Goal: Task Accomplishment & Management: Use online tool/utility

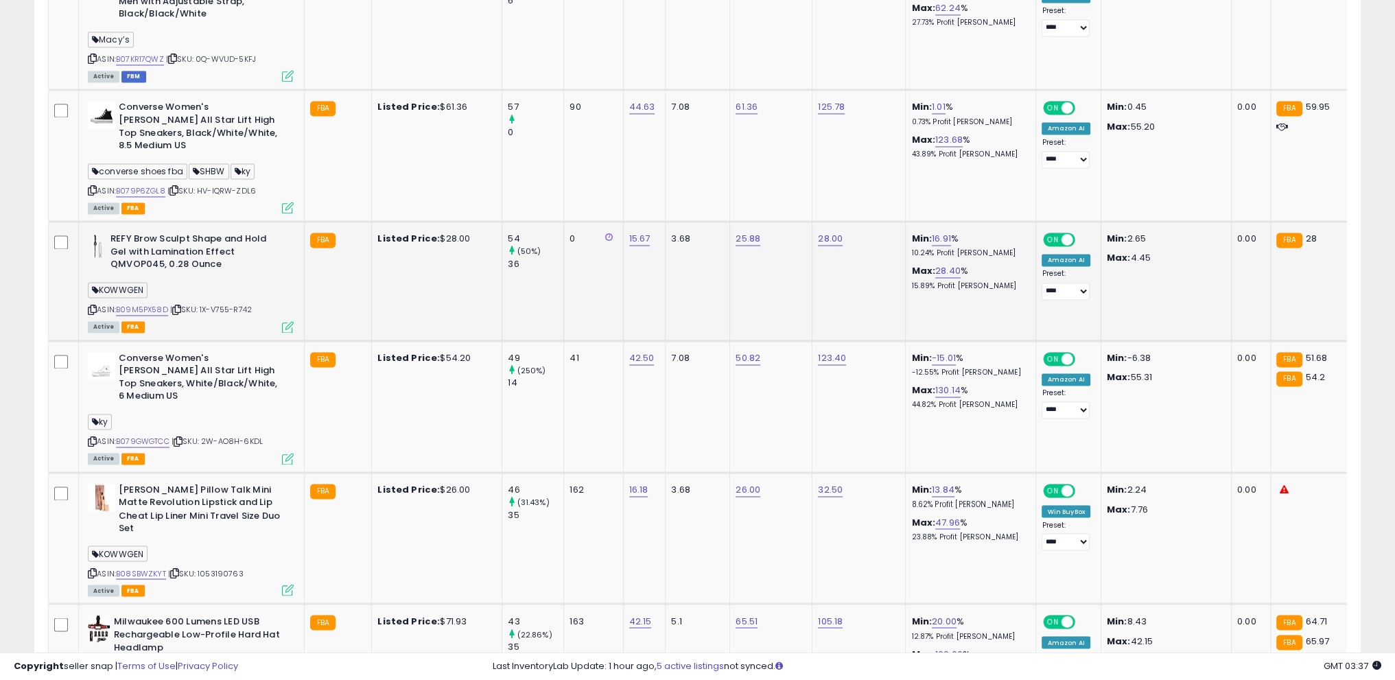
scroll to position [2982, 0]
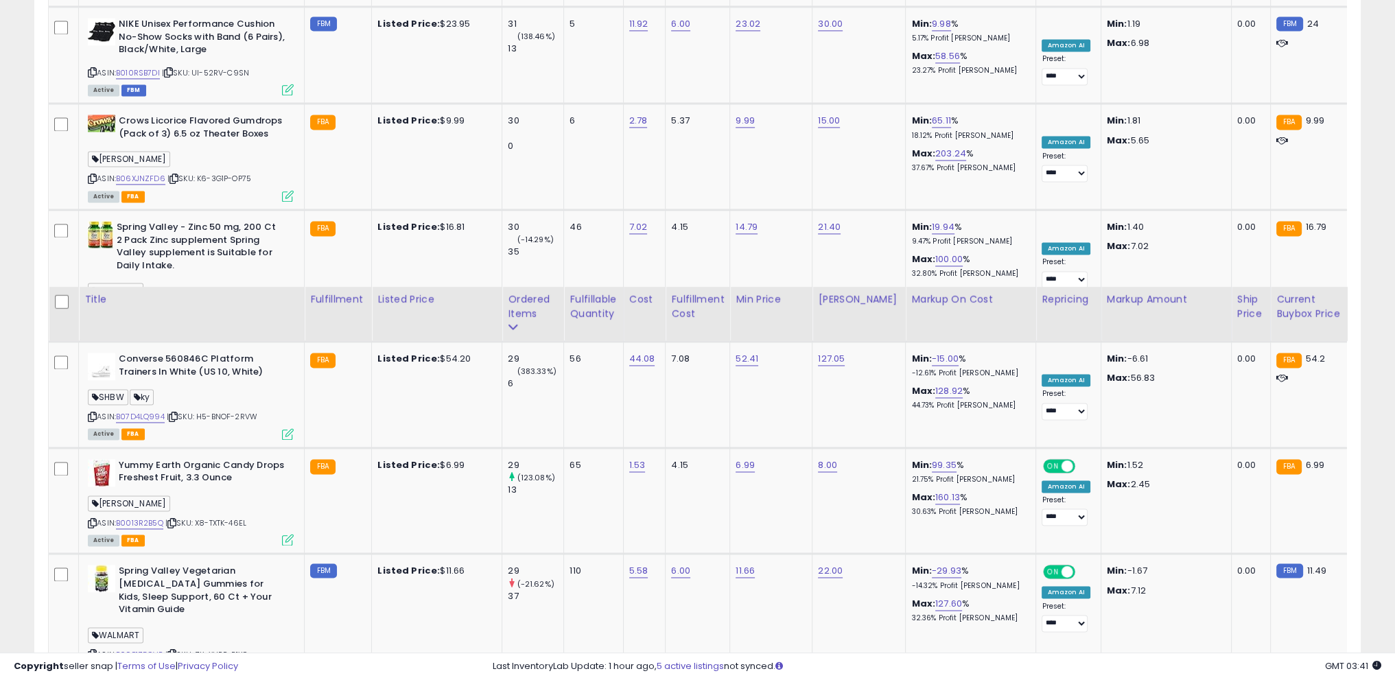
scroll to position [3033, 0]
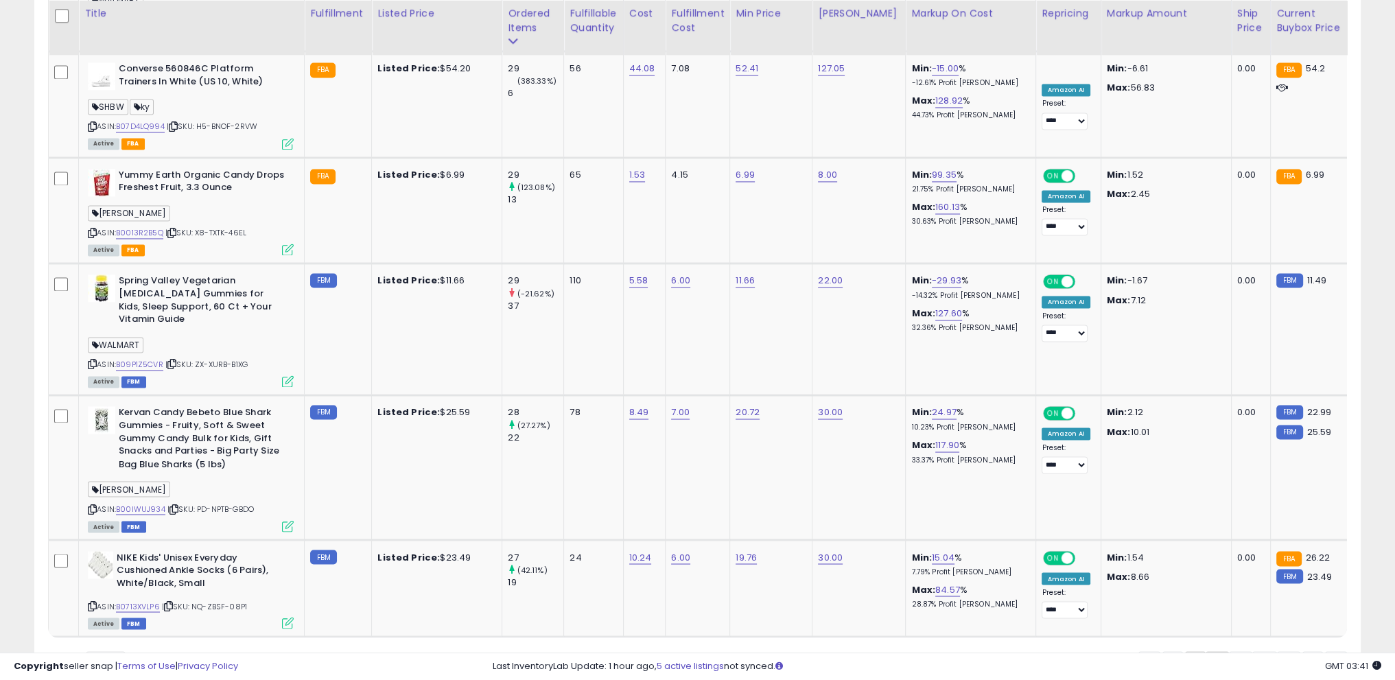
click at [1229, 651] on link "1" at bounding box center [1240, 662] width 23 height 23
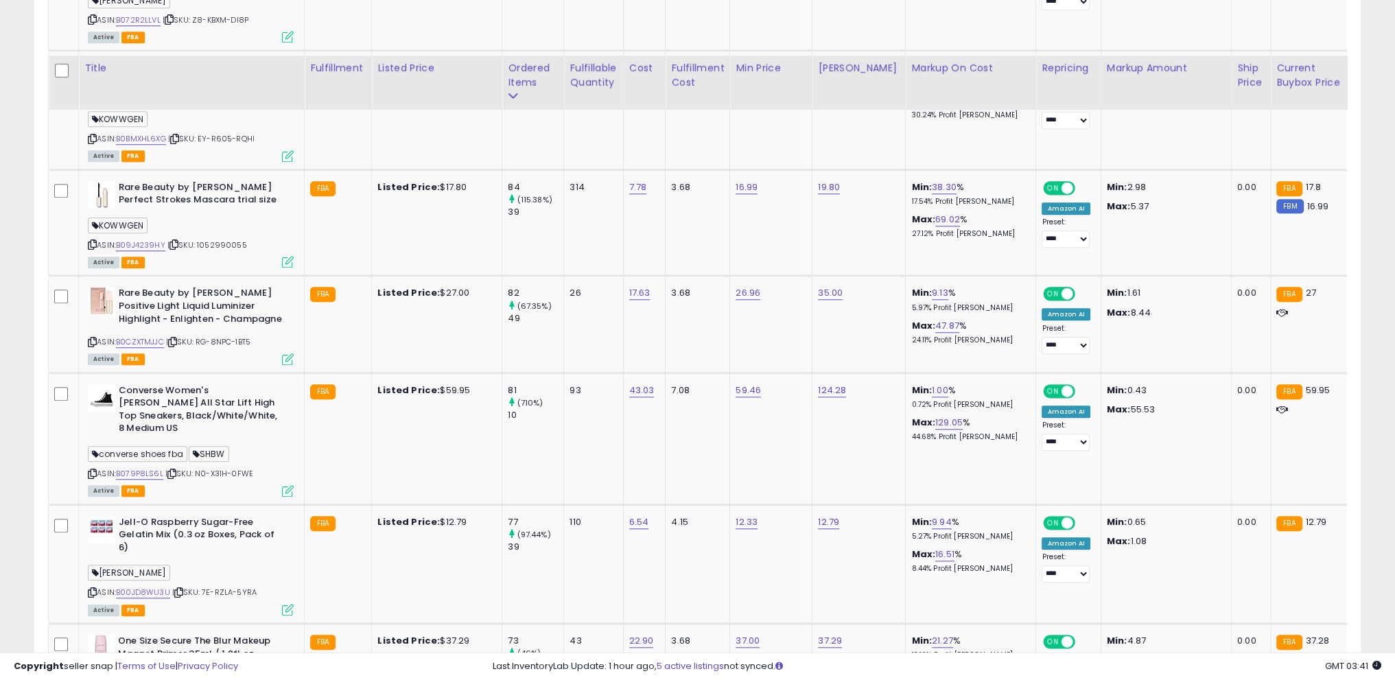
scroll to position [1817, 0]
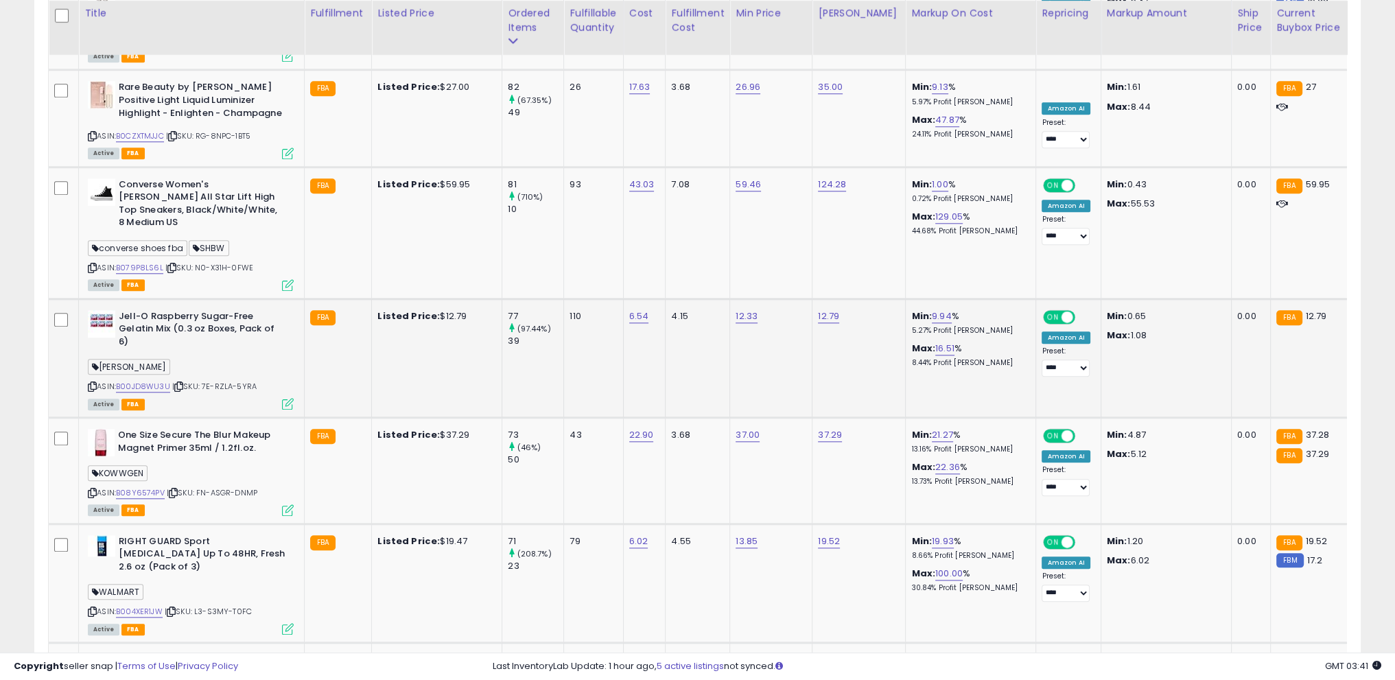
click at [93, 383] on icon at bounding box center [92, 387] width 9 height 8
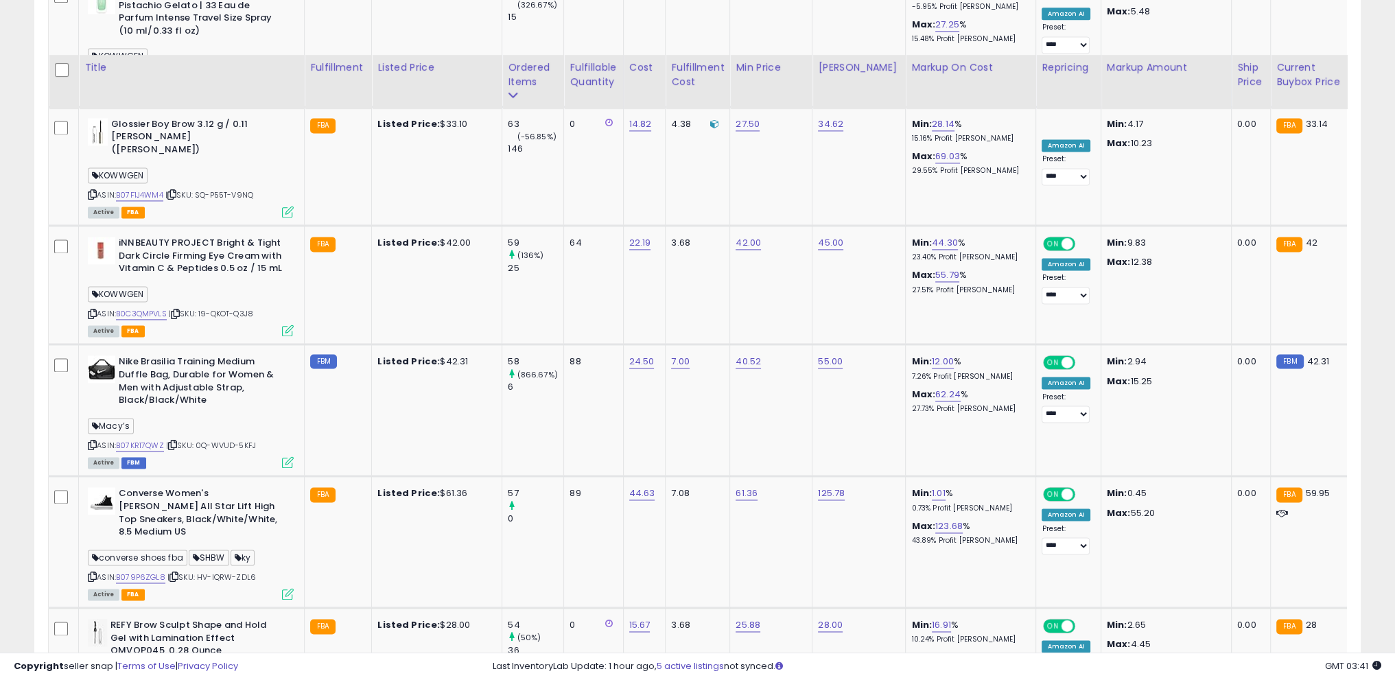
scroll to position [2710, 0]
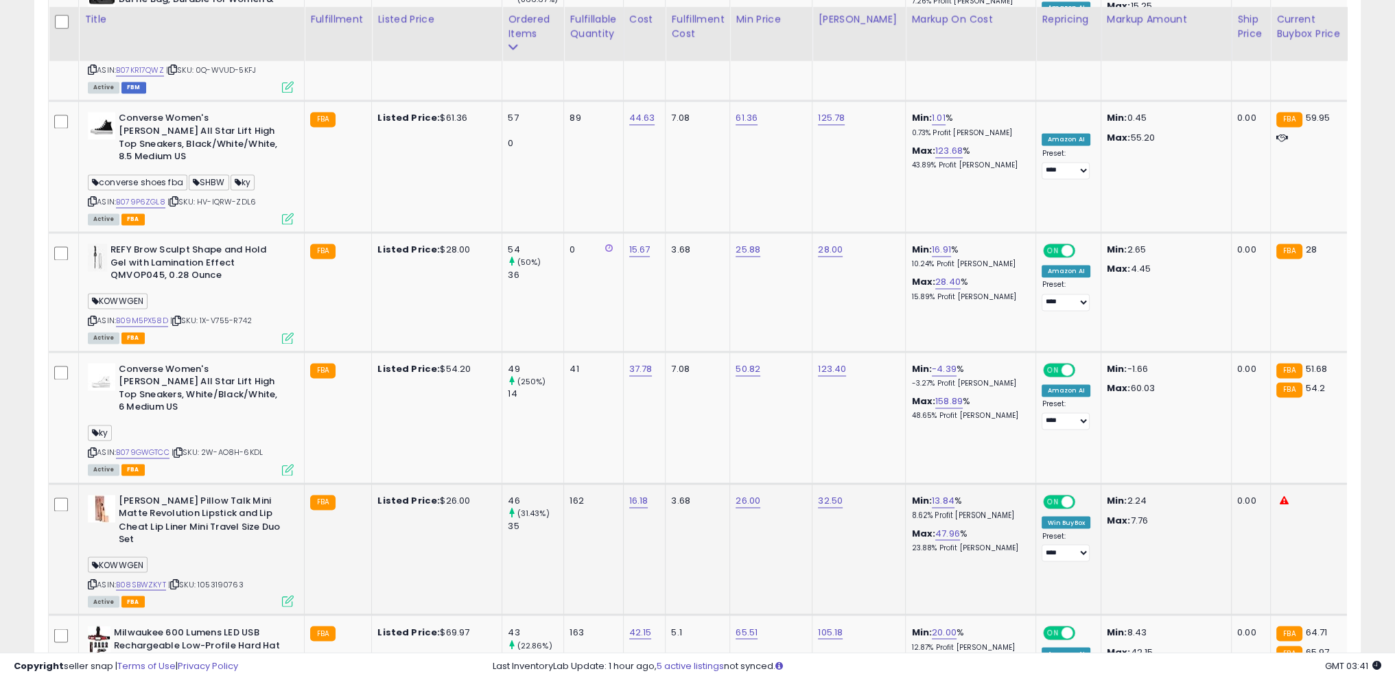
scroll to position [2982, 0]
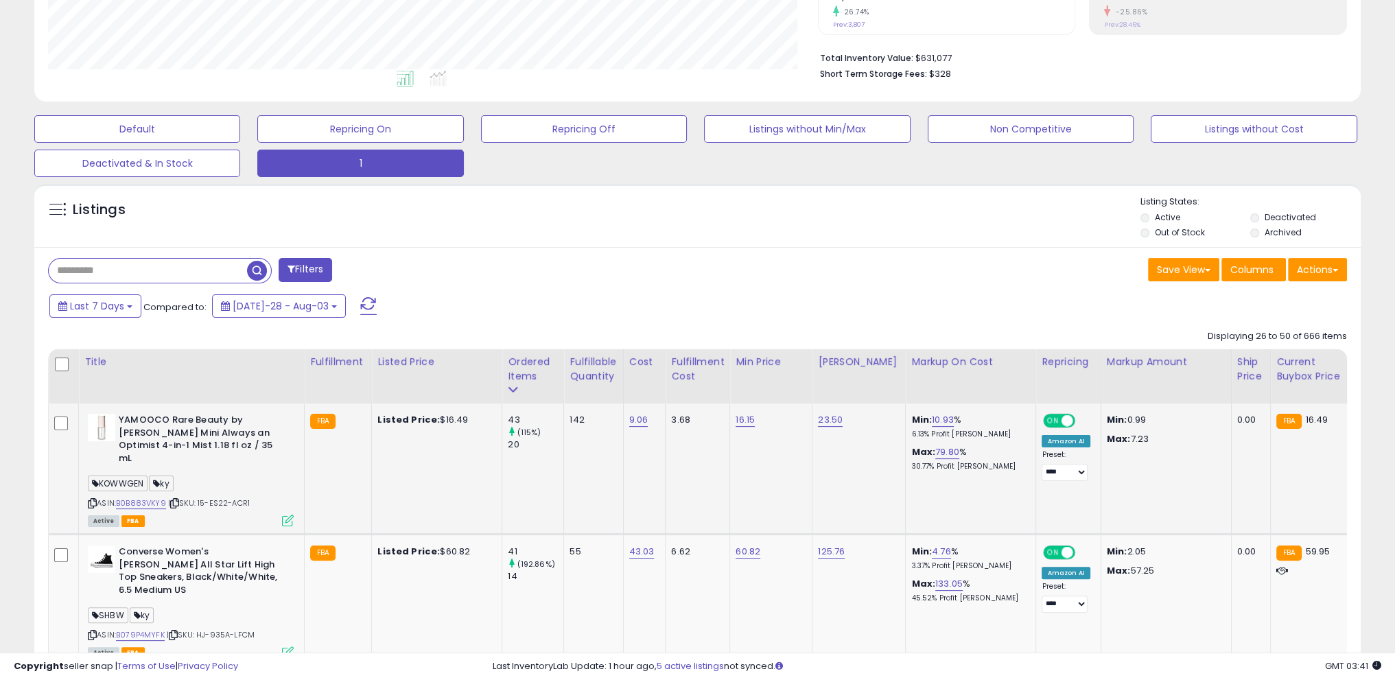
scroll to position [376, 0]
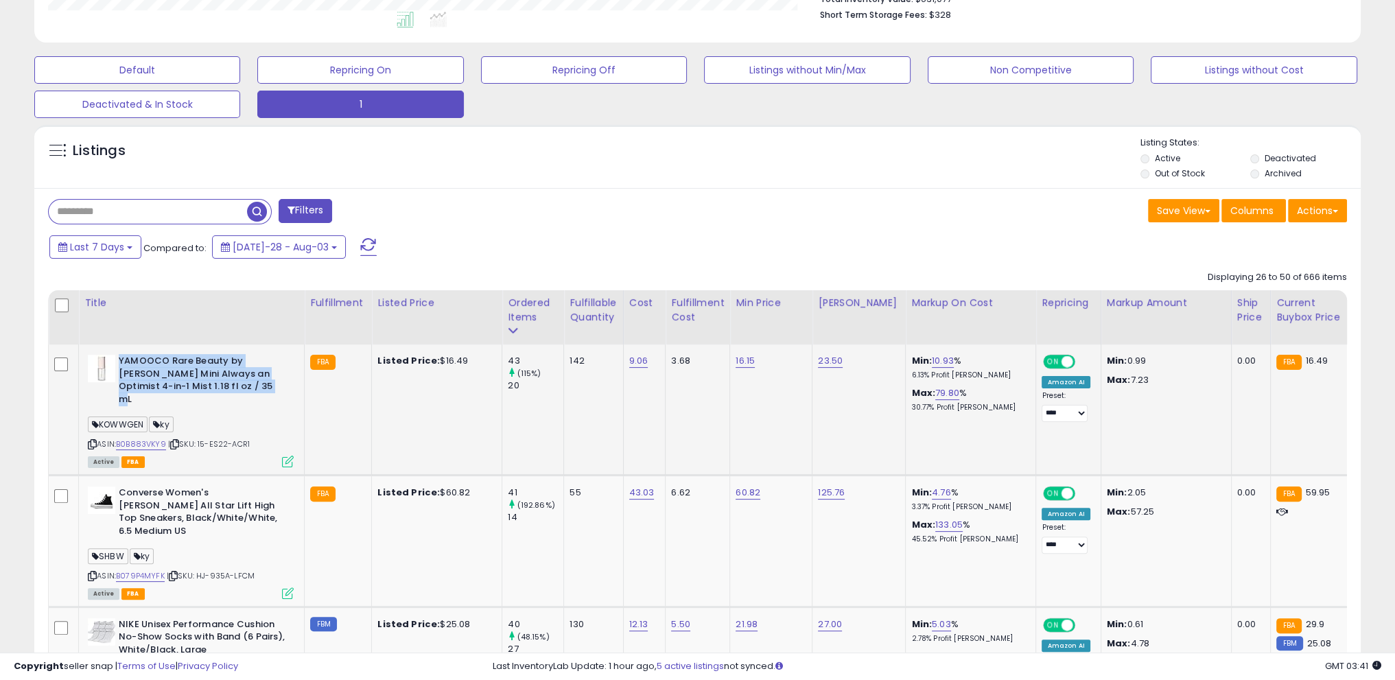
drag, startPoint x: 117, startPoint y: 356, endPoint x: 235, endPoint y: 395, distance: 124.2
click at [235, 395] on div "YAMOOCO Rare Beauty by [PERSON_NAME] Mini Always an Optimist 4-in-1 Mist 1.18 f…" at bounding box center [191, 382] width 206 height 54
click at [251, 399] on div "ASIN: B0B883VKY9 | SKU: 15-ES22-ACR1 Active FBA" at bounding box center [191, 410] width 206 height 111
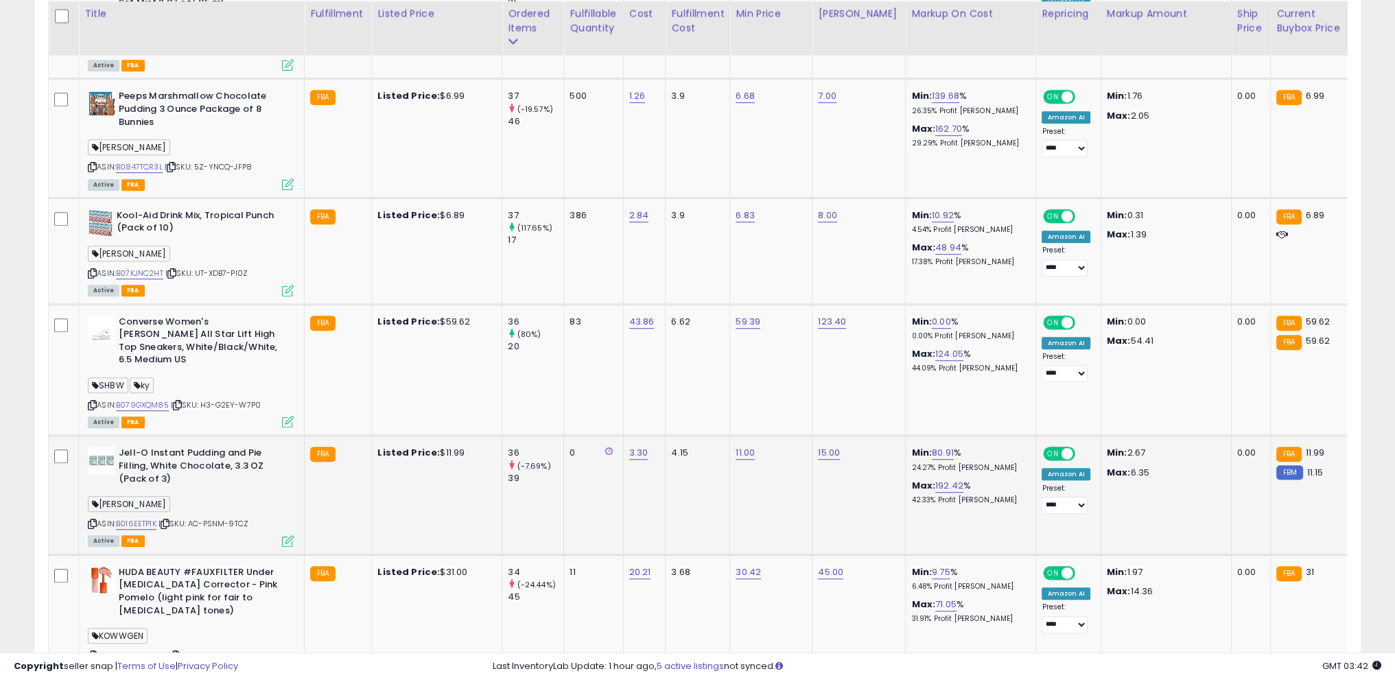
scroll to position [1337, 0]
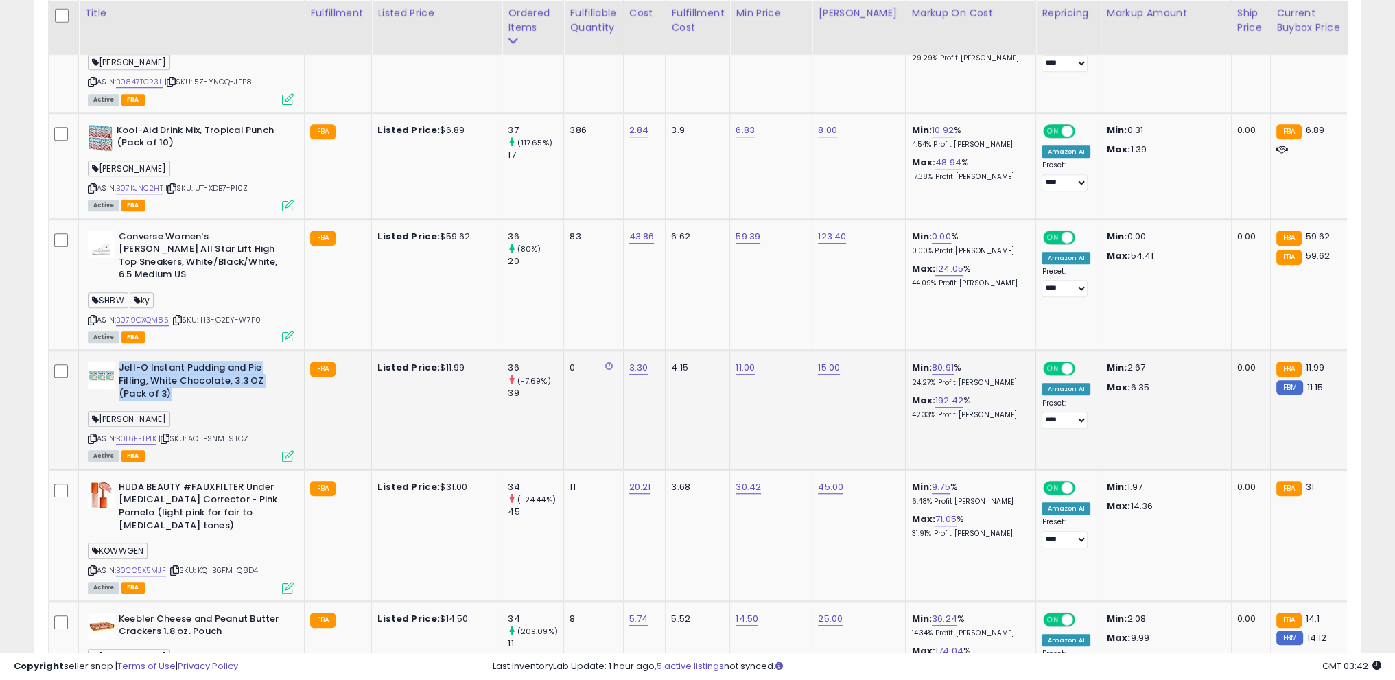
drag, startPoint x: 117, startPoint y: 321, endPoint x: 200, endPoint y: 358, distance: 90.9
click at [200, 362] on div "Jell-O Instant Pudding and Pie Filling, White Chocolate, 3.3 OZ (Pack of 3)" at bounding box center [191, 383] width 206 height 42
click at [173, 362] on b "Jell-O Instant Pudding and Pie Filling, White Chocolate, 3.3 OZ (Pack of 3)" at bounding box center [202, 383] width 167 height 42
drag, startPoint x: 118, startPoint y: 323, endPoint x: 190, endPoint y: 356, distance: 79.0
click at [190, 362] on b "Jell-O Instant Pudding and Pie Filling, White Chocolate, 3.3 OZ (Pack of 3)" at bounding box center [202, 383] width 167 height 42
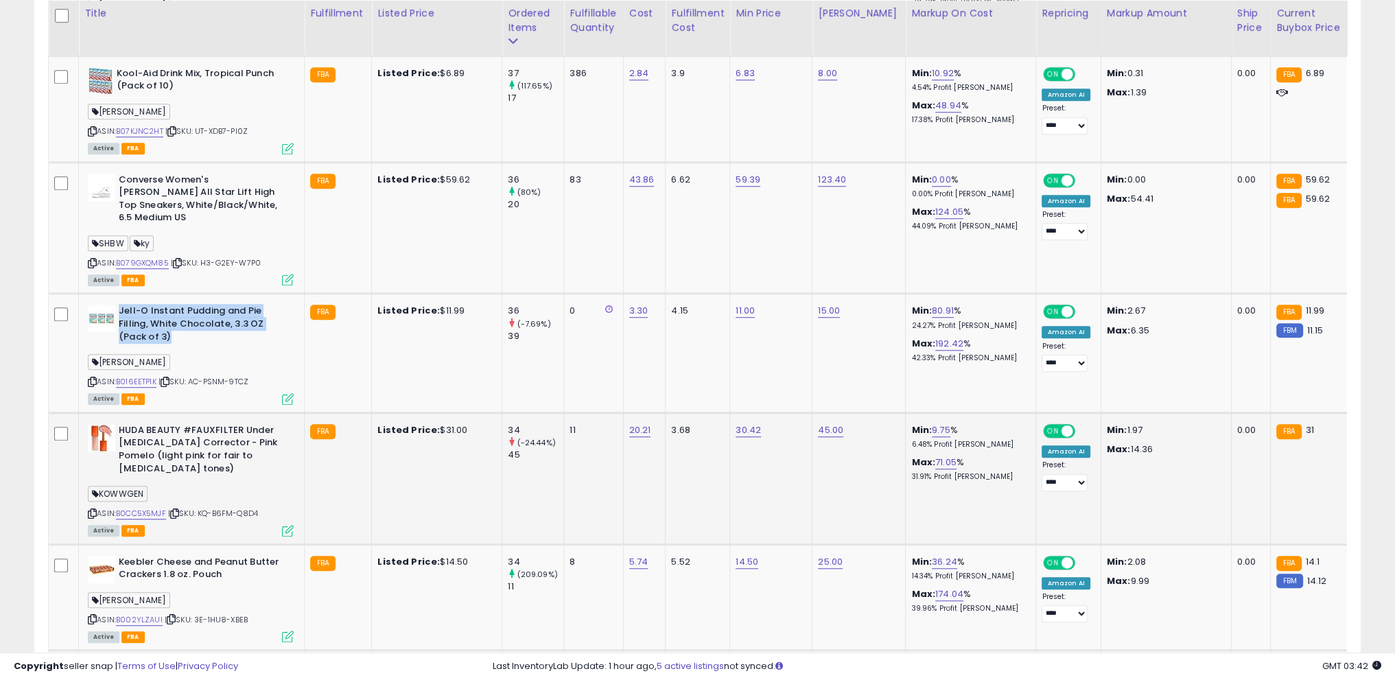
scroll to position [1474, 0]
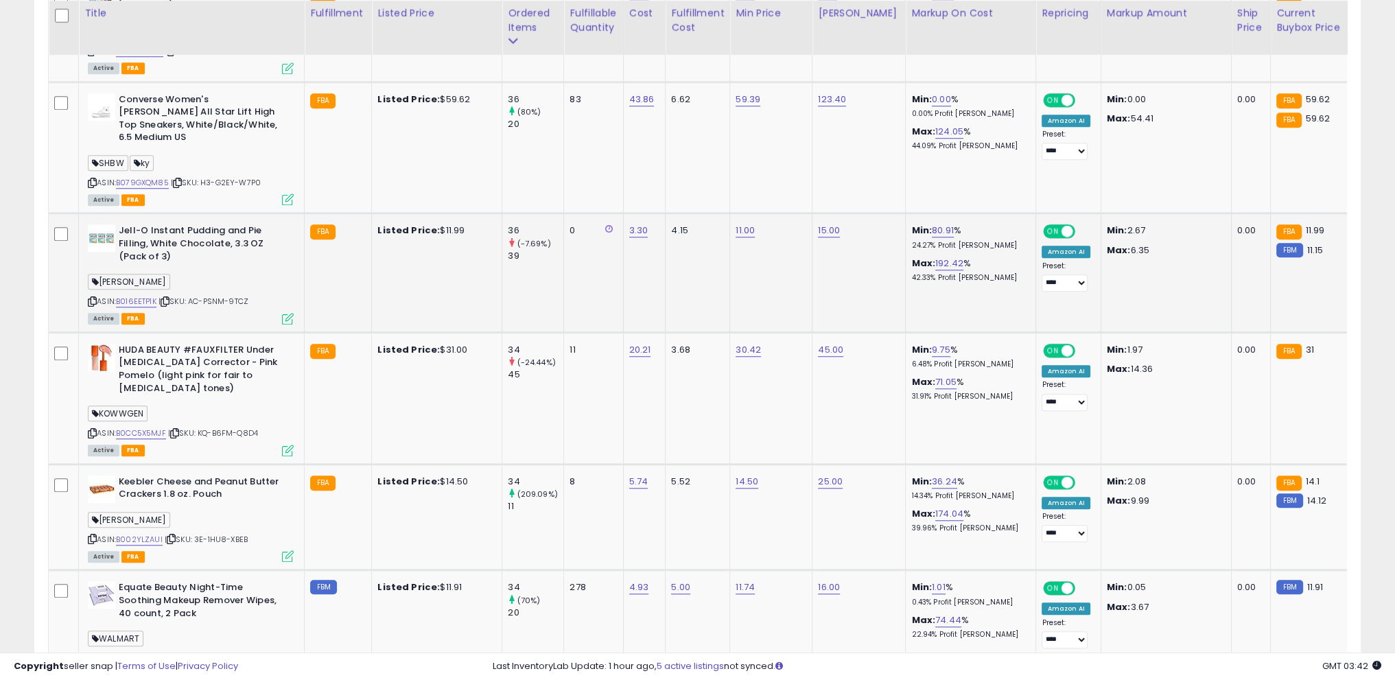
click at [89, 298] on icon at bounding box center [92, 302] width 9 height 8
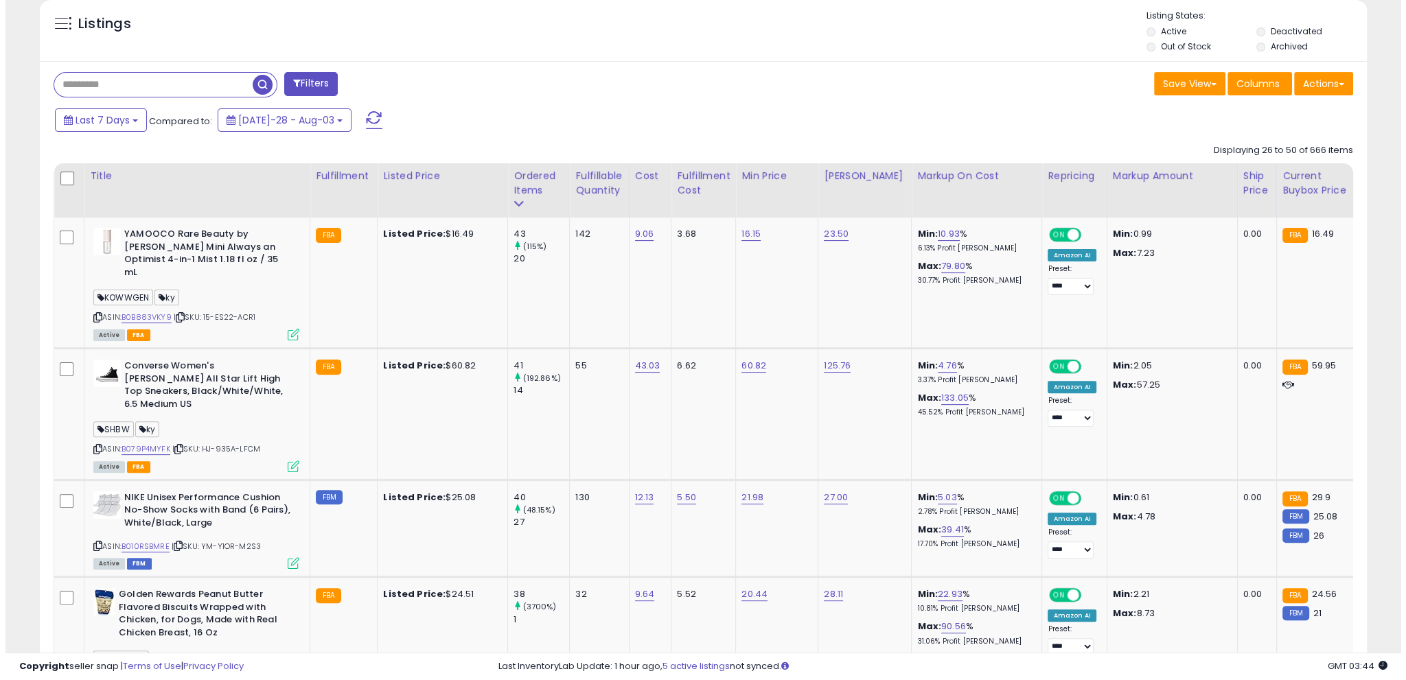
scroll to position [0, 0]
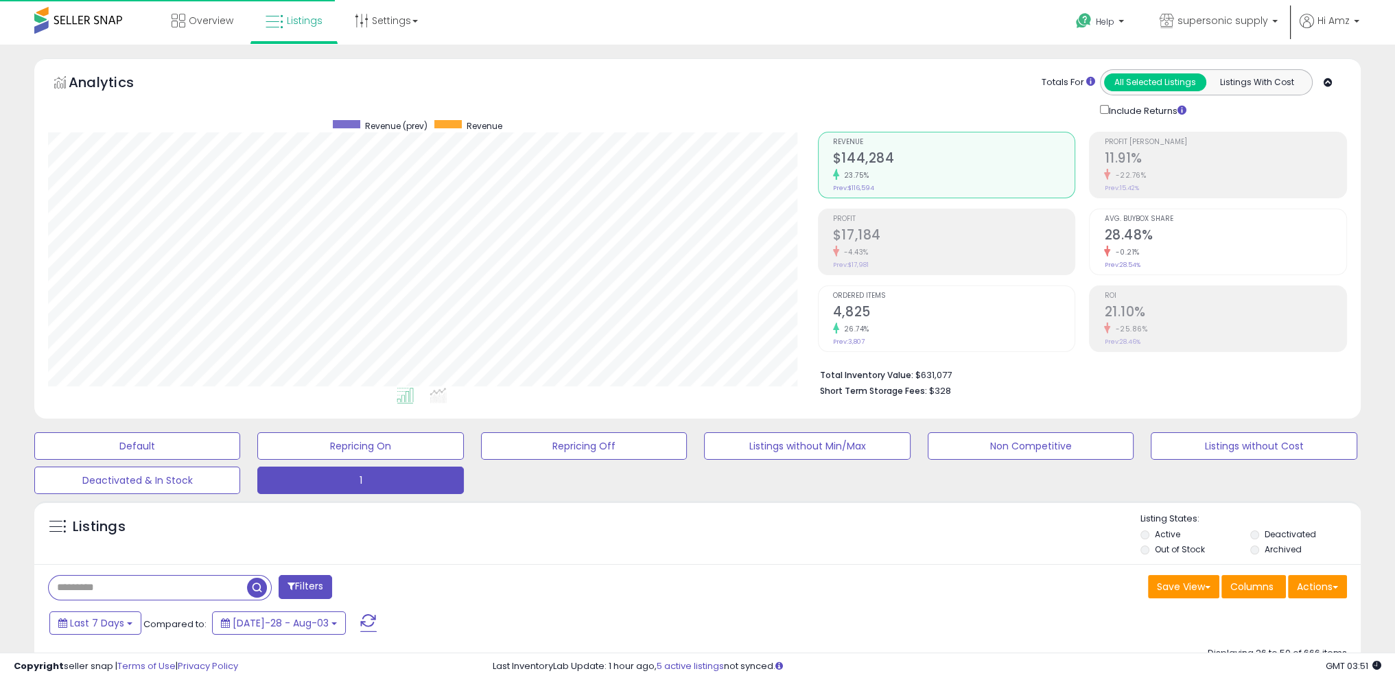
click at [150, 591] on input "text" at bounding box center [148, 588] width 198 height 24
paste input "**********"
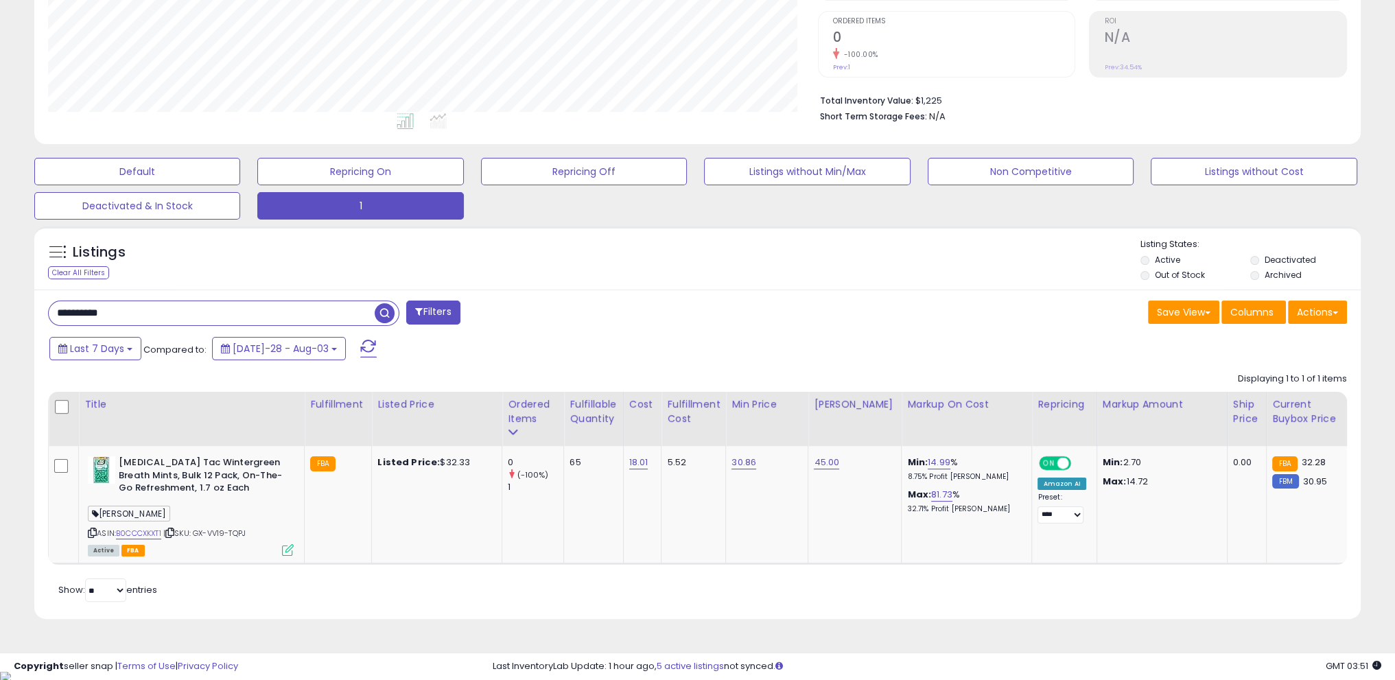
scroll to position [281, 769]
drag, startPoint x: 192, startPoint y: 316, endPoint x: 0, endPoint y: 266, distance: 198.6
click at [0, 266] on div "**********" at bounding box center [697, 220] width 1395 height 900
paste input "text"
type input "**********"
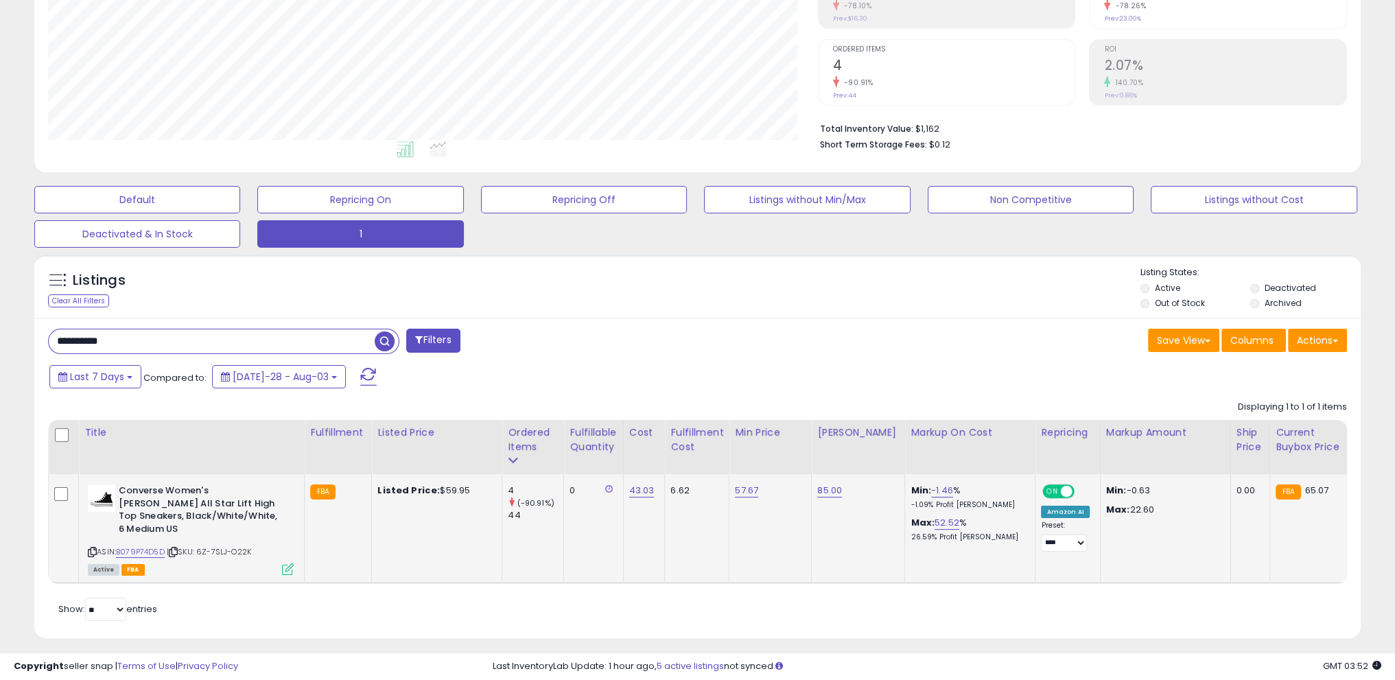
scroll to position [253, 0]
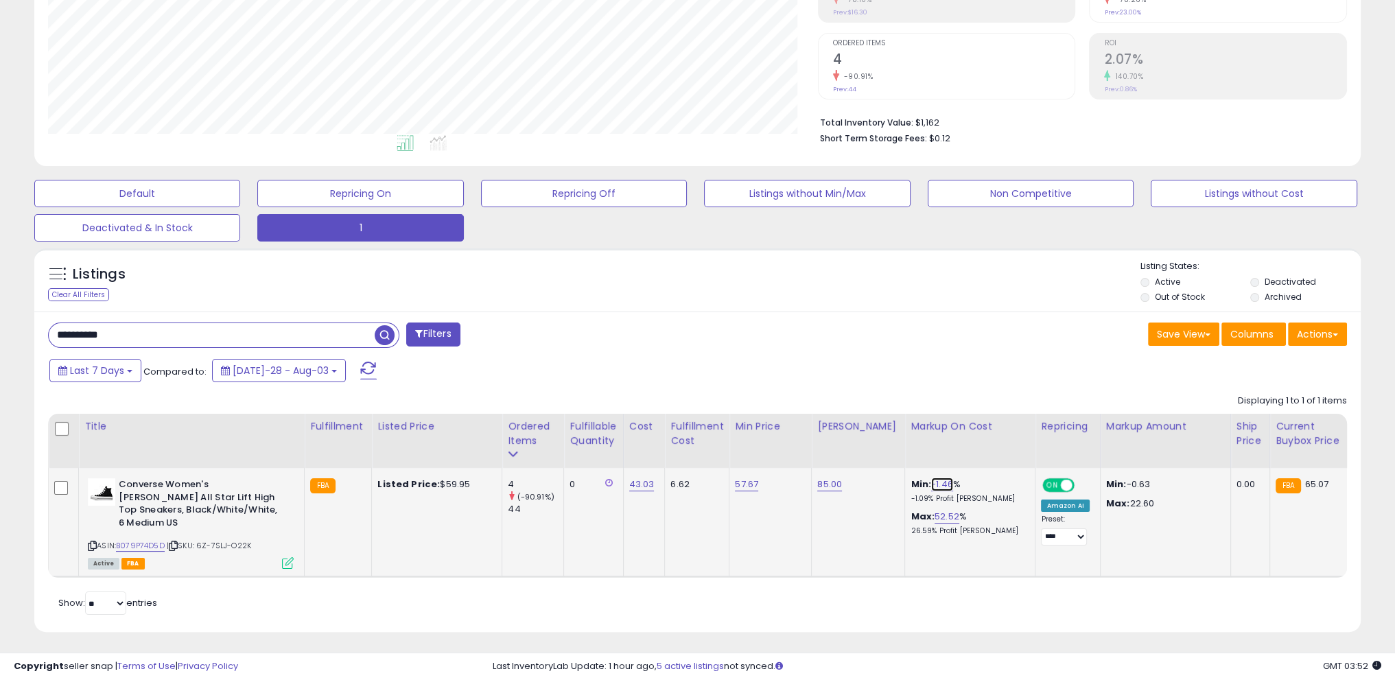
click at [931, 484] on link "-1.46" at bounding box center [942, 485] width 22 height 14
drag, startPoint x: 900, startPoint y: 439, endPoint x: 793, endPoint y: 441, distance: 107.1
click at [684, 432] on table "Title Fulfillment" at bounding box center [1104, 496] width 2113 height 164
type input "**"
click at [978, 440] on button "submit" at bounding box center [966, 450] width 23 height 21
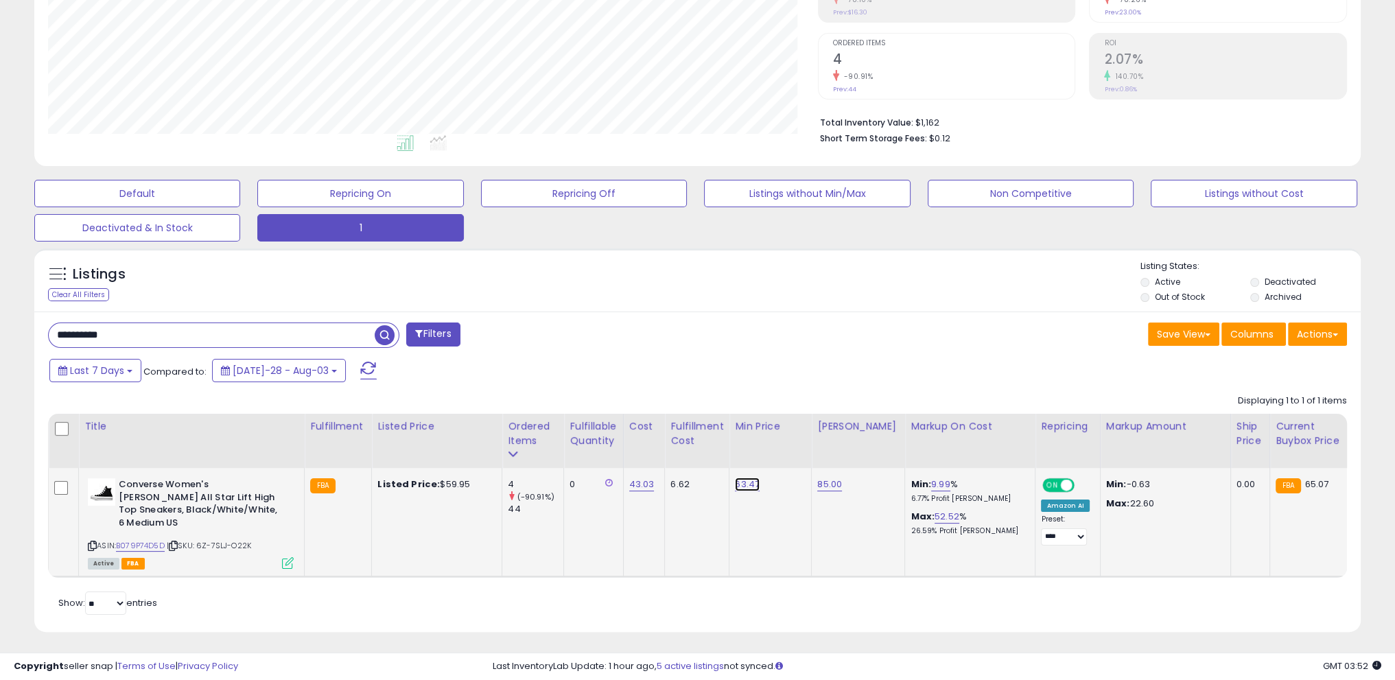
click at [739, 478] on link "63.47" at bounding box center [747, 485] width 25 height 14
drag, startPoint x: 695, startPoint y: 443, endPoint x: 609, endPoint y: 439, distance: 85.9
click at [609, 439] on table "Title Fulfillment" at bounding box center [1104, 496] width 2113 height 164
type input "**"
drag, startPoint x: 807, startPoint y: 452, endPoint x: 245, endPoint y: 485, distance: 563.1
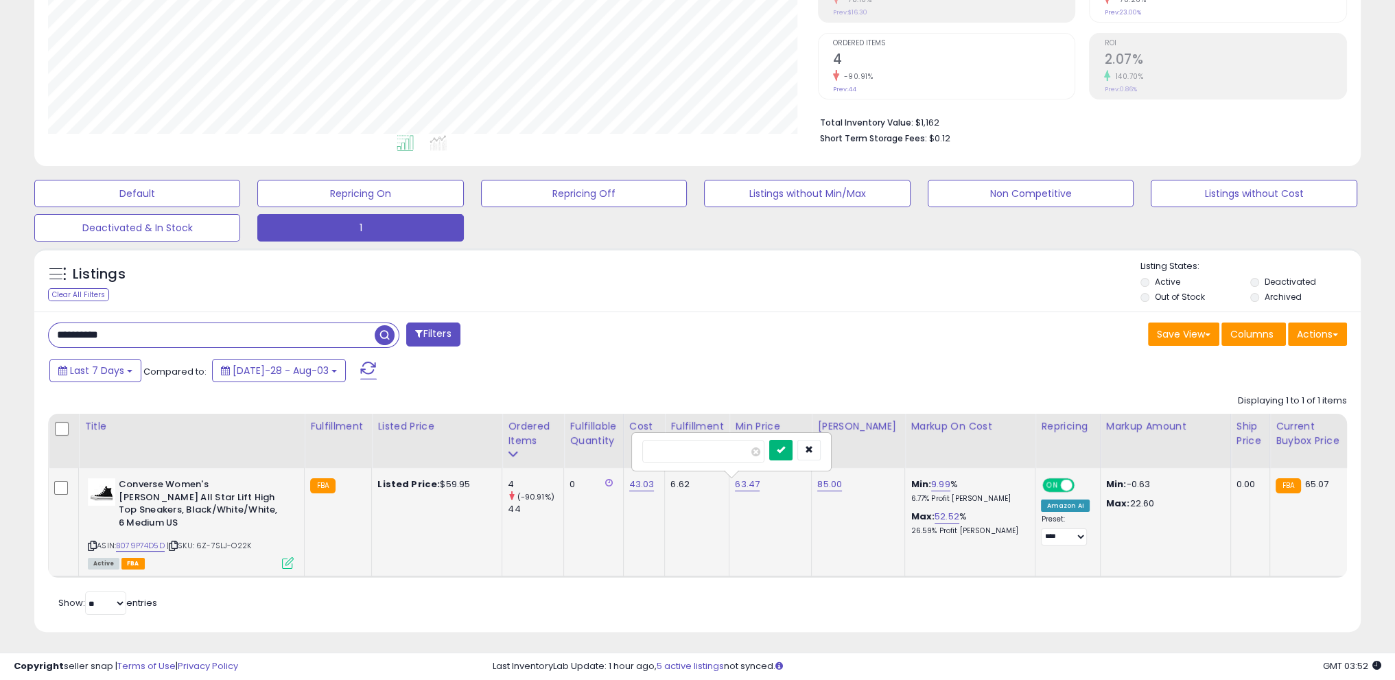
click at [785, 452] on icon "submit" at bounding box center [781, 449] width 8 height 8
drag, startPoint x: 118, startPoint y: 487, endPoint x: 161, endPoint y: 484, distance: 42.6
click at [161, 484] on b "Converse Women's [PERSON_NAME] All Star Lift High Top Sneakers, Black/White/Whi…" at bounding box center [202, 505] width 167 height 54
copy b "Converse"
drag, startPoint x: 134, startPoint y: 329, endPoint x: 0, endPoint y: 321, distance: 134.1
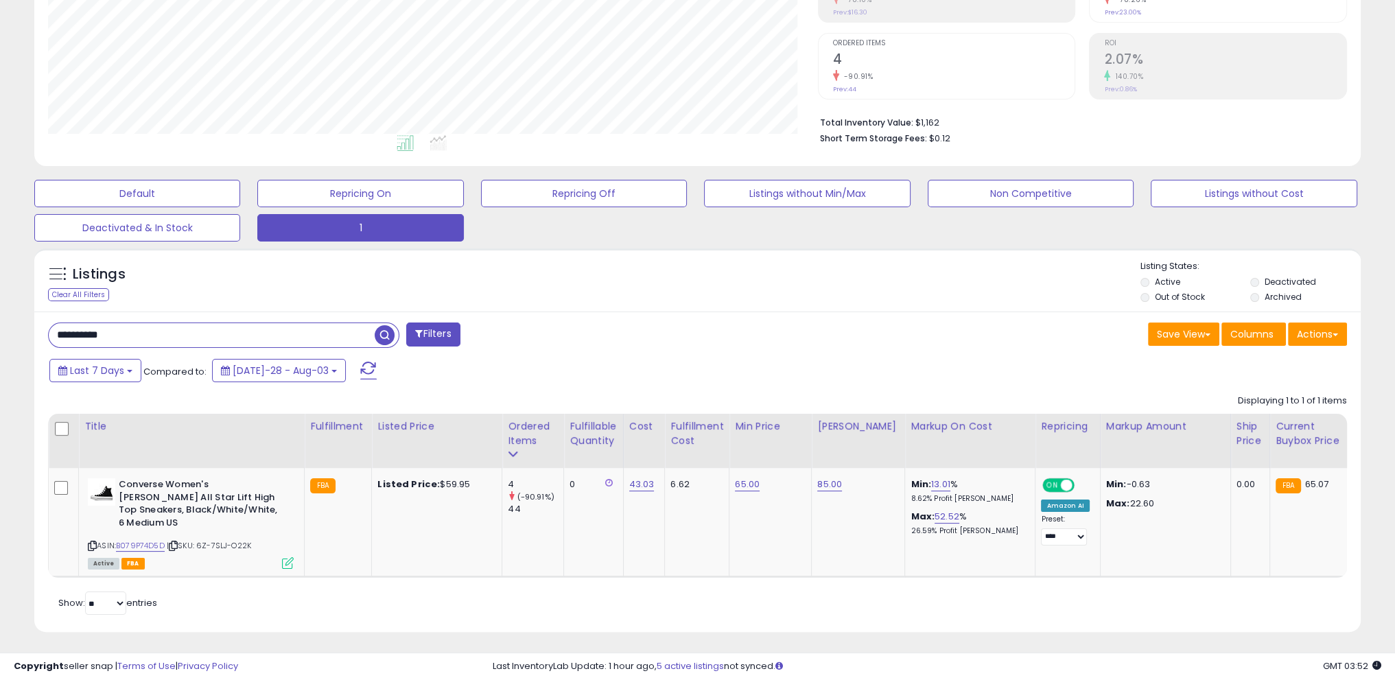
click at [0, 321] on div "**********" at bounding box center [697, 238] width 1395 height 892
paste input "text"
type input "********"
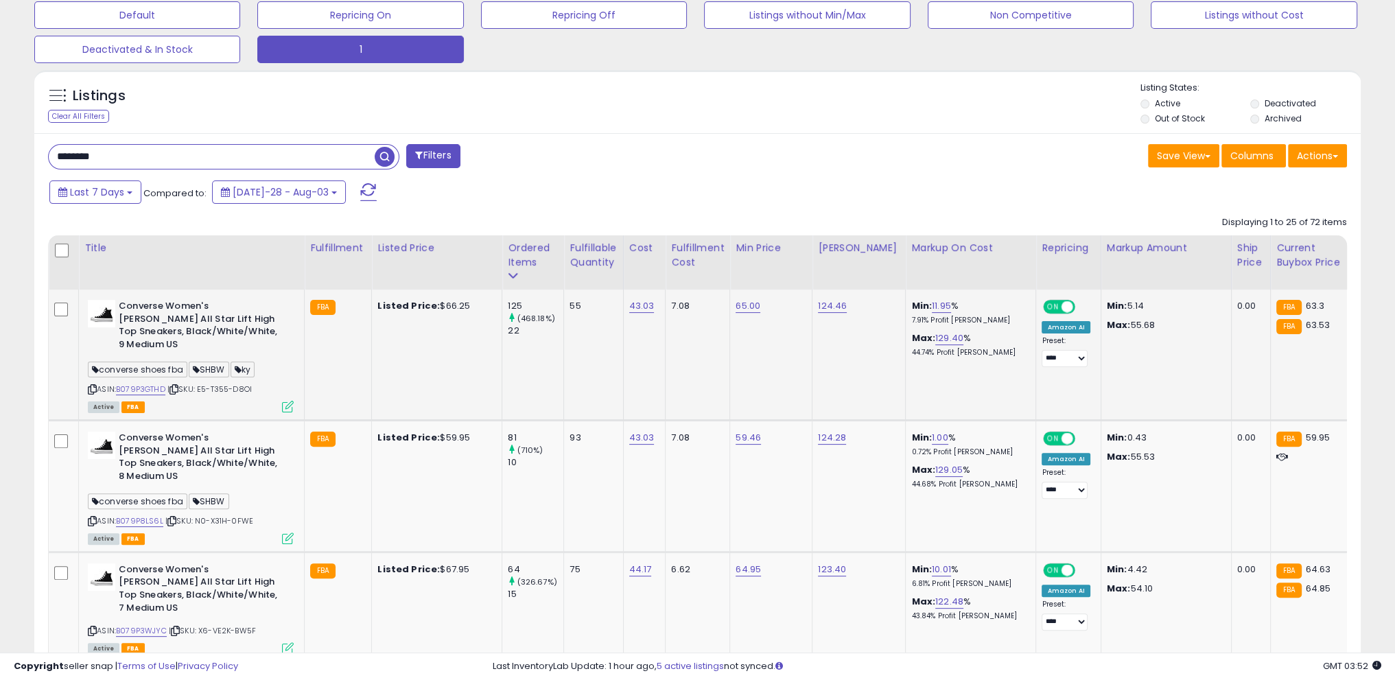
scroll to position [281, 769]
click at [741, 313] on link "59.46" at bounding box center [748, 306] width 25 height 14
drag, startPoint x: 719, startPoint y: 395, endPoint x: 415, endPoint y: 362, distance: 306.5
type input "**"
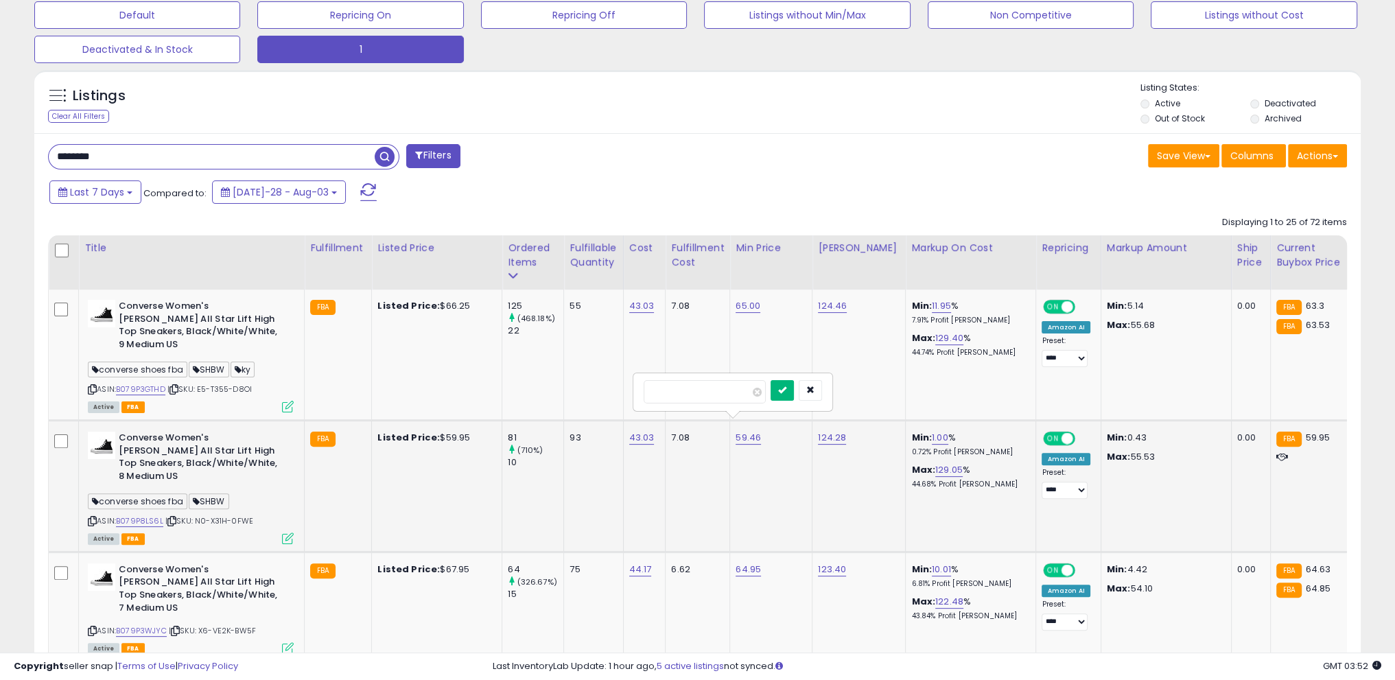
click at [787, 389] on icon "submit" at bounding box center [782, 390] width 8 height 8
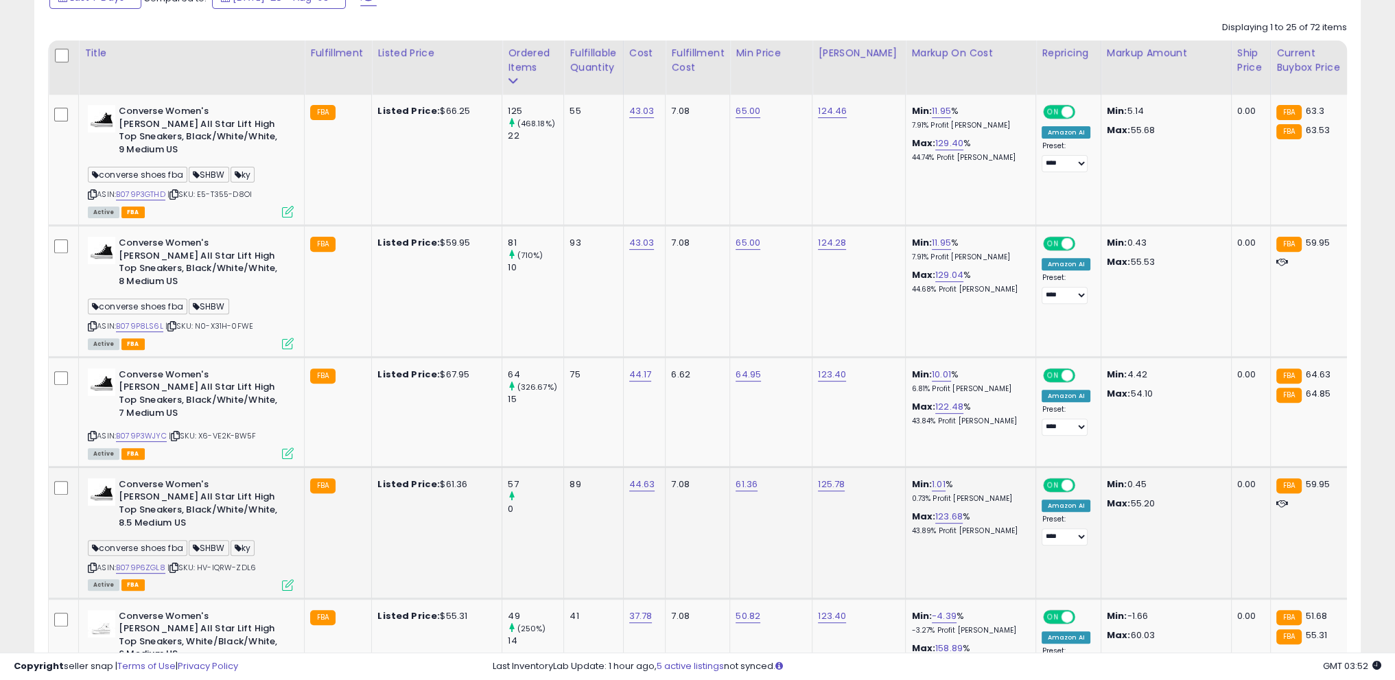
scroll to position [637, 0]
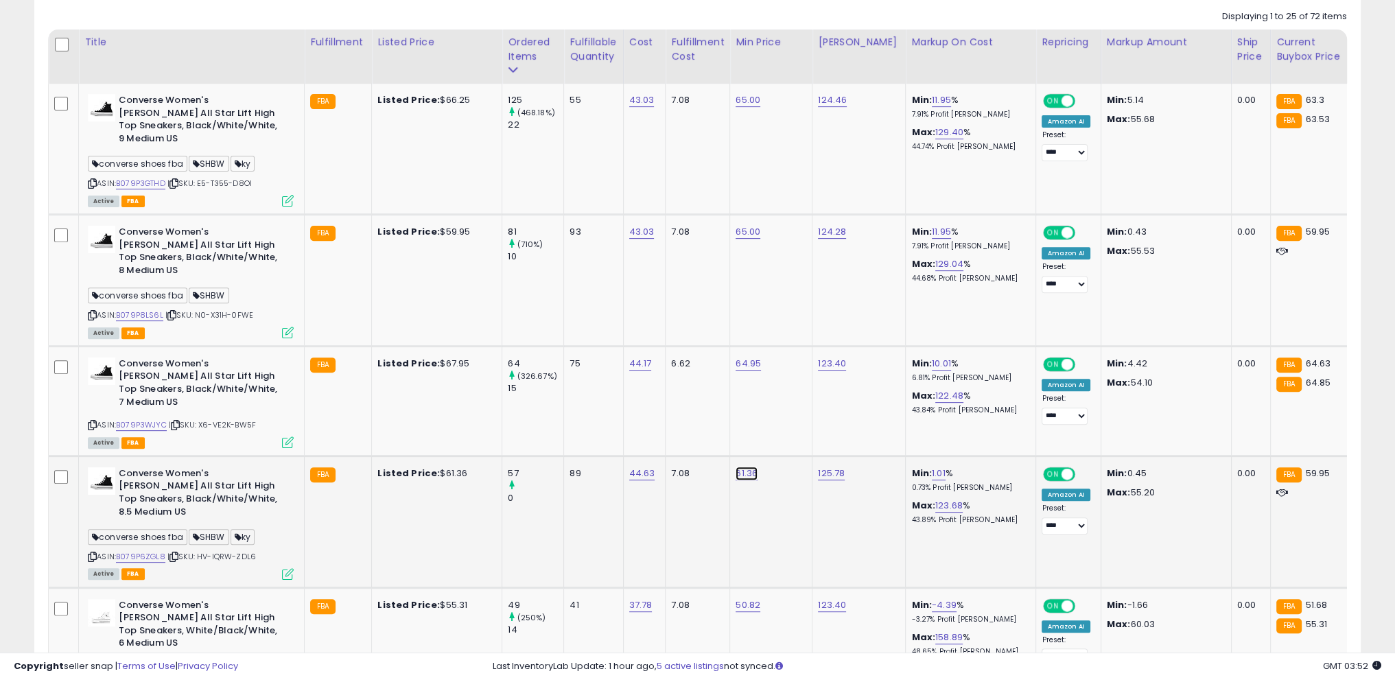
click at [742, 107] on link "61.36" at bounding box center [748, 100] width 25 height 14
drag, startPoint x: 701, startPoint y: 397, endPoint x: 416, endPoint y: 390, distance: 285.6
type input "**"
click at [793, 403] on button "submit" at bounding box center [780, 400] width 23 height 21
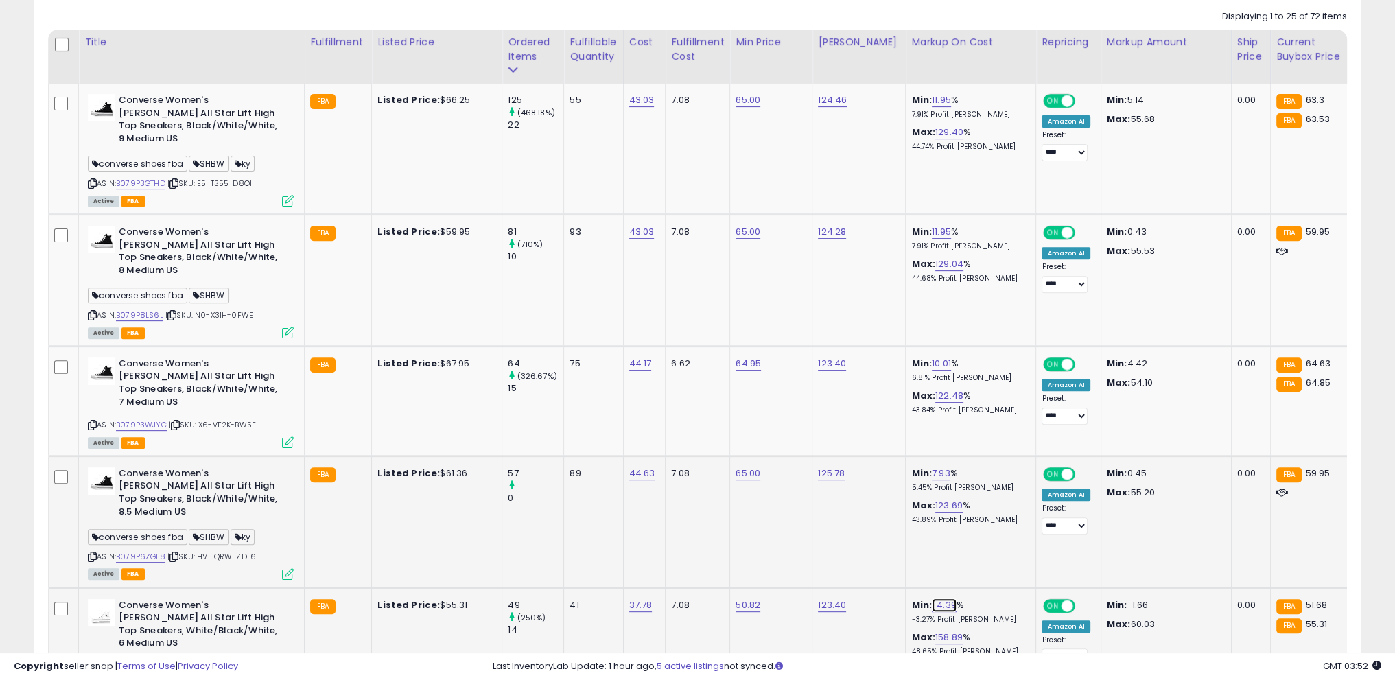
click at [936, 599] on link "-4.39" at bounding box center [944, 606] width 25 height 14
drag, startPoint x: 877, startPoint y: 515, endPoint x: 758, endPoint y: 515, distance: 118.7
type input "**"
click at [973, 520] on icon "submit" at bounding box center [968, 517] width 8 height 8
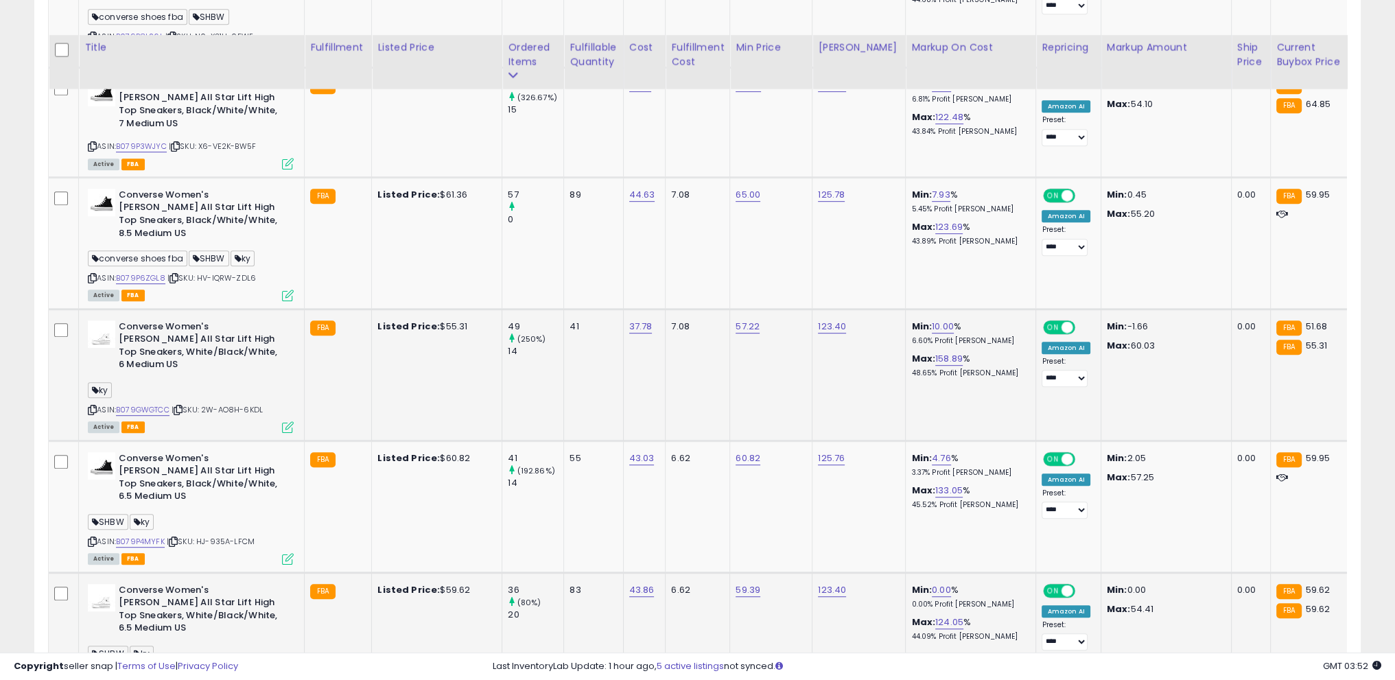
scroll to position [980, 0]
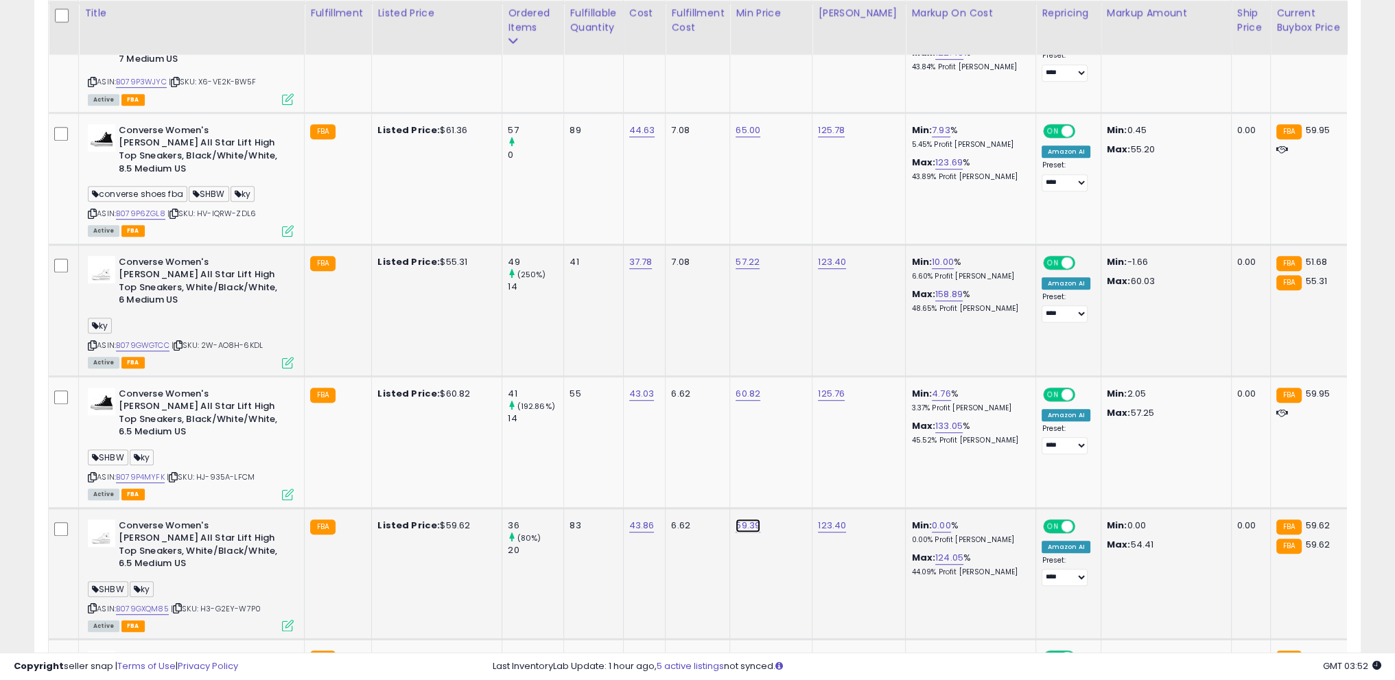
drag, startPoint x: 711, startPoint y: 413, endPoint x: 514, endPoint y: 379, distance: 200.0
click at [722, 408] on input "*****" at bounding box center [705, 413] width 122 height 23
drag, startPoint x: 708, startPoint y: 408, endPoint x: 345, endPoint y: 392, distance: 362.8
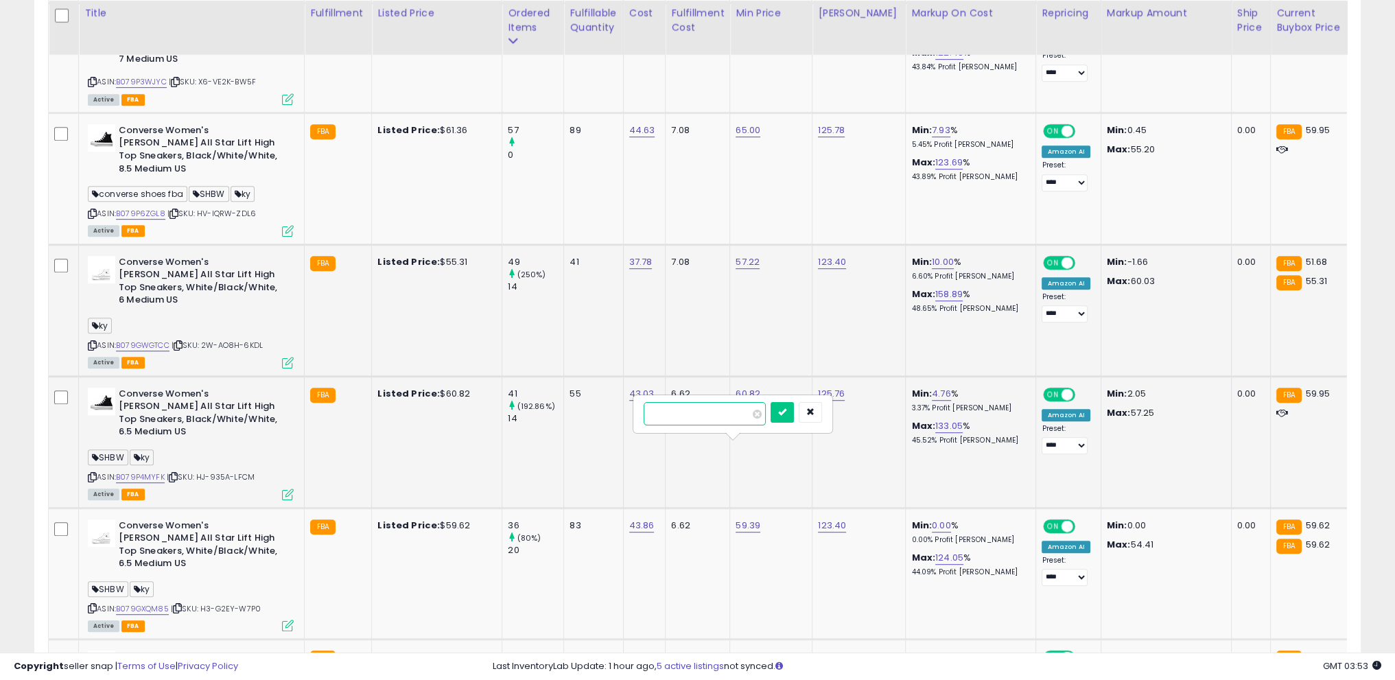
type input "**"
click at [787, 408] on icon "submit" at bounding box center [782, 412] width 8 height 8
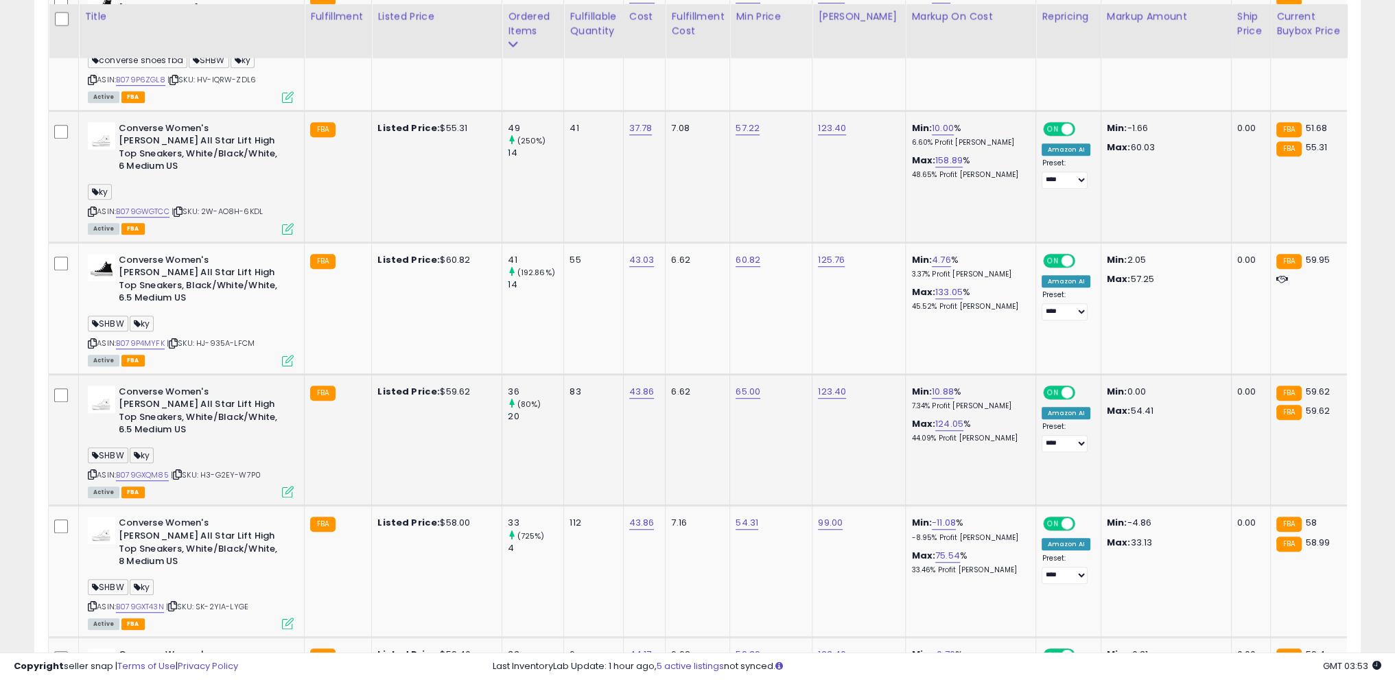
scroll to position [1117, 0]
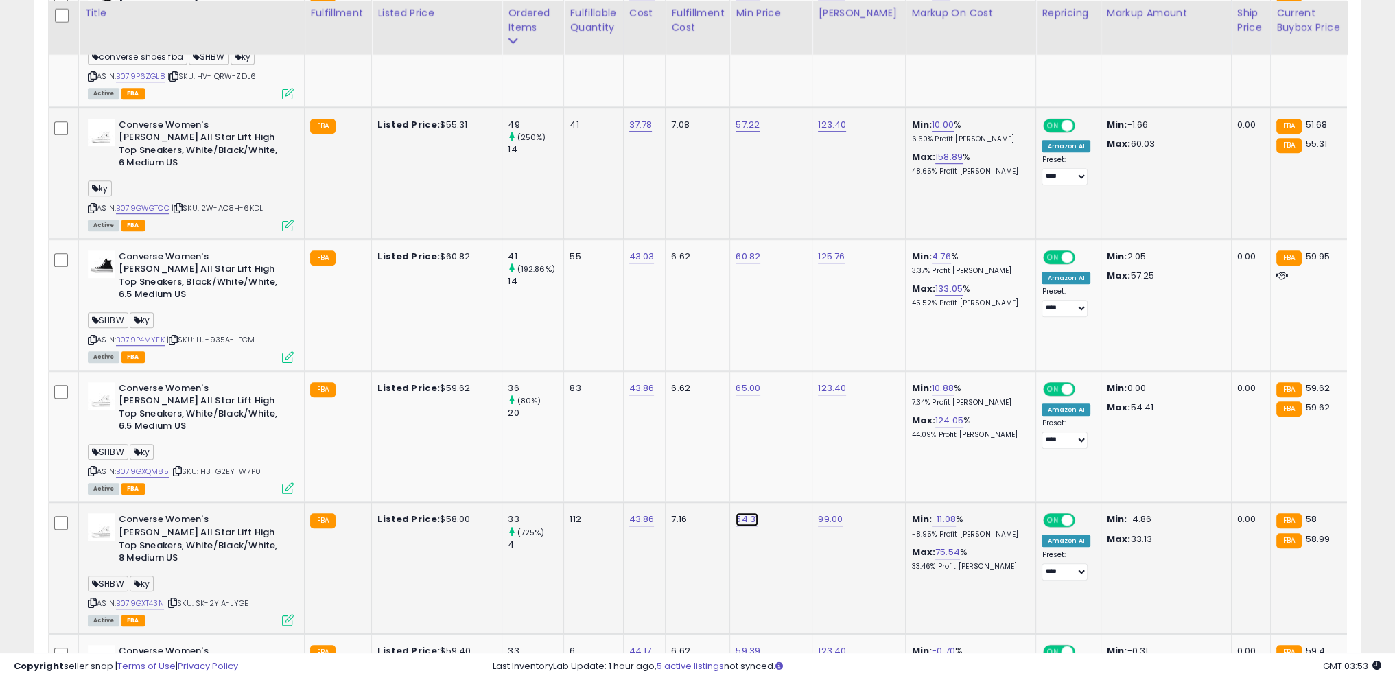
drag, startPoint x: 716, startPoint y: 399, endPoint x: 472, endPoint y: 377, distance: 245.4
type input "**"
click at [793, 384] on button "submit" at bounding box center [780, 394] width 23 height 21
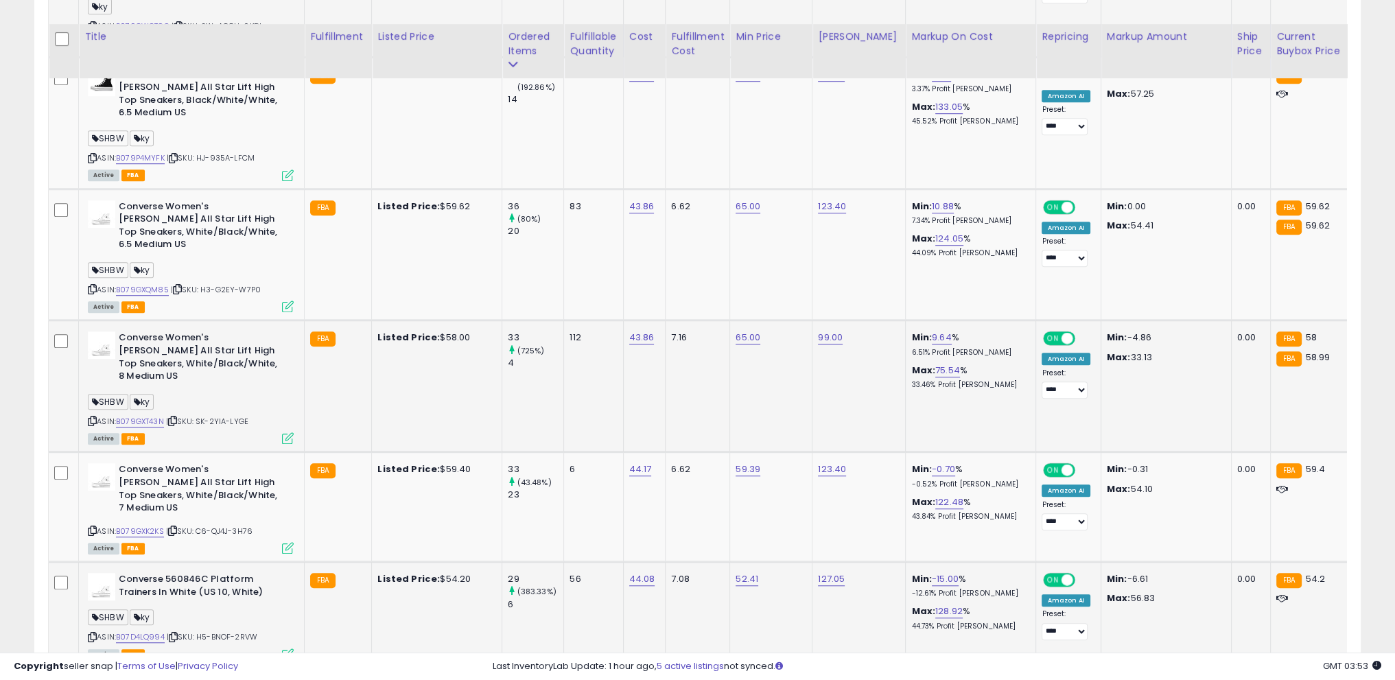
scroll to position [1323, 0]
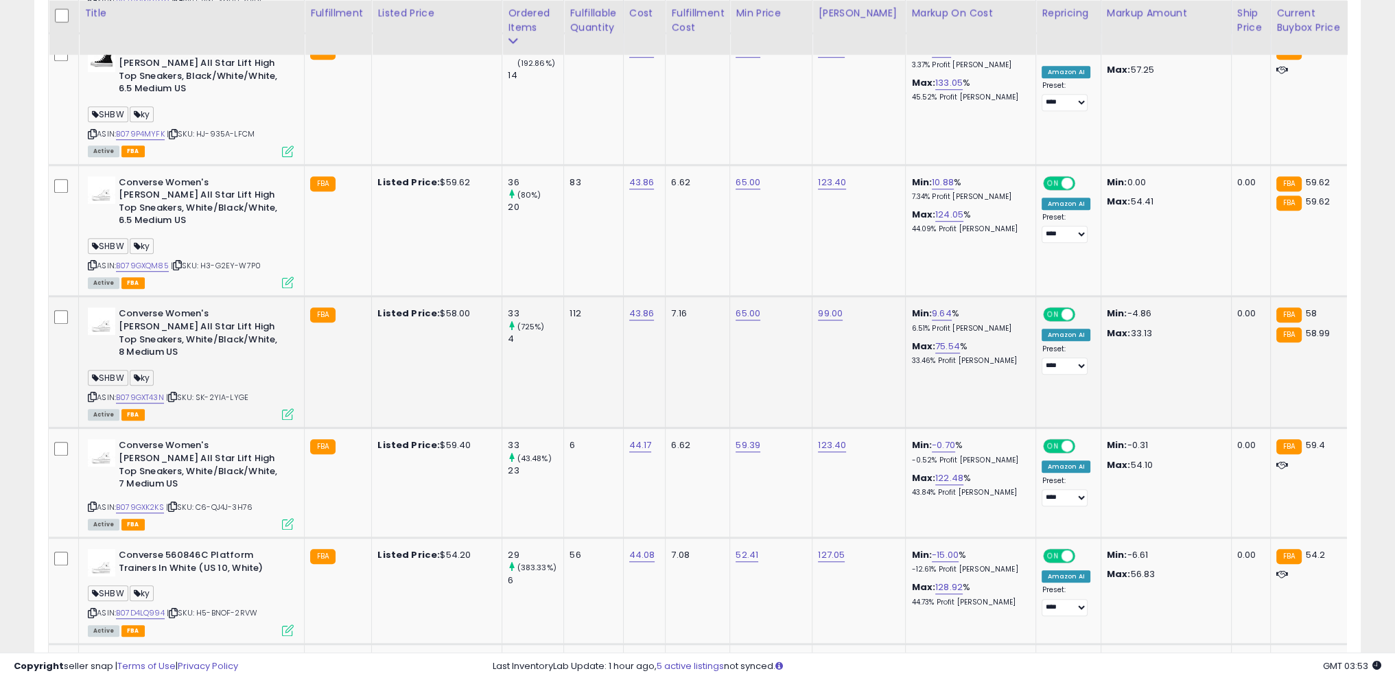
click at [0, 332] on div "**********" at bounding box center [697, 604] width 1395 height 3766
click at [939, 439] on link "-0.70" at bounding box center [943, 446] width 23 height 14
drag, startPoint x: 903, startPoint y: 307, endPoint x: 800, endPoint y: 294, distance: 103.8
type input "**"
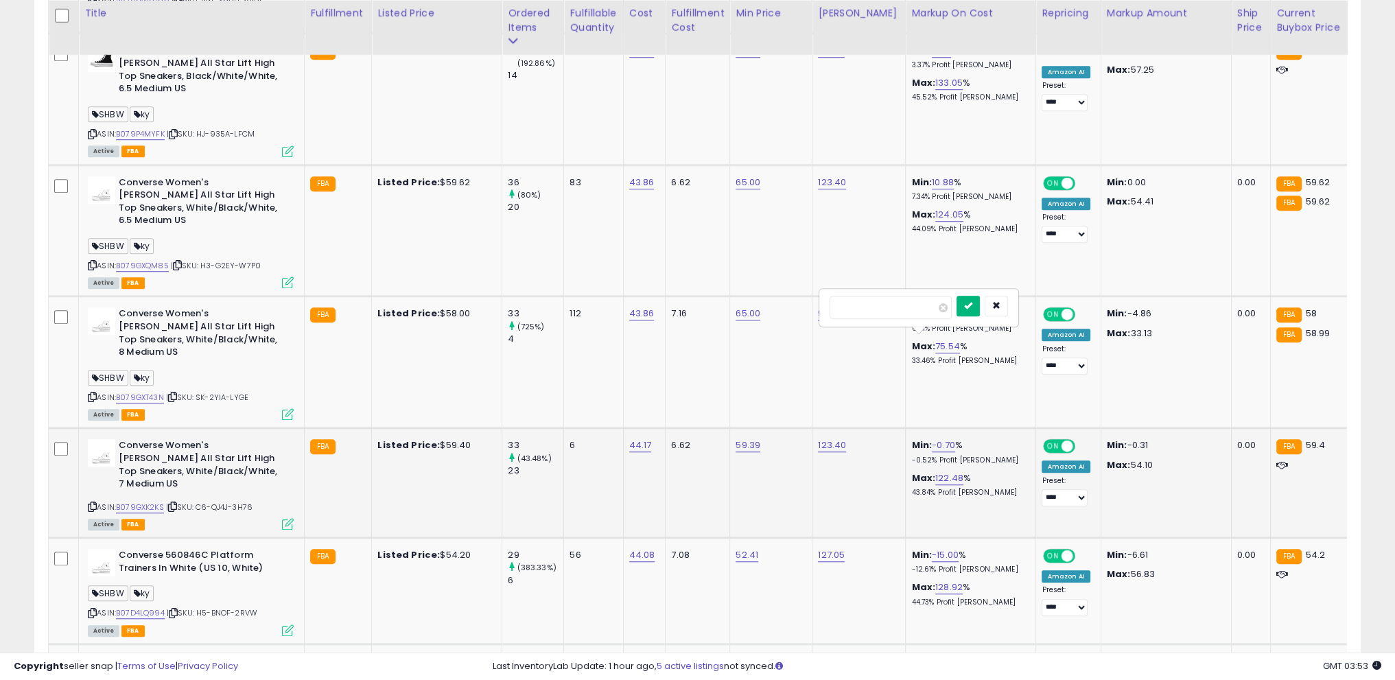
click at [980, 300] on button "submit" at bounding box center [968, 306] width 23 height 21
click at [932, 439] on link "65.00" at bounding box center [944, 446] width 25 height 14
drag, startPoint x: 920, startPoint y: 311, endPoint x: 848, endPoint y: 303, distance: 72.5
click at [848, 303] on input "*****" at bounding box center [891, 307] width 122 height 23
click at [850, 304] on input "*****" at bounding box center [891, 307] width 122 height 23
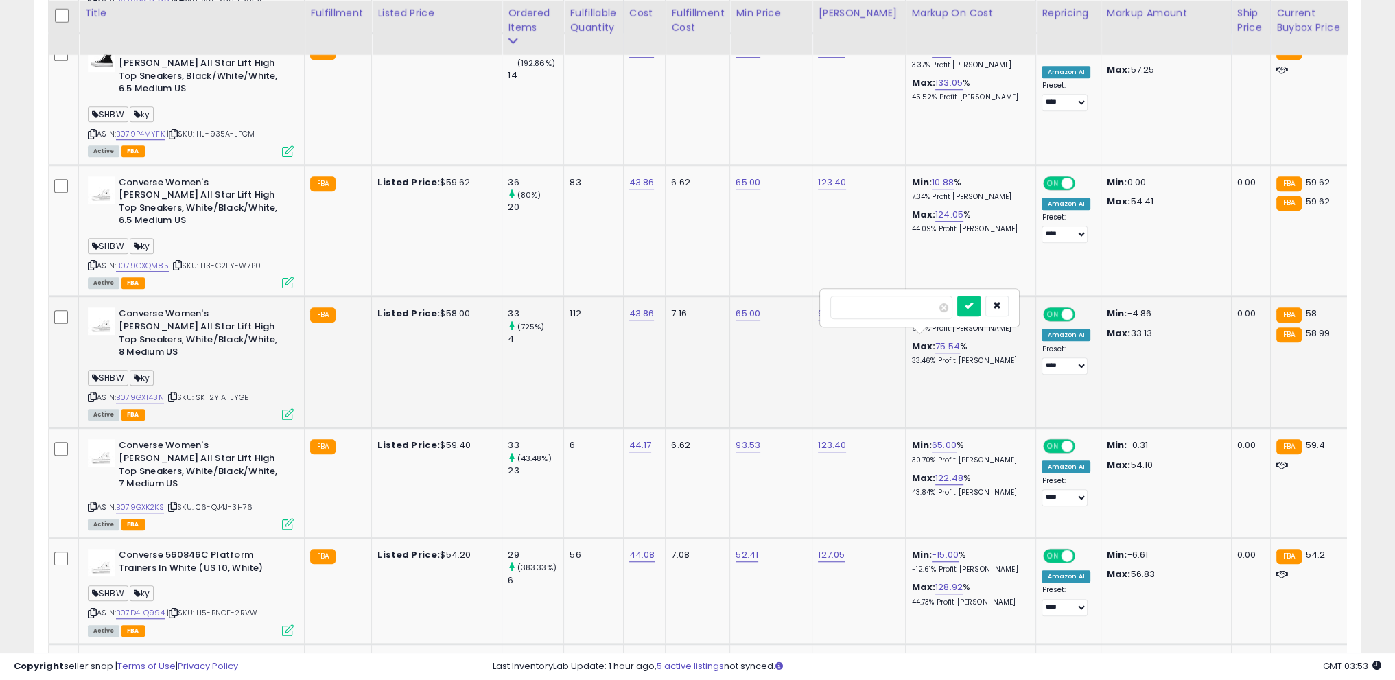
drag, startPoint x: 885, startPoint y: 305, endPoint x: 741, endPoint y: 298, distance: 143.6
type input "**"
click at [973, 310] on icon "submit" at bounding box center [969, 305] width 8 height 8
click at [934, 548] on link "-15.00" at bounding box center [945, 555] width 27 height 14
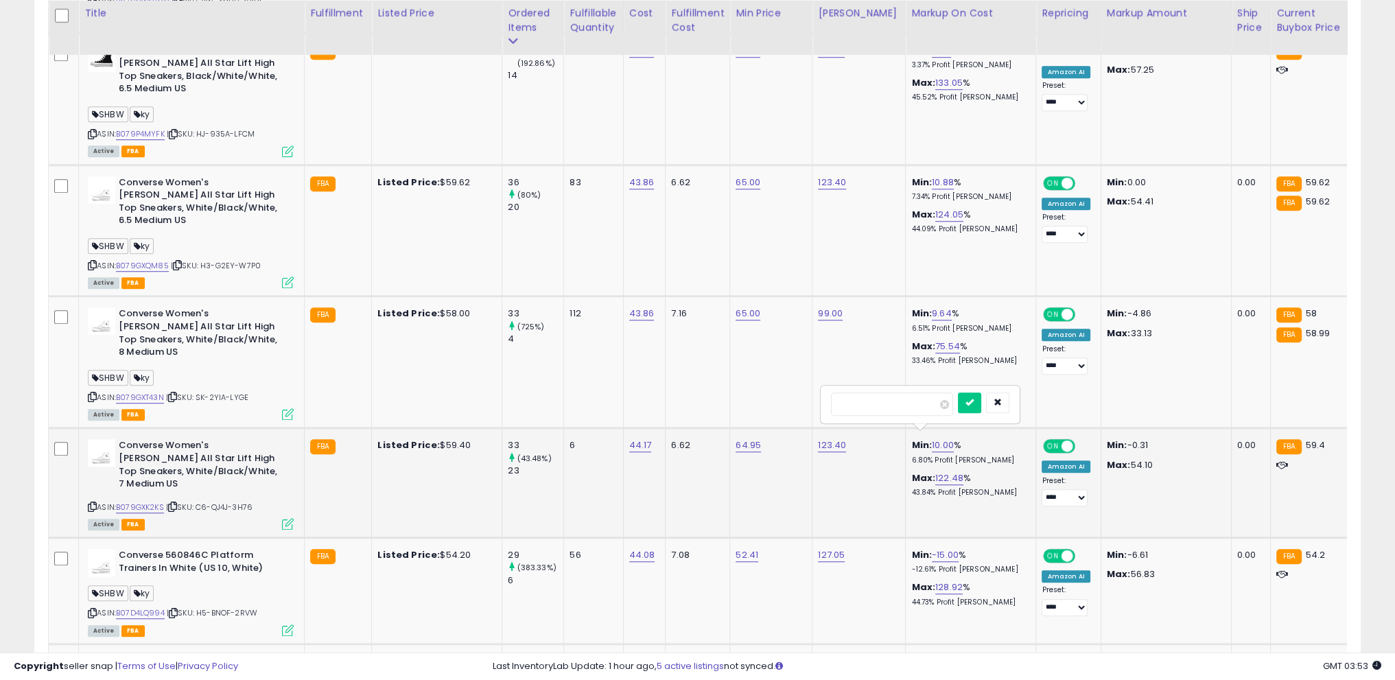
drag, startPoint x: 909, startPoint y: 408, endPoint x: 782, endPoint y: 398, distance: 127.4
type input "**"
click at [974, 402] on icon "submit" at bounding box center [970, 402] width 8 height 8
click at [936, 655] on link "-20.01" at bounding box center [945, 662] width 27 height 14
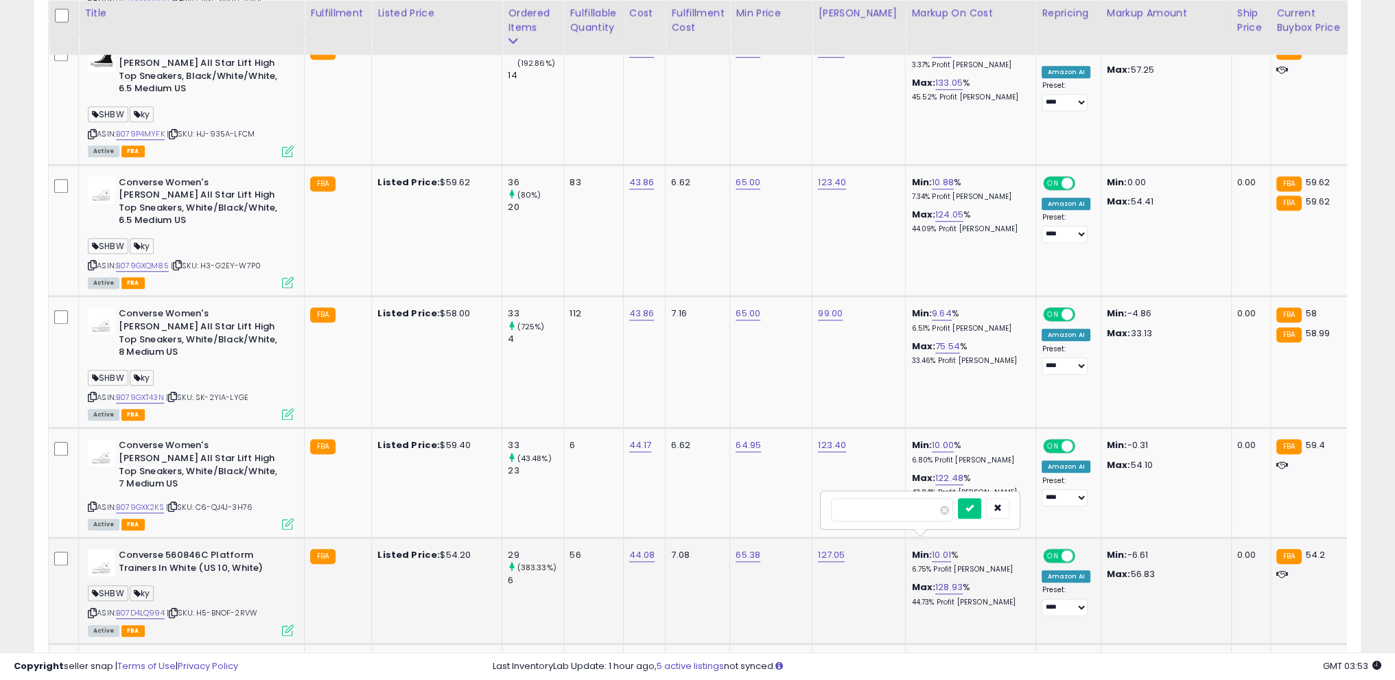
drag, startPoint x: 900, startPoint y: 511, endPoint x: 626, endPoint y: 487, distance: 275.6
type input "**"
click at [974, 505] on icon "submit" at bounding box center [970, 508] width 8 height 8
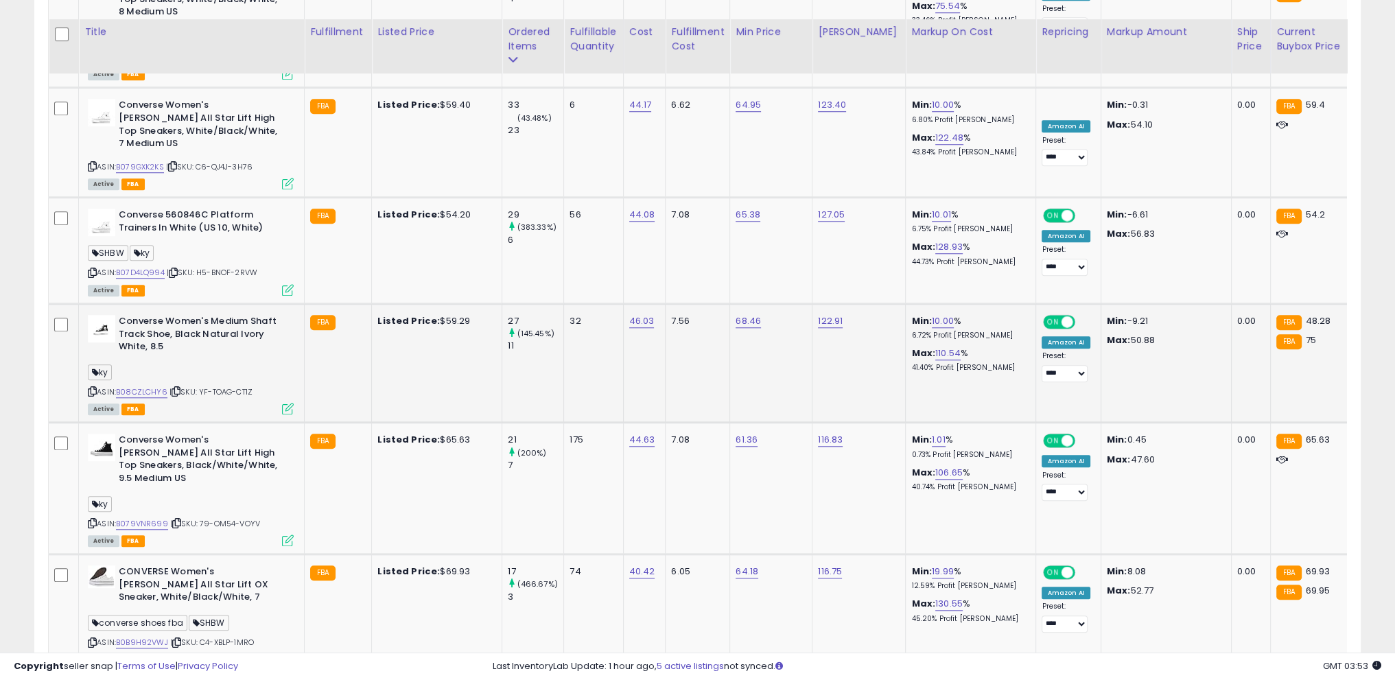
scroll to position [1735, 0]
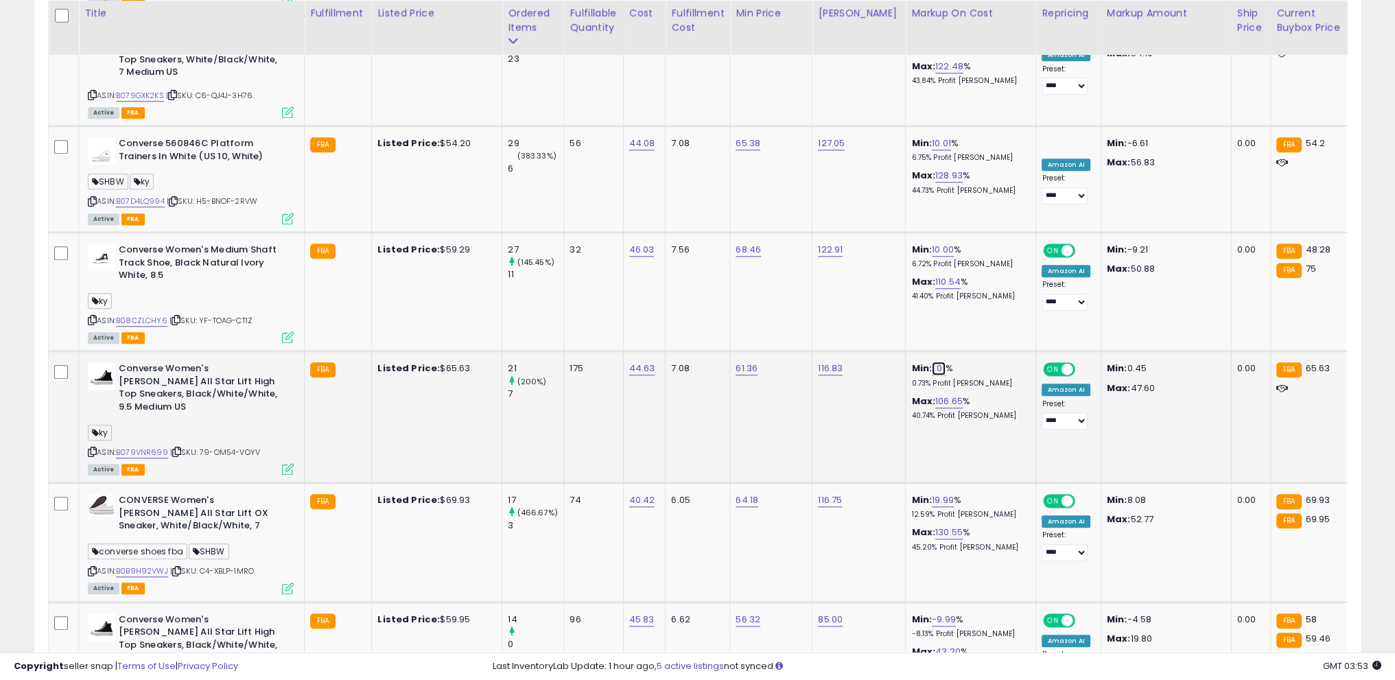
click at [932, 362] on link "1.01" at bounding box center [939, 369] width 14 height 14
drag, startPoint x: 835, startPoint y: 217, endPoint x: 752, endPoint y: 206, distance: 83.1
click at [752, 206] on tbody "Converse Women's [PERSON_NAME] All Star Lift High Top Sneakers, Black/White/Whi…" at bounding box center [1107, 470] width 2117 height 2969
type input "**"
click at [968, 213] on icon "submit" at bounding box center [964, 215] width 8 height 8
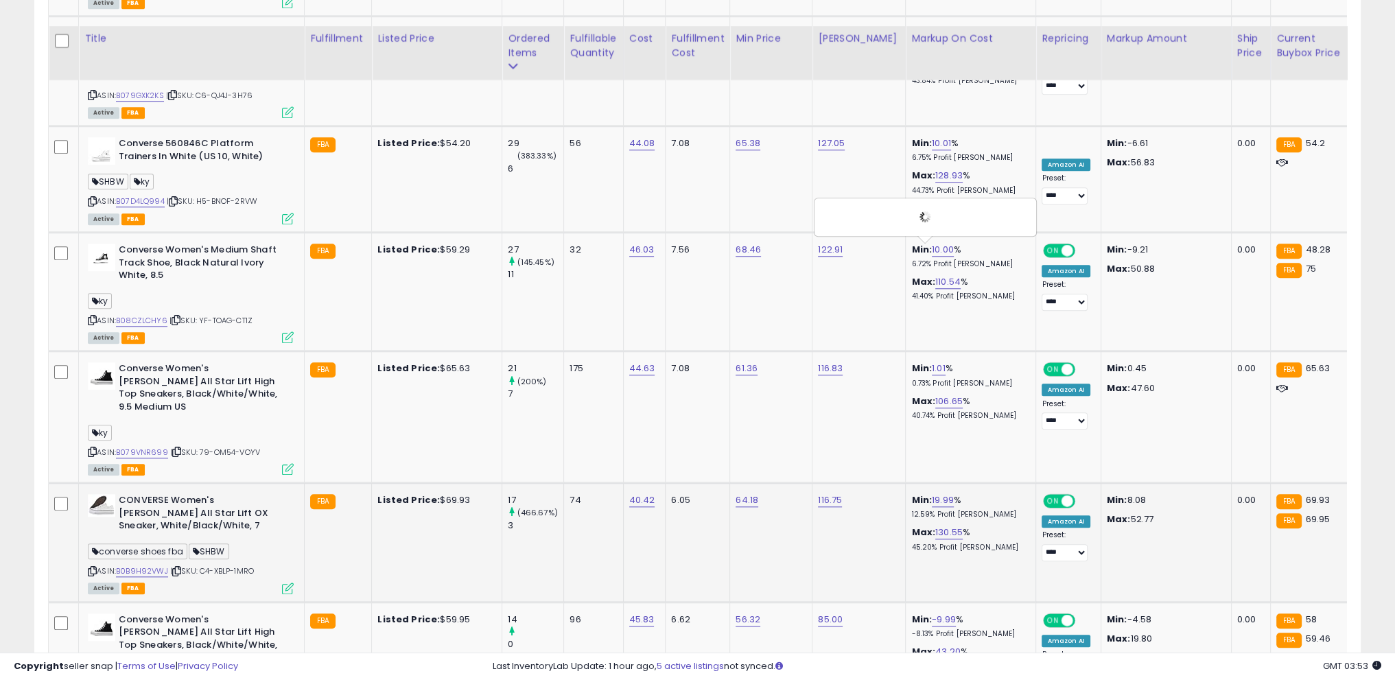
scroll to position [1804, 0]
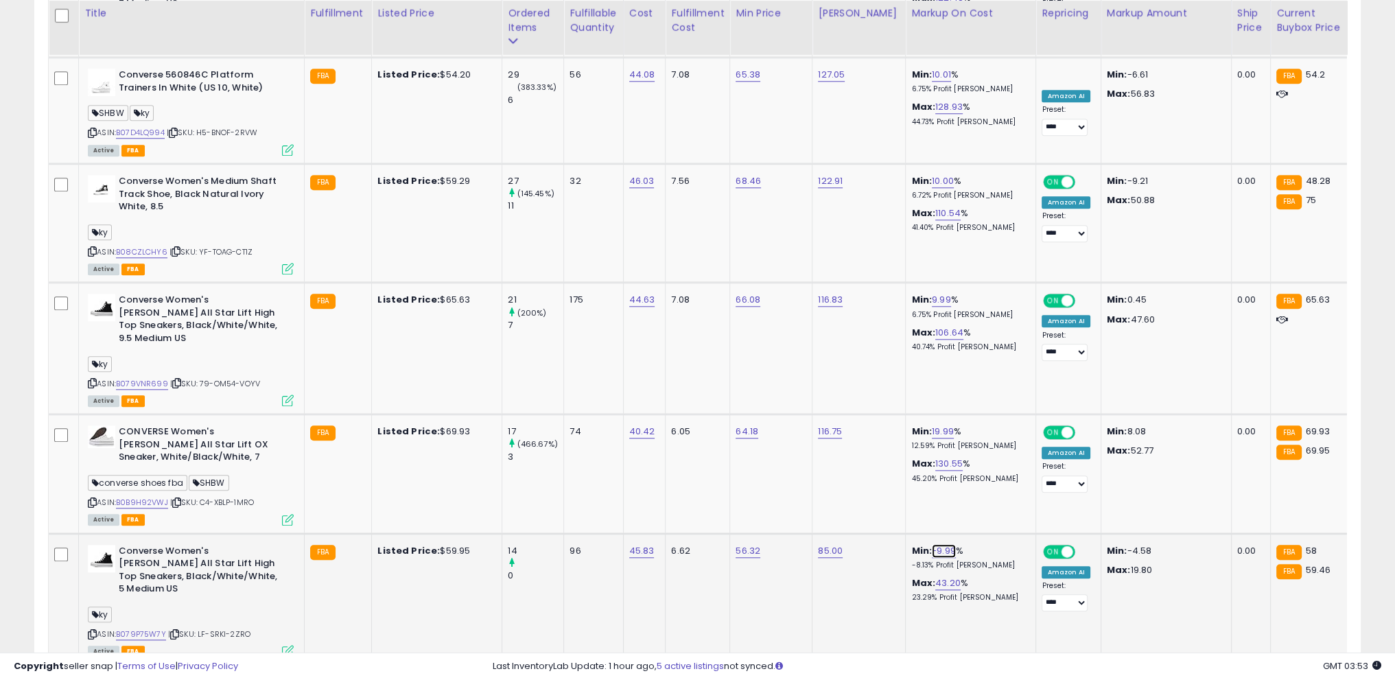
click at [932, 544] on link "-9.99" at bounding box center [944, 551] width 24 height 14
drag, startPoint x: 881, startPoint y: 386, endPoint x: 756, endPoint y: 382, distance: 125.0
click at [684, 377] on tbody "Converse Women's [PERSON_NAME] All Star Lift High Top Sneakers, Black/White/Whi…" at bounding box center [1107, 401] width 2117 height 2969
type input "**"
click at [980, 384] on button "submit" at bounding box center [968, 384] width 23 height 21
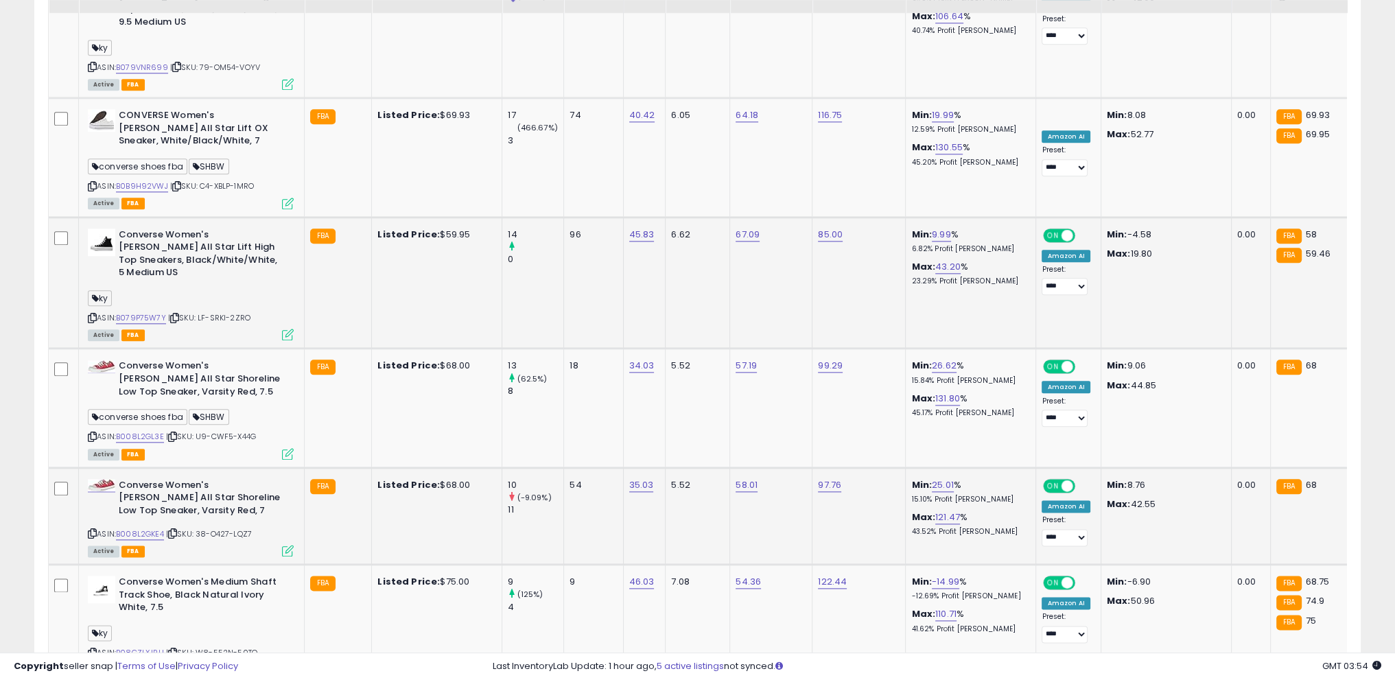
scroll to position [2147, 0]
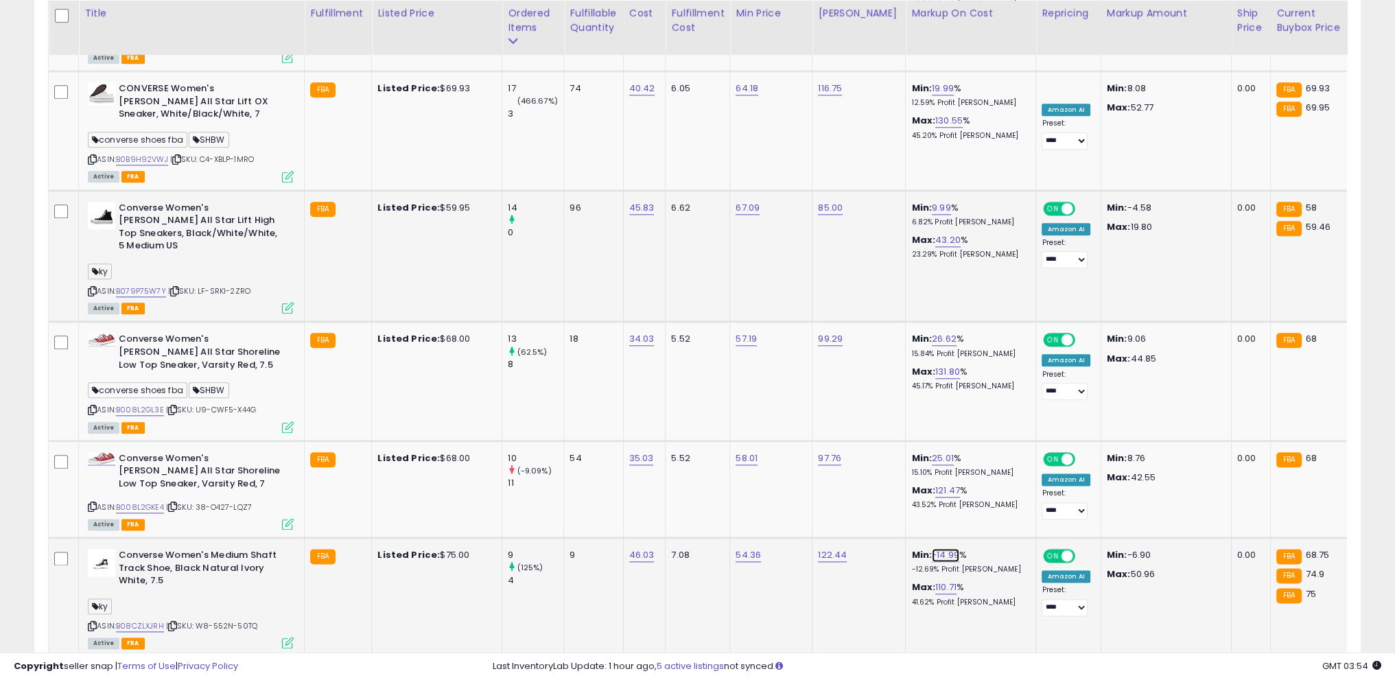
click at [932, 548] on link "-14.99" at bounding box center [945, 555] width 27 height 14
drag, startPoint x: 842, startPoint y: 378, endPoint x: 725, endPoint y: 368, distance: 117.8
click at [725, 368] on tbody "Converse Women's [PERSON_NAME] All Star Lift High Top Sneakers, Black/White/Whi…" at bounding box center [1107, 58] width 2117 height 2969
type input "**"
click at [981, 372] on button "submit" at bounding box center [969, 374] width 23 height 21
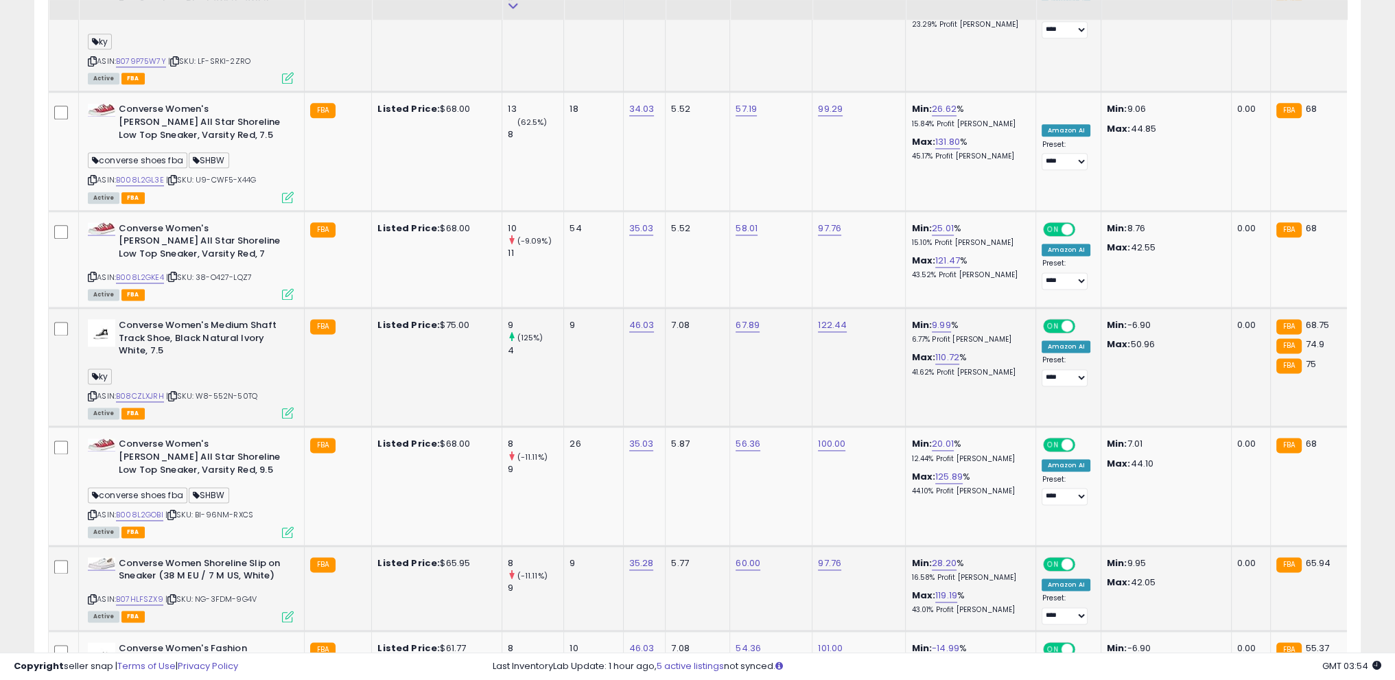
scroll to position [2421, 0]
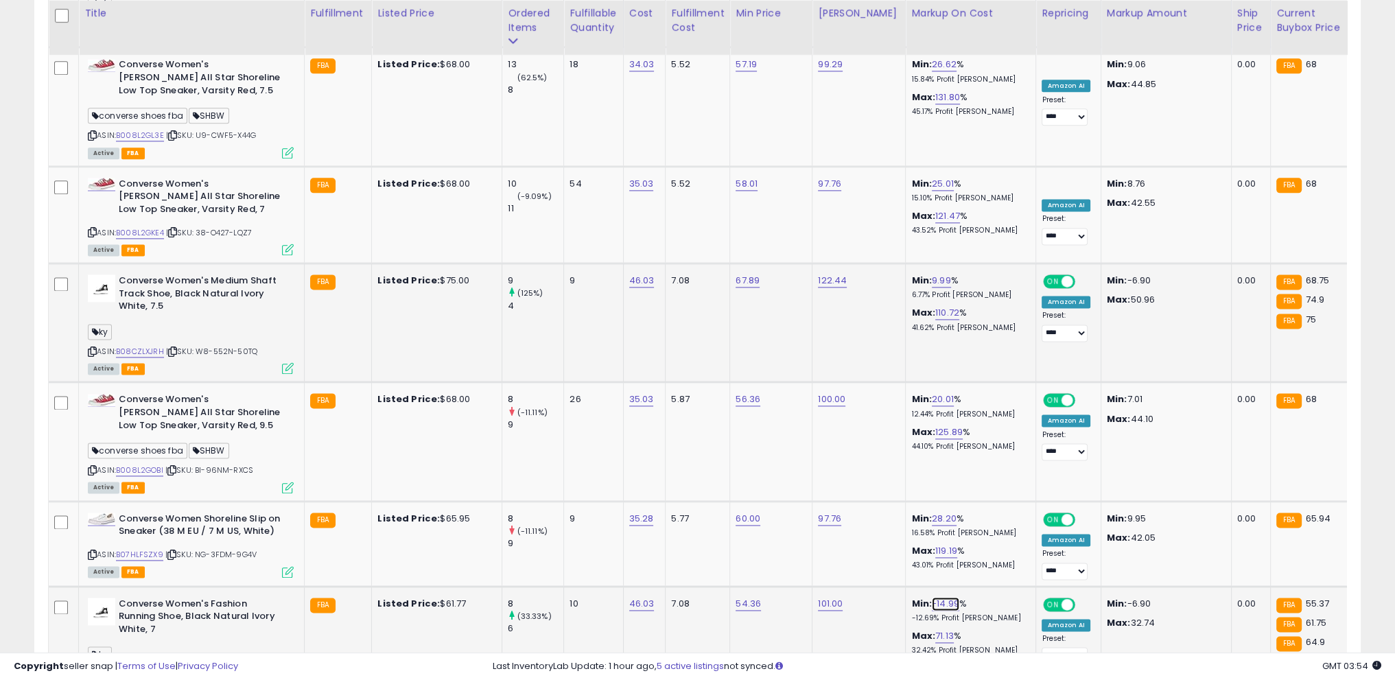
click at [932, 597] on link "-14.99" at bounding box center [945, 604] width 27 height 14
drag, startPoint x: 856, startPoint y: 431, endPoint x: 758, endPoint y: 430, distance: 98.2
type input "**"
click at [974, 418] on icon "submit" at bounding box center [970, 421] width 8 height 8
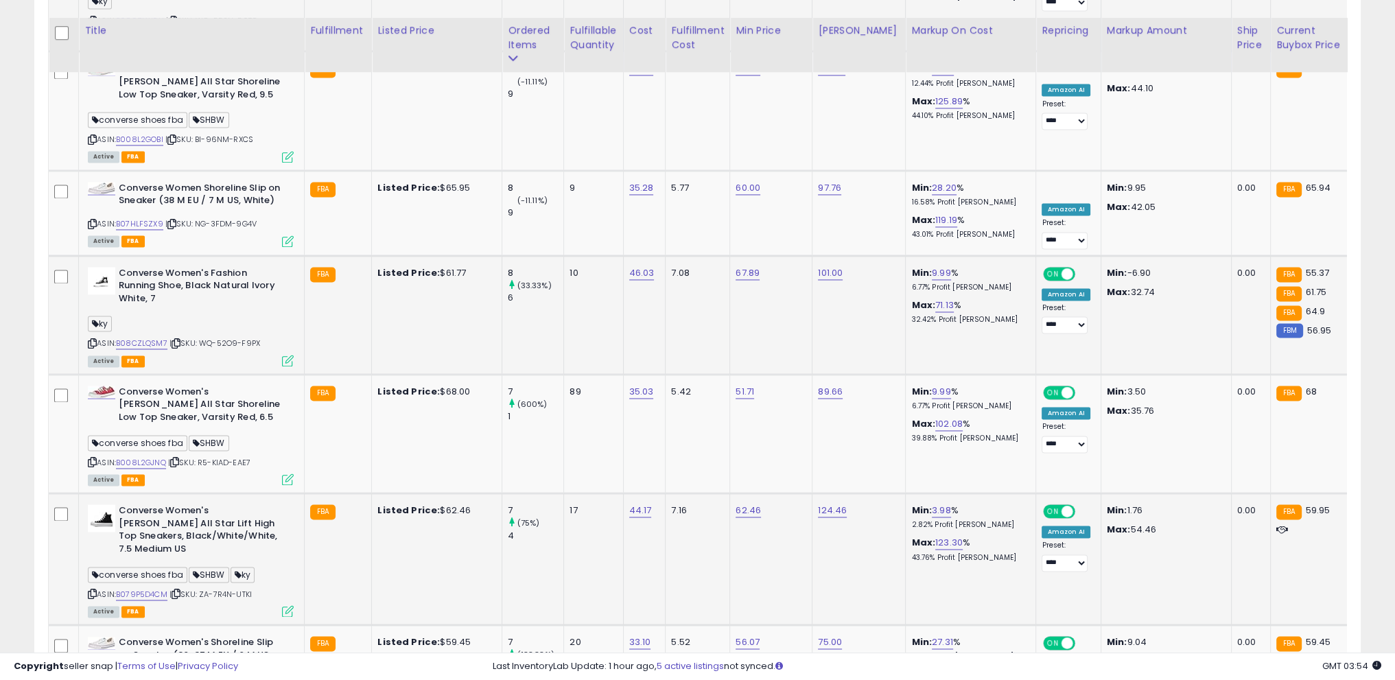
scroll to position [2833, 0]
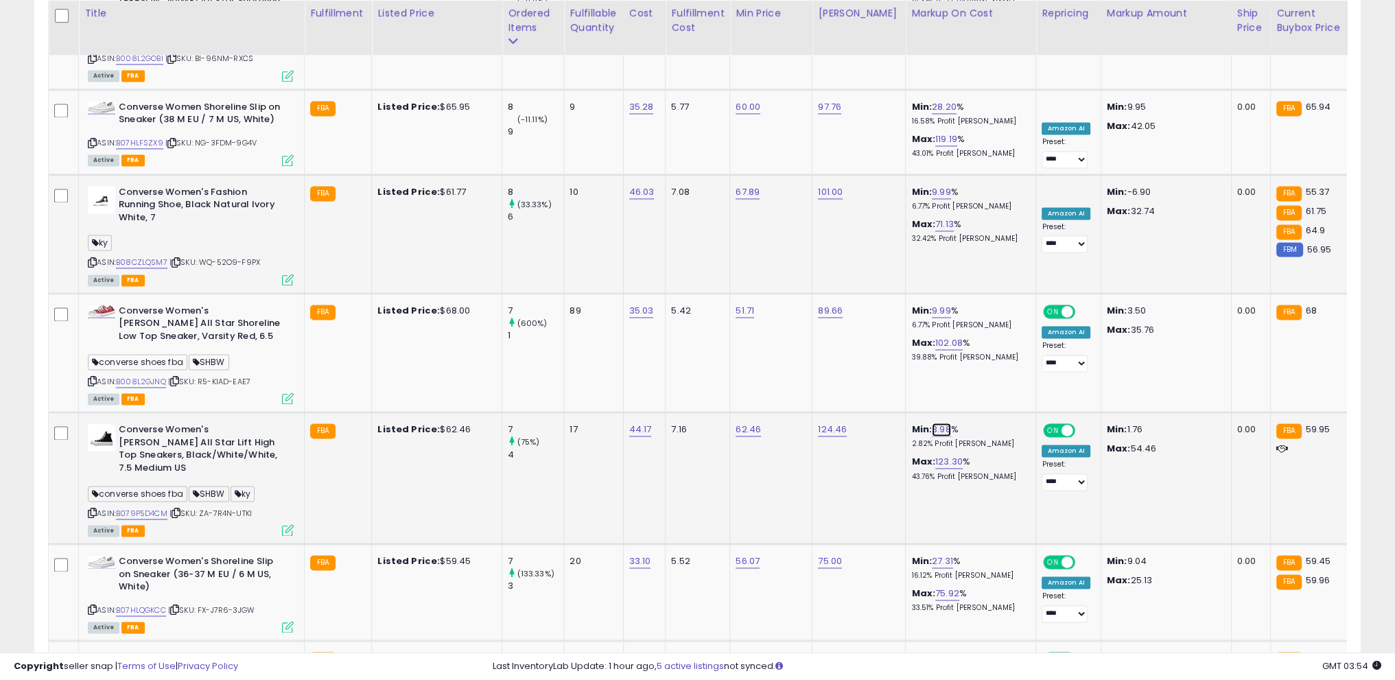
click at [932, 423] on link "3.98" at bounding box center [941, 430] width 19 height 14
drag, startPoint x: 895, startPoint y: 244, endPoint x: 733, endPoint y: 235, distance: 162.2
type input "**"
click at [970, 243] on icon "submit" at bounding box center [966, 246] width 8 height 8
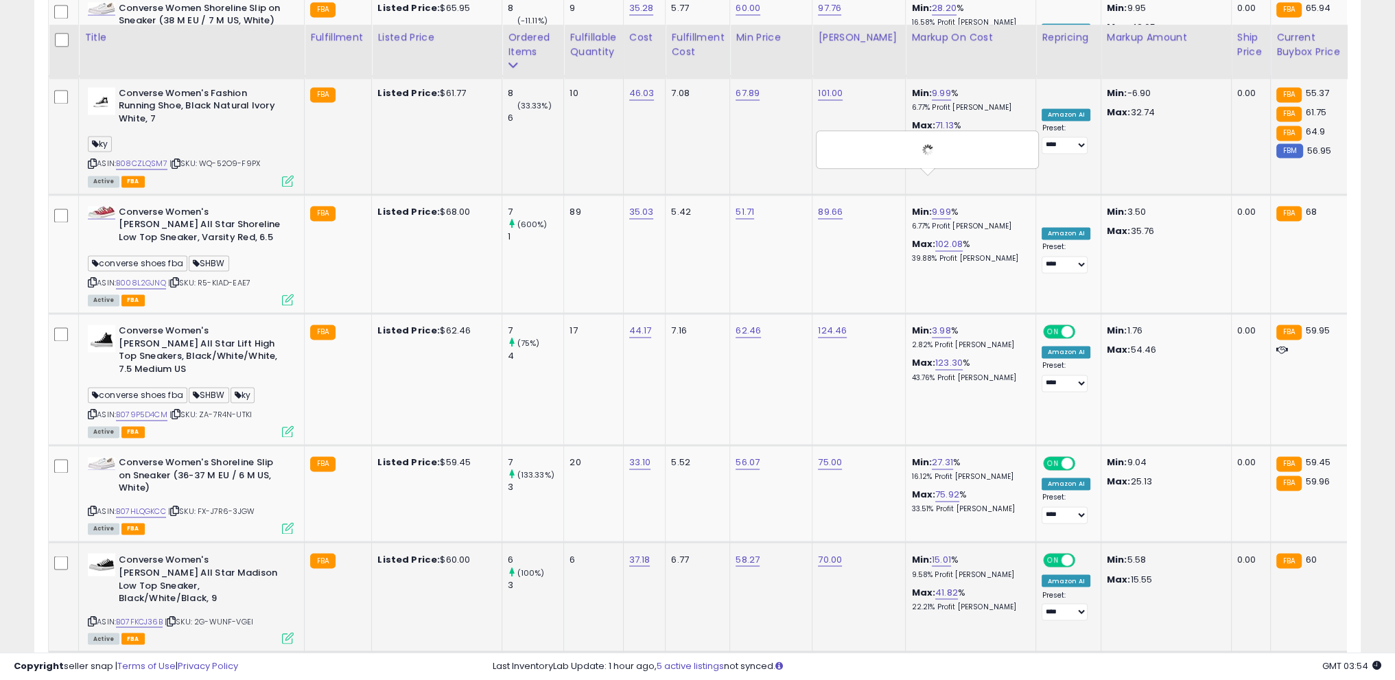
scroll to position [2964, 0]
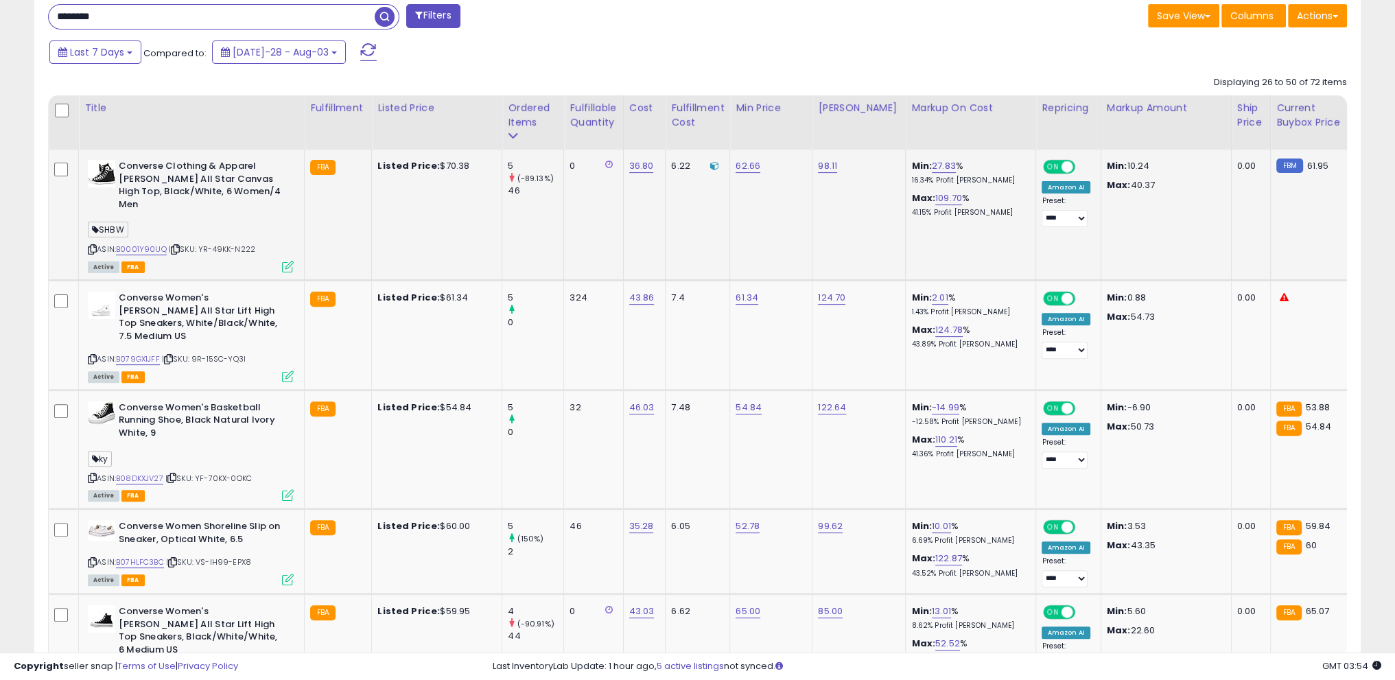
scroll to position [582, 0]
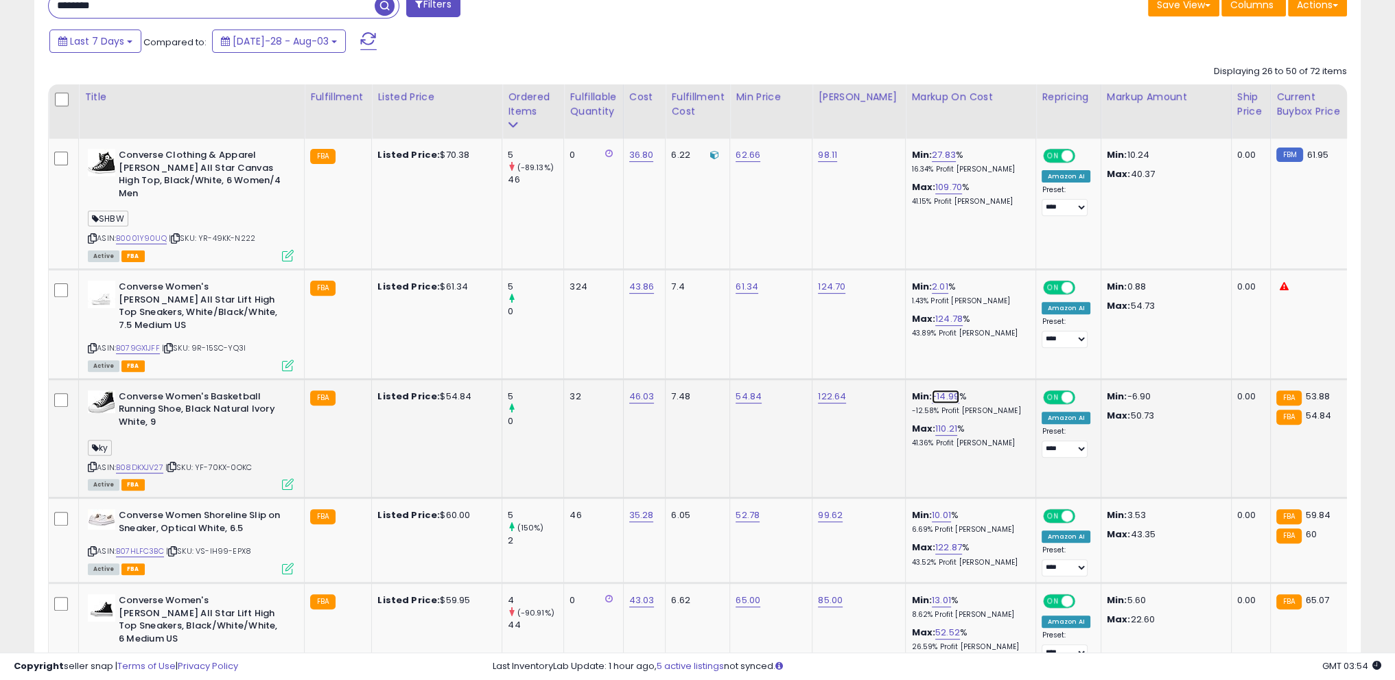
click at [932, 390] on link "-14.99" at bounding box center [945, 397] width 27 height 14
drag, startPoint x: 868, startPoint y: 332, endPoint x: 763, endPoint y: 342, distance: 105.5
type input "**"
click at [981, 337] on button "submit" at bounding box center [969, 336] width 23 height 21
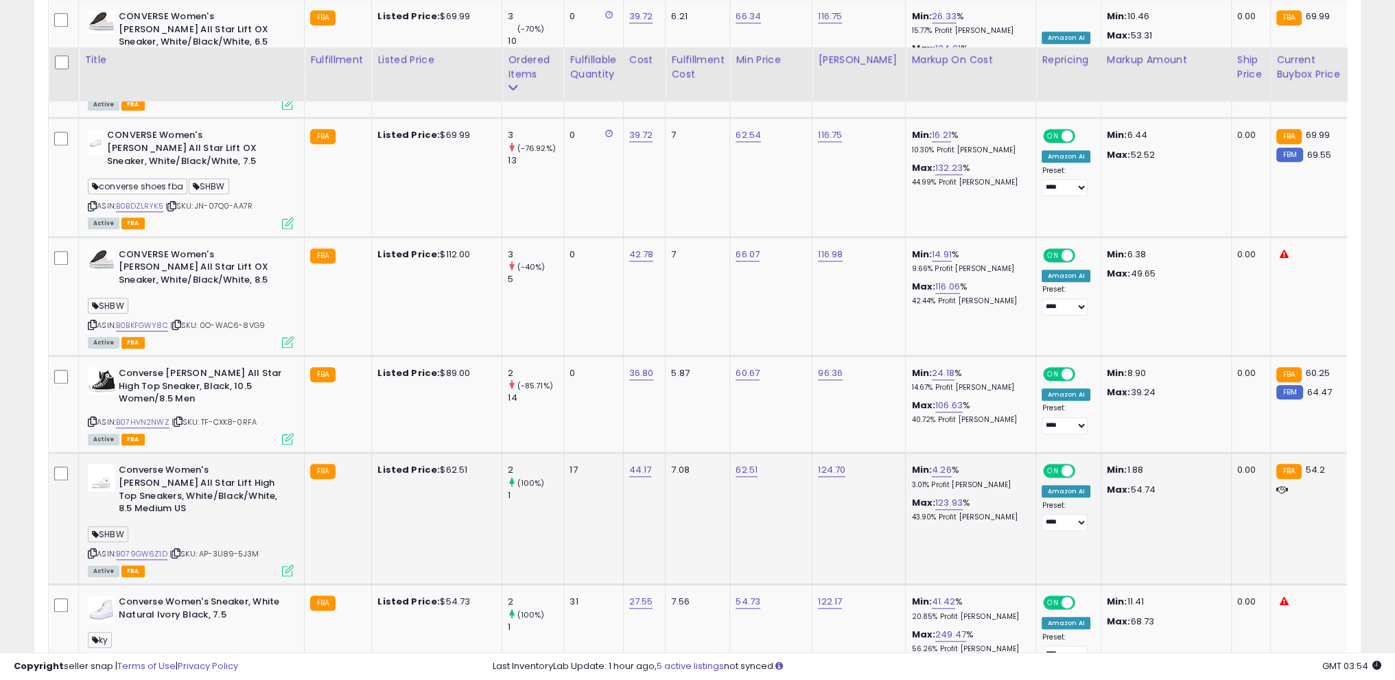
scroll to position [2023, 0]
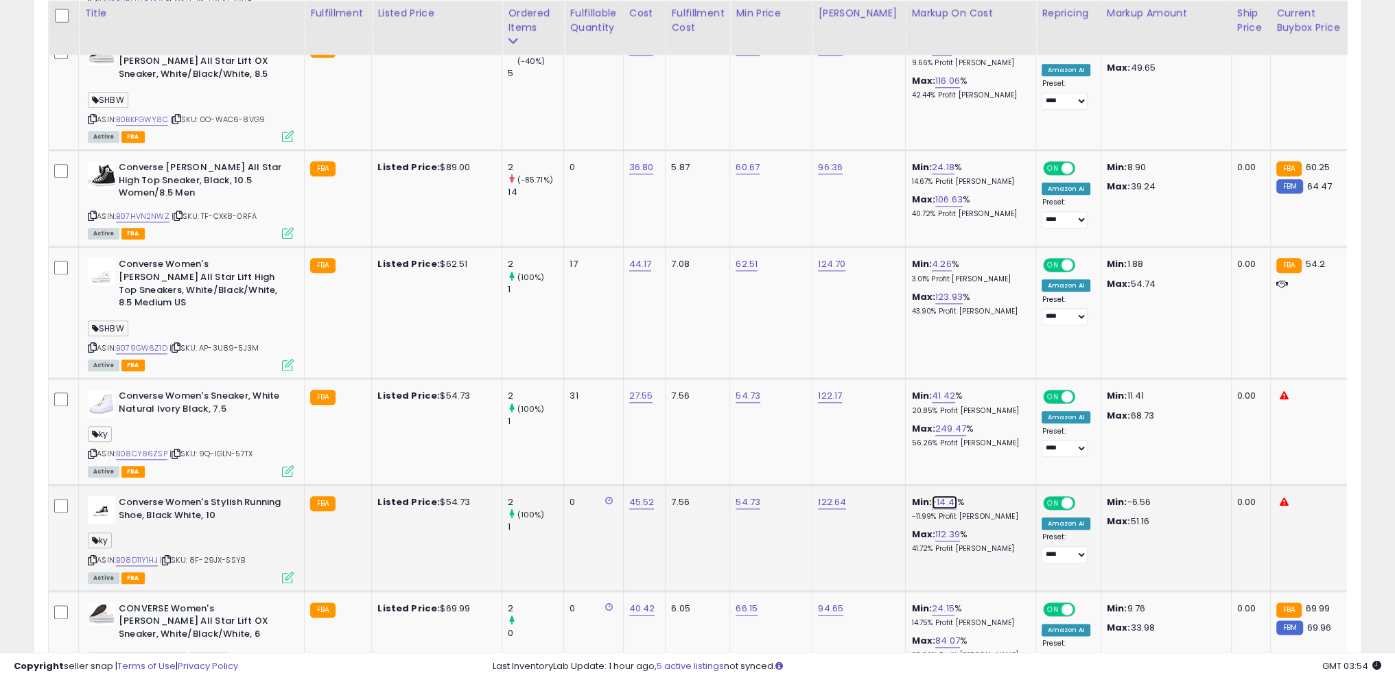
click at [932, 496] on link "-14.41" at bounding box center [944, 503] width 25 height 14
drag, startPoint x: 902, startPoint y: 421, endPoint x: 781, endPoint y: 399, distance: 122.7
click at [781, 399] on tbody "Converse Clothing & Apparel [PERSON_NAME] All Star Canvas High Top, Black/White…" at bounding box center [1111, 89] width 2125 height 2784
type input "**"
click at [973, 406] on icon "submit" at bounding box center [968, 410] width 8 height 8
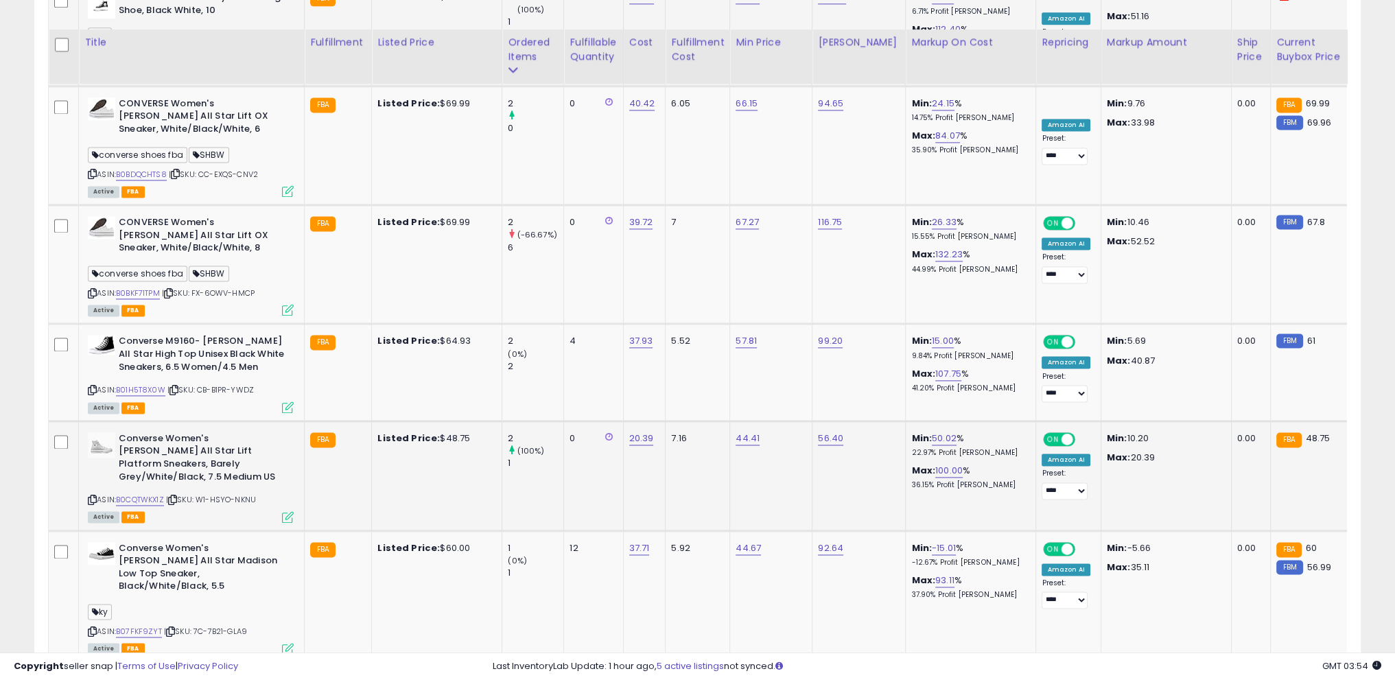
scroll to position [2572, 0]
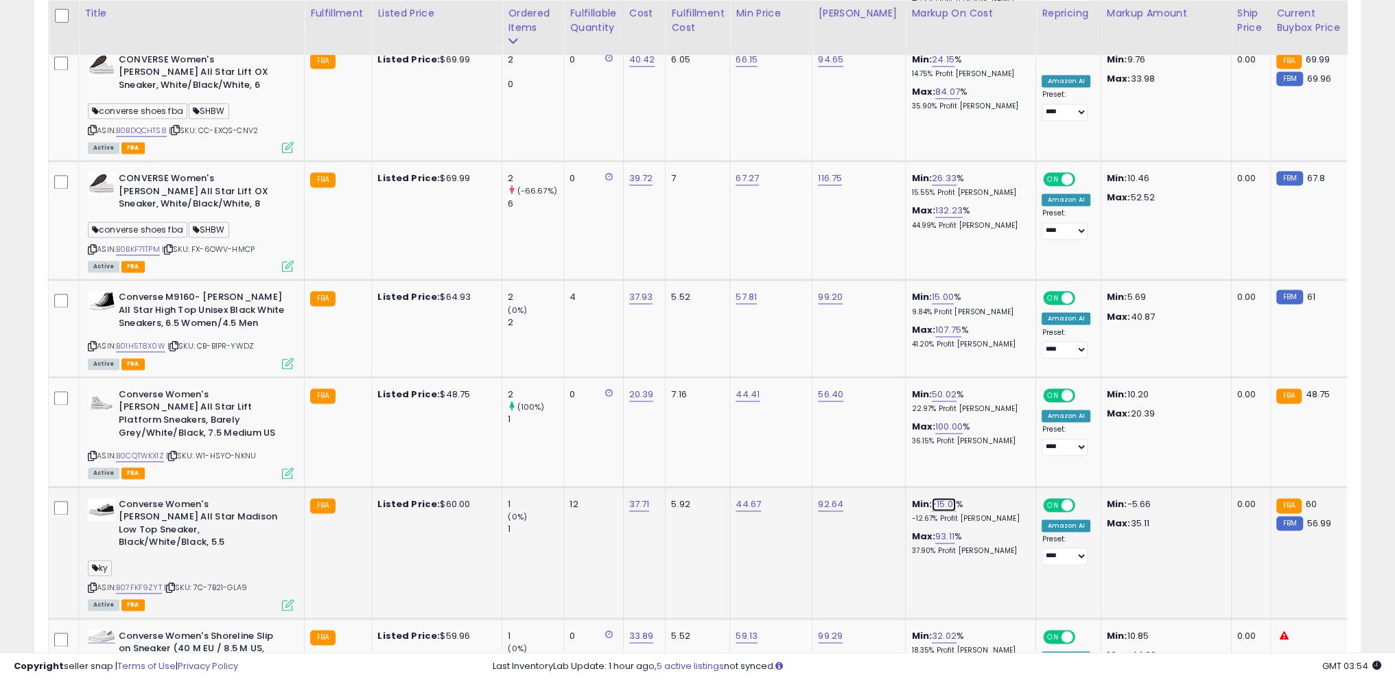
click at [933, 498] on link "-15.01" at bounding box center [944, 505] width 24 height 14
drag, startPoint x: 911, startPoint y: 412, endPoint x: 855, endPoint y: 394, distance: 59.7
click at [843, 395] on div "******" at bounding box center [919, 400] width 198 height 36
copy input "number"
drag, startPoint x: 879, startPoint y: 397, endPoint x: 833, endPoint y: 399, distance: 46.0
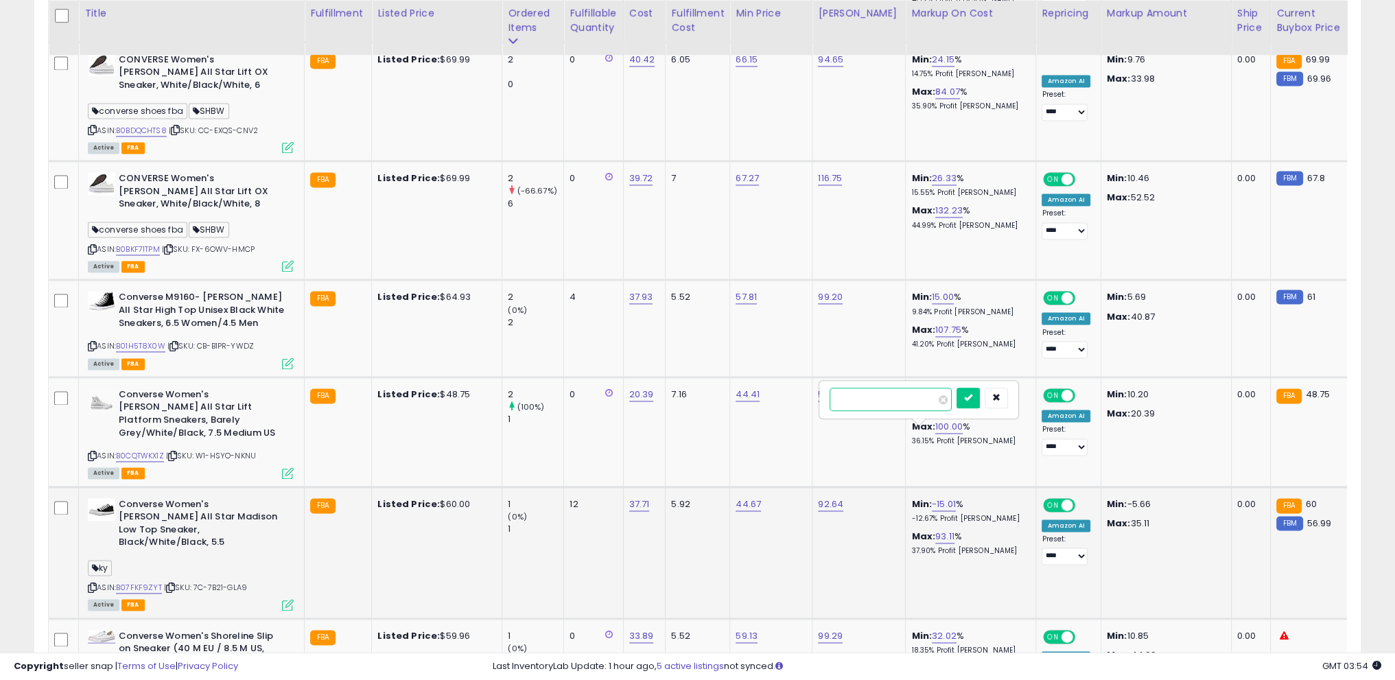
type input "**"
click at [973, 393] on icon "submit" at bounding box center [968, 397] width 8 height 8
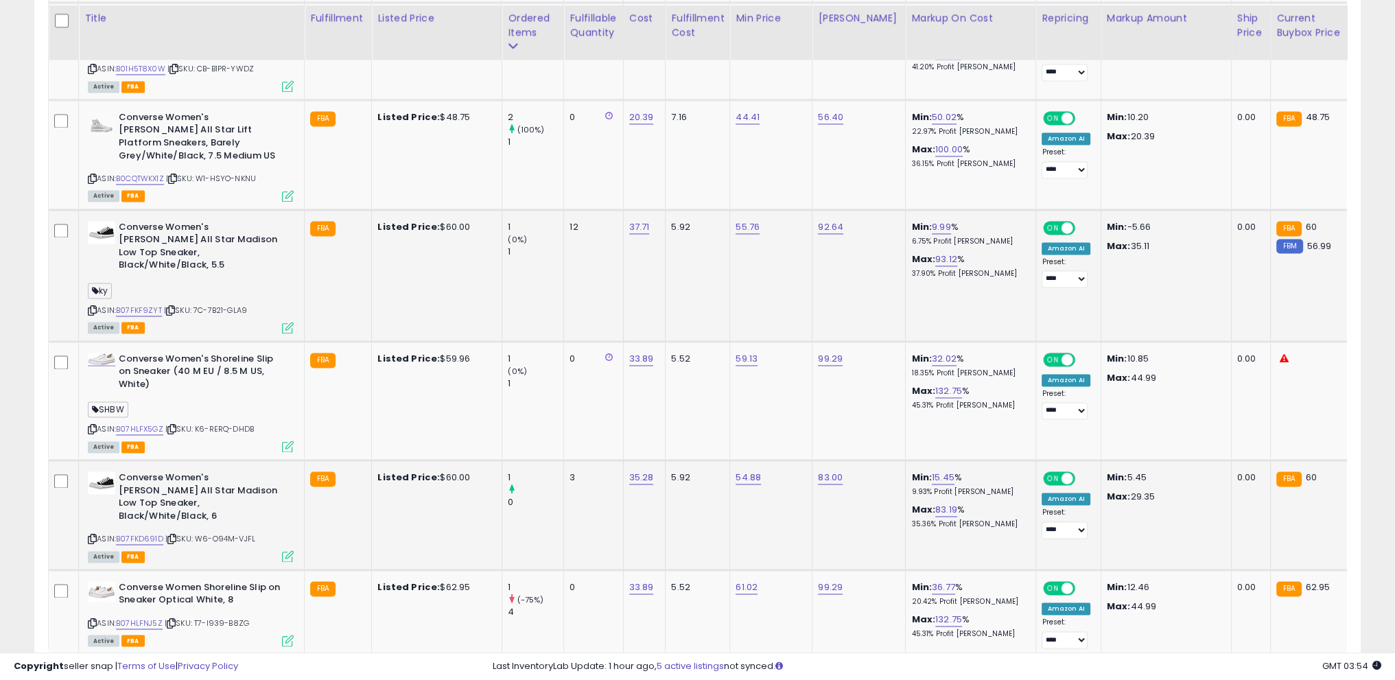
scroll to position [2855, 0]
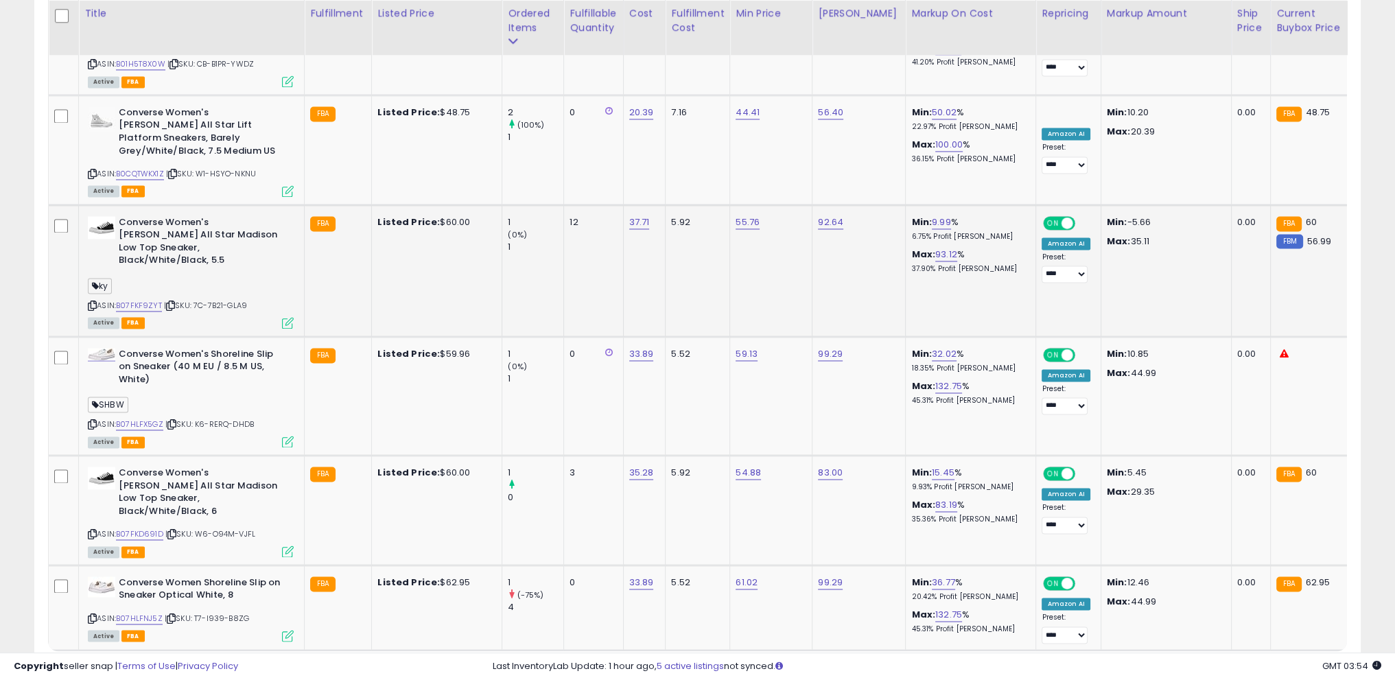
click at [1325, 665] on link "3" at bounding box center [1336, 676] width 22 height 23
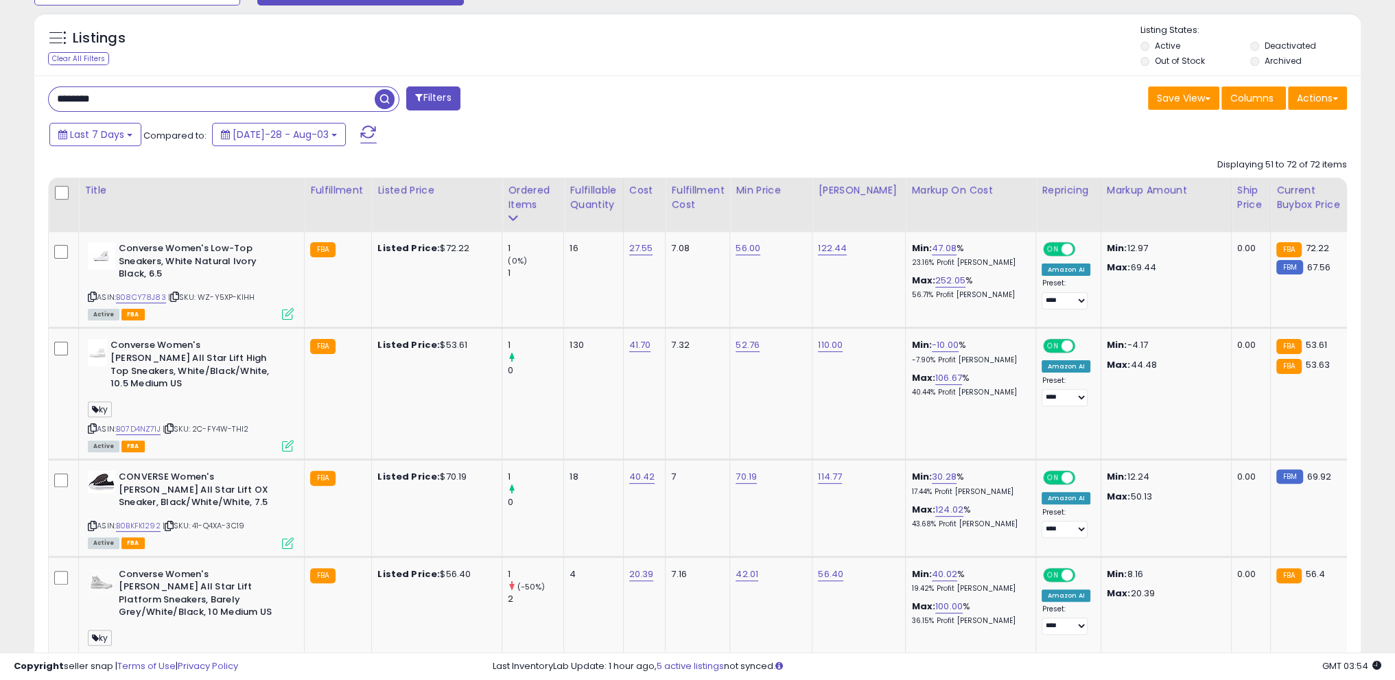
scroll to position [513, 0]
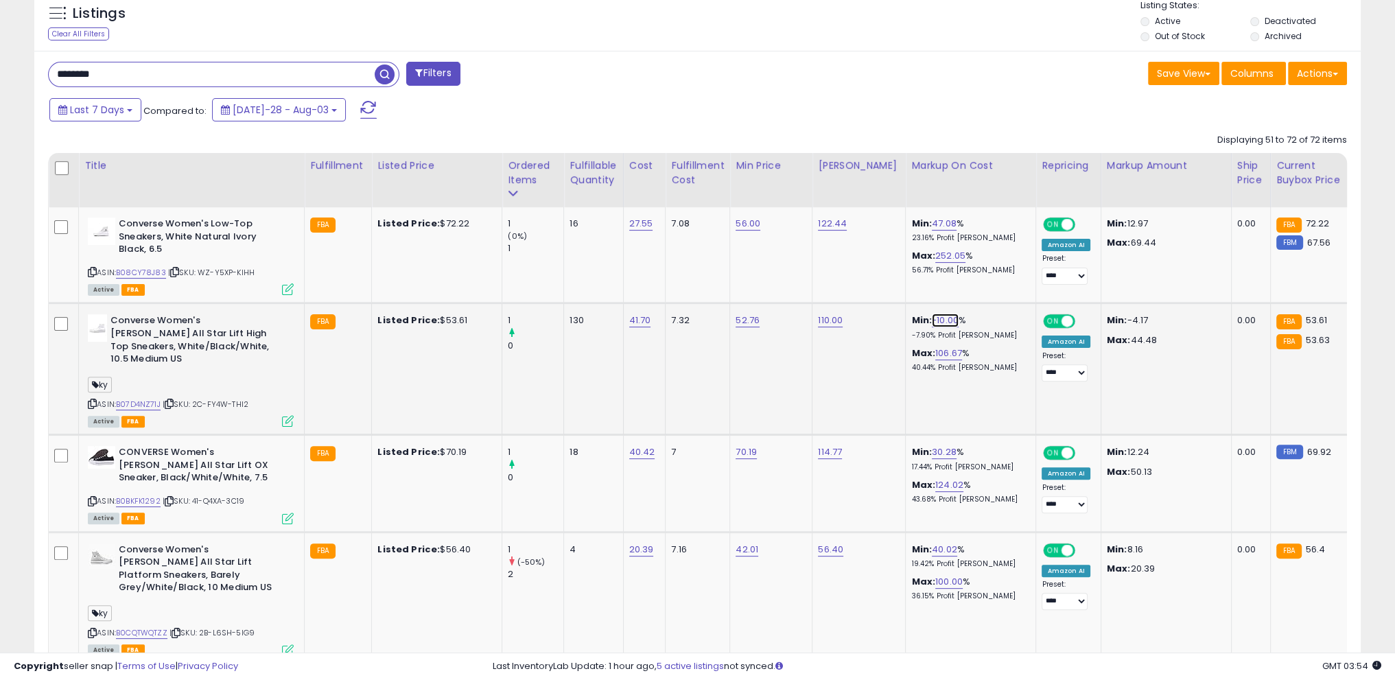
click at [932, 319] on link "-10.00" at bounding box center [945, 321] width 27 height 14
drag, startPoint x: 903, startPoint y: 285, endPoint x: 684, endPoint y: 268, distance: 220.3
type input "**"
click at [974, 285] on icon "submit" at bounding box center [970, 285] width 8 height 8
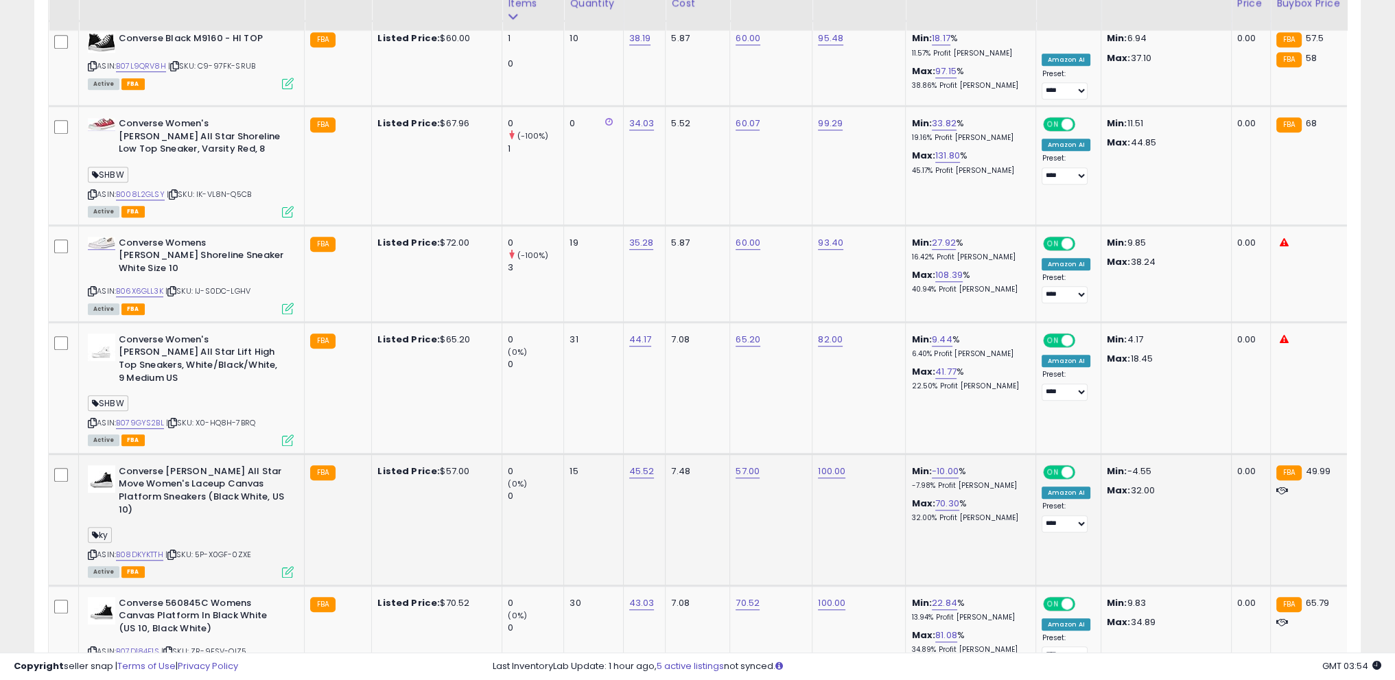
scroll to position [1268, 0]
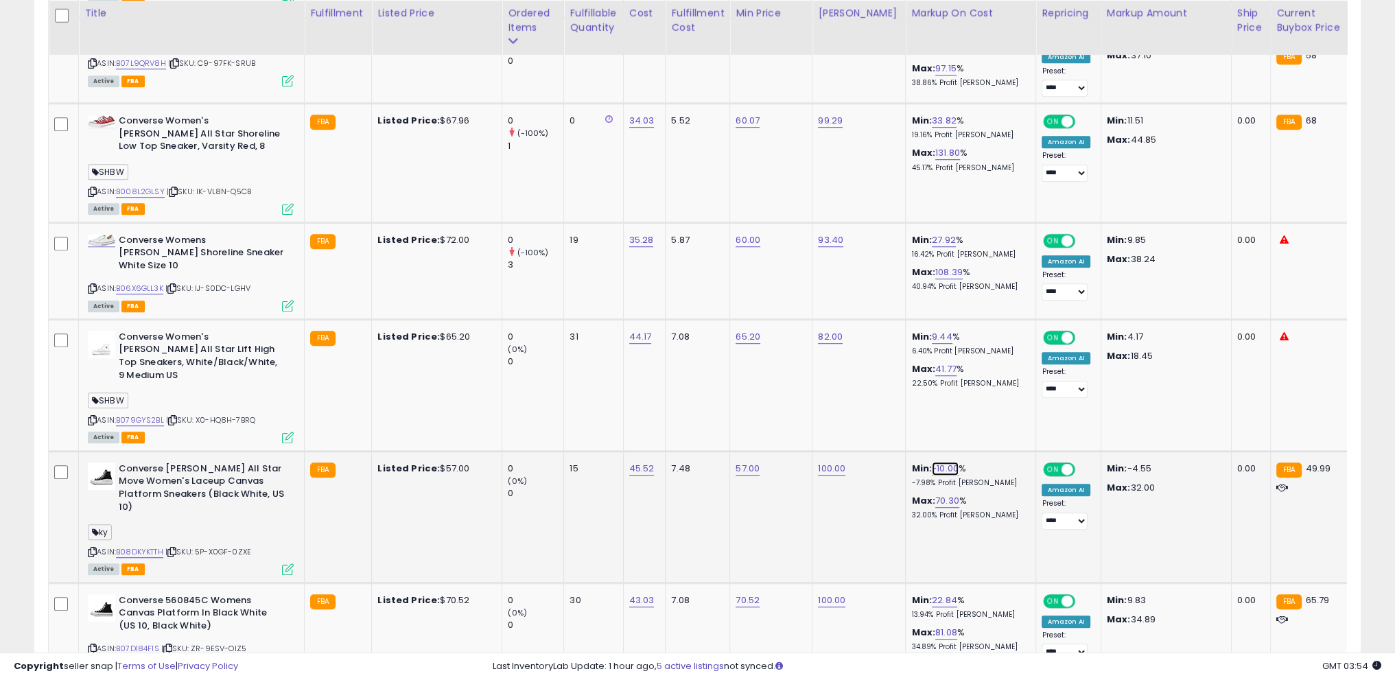
click at [932, 462] on link "-10.00" at bounding box center [945, 469] width 27 height 14
drag, startPoint x: 748, startPoint y: 361, endPoint x: 645, endPoint y: 353, distance: 103.2
click at [645, 353] on tbody "Converse Women's Low-Top Sneakers, White Natural Ivory Black, 6.5 ASIN: B08CY78…" at bounding box center [1104, 682] width 2111 height 2461
type input "**"
click at [974, 367] on icon "submit" at bounding box center [970, 366] width 8 height 8
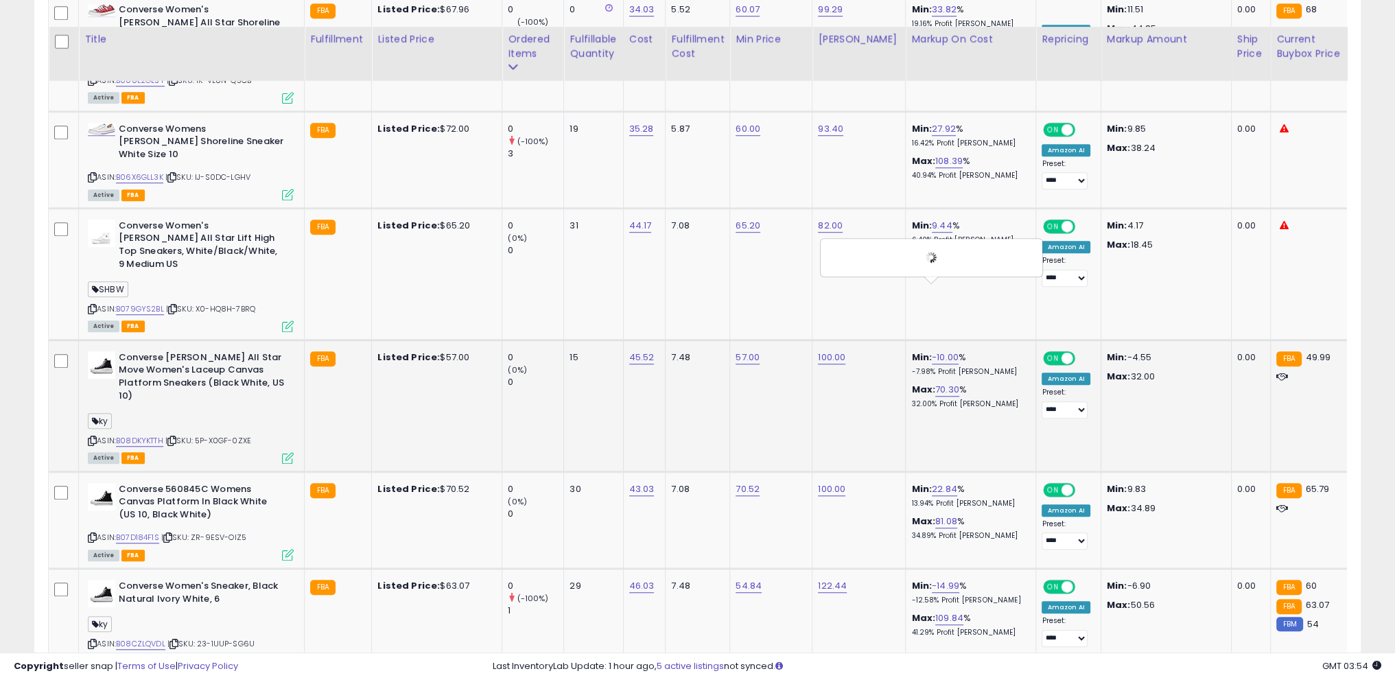
scroll to position [1406, 0]
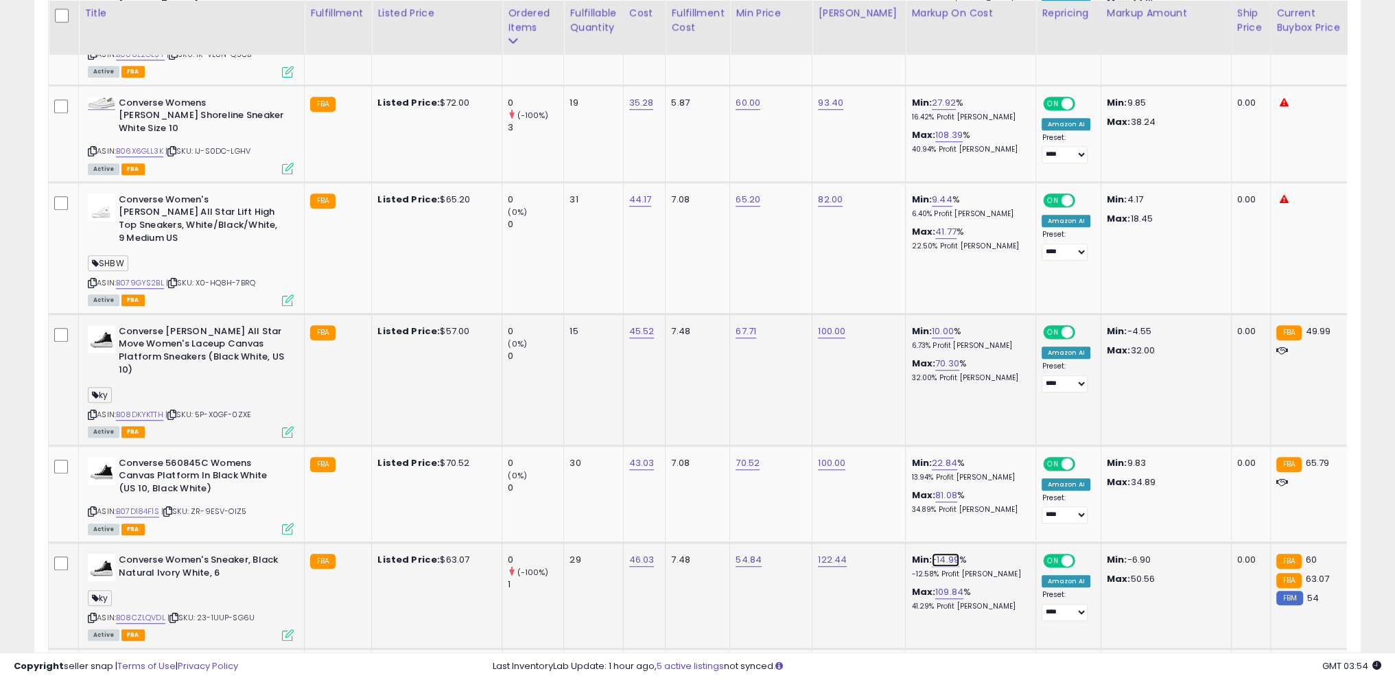
click at [933, 553] on link "-14.99" at bounding box center [945, 560] width 27 height 14
drag, startPoint x: 912, startPoint y: 456, endPoint x: 667, endPoint y: 466, distance: 245.2
click at [667, 466] on tbody "Converse Women's Low-Top Sneakers, White Natural Ivory Black, 6.5 ASIN: B08CY78…" at bounding box center [1104, 545] width 2111 height 2461
drag, startPoint x: 851, startPoint y: 465, endPoint x: 718, endPoint y: 469, distance: 133.2
click at [717, 469] on tbody "Converse Women's Low-Top Sneakers, White Natural Ivory Black, 6.5 ASIN: B08CY78…" at bounding box center [1104, 545] width 2111 height 2461
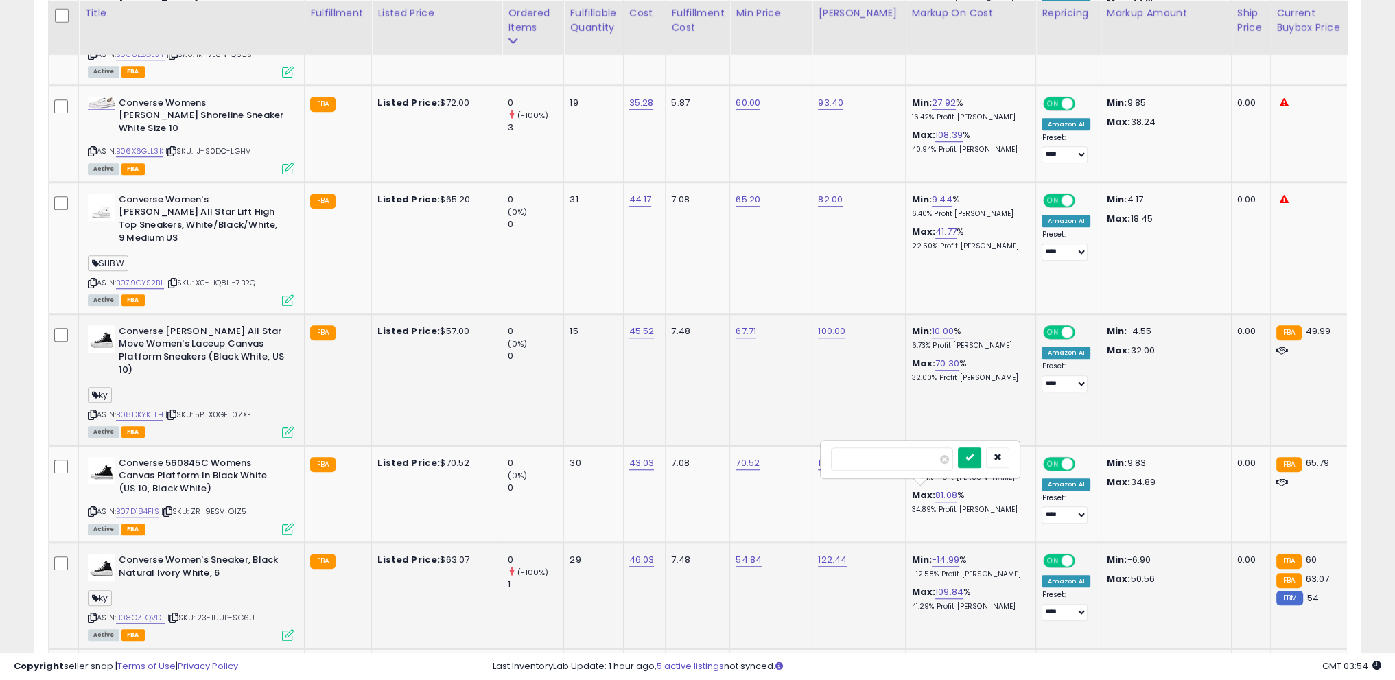
type input "**"
click at [981, 465] on button "submit" at bounding box center [969, 458] width 23 height 21
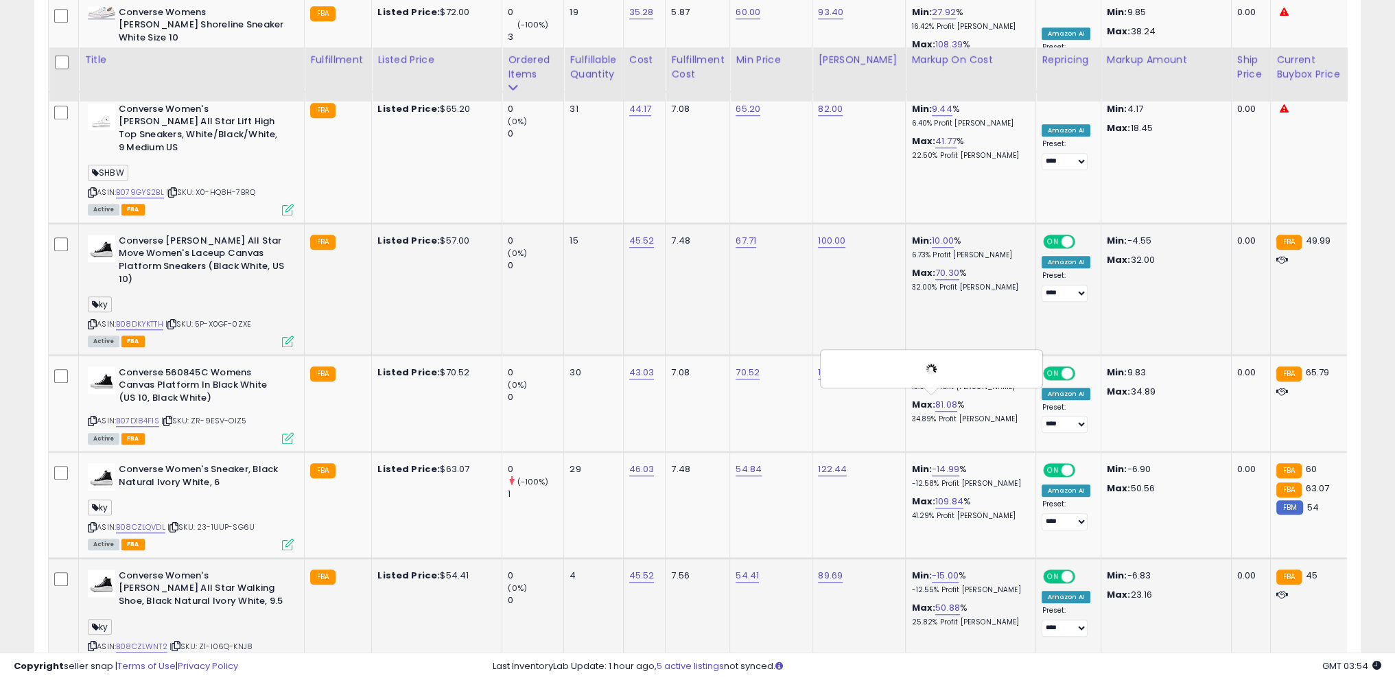
scroll to position [1543, 0]
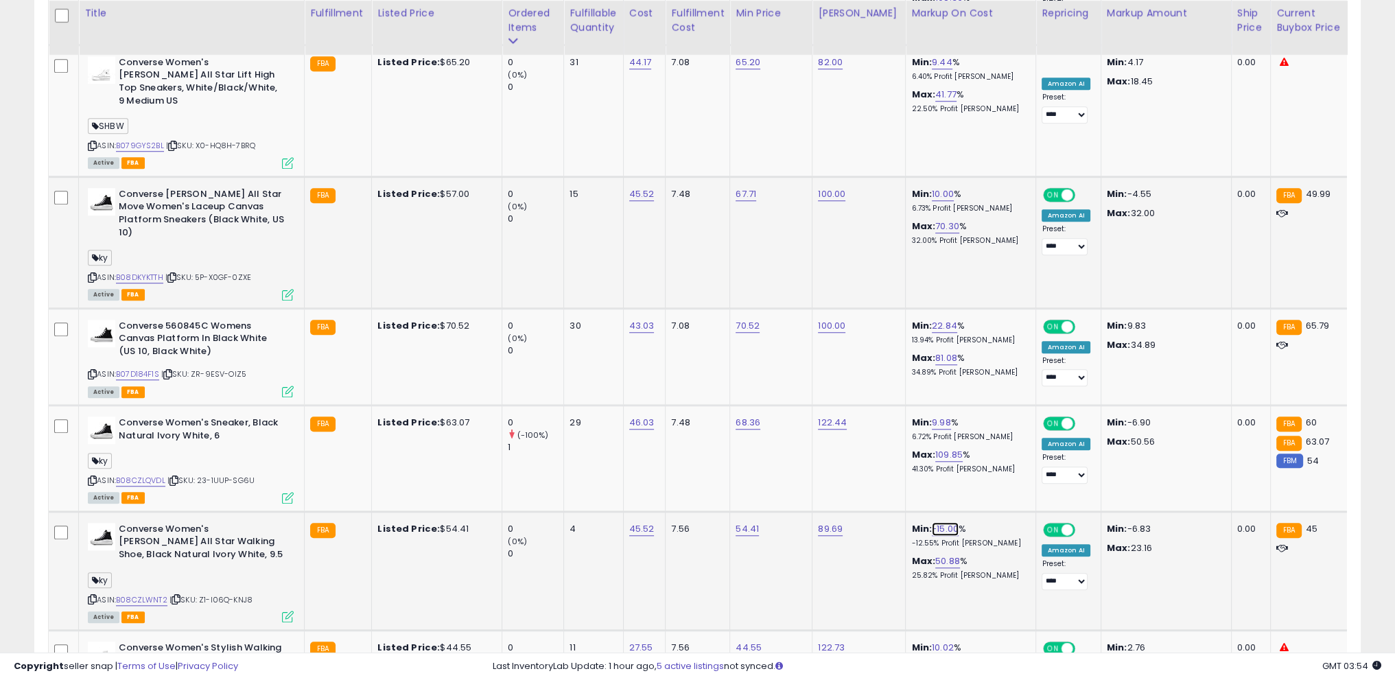
click at [932, 522] on link "-15.00" at bounding box center [945, 529] width 27 height 14
drag, startPoint x: 761, startPoint y: 418, endPoint x: 868, endPoint y: 428, distance: 106.8
click at [733, 417] on tbody "Converse Women's Low-Top Sneakers, White Natural Ivory Black, 6.5 ASIN: B08CY78…" at bounding box center [1104, 408] width 2111 height 2461
type input "**"
click at [1008, 423] on div at bounding box center [983, 428] width 51 height 24
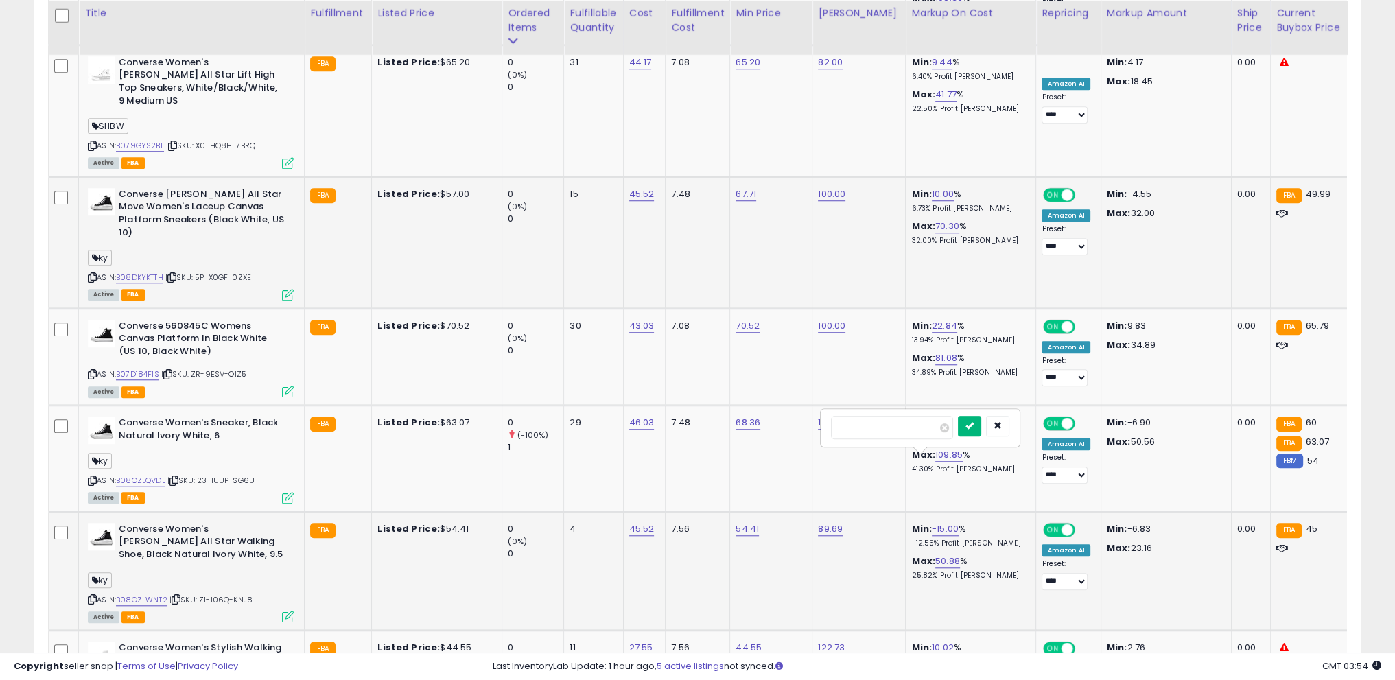
click at [974, 423] on icon "submit" at bounding box center [970, 425] width 8 height 8
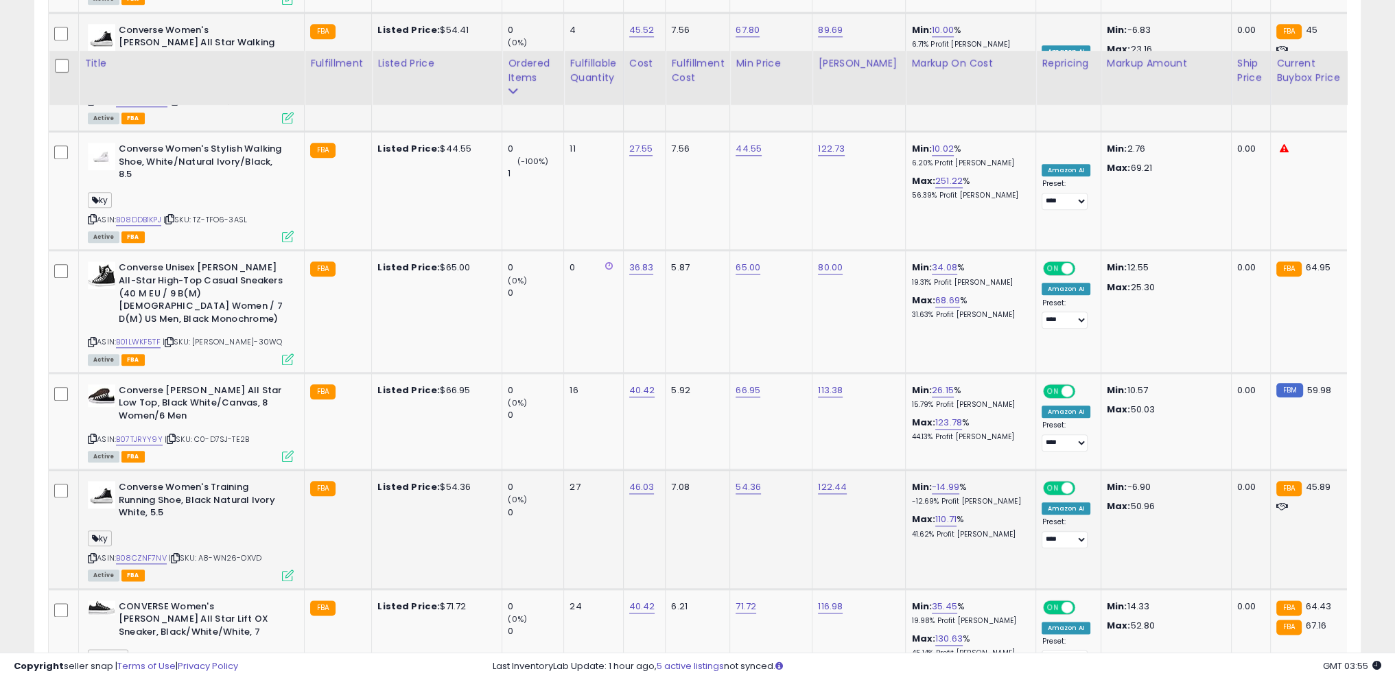
scroll to position [2092, 0]
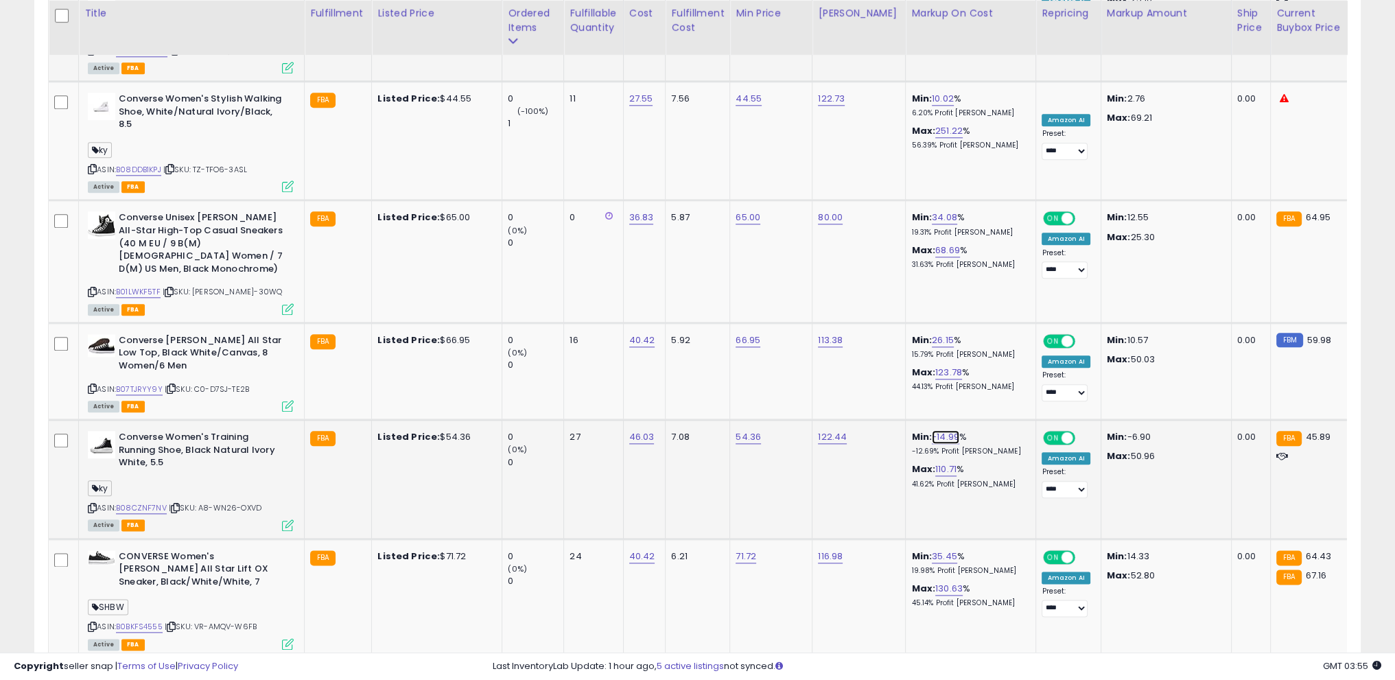
click at [932, 430] on link "-14.99" at bounding box center [945, 437] width 27 height 14
drag, startPoint x: 807, startPoint y: 310, endPoint x: 720, endPoint y: 302, distance: 87.5
type input "**"
click at [981, 318] on button "submit" at bounding box center [969, 320] width 23 height 21
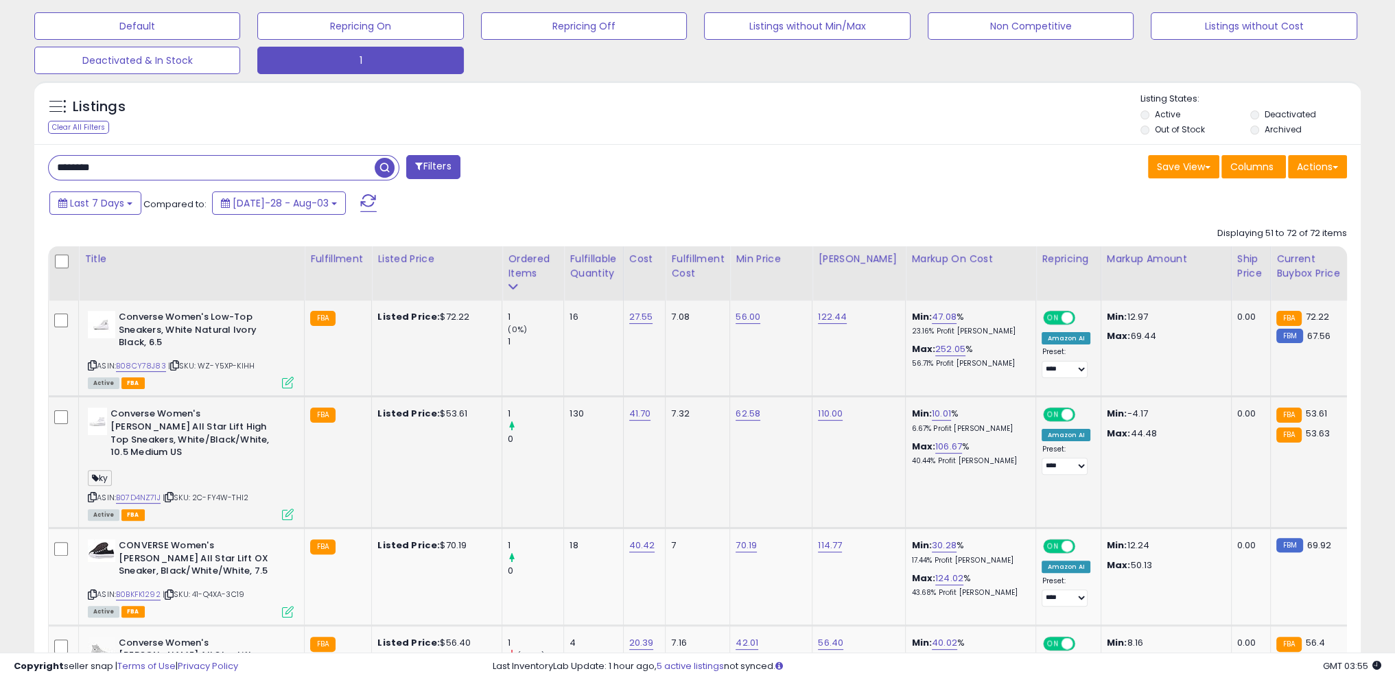
scroll to position [406, 0]
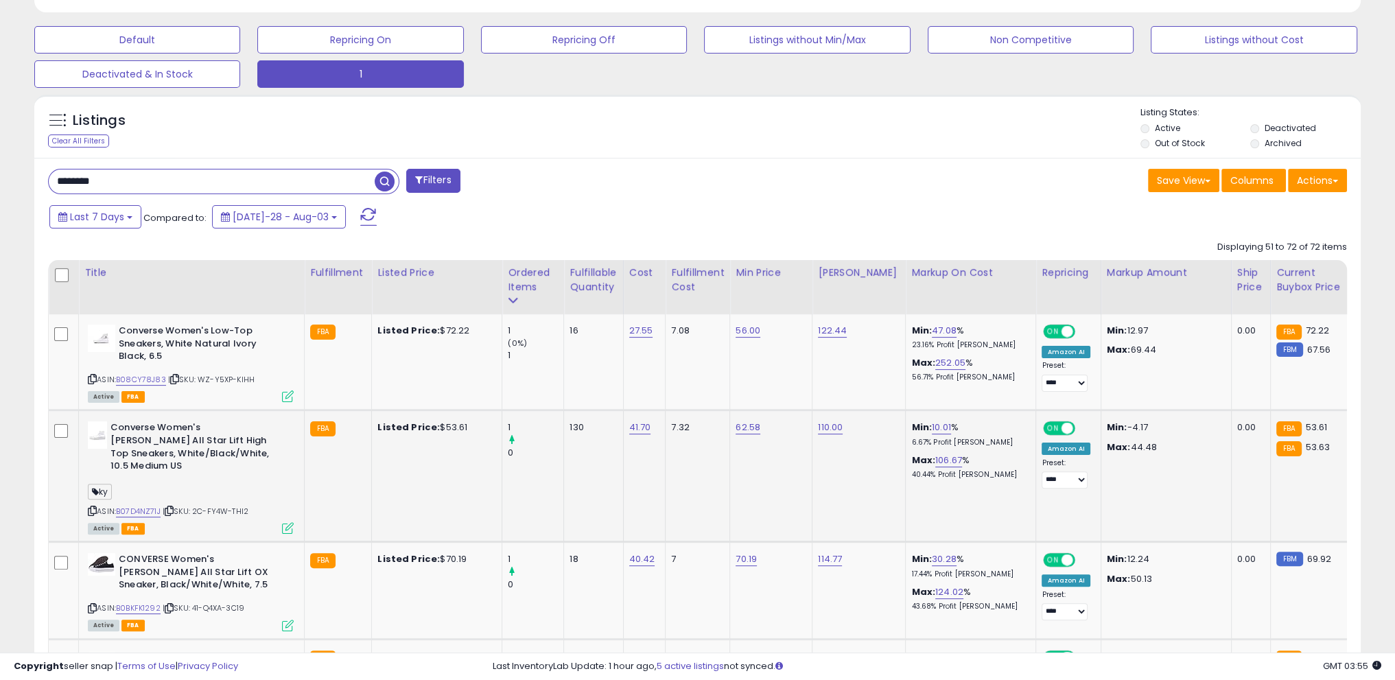
drag, startPoint x: 179, startPoint y: 184, endPoint x: 0, endPoint y: 202, distance: 180.0
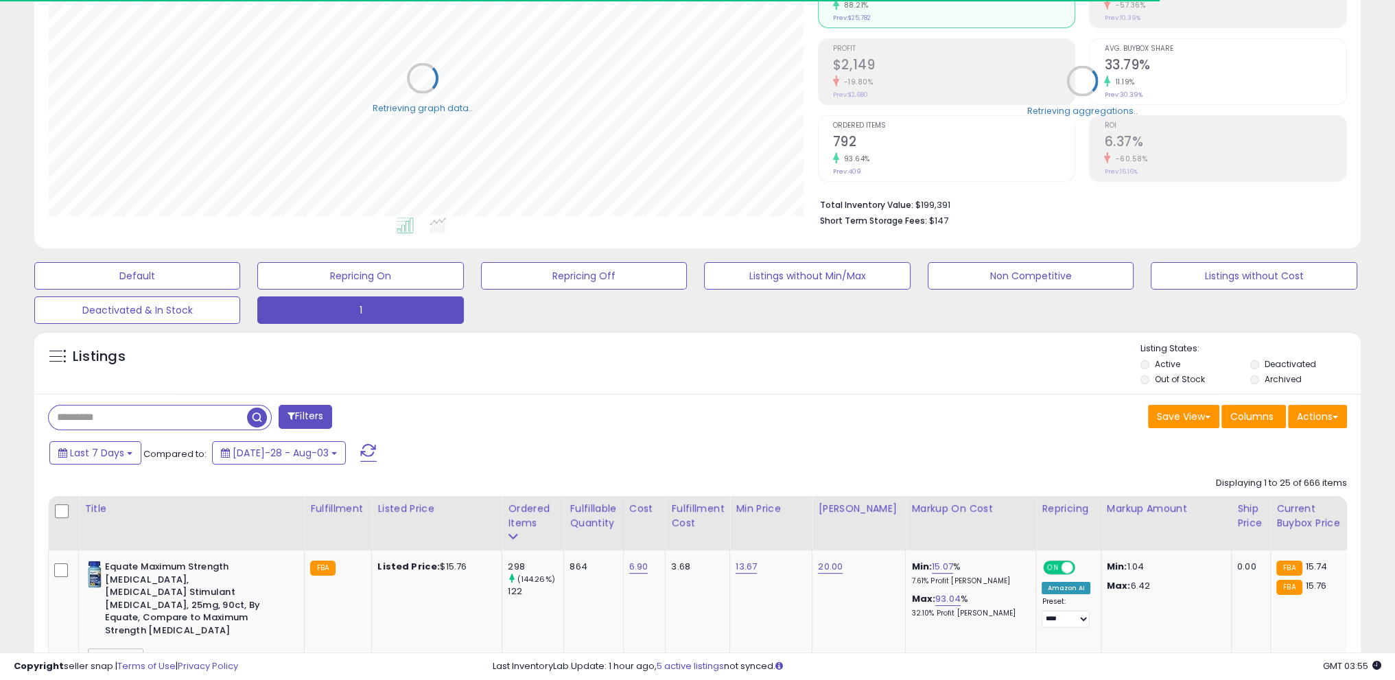
scroll to position [686073, 685585]
click at [577, 513] on div "Fulfillable Quantity" at bounding box center [593, 516] width 47 height 29
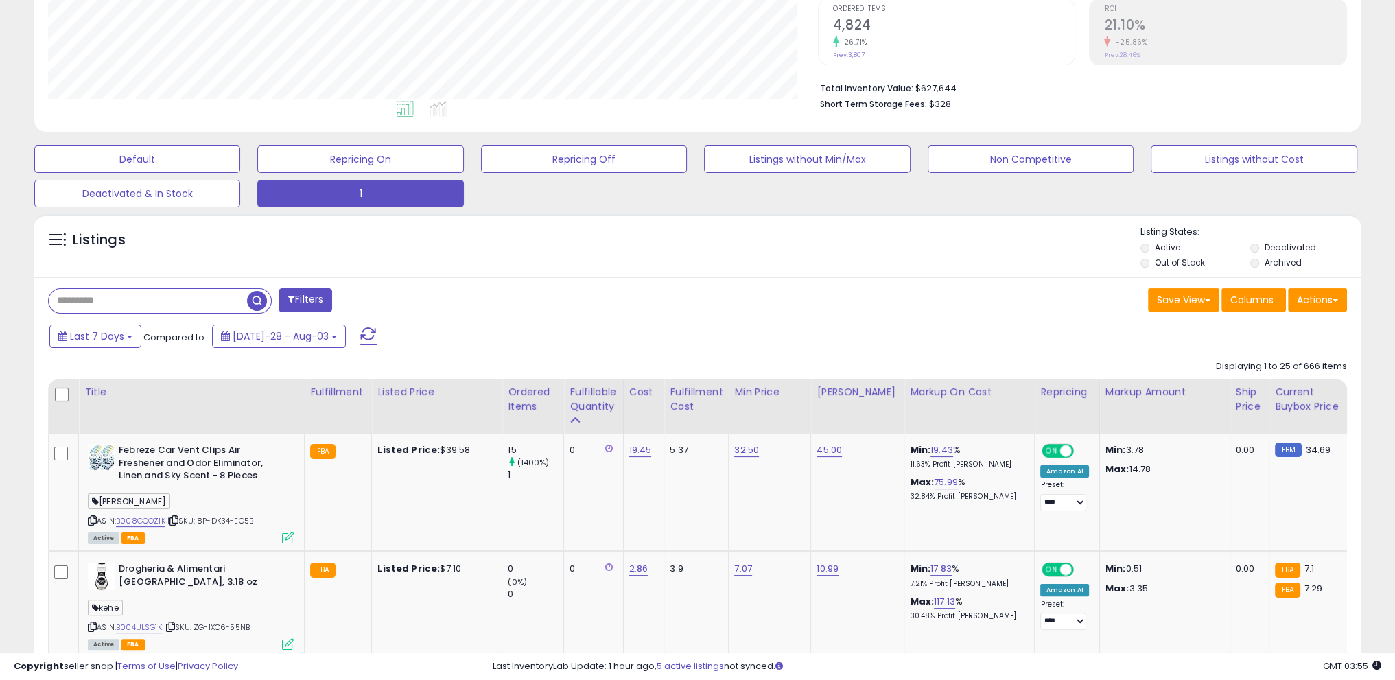
scroll to position [307, 0]
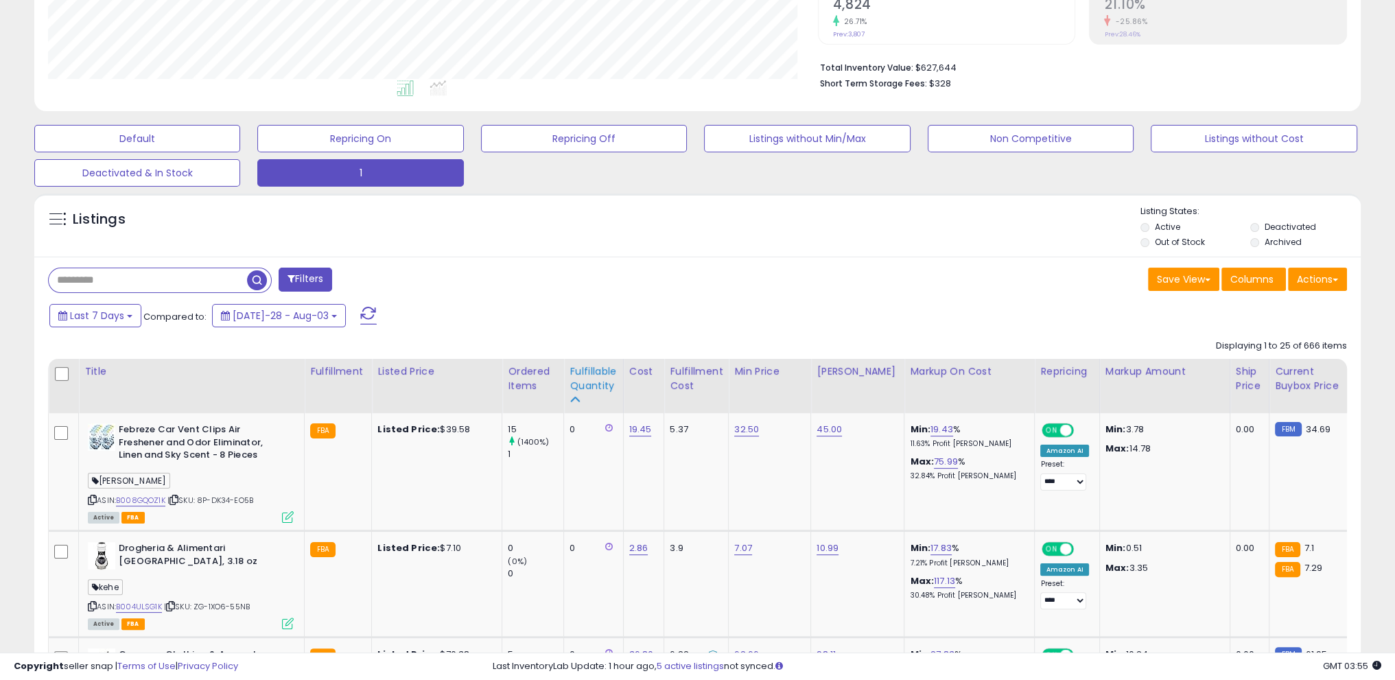
click at [574, 385] on div "Fulfillable Quantity" at bounding box center [593, 378] width 47 height 29
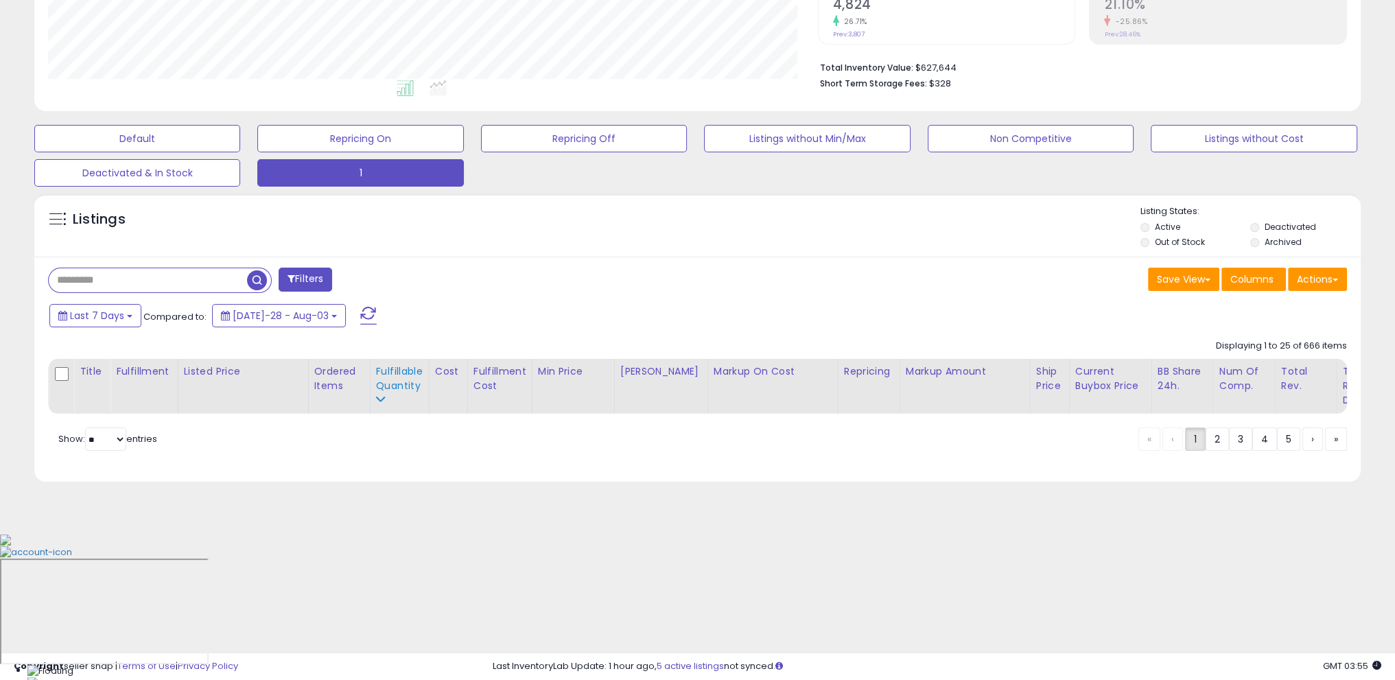
scroll to position [170, 0]
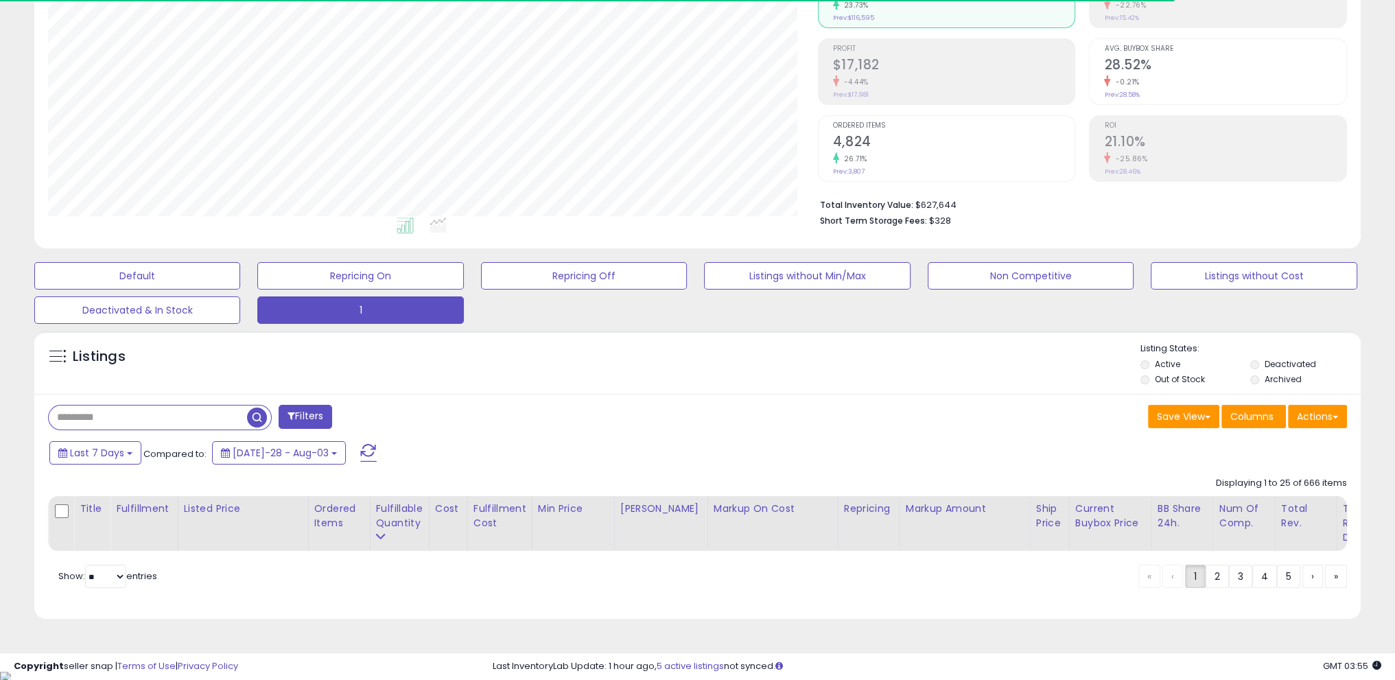
click at [0, 450] on div "**********" at bounding box center [697, 272] width 1395 height 796
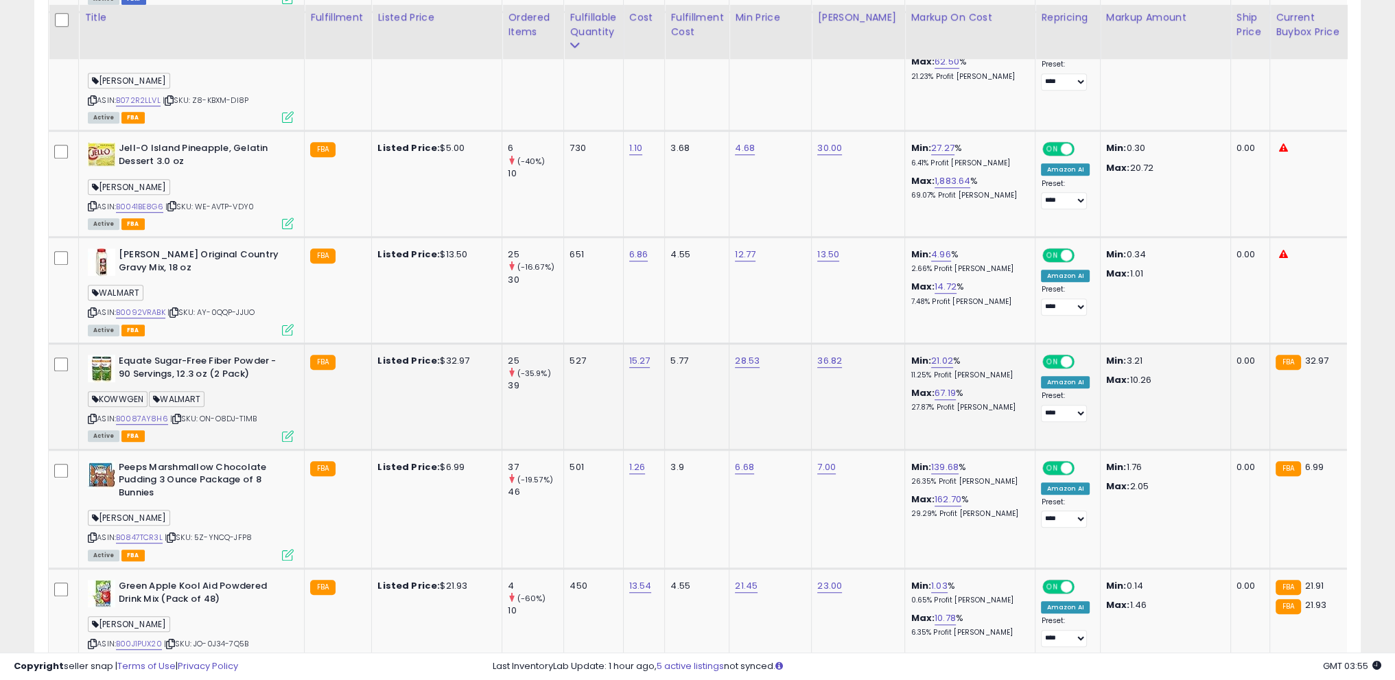
scroll to position [1337, 0]
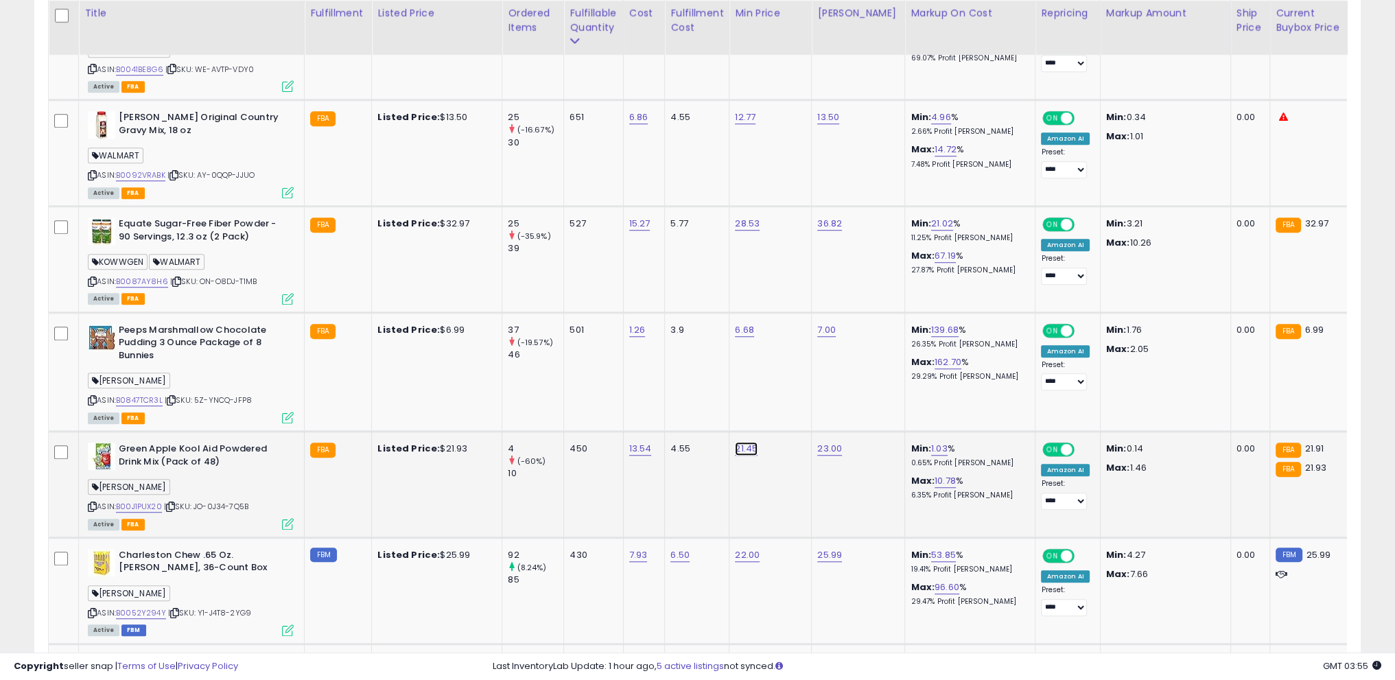
drag, startPoint x: 706, startPoint y: 389, endPoint x: 620, endPoint y: 384, distance: 86.7
type input "****"
click at [792, 384] on button "submit" at bounding box center [780, 385] width 23 height 21
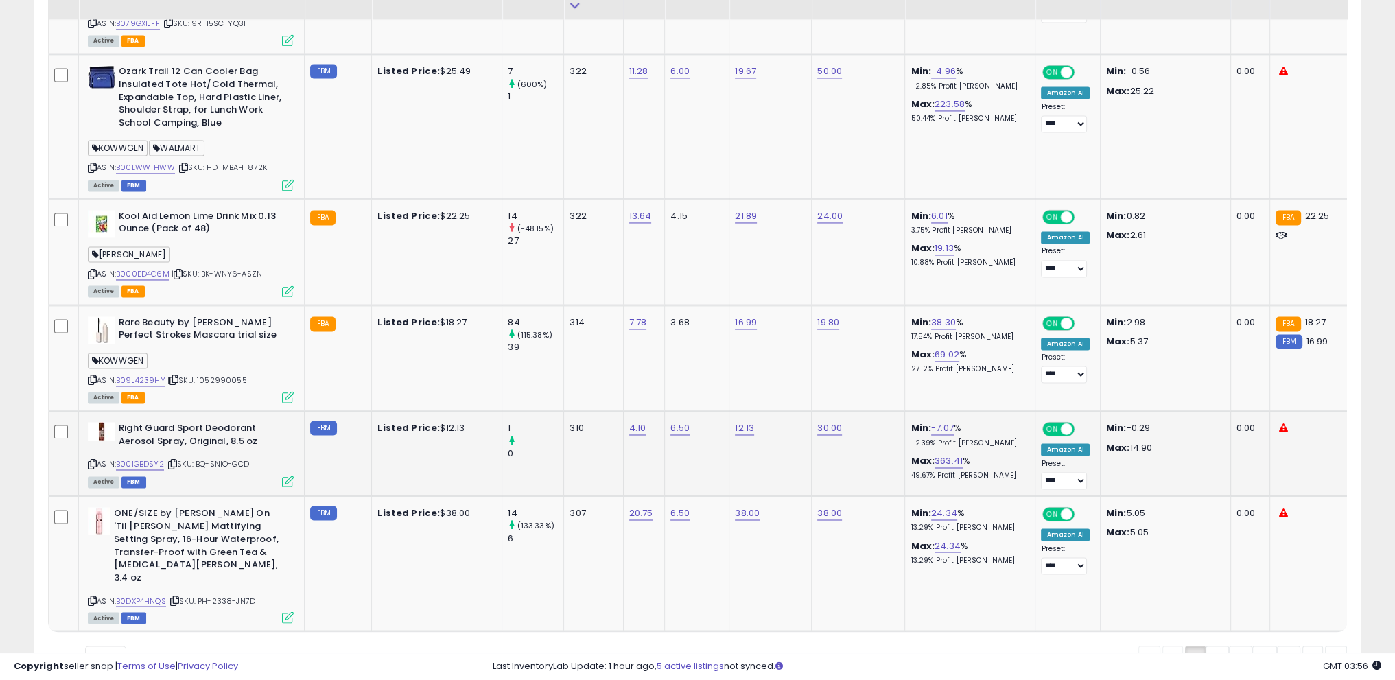
scroll to position [2957, 0]
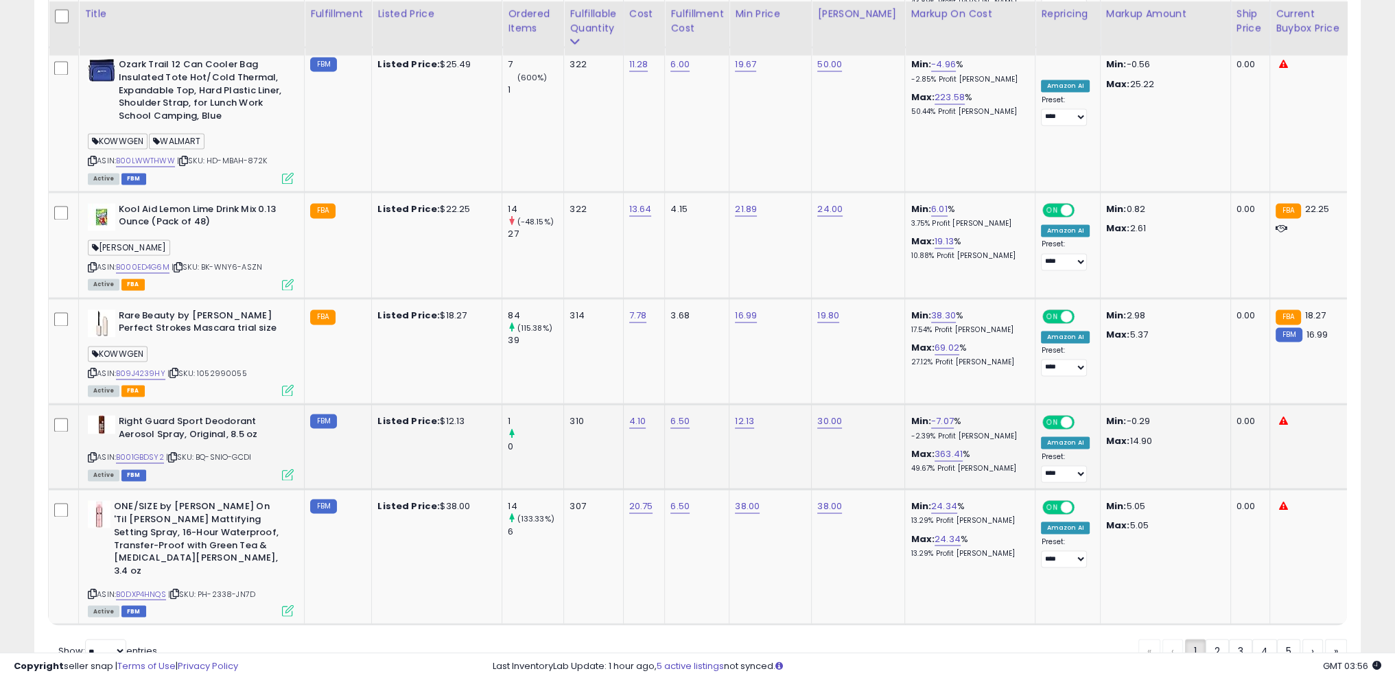
click at [922, 432] on p "-2.39% Profit [PERSON_NAME]" at bounding box center [968, 437] width 114 height 10
click at [931, 415] on link "-7.07" at bounding box center [942, 422] width 23 height 14
drag, startPoint x: 890, startPoint y: 342, endPoint x: 793, endPoint y: 331, distance: 97.5
type input "**"
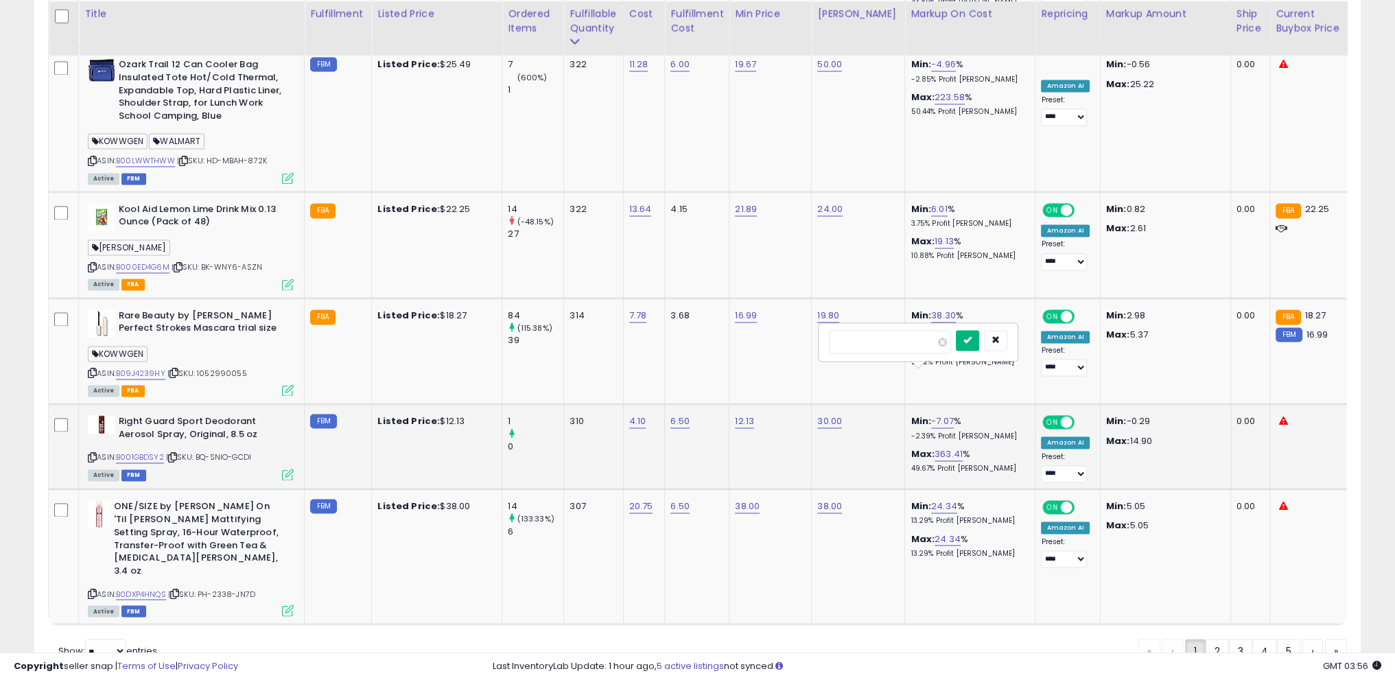
click at [972, 341] on icon "submit" at bounding box center [968, 340] width 8 height 8
click at [1253, 639] on link "2" at bounding box center [1265, 650] width 25 height 23
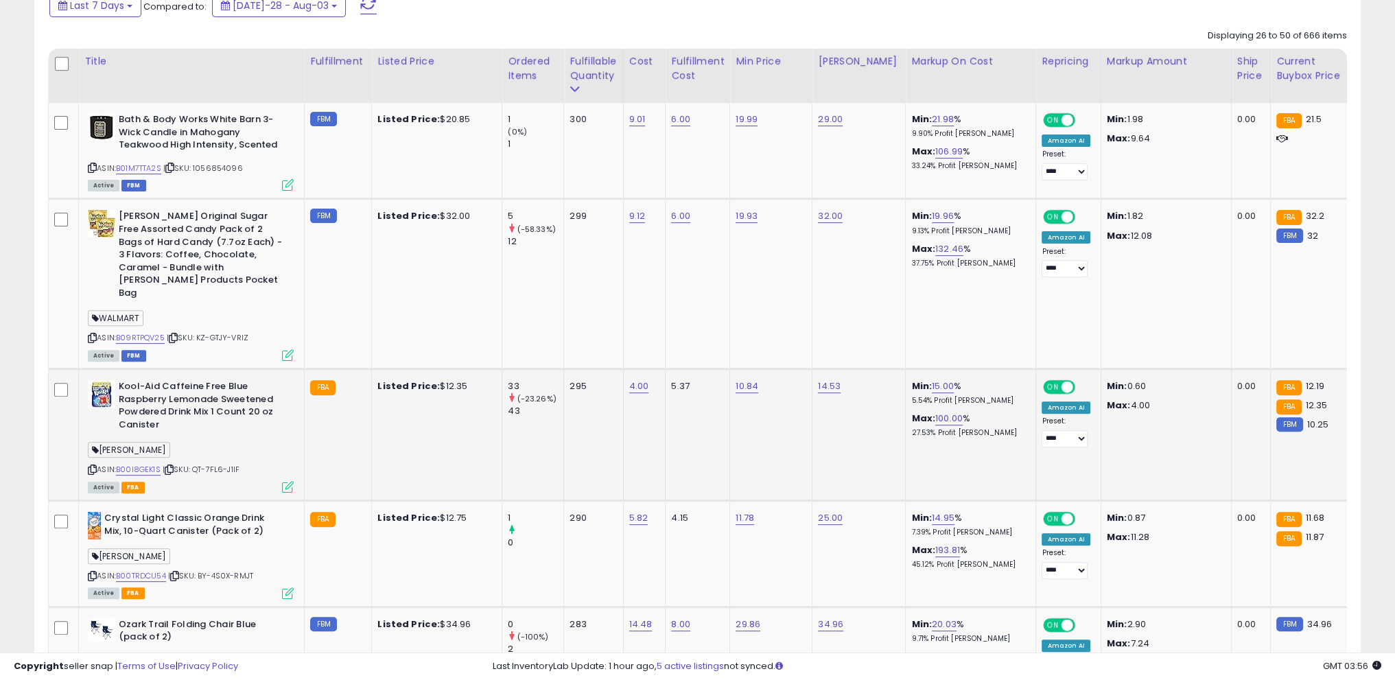
scroll to position [719, 0]
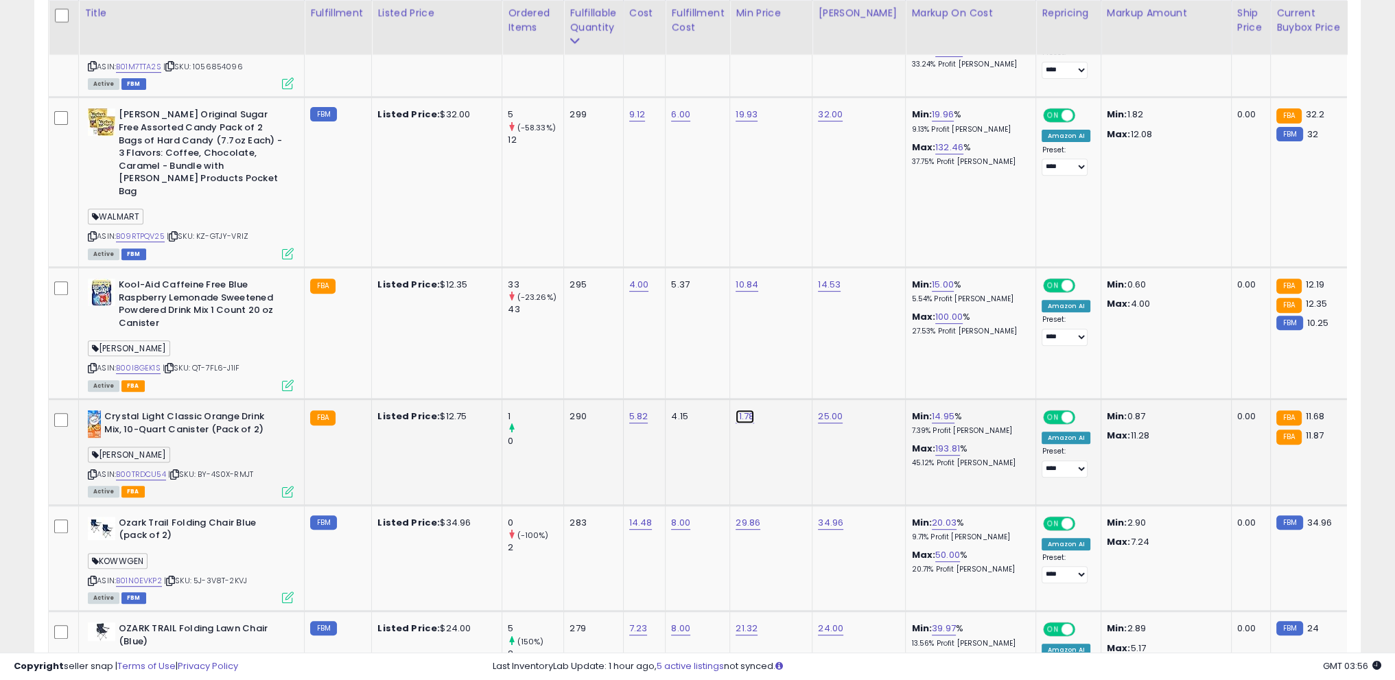
click at [736, 25] on link "11.78" at bounding box center [747, 18] width 22 height 14
drag, startPoint x: 687, startPoint y: 370, endPoint x: 695, endPoint y: 370, distance: 8.2
click at [664, 369] on input "*****" at bounding box center [701, 369] width 122 height 23
type input "****"
click at [791, 370] on button "submit" at bounding box center [778, 368] width 23 height 21
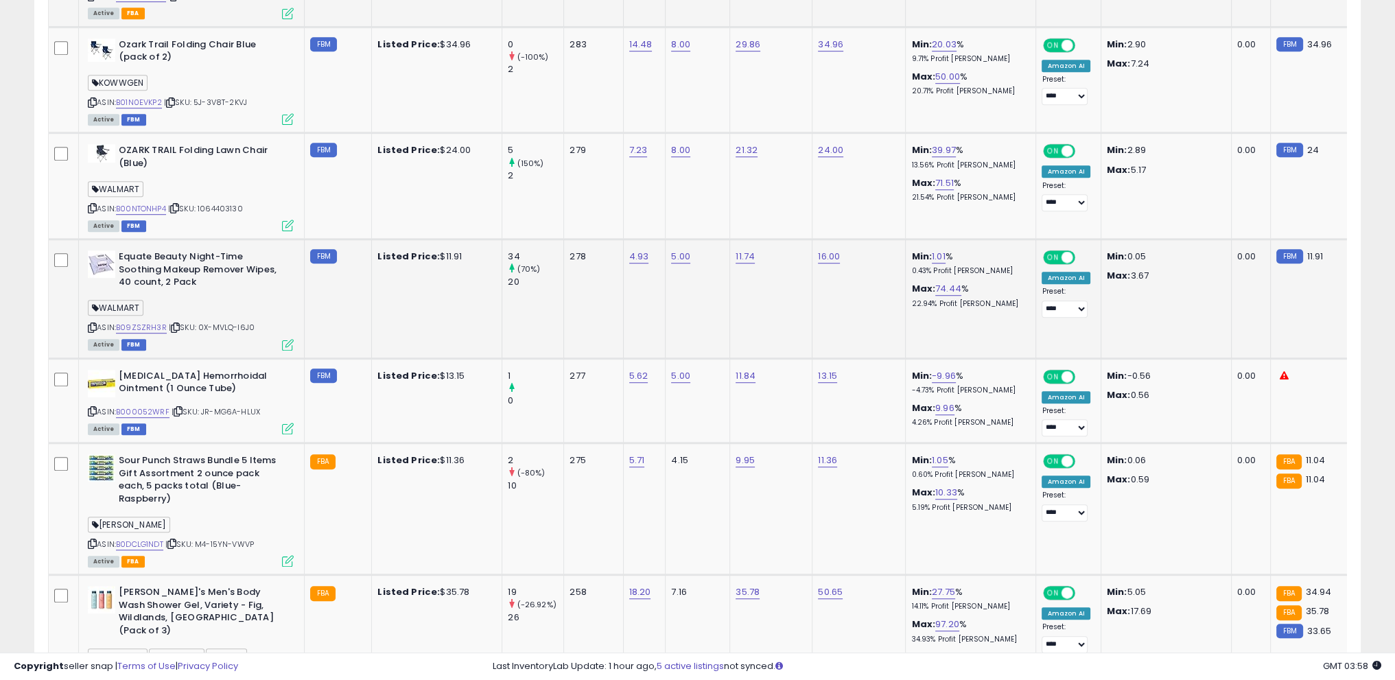
scroll to position [1200, 0]
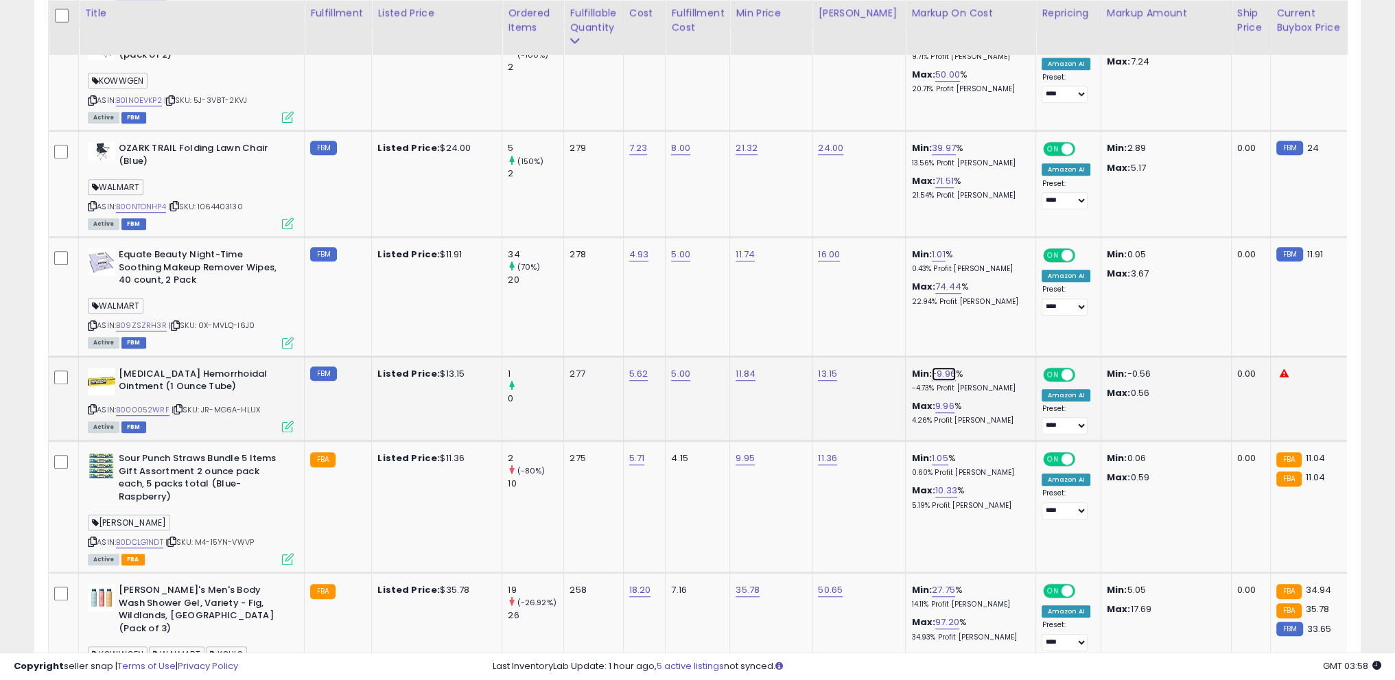
click at [932, 367] on link "-9.96" at bounding box center [944, 374] width 24 height 14
drag, startPoint x: 894, startPoint y: 326, endPoint x: 782, endPoint y: 316, distance: 113.0
type input "*"
click at [980, 327] on button "submit" at bounding box center [968, 324] width 23 height 21
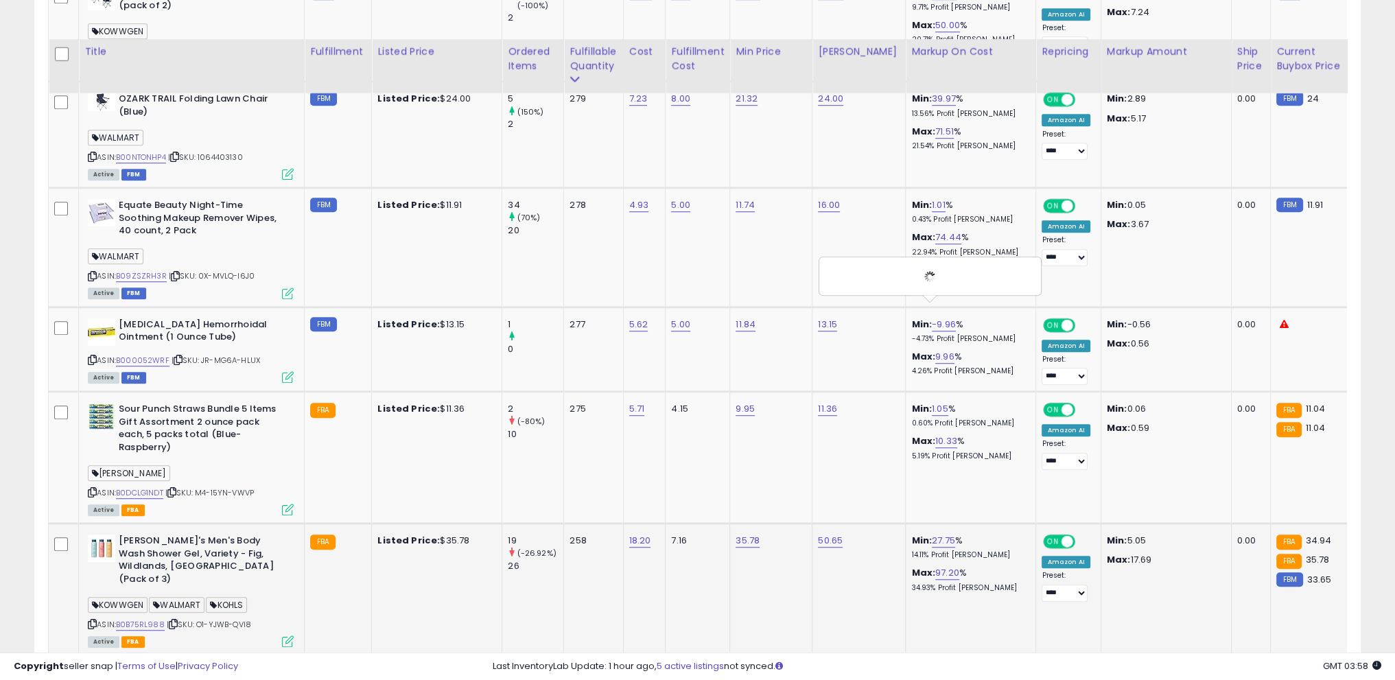
scroll to position [1337, 0]
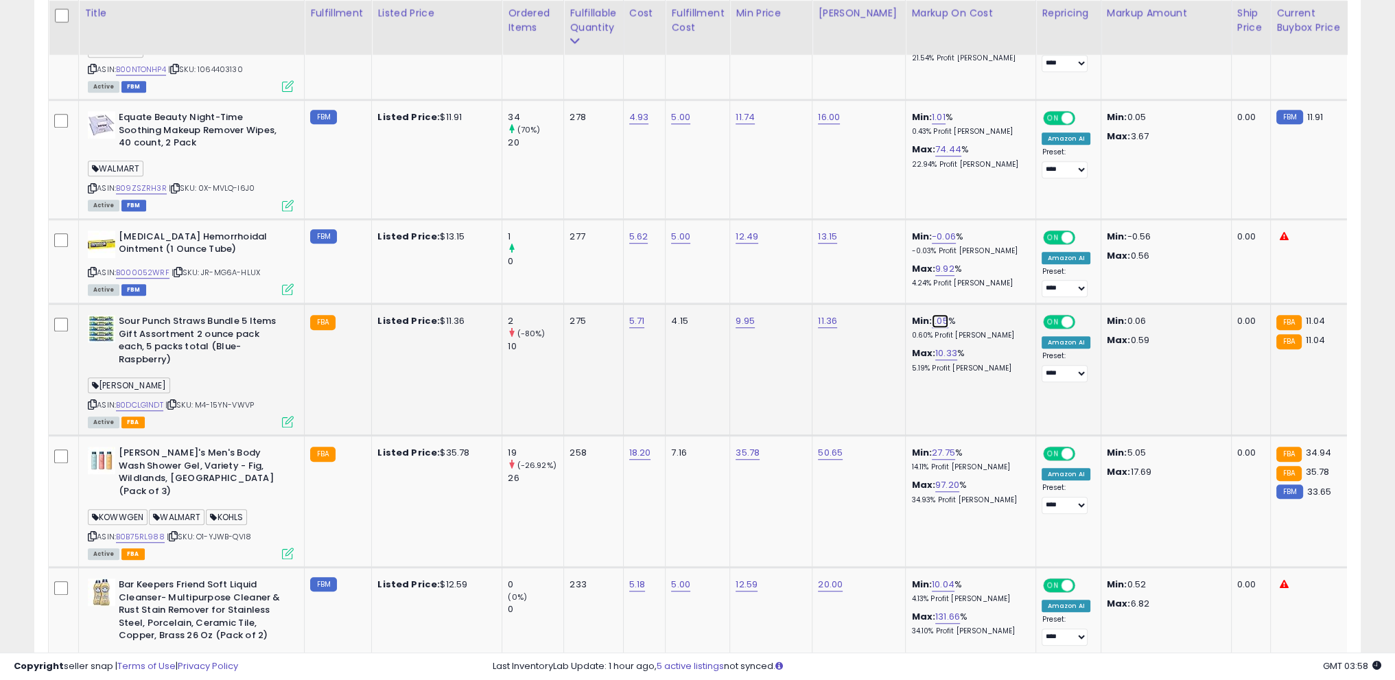
click at [932, 314] on link "1.05" at bounding box center [940, 321] width 16 height 14
drag, startPoint x: 867, startPoint y: 268, endPoint x: 763, endPoint y: 261, distance: 103.9
type input "**"
click at [976, 275] on button "submit" at bounding box center [964, 271] width 23 height 21
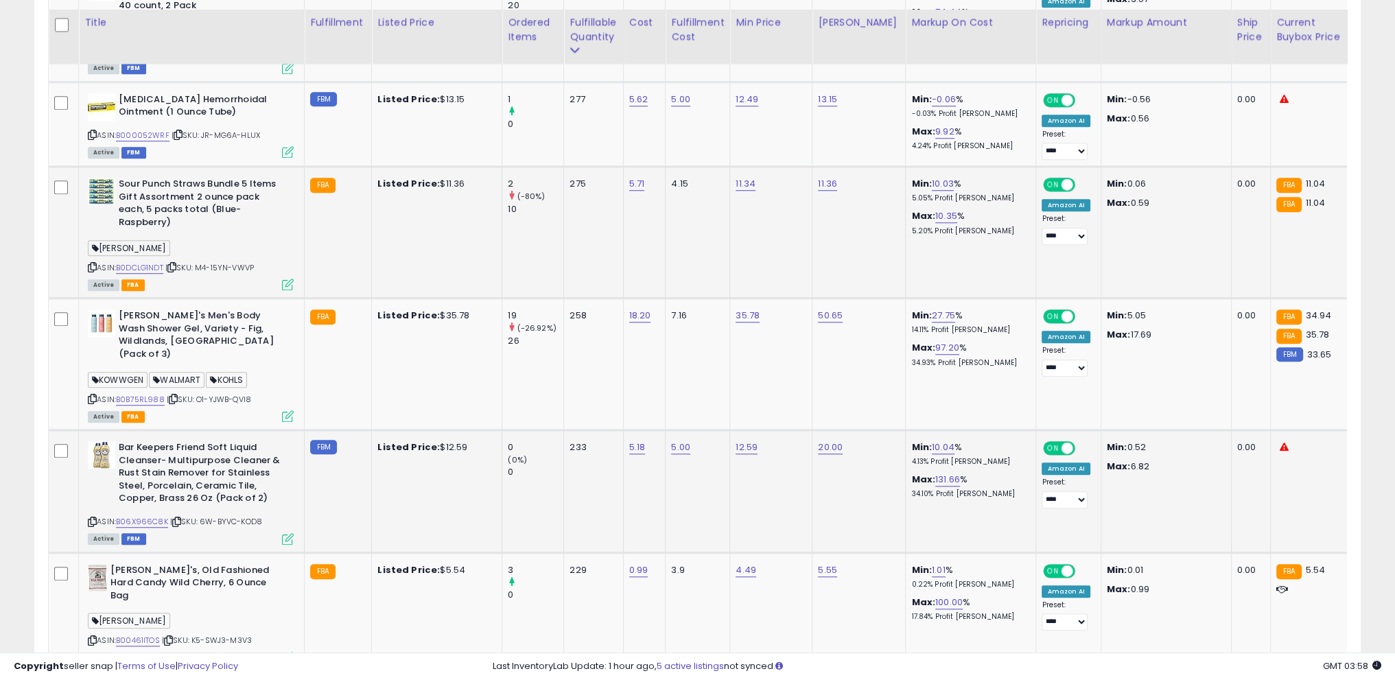
scroll to position [1612, 0]
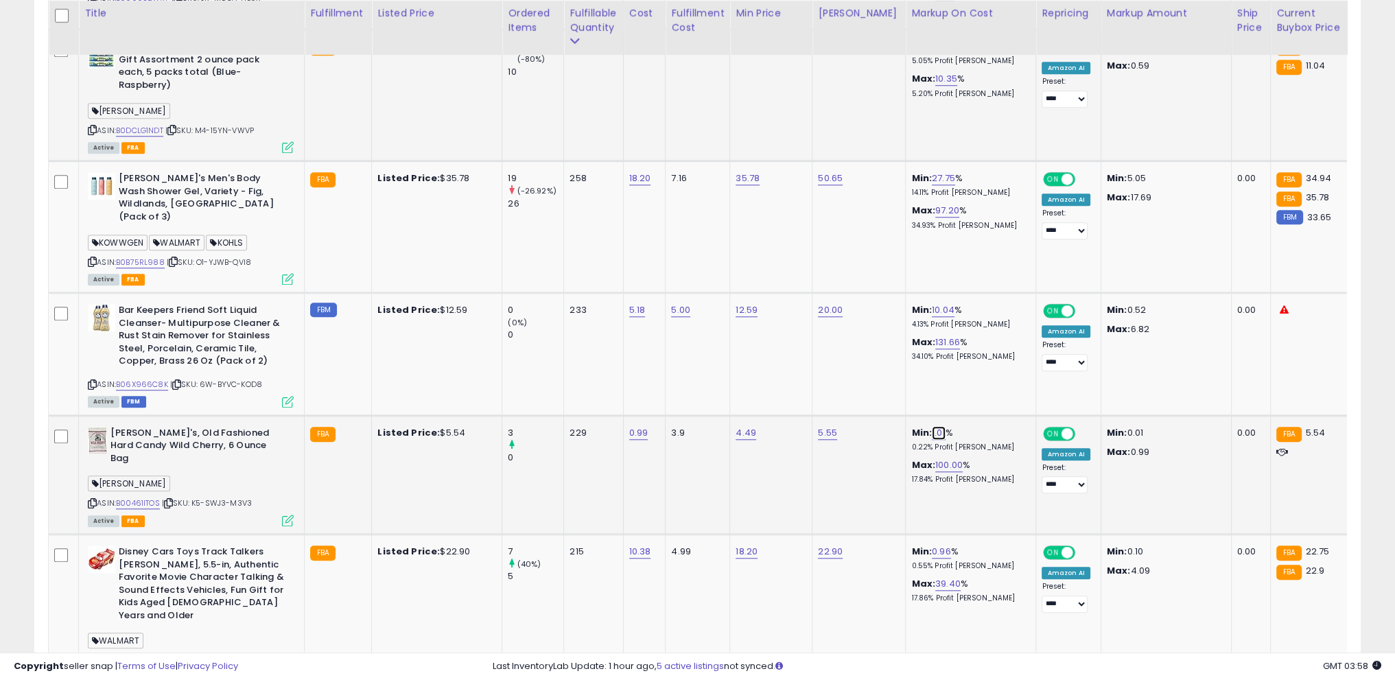
click at [932, 426] on link "1.01" at bounding box center [939, 433] width 14 height 14
drag, startPoint x: 910, startPoint y: 355, endPoint x: 757, endPoint y: 343, distance: 153.5
click at [757, 343] on tbody "Bath & Body Works White Barn 3-Wick Candle in Mahogany Teakwood High Intensity,…" at bounding box center [1105, 647] width 2113 height 3077
type input "**"
click at [967, 356] on icon "submit" at bounding box center [963, 355] width 8 height 8
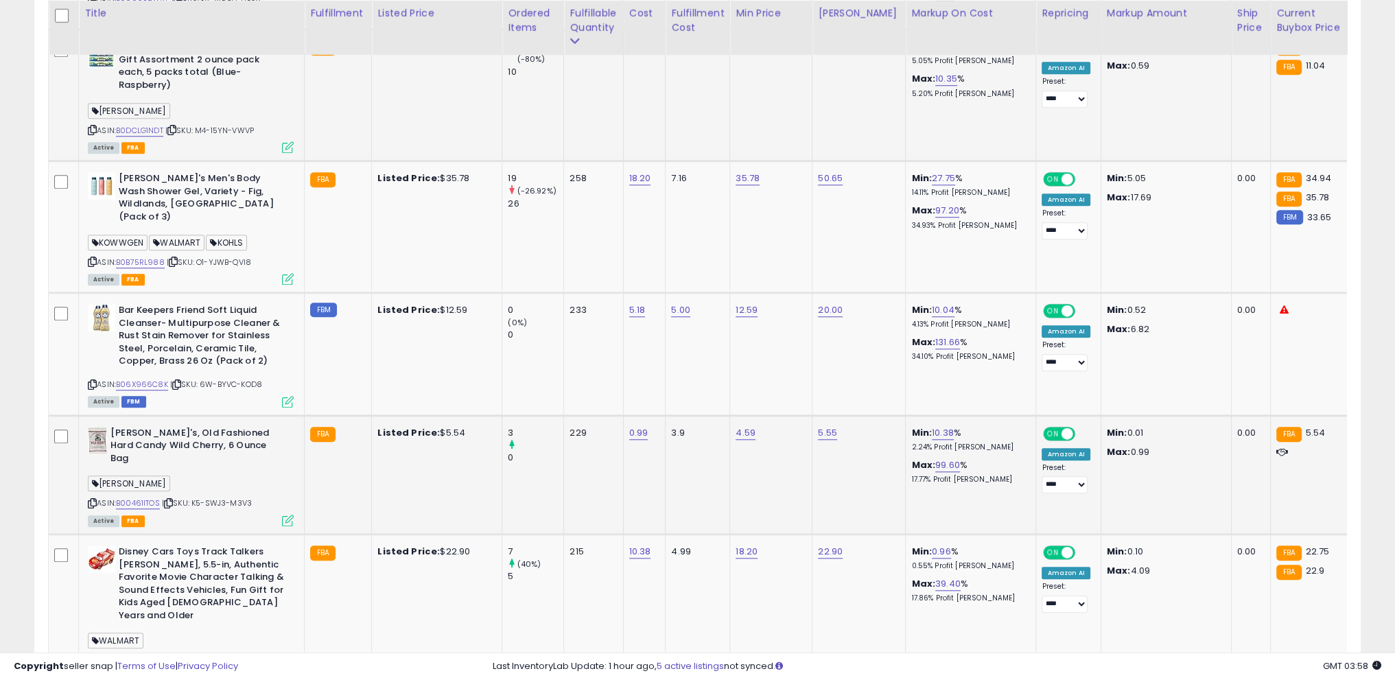
drag, startPoint x: 14, startPoint y: 480, endPoint x: 240, endPoint y: 415, distance: 235.2
click at [14, 480] on div "**********" at bounding box center [698, 360] width 1382 height 3826
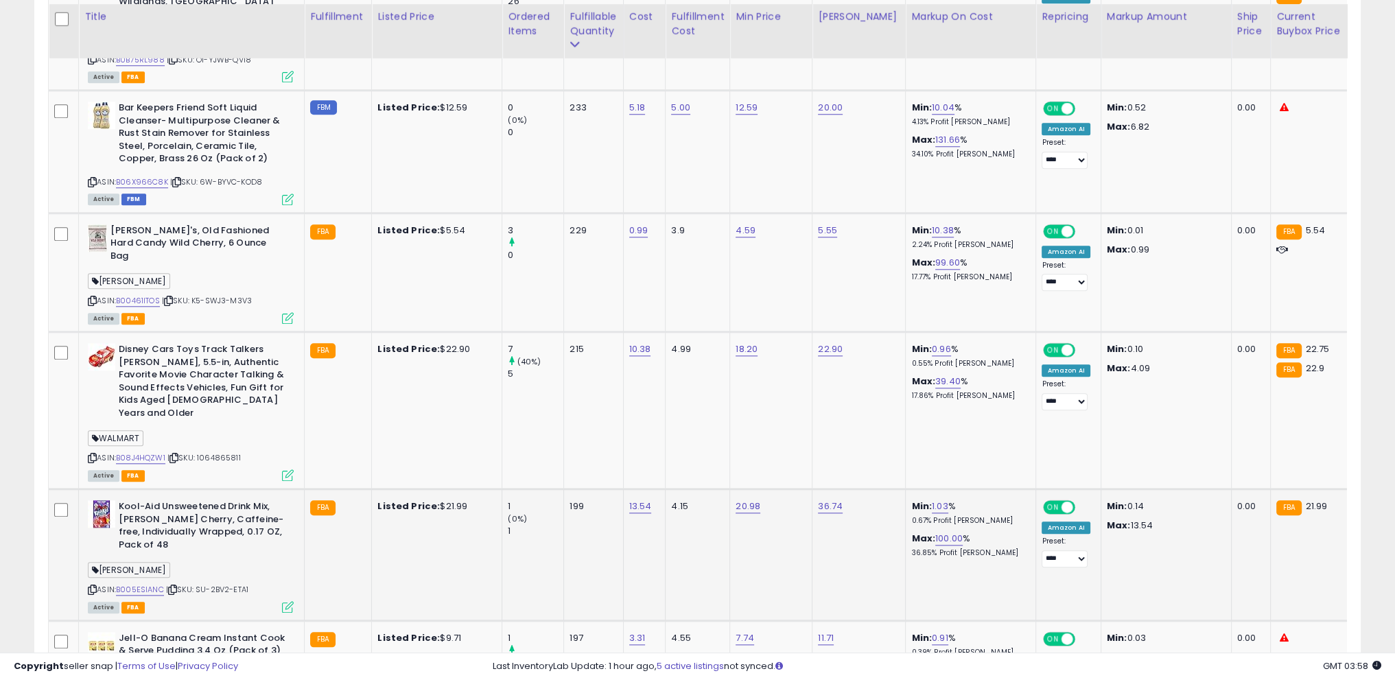
scroll to position [1817, 0]
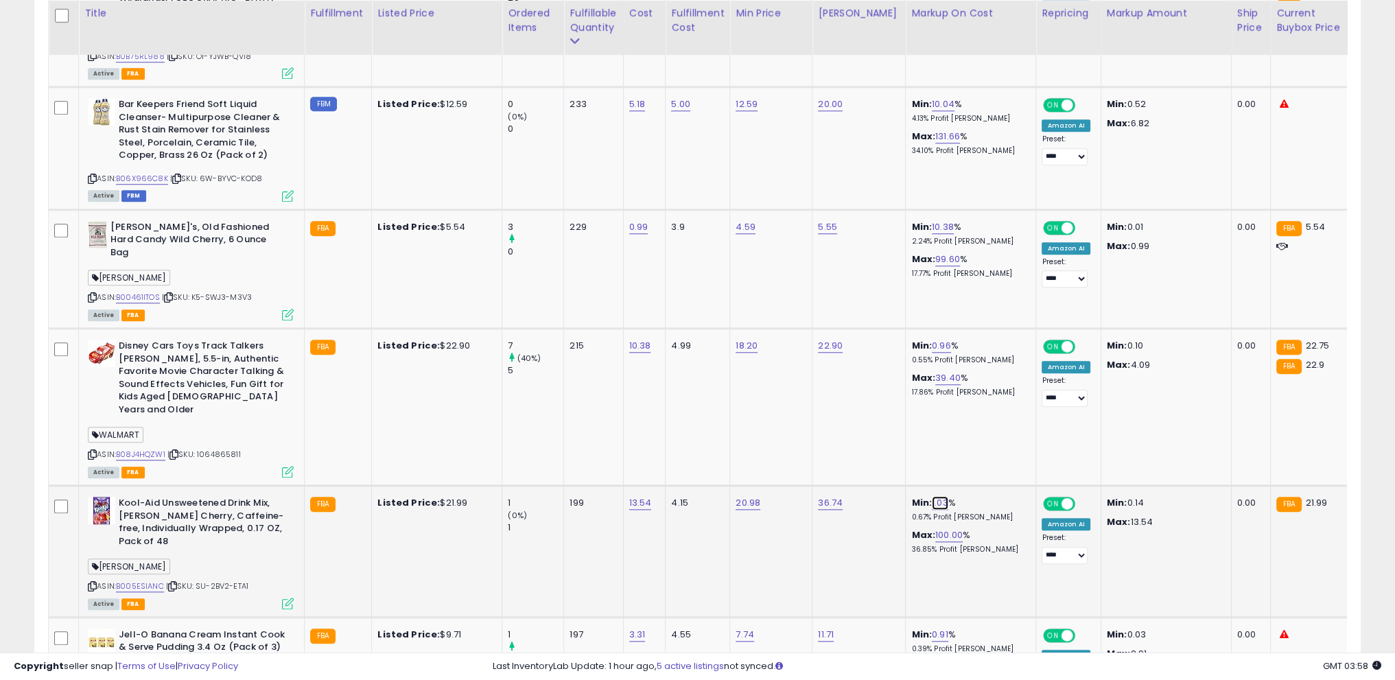
click at [932, 496] on link "1.03" at bounding box center [940, 503] width 16 height 14
drag, startPoint x: 883, startPoint y: 422, endPoint x: 653, endPoint y: 404, distance: 230.7
click at [653, 404] on tbody "Bath & Body Works White Barn 3-Wick Candle in Mahogany Teakwood High Intensity,…" at bounding box center [1105, 441] width 2113 height 3077
type input "*"
click at [976, 411] on button "submit" at bounding box center [964, 412] width 23 height 21
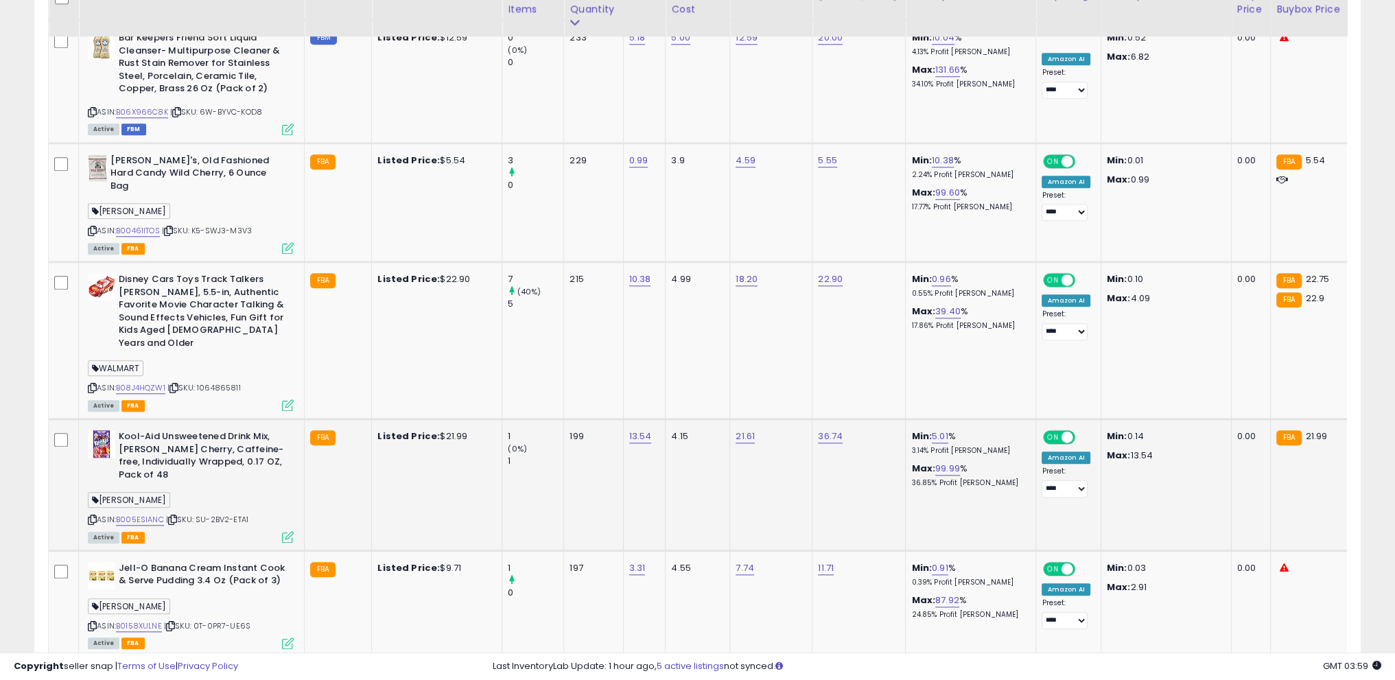
scroll to position [1955, 0]
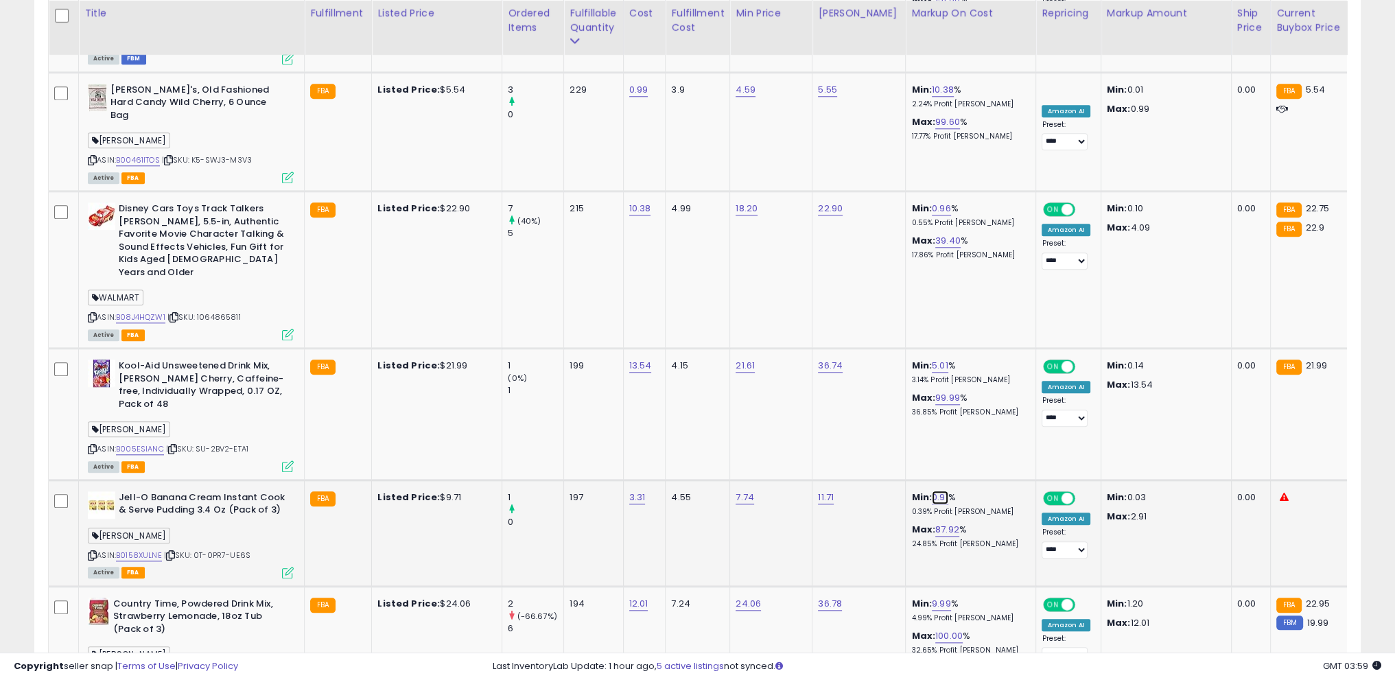
click at [932, 491] on link "0.91" at bounding box center [940, 498] width 16 height 14
drag, startPoint x: 890, startPoint y: 411, endPoint x: 519, endPoint y: 395, distance: 371.0
click at [519, 395] on tbody "Bath & Body Works White Barn 3-Wick Candle in Mahogany Teakwood High Intensity,…" at bounding box center [1105, 304] width 2113 height 3077
type input "*"
click at [968, 409] on icon "submit" at bounding box center [964, 406] width 8 height 8
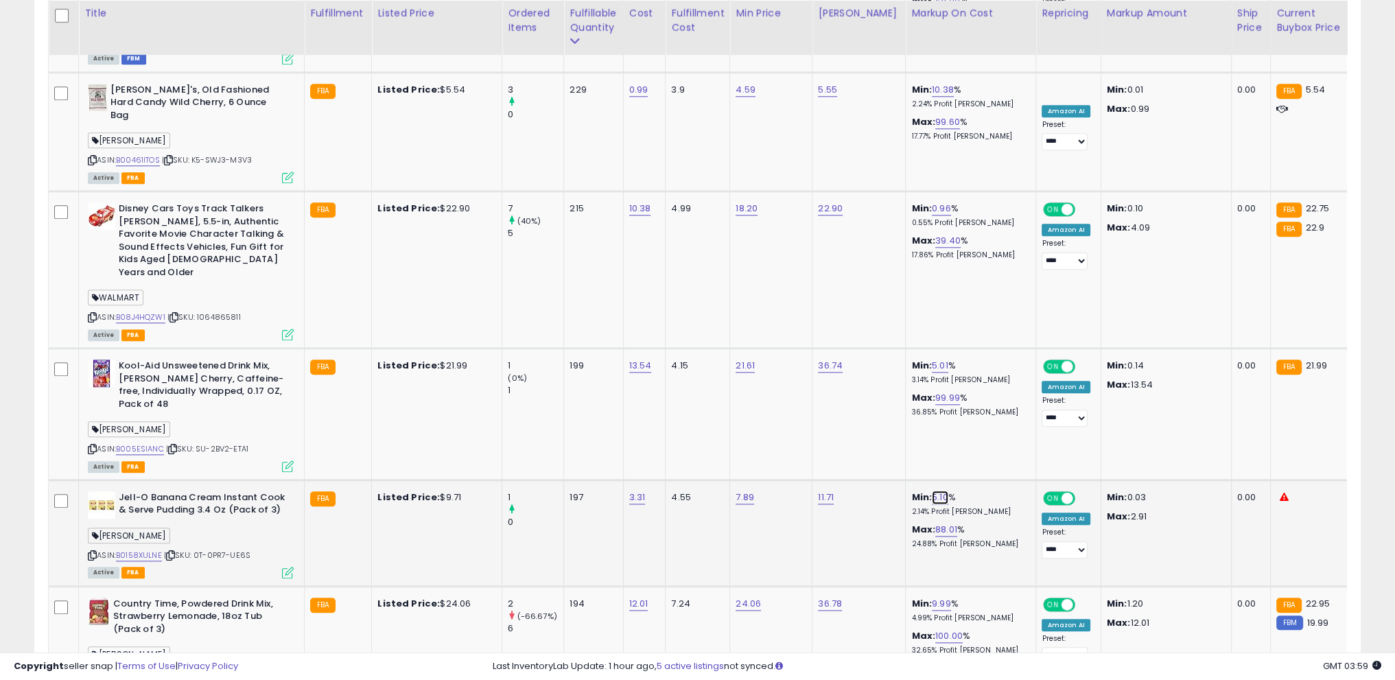
click at [932, 491] on link "5.10" at bounding box center [940, 498] width 16 height 14
drag, startPoint x: 872, startPoint y: 408, endPoint x: 910, endPoint y: 404, distance: 38.0
click at [749, 403] on tbody "Bath & Body Works White Barn 3-Wick Candle in Mahogany Teakwood High Intensity,…" at bounding box center [1105, 304] width 2113 height 3077
type input "**"
click at [976, 403] on button "submit" at bounding box center [964, 406] width 23 height 21
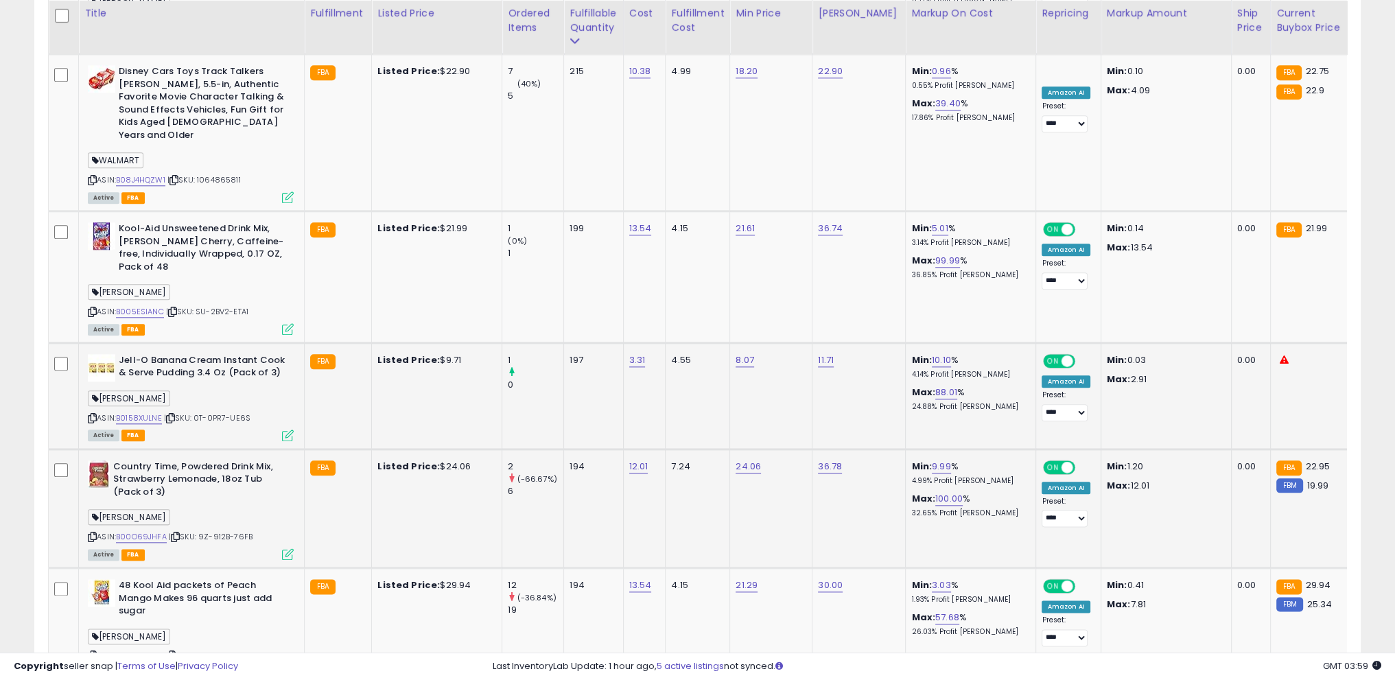
scroll to position [2161, 0]
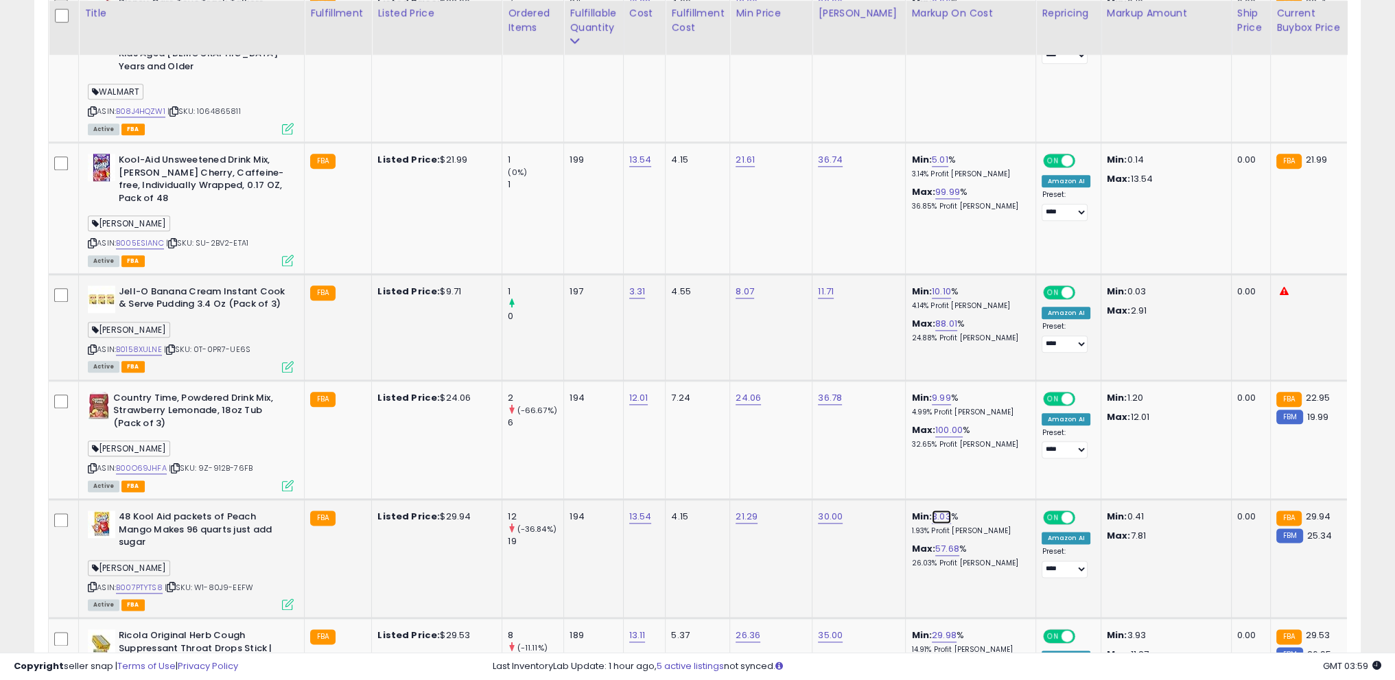
click at [932, 510] on link "3.03" at bounding box center [941, 517] width 19 height 14
drag, startPoint x: 924, startPoint y: 426, endPoint x: 752, endPoint y: 427, distance: 171.6
click at [752, 427] on tbody "Bath & Body Works White Barn 3-Wick Candle in Mahogany Teakwood High Intensity,…" at bounding box center [1105, 98] width 2113 height 3077
type input "**"
click at [977, 429] on button "submit" at bounding box center [965, 425] width 23 height 21
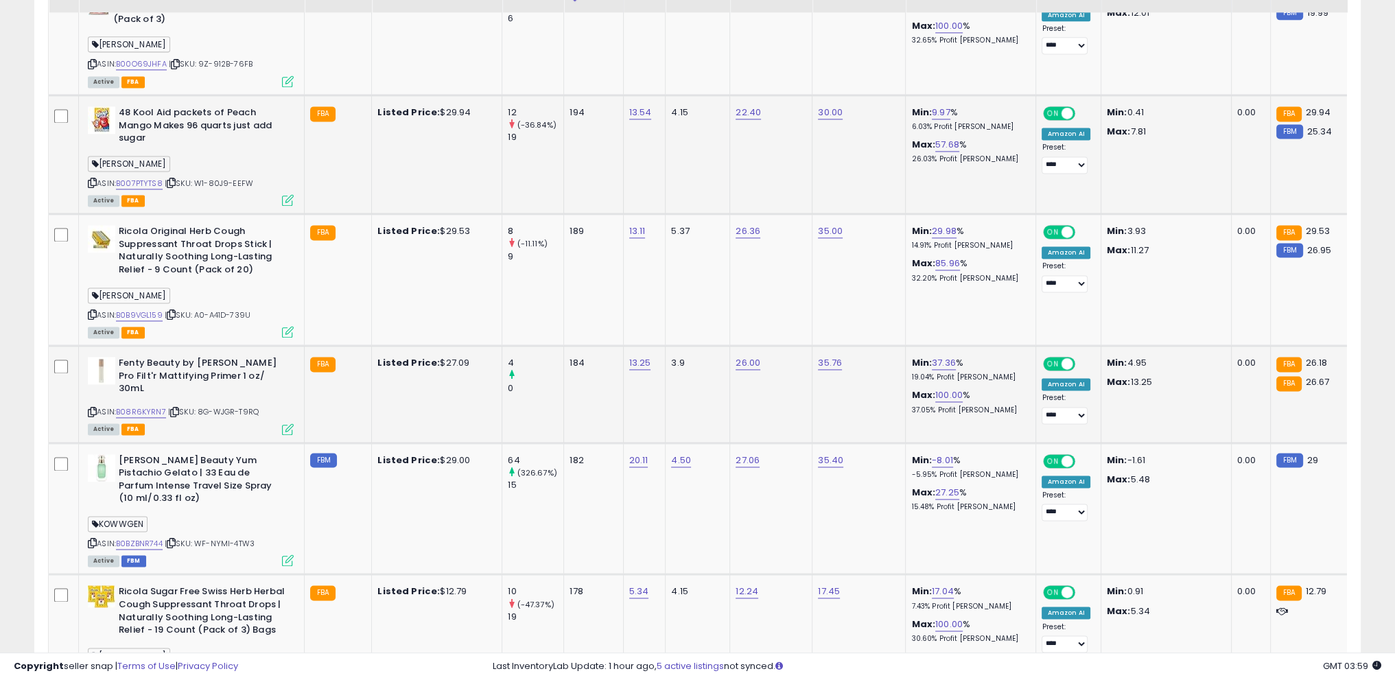
scroll to position [2572, 0]
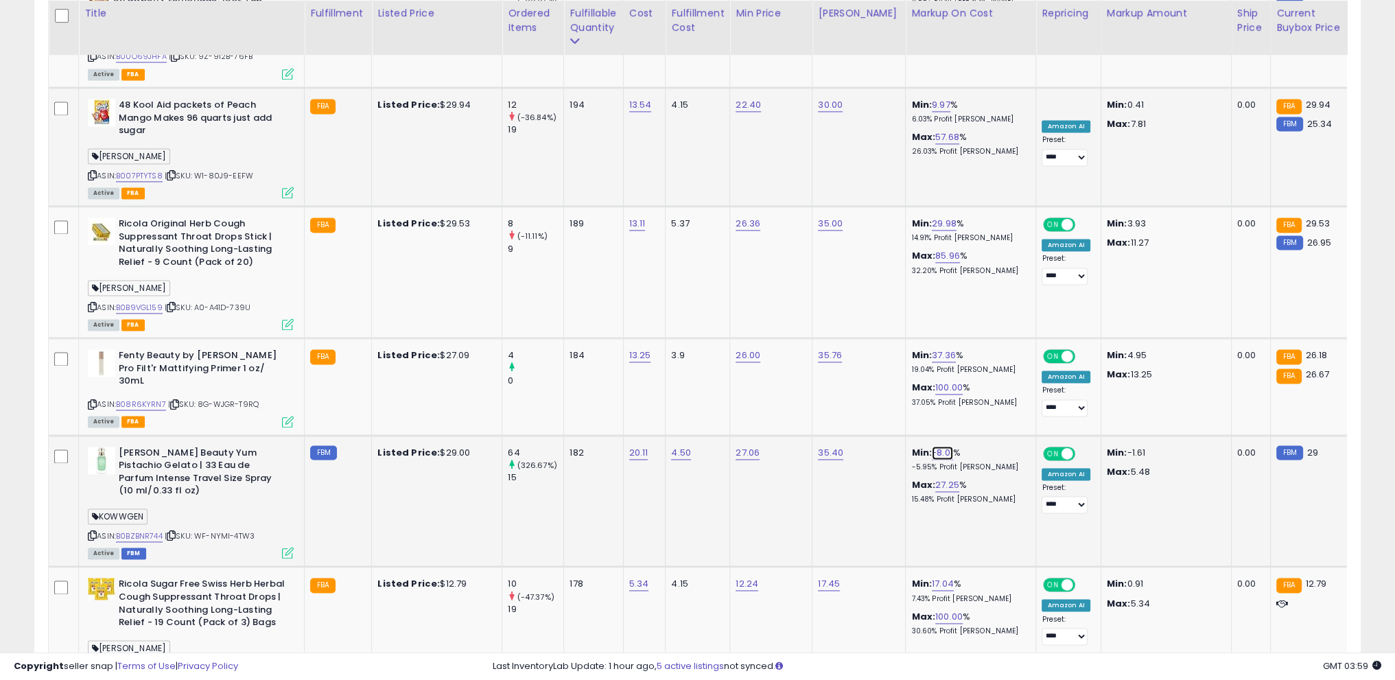
click at [932, 446] on link "-8.01" at bounding box center [942, 453] width 21 height 14
drag, startPoint x: 903, startPoint y: 345, endPoint x: 892, endPoint y: 347, distance: 11.2
type input "**"
click at [971, 345] on icon "submit" at bounding box center [967, 346] width 8 height 8
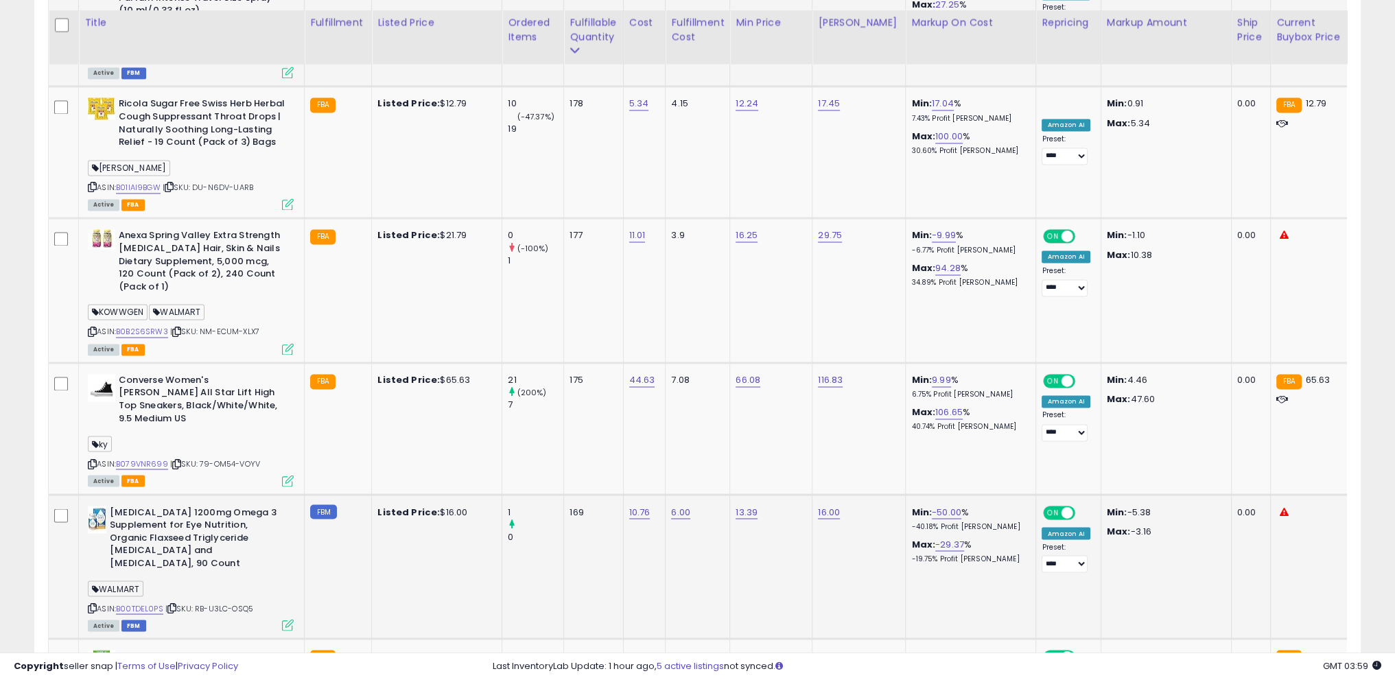
scroll to position [3122, 0]
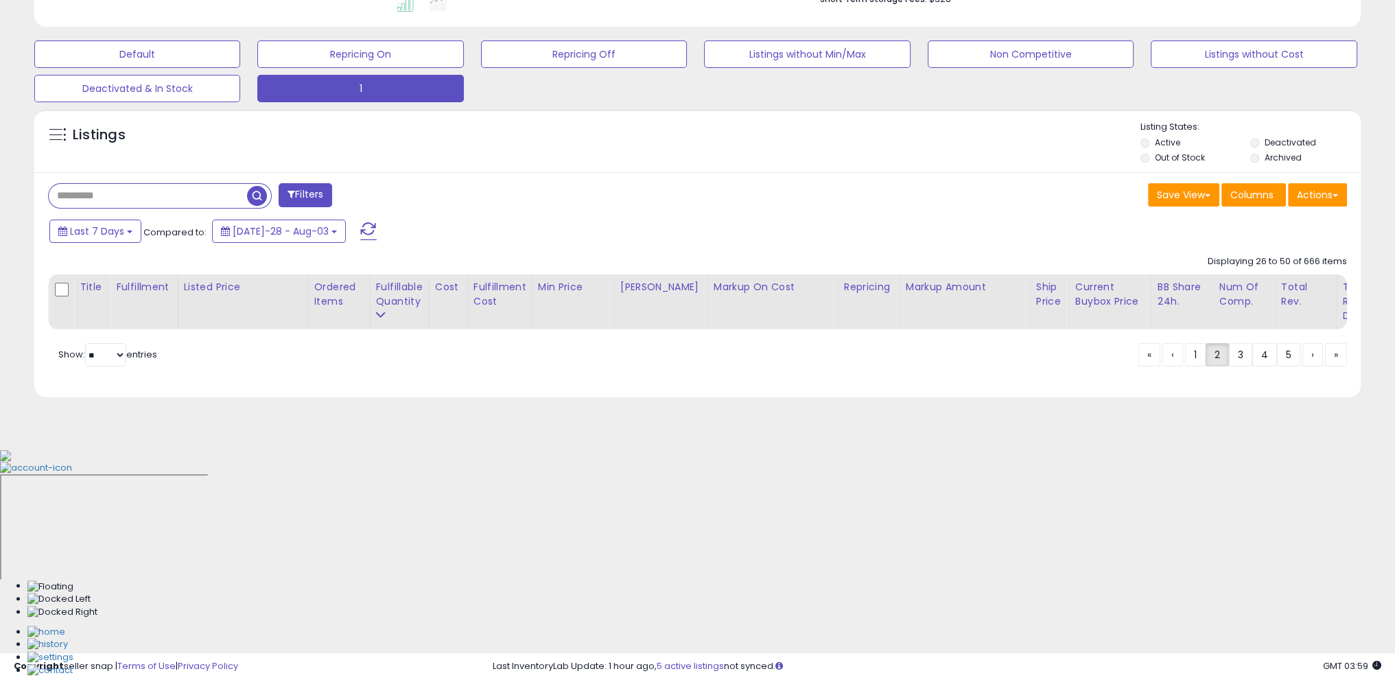
scroll to position [170, 0]
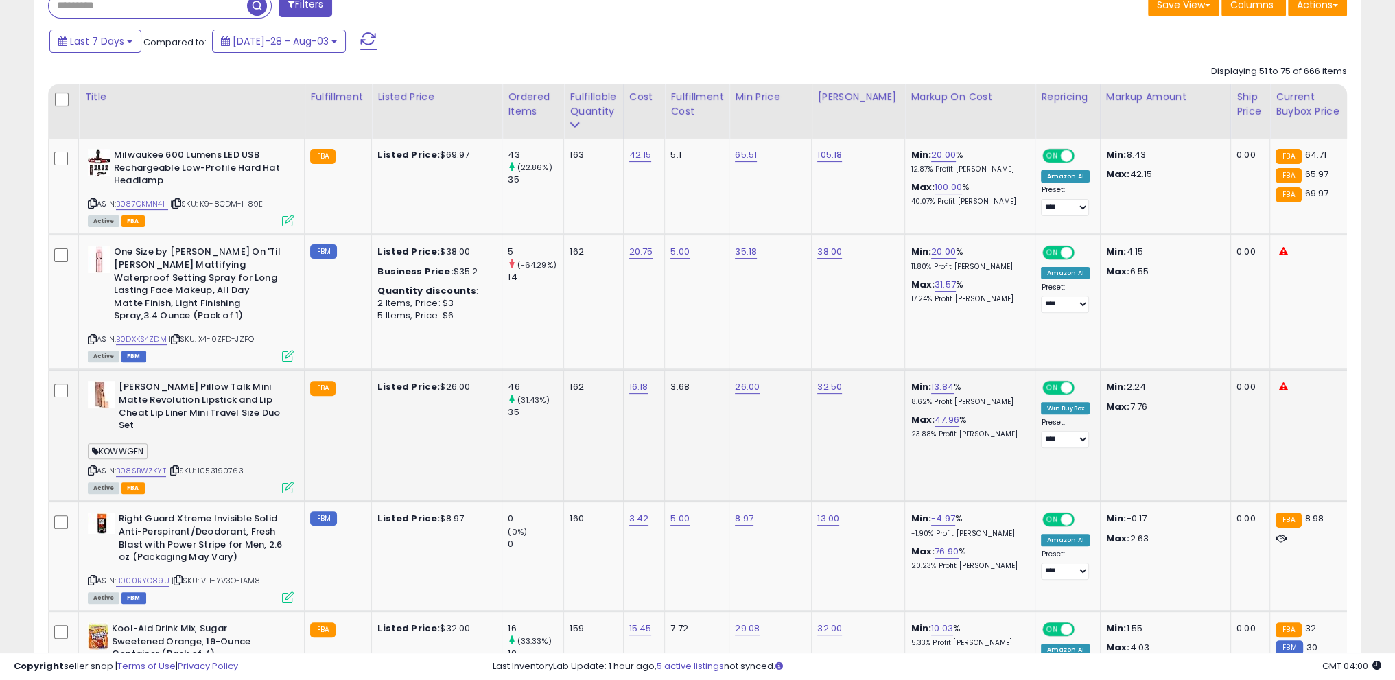
scroll to position [719, 0]
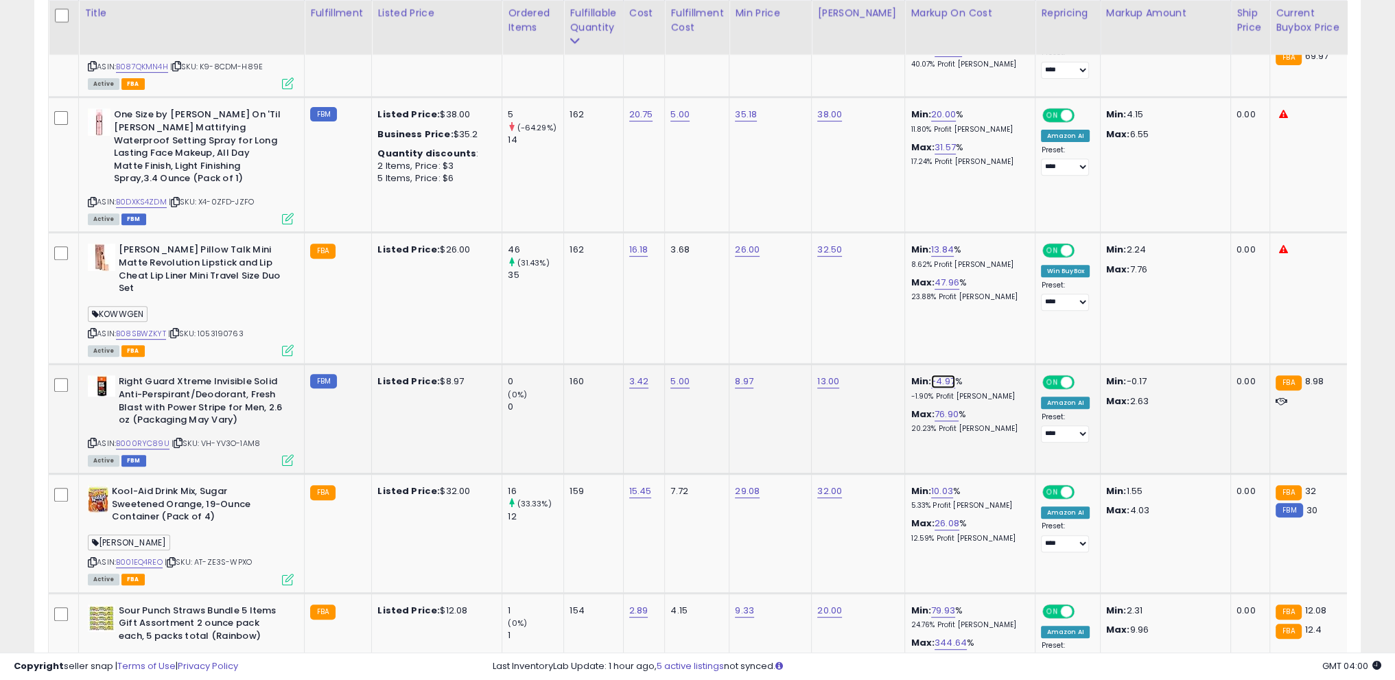
click at [932, 381] on link "-4.97" at bounding box center [943, 382] width 24 height 14
drag, startPoint x: 902, startPoint y: 347, endPoint x: 684, endPoint y: 329, distance: 218.9
type input "**"
click at [979, 349] on button "submit" at bounding box center [967, 346] width 23 height 21
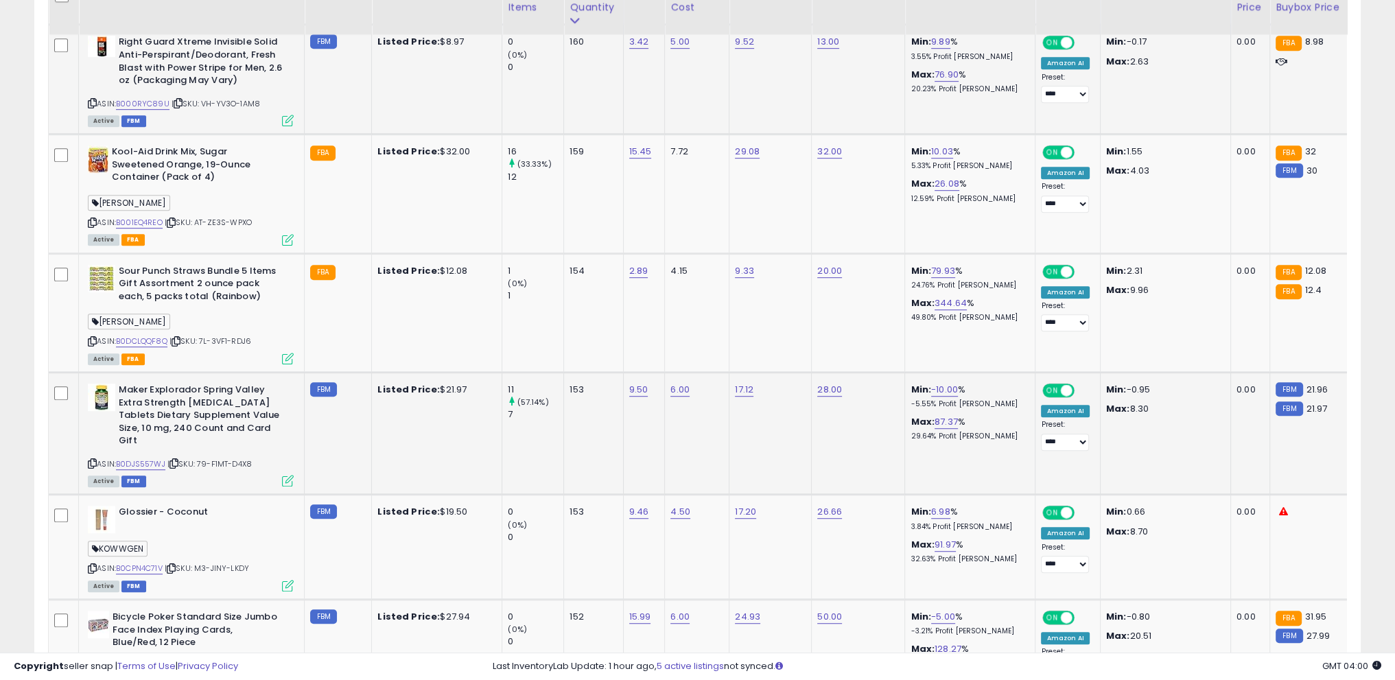
scroll to position [1062, 0]
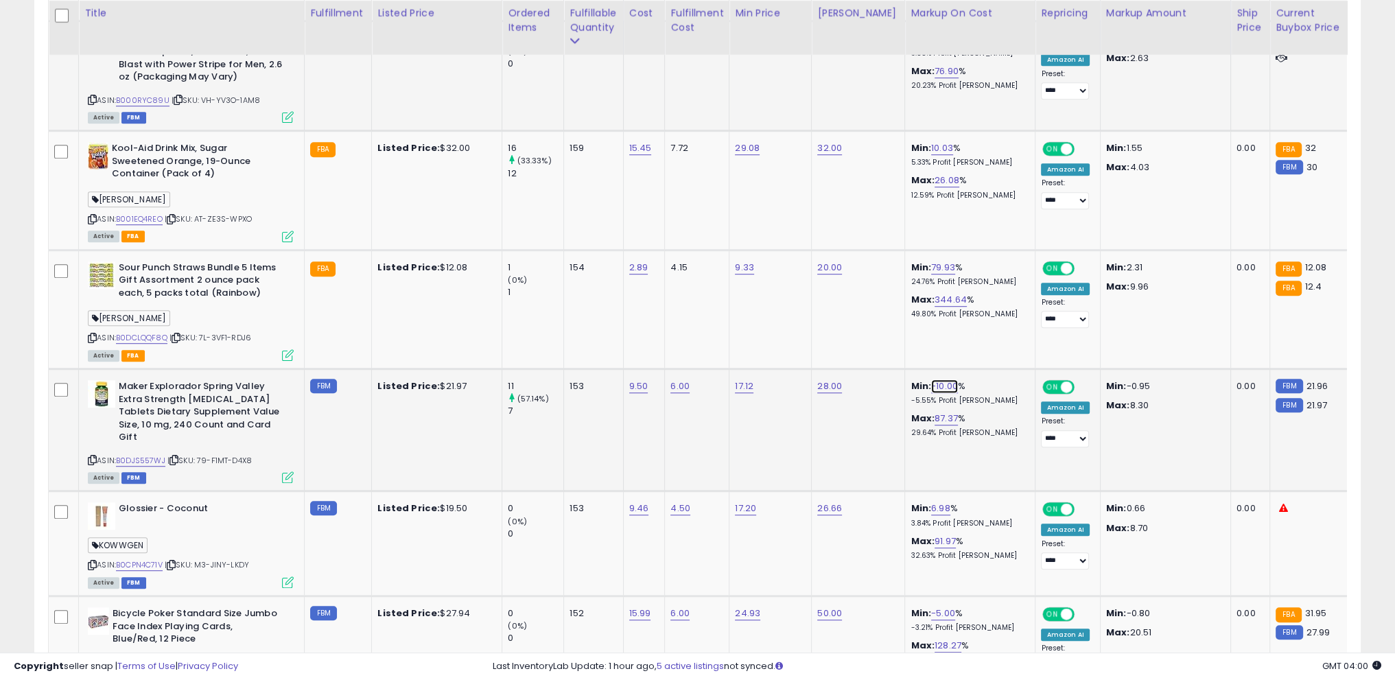
click at [936, 386] on link "-10.00" at bounding box center [944, 387] width 27 height 14
drag, startPoint x: 906, startPoint y: 351, endPoint x: 741, endPoint y: 336, distance: 165.4
type input "**"
click at [974, 349] on icon "submit" at bounding box center [970, 349] width 8 height 8
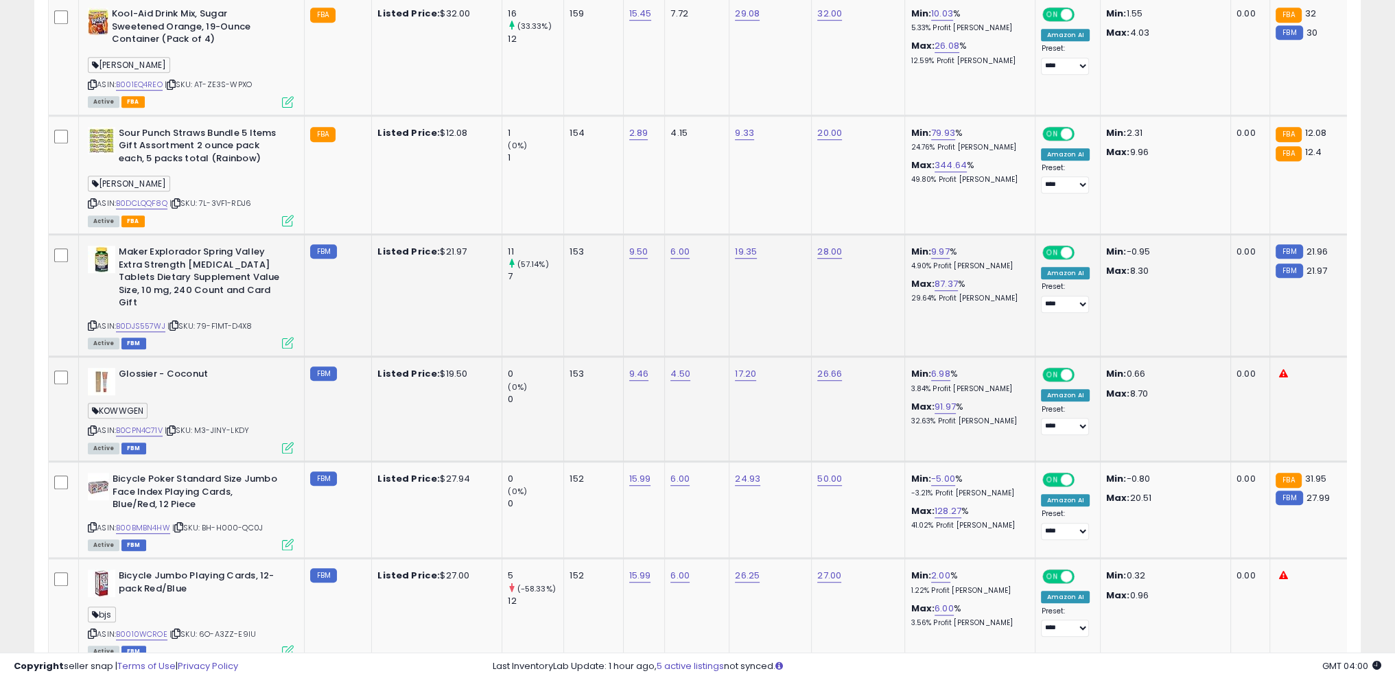
scroll to position [1200, 0]
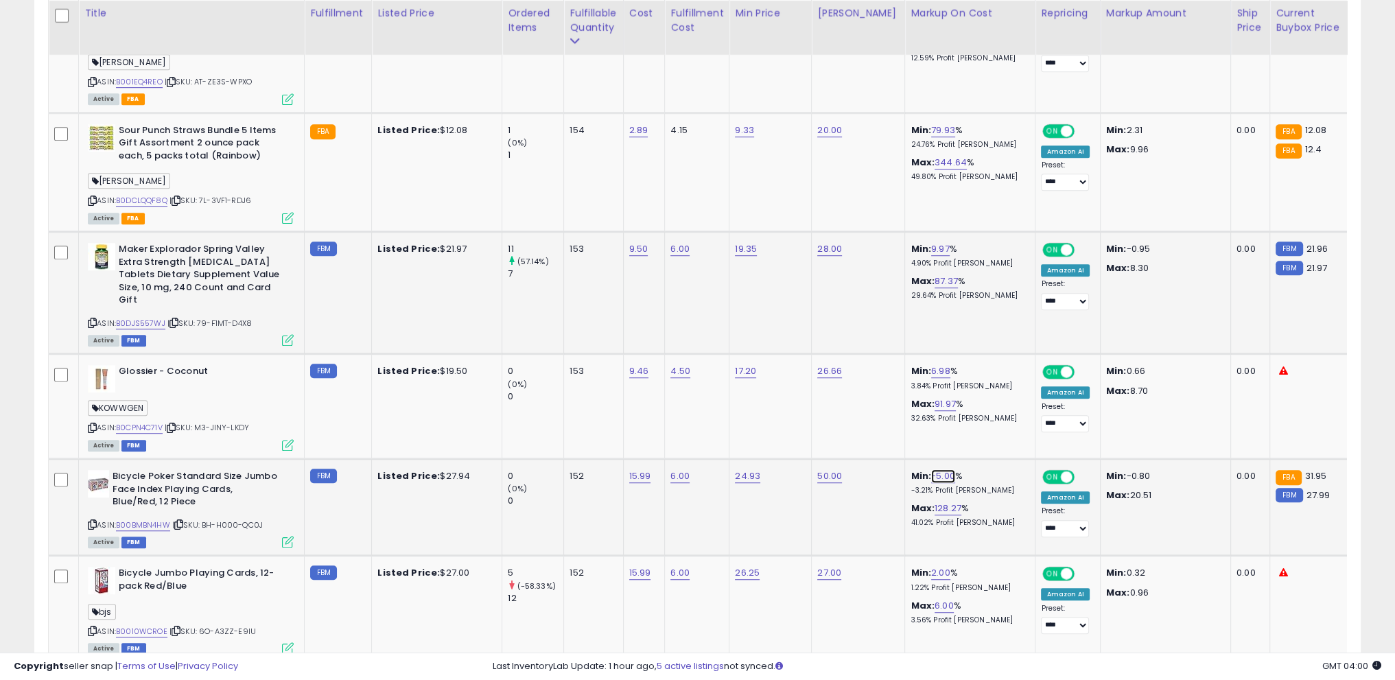
click at [936, 469] on link "-5.00" at bounding box center [943, 476] width 24 height 14
drag, startPoint x: 907, startPoint y: 427, endPoint x: 817, endPoint y: 431, distance: 90.0
type input "**"
click at [979, 430] on button "submit" at bounding box center [967, 426] width 23 height 21
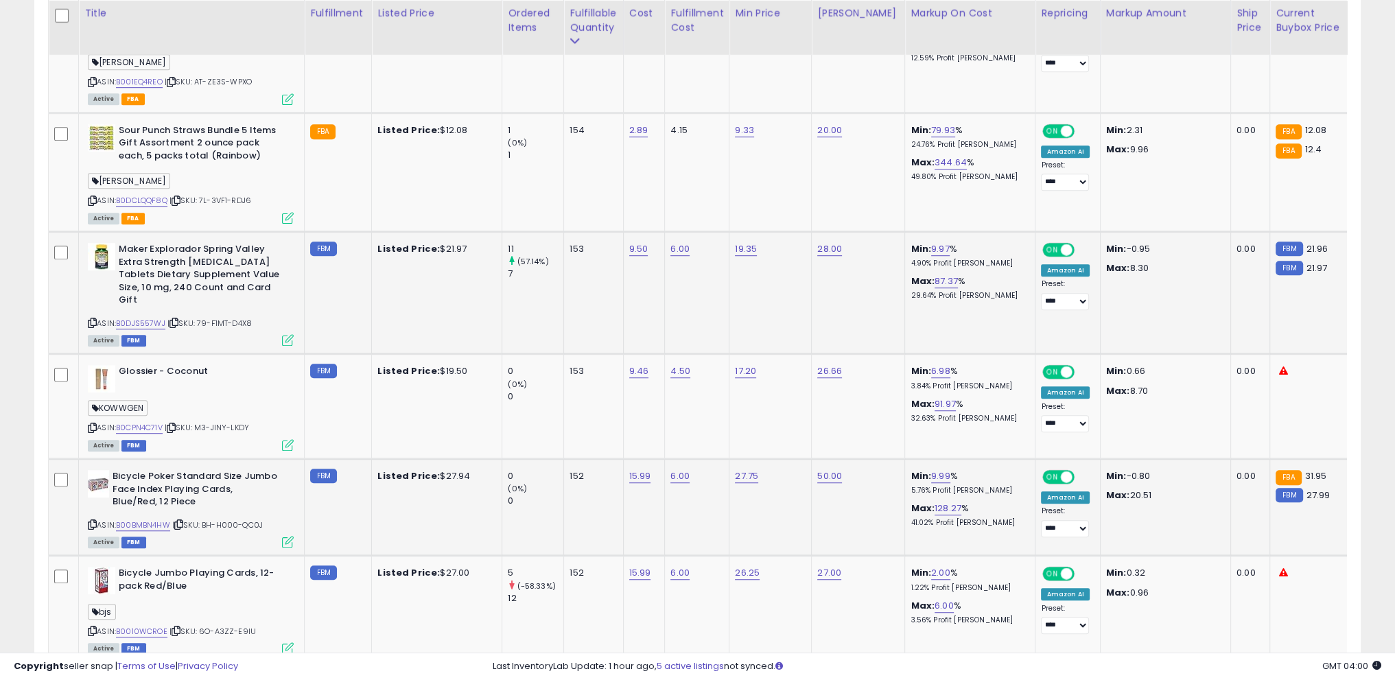
click at [0, 345] on div "**********" at bounding box center [697, 676] width 1395 height 3663
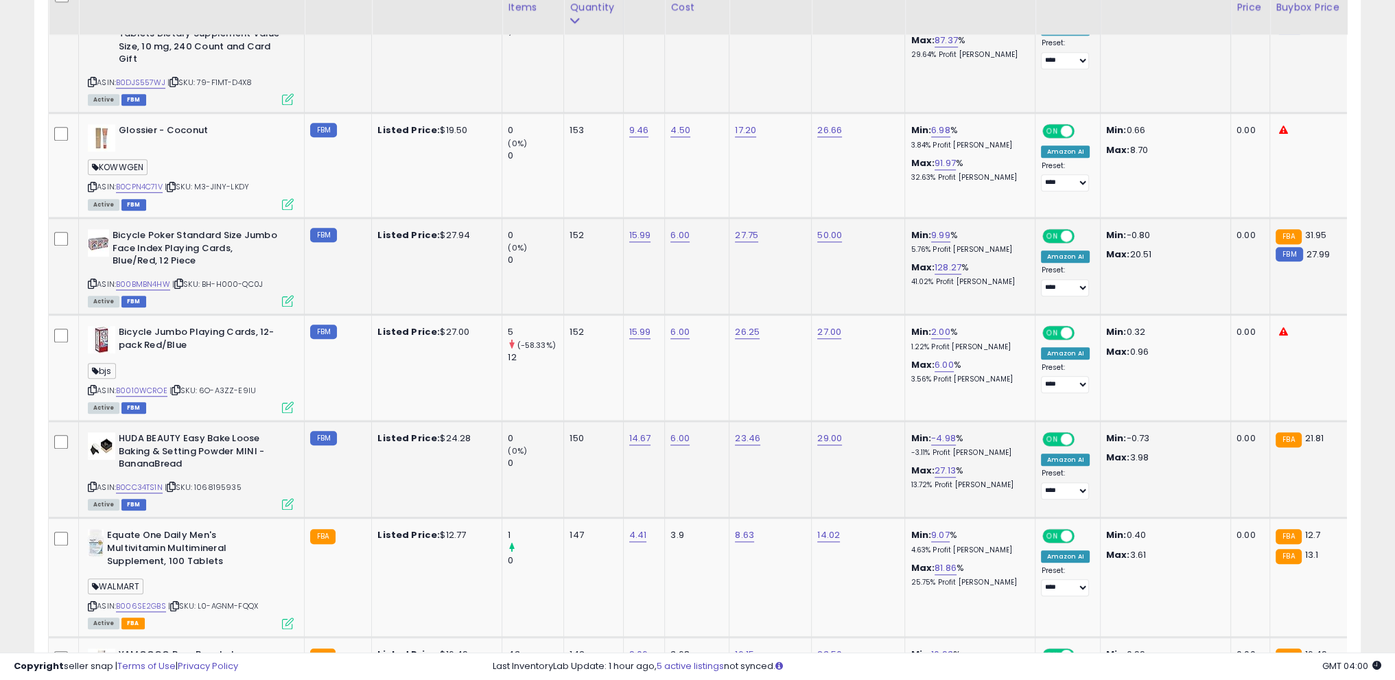
scroll to position [1474, 0]
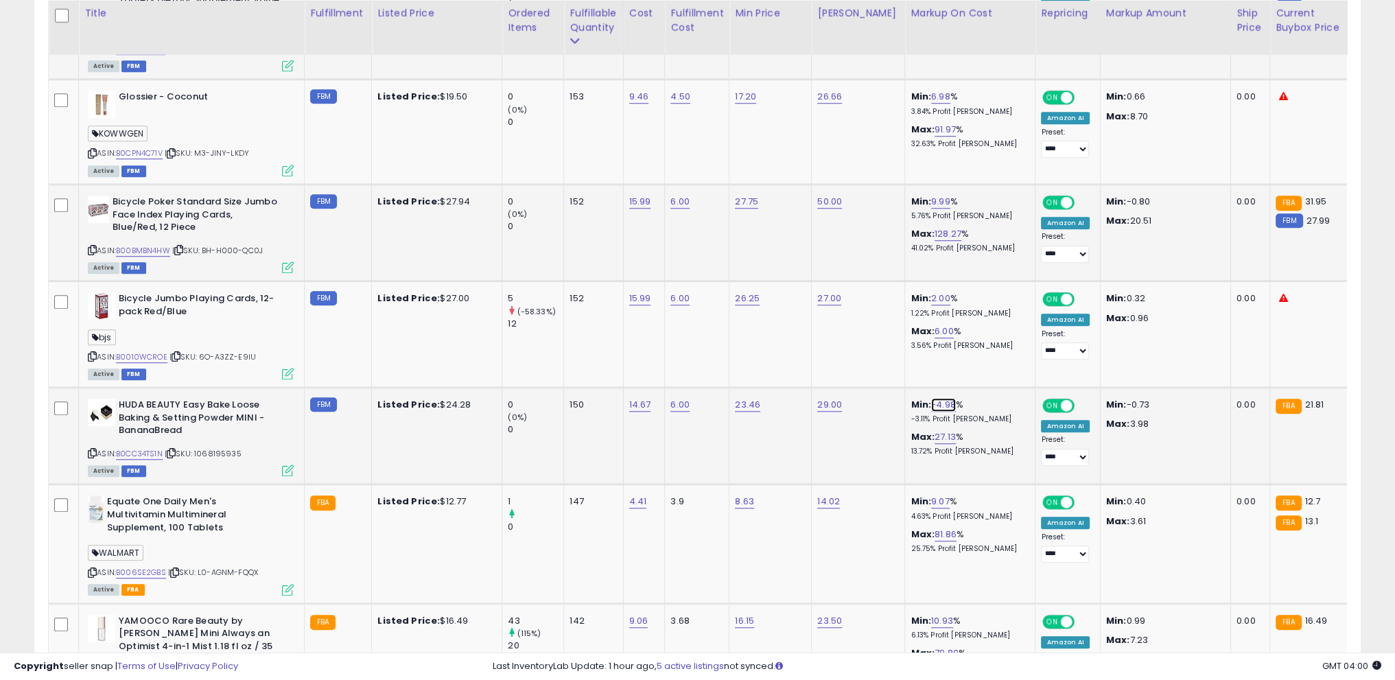
click at [931, 398] on link "-4.98" at bounding box center [943, 405] width 25 height 14
drag, startPoint x: 826, startPoint y: 352, endPoint x: 733, endPoint y: 345, distance: 93.6
click at [733, 345] on tbody "Milwaukee 600 Lumens LED USB Rechargeable Low-Profile Hard Hat Headlamp ASIN: B…" at bounding box center [1105, 679] width 2113 height 2867
type input "**"
click at [973, 353] on icon "submit" at bounding box center [968, 353] width 8 height 8
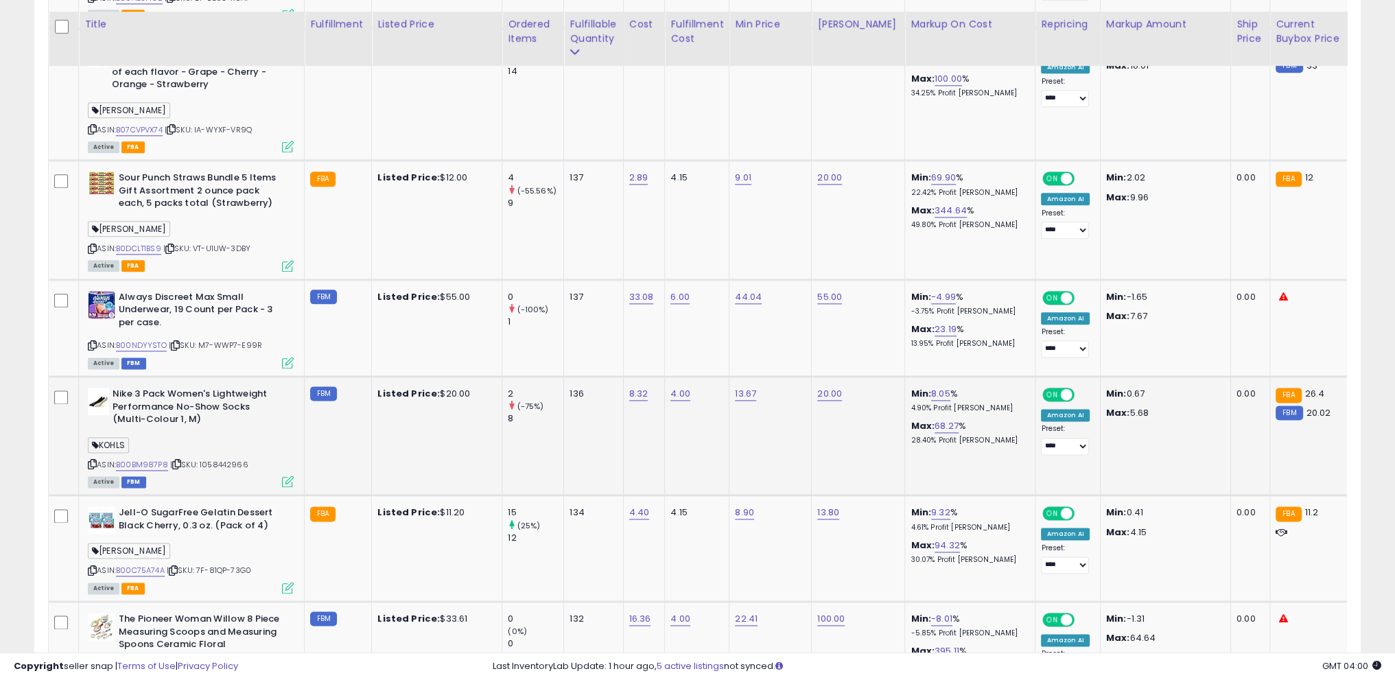
scroll to position [2298, 0]
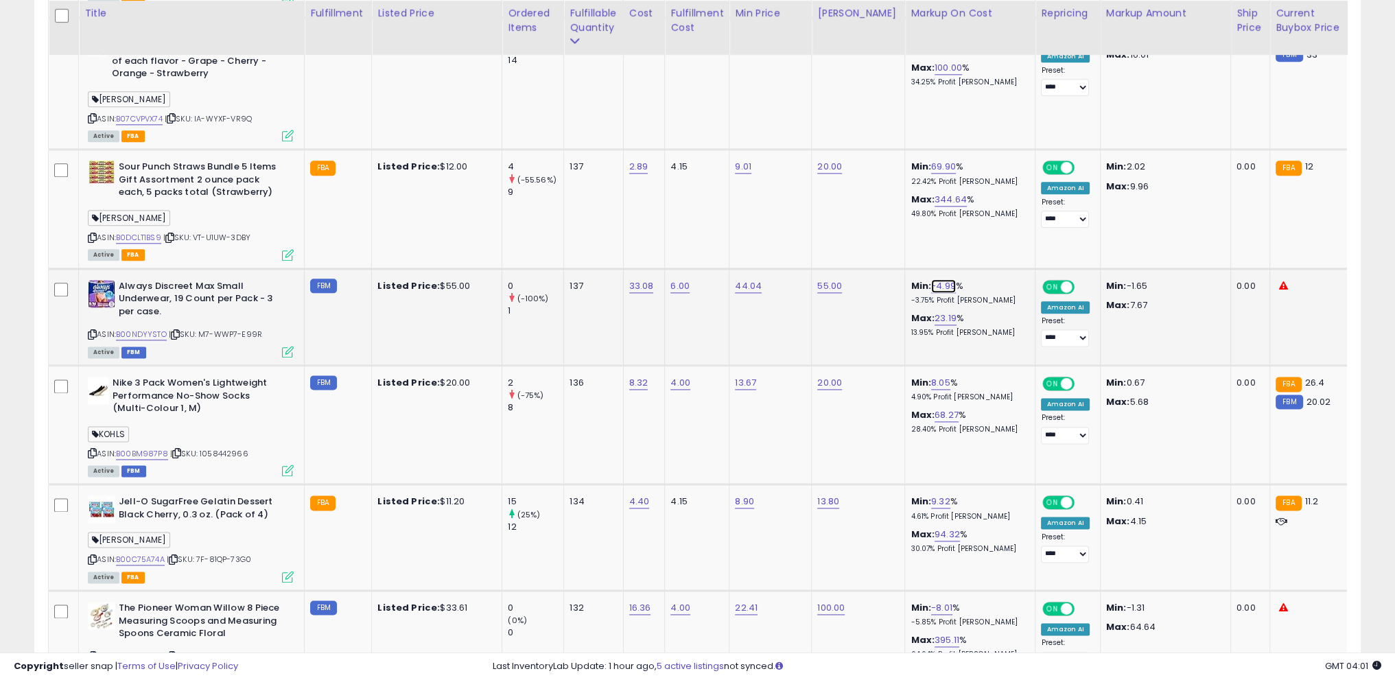
click at [932, 279] on link "-4.99" at bounding box center [943, 286] width 25 height 14
drag, startPoint x: 914, startPoint y: 223, endPoint x: 808, endPoint y: 222, distance: 105.7
type input "**"
click at [973, 218] on icon "submit" at bounding box center [968, 220] width 8 height 8
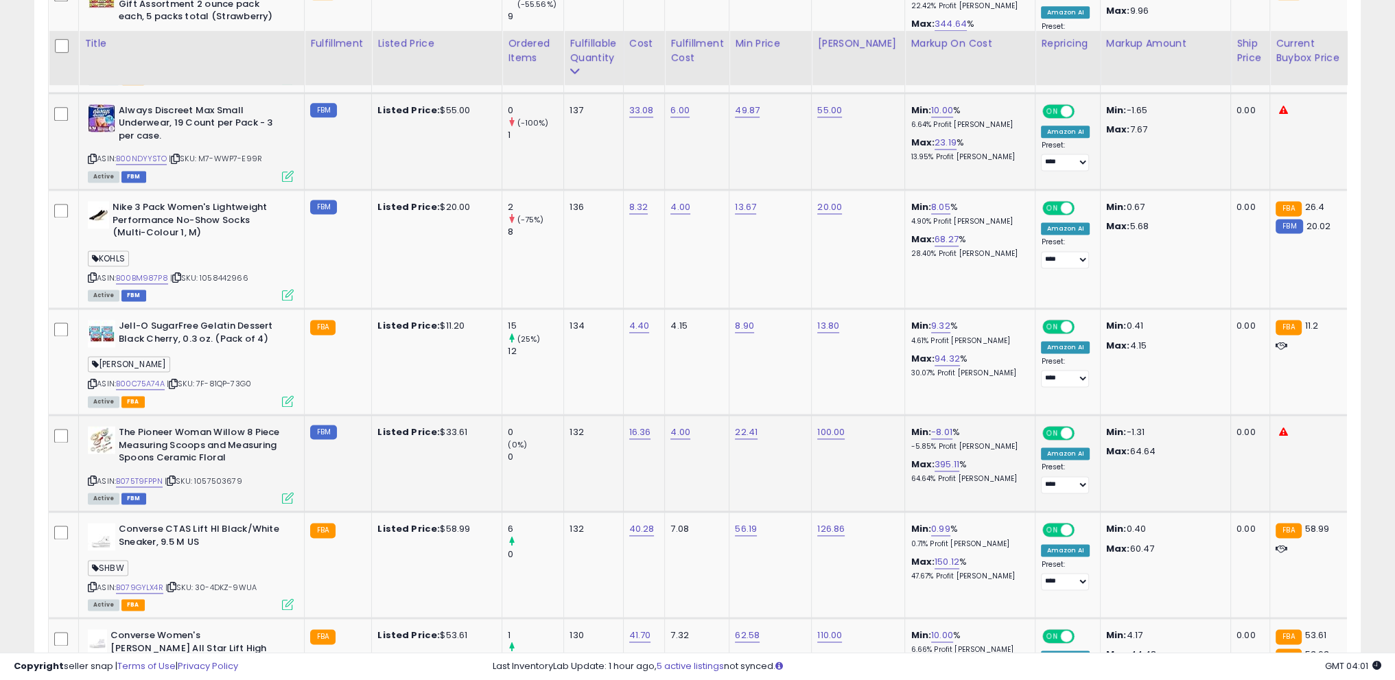
scroll to position [2504, 0]
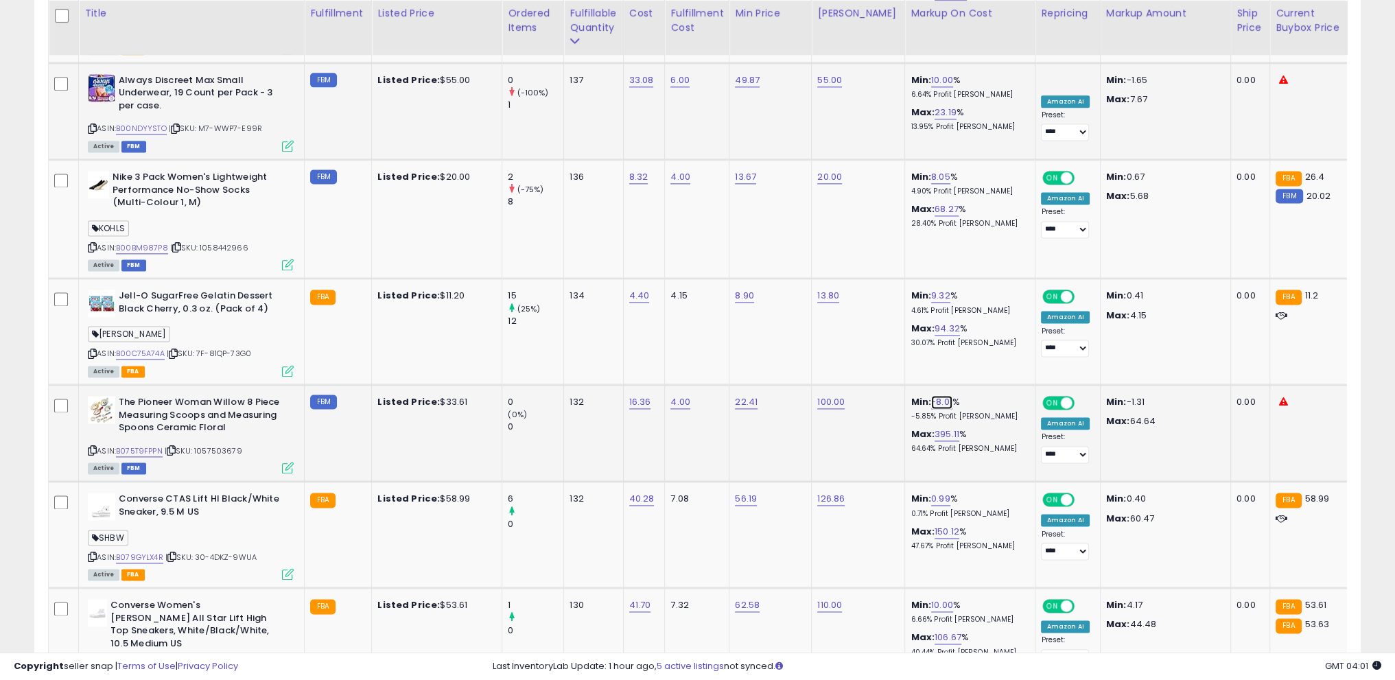
click at [931, 395] on link "-8.01" at bounding box center [941, 402] width 21 height 14
drag, startPoint x: 696, startPoint y: 331, endPoint x: 966, endPoint y: 328, distance: 269.8
type input "**"
click at [978, 329] on button "submit" at bounding box center [966, 335] width 23 height 21
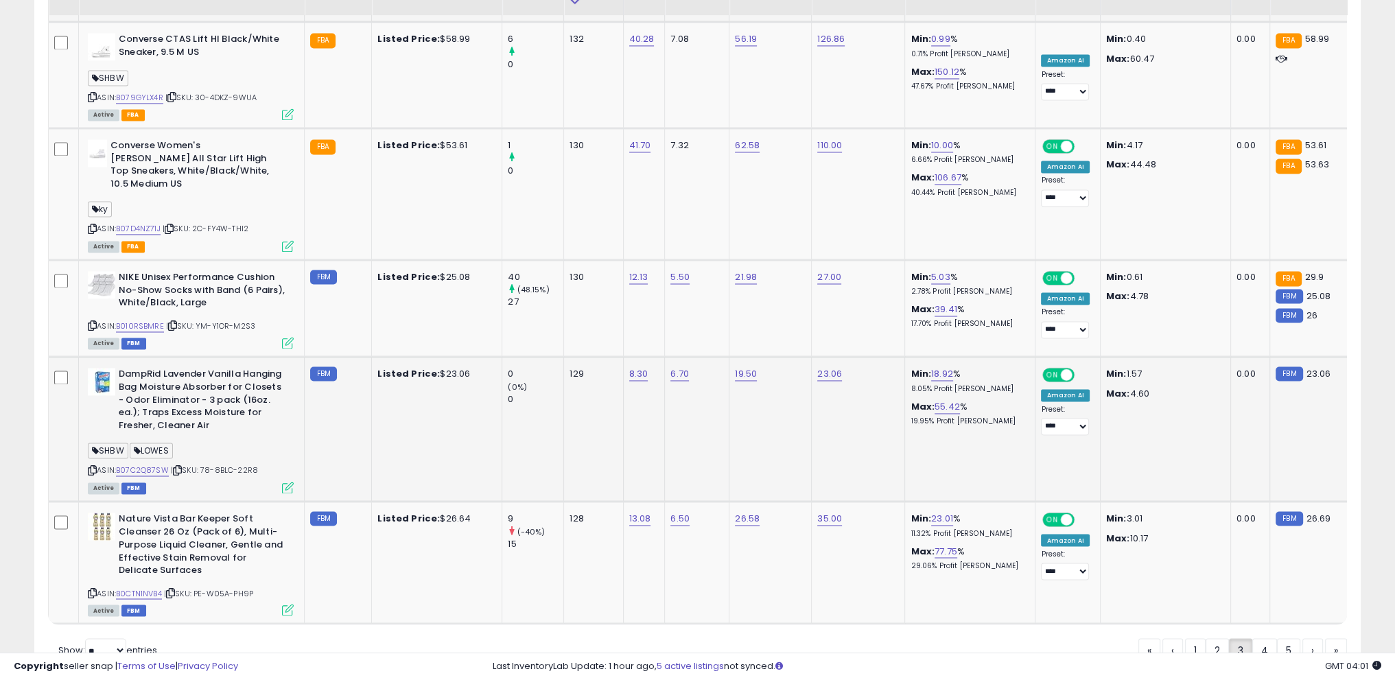
scroll to position [2989, 0]
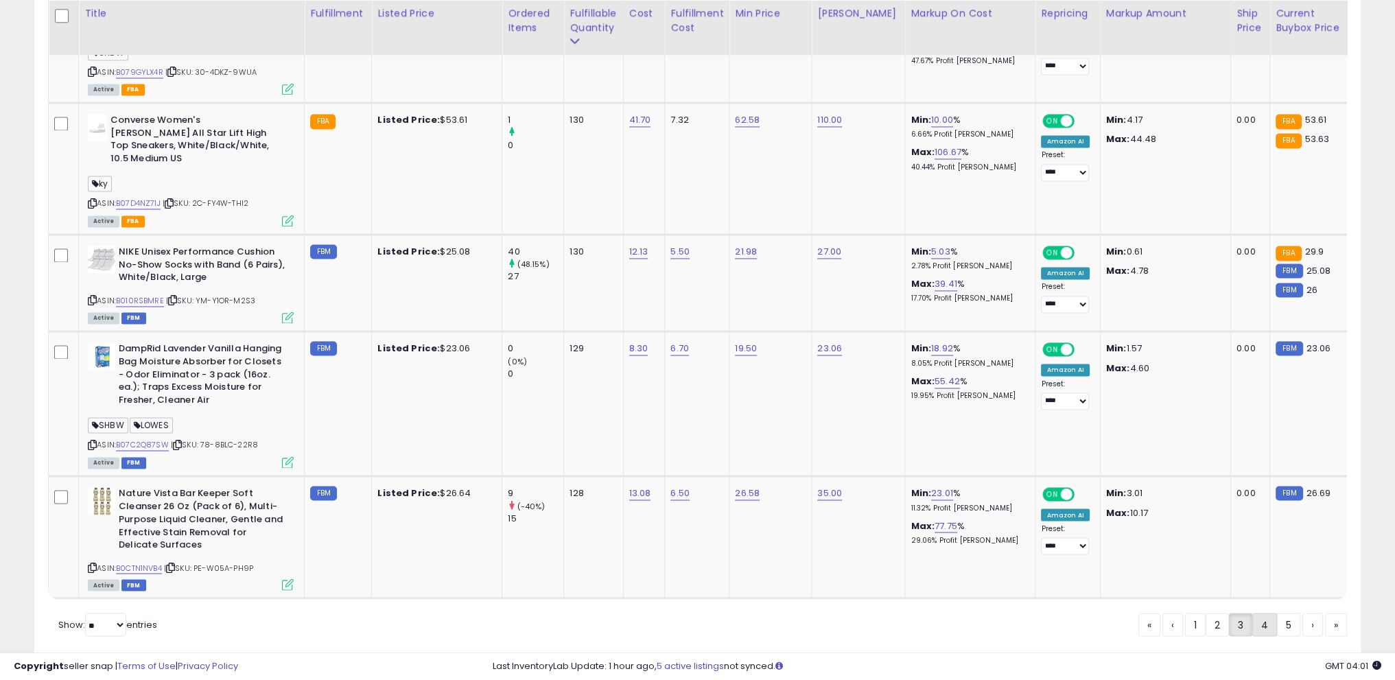
click at [1303, 613] on link "4" at bounding box center [1313, 624] width 21 height 23
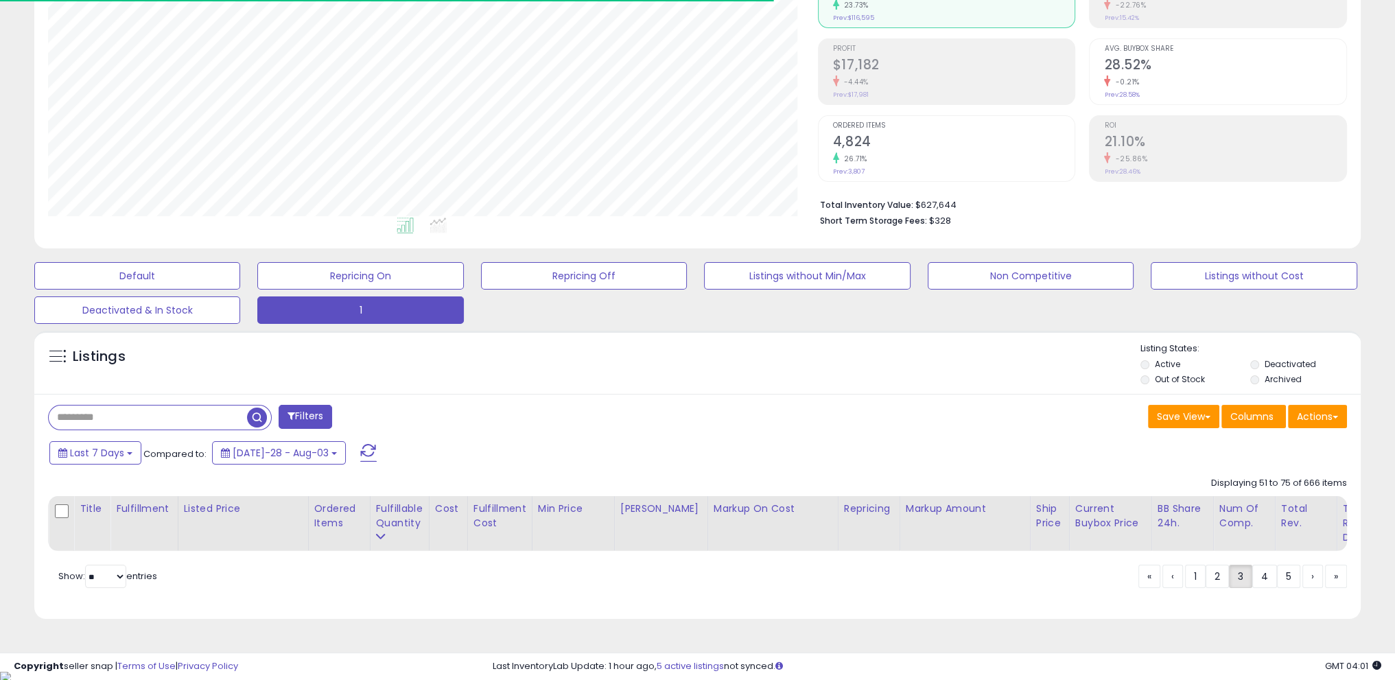
click at [0, 592] on div "**********" at bounding box center [697, 272] width 1395 height 796
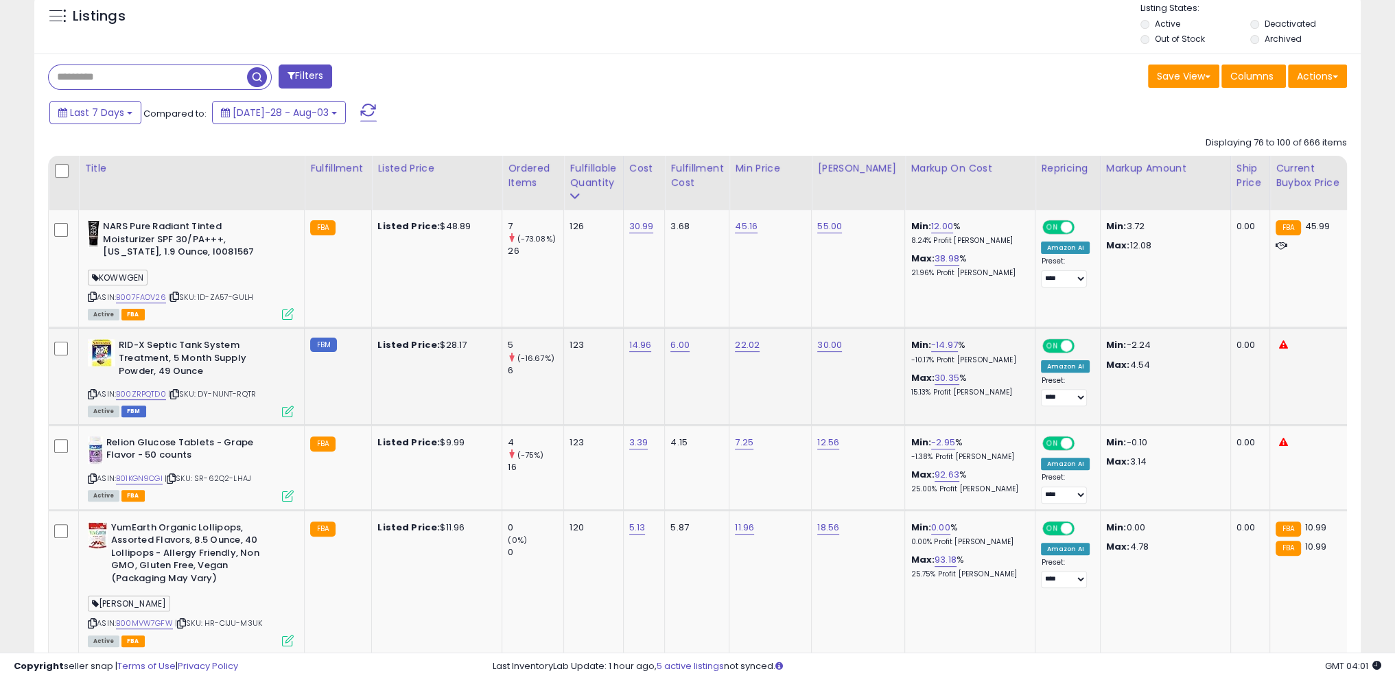
scroll to position [513, 0]
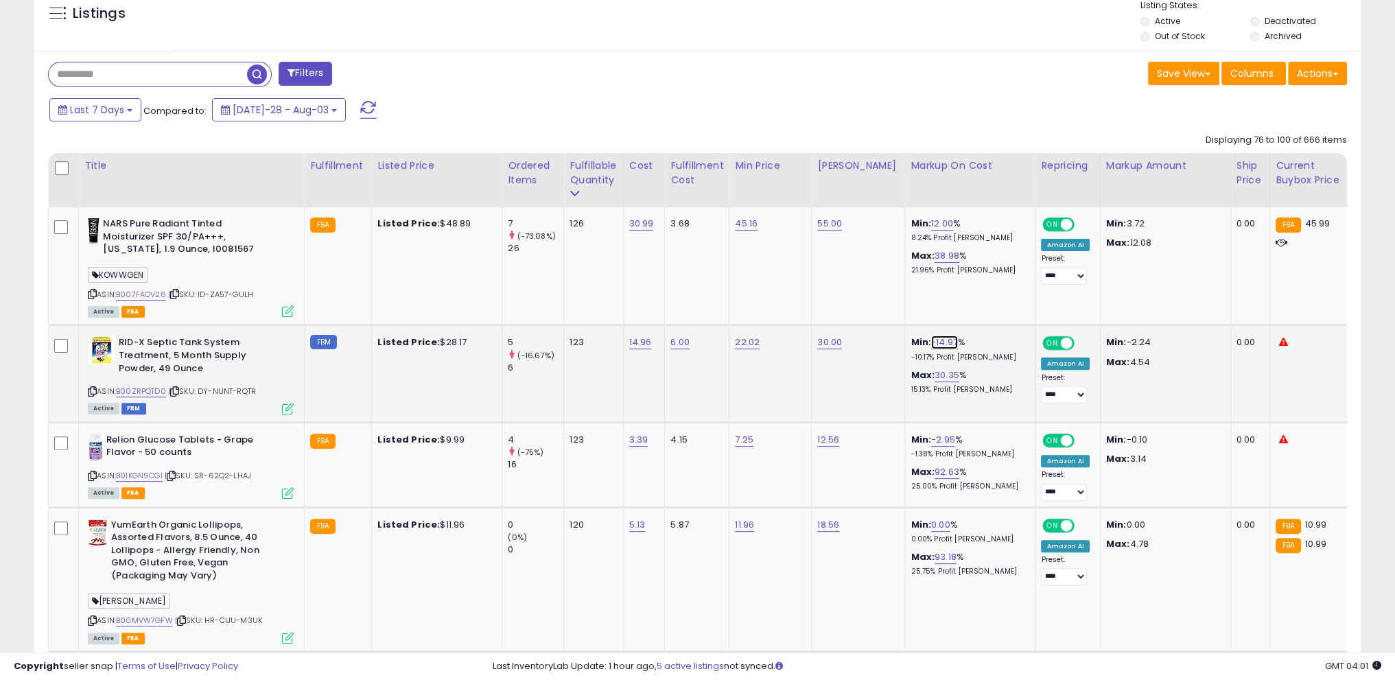
click at [931, 340] on link "-14.97" at bounding box center [944, 343] width 27 height 14
drag, startPoint x: 848, startPoint y: 310, endPoint x: 653, endPoint y: 295, distance: 194.8
type input "**"
click at [973, 307] on icon "submit" at bounding box center [969, 307] width 8 height 8
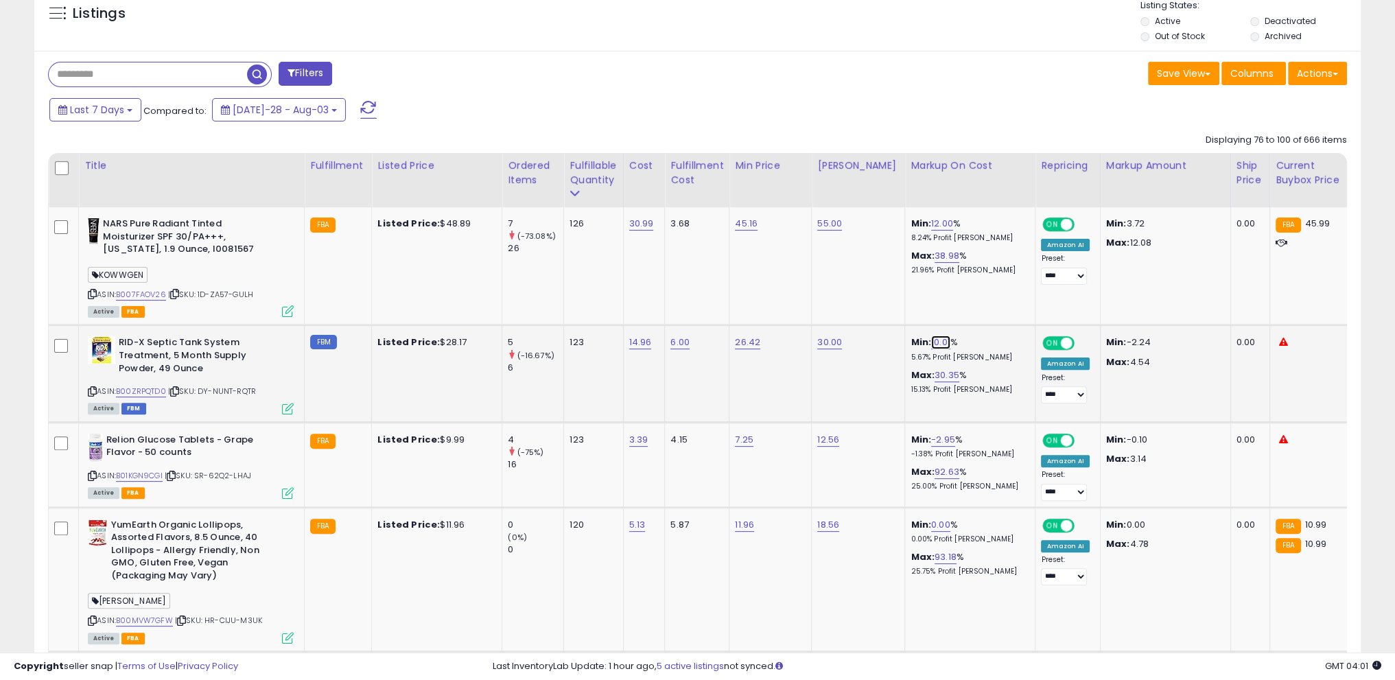
click at [931, 340] on link "10.01" at bounding box center [940, 343] width 19 height 14
drag, startPoint x: 908, startPoint y: 308, endPoint x: 651, endPoint y: 301, distance: 257.5
type input "***"
click at [977, 307] on button "submit" at bounding box center [965, 308] width 23 height 21
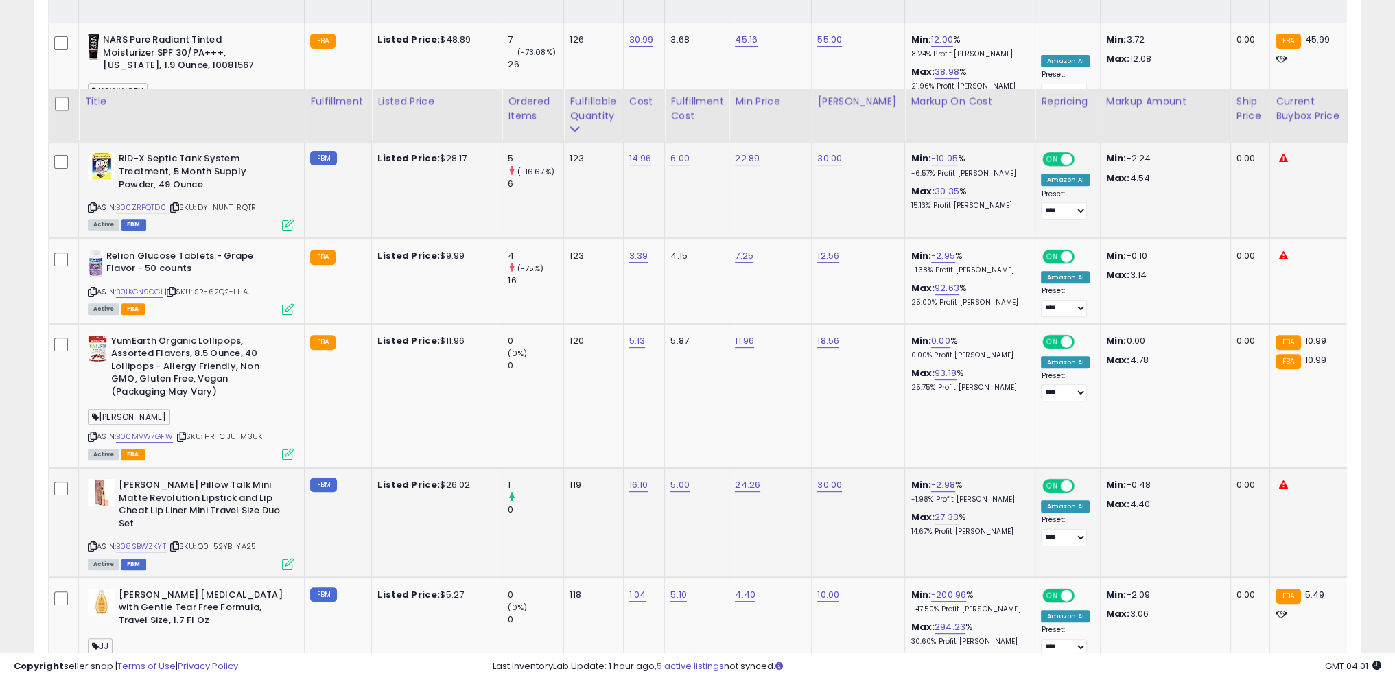
scroll to position [788, 0]
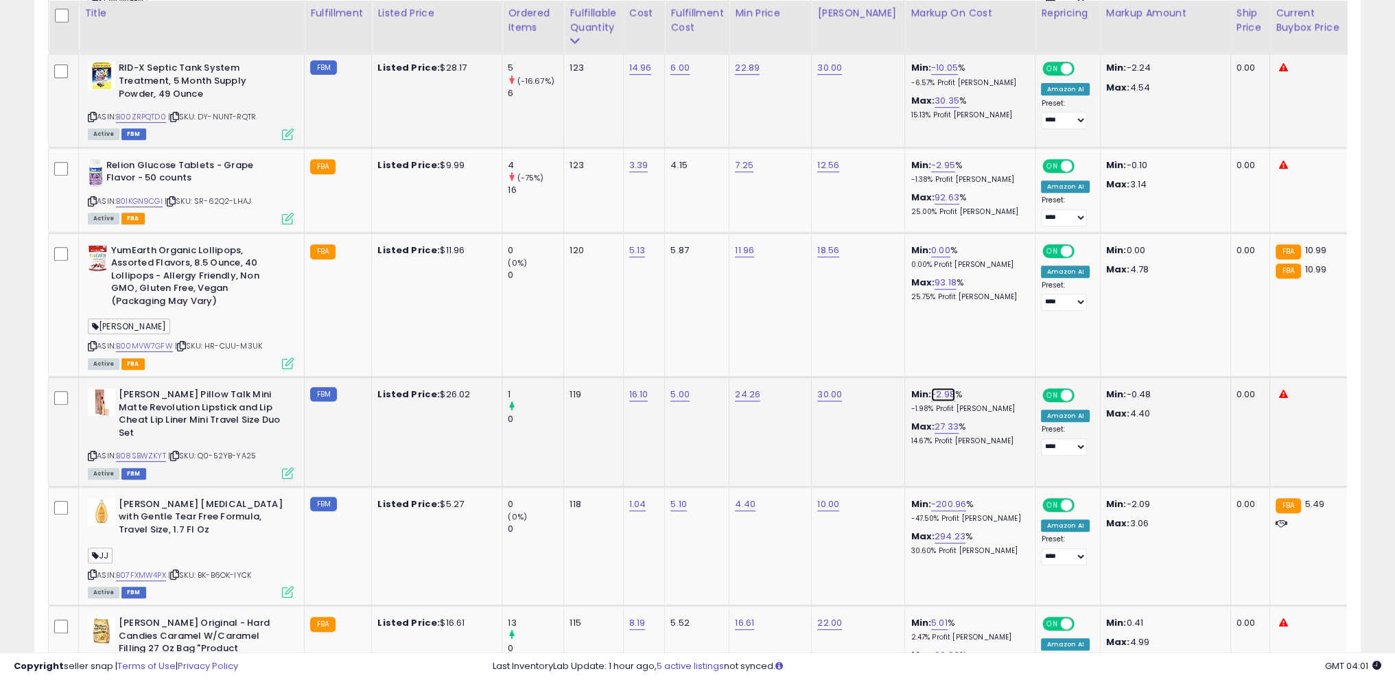
click at [933, 391] on link "-2.98" at bounding box center [943, 395] width 24 height 14
type input "**"
click at [972, 362] on icon "submit" at bounding box center [968, 358] width 8 height 8
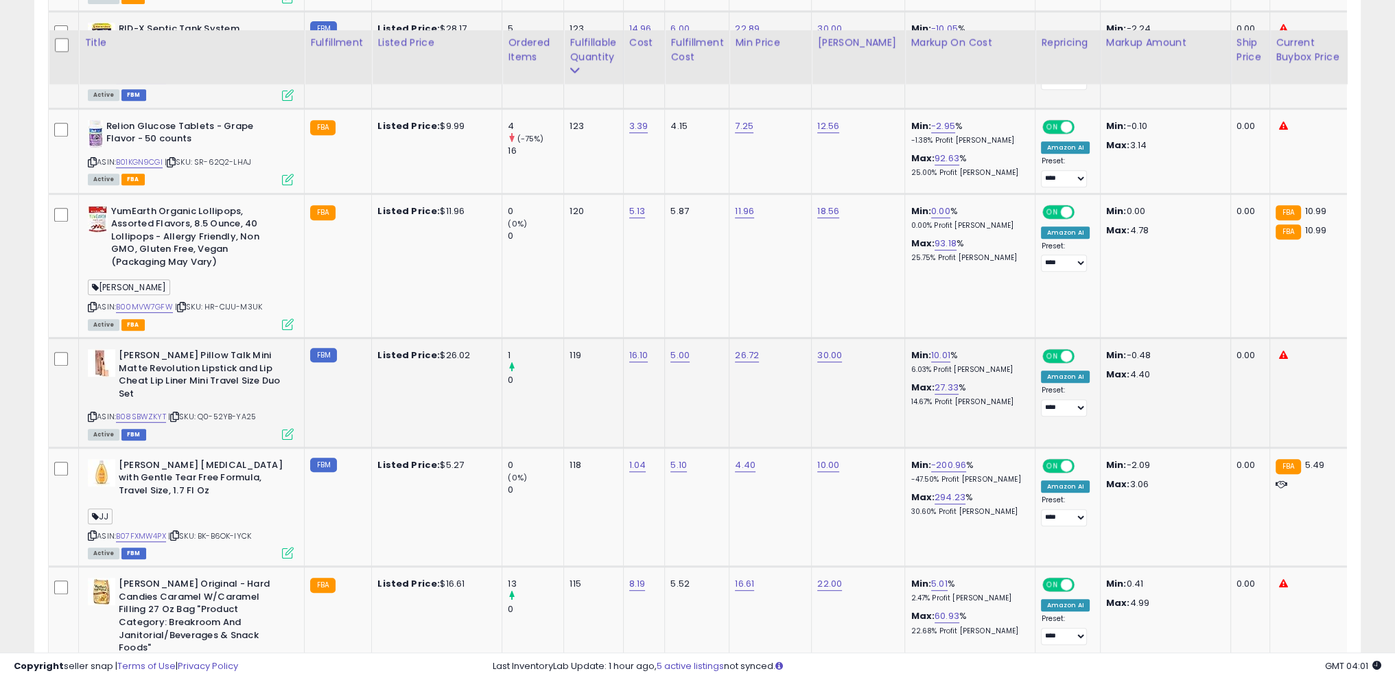
scroll to position [857, 0]
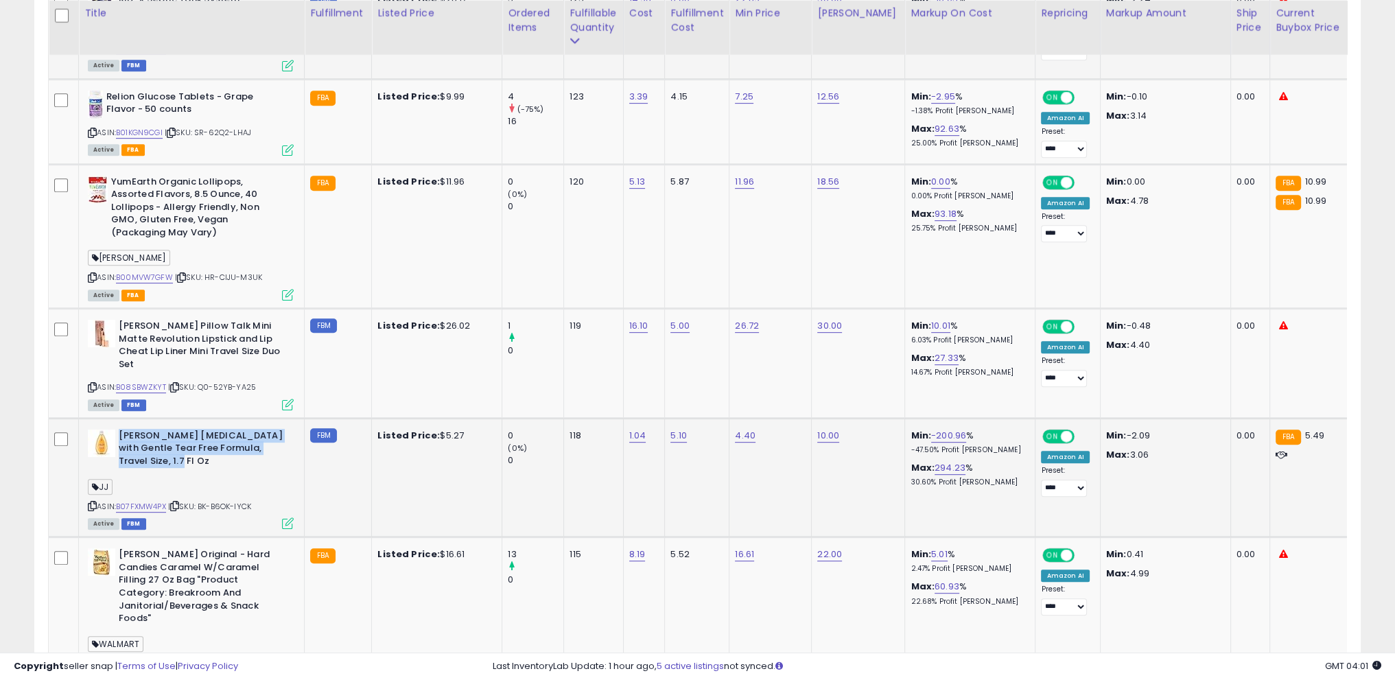
drag, startPoint x: 118, startPoint y: 430, endPoint x: 242, endPoint y: 467, distance: 128.8
click at [242, 467] on b "[PERSON_NAME] [MEDICAL_DATA] with Gentle Tear Free Formula, Travel Size, 1.7 Fl…" at bounding box center [202, 451] width 167 height 42
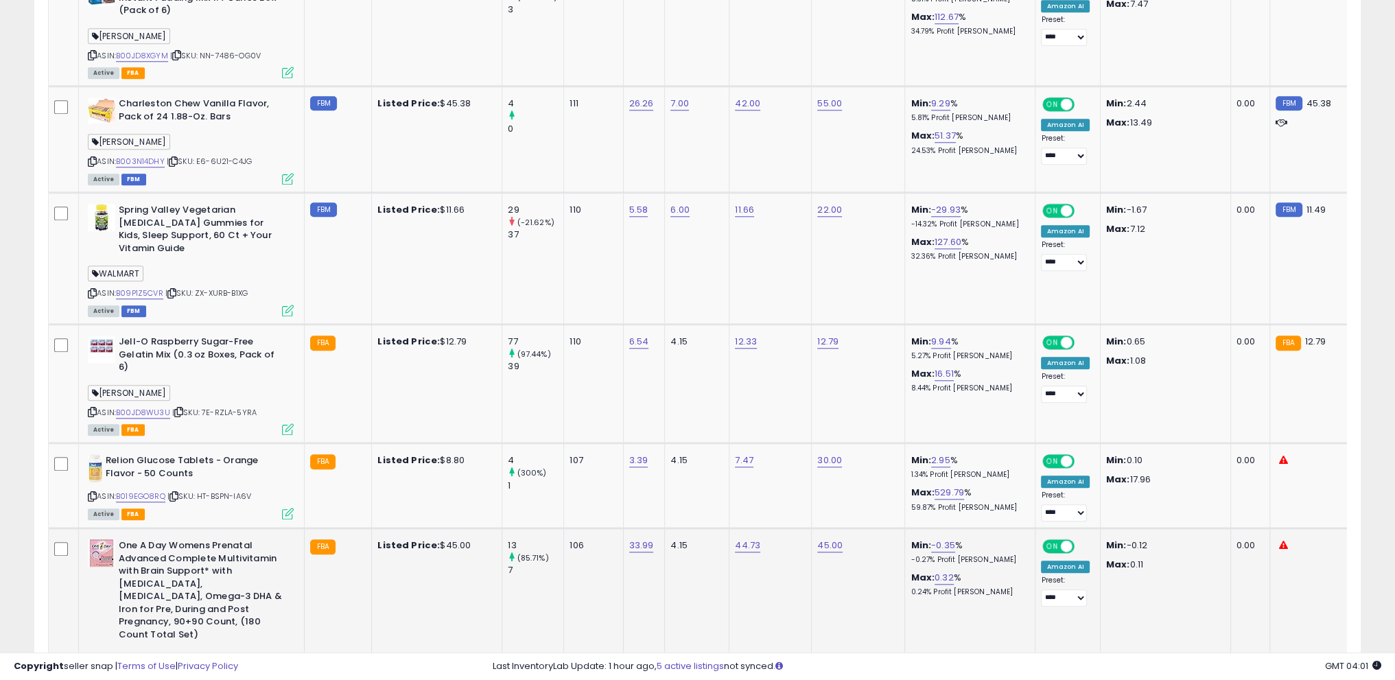
scroll to position [1886, 0]
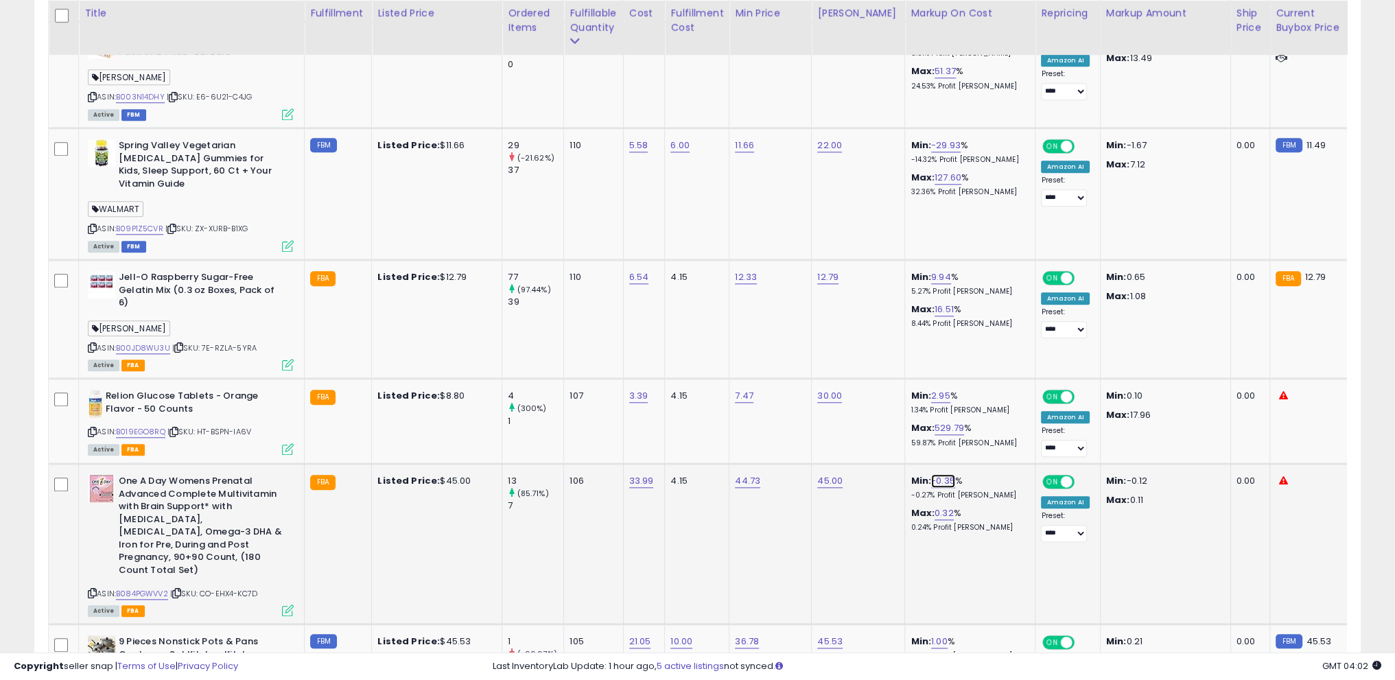
click at [939, 474] on link "-0.35" at bounding box center [943, 481] width 24 height 14
drag, startPoint x: 909, startPoint y: 397, endPoint x: 629, endPoint y: 399, distance: 280.0
click at [629, 399] on tbody "NARS Pure Radiant Tinted Moisturizer SPF 30/PA+++, [US_STATE], 1.9 Ounce, I0081…" at bounding box center [1105, 332] width 2113 height 2995
type input "*"
click at [972, 402] on icon "submit" at bounding box center [968, 402] width 8 height 8
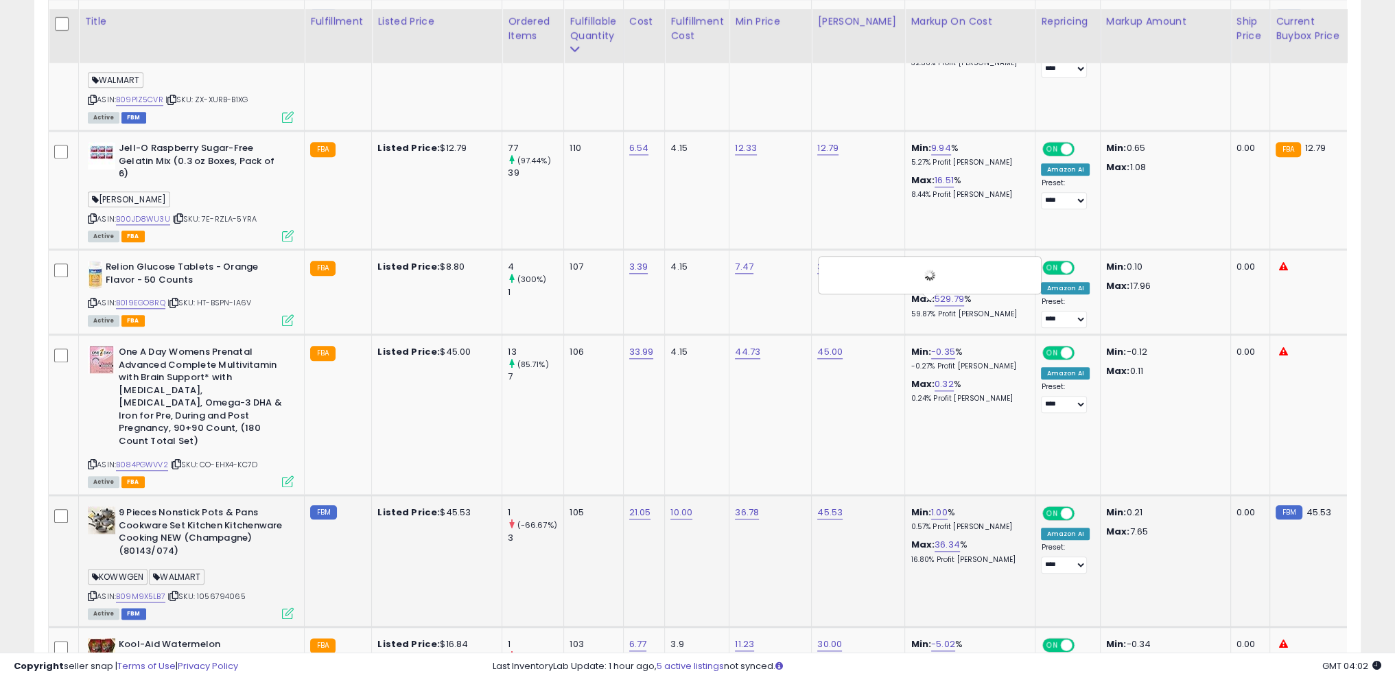
scroll to position [2023, 0]
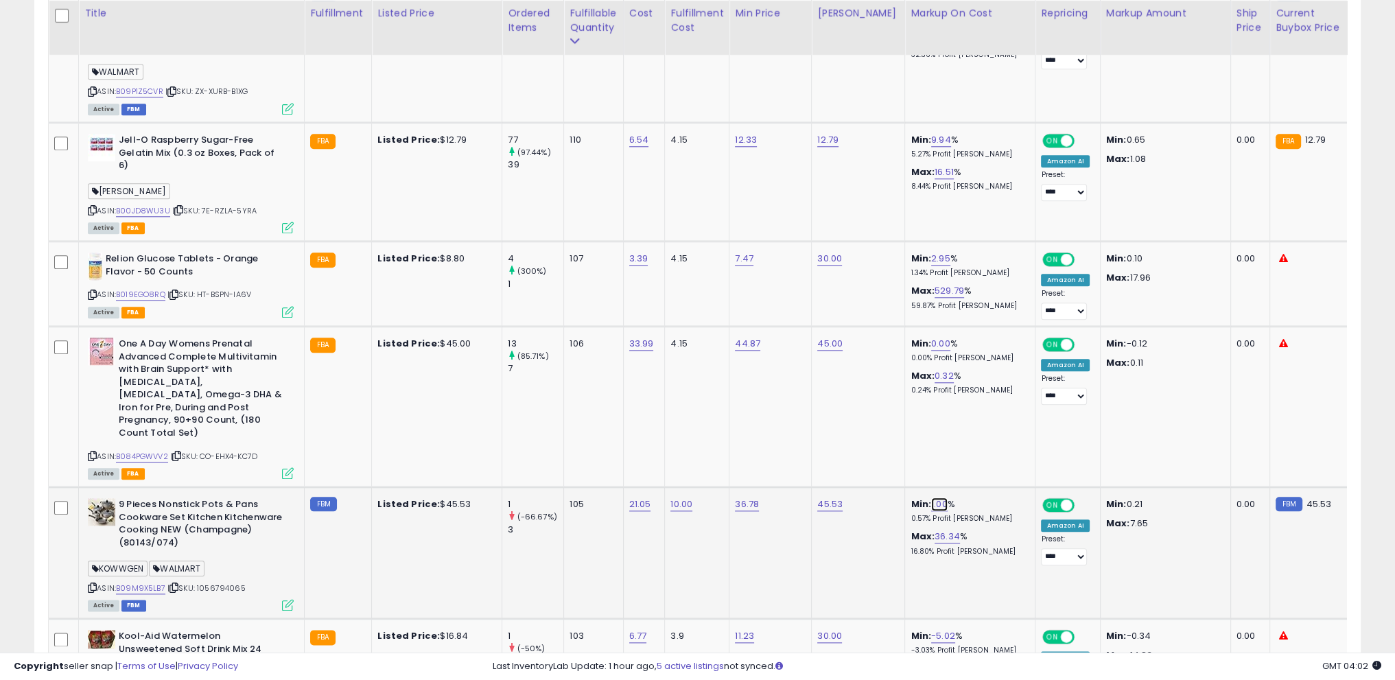
click at [931, 498] on link "1.00" at bounding box center [939, 505] width 16 height 14
drag, startPoint x: 876, startPoint y: 397, endPoint x: 772, endPoint y: 393, distance: 104.4
click at [725, 392] on tbody "NARS Pure Radiant Tinted Moisturizer SPF 30/PA+++, [US_STATE], 1.9 Ounce, I0081…" at bounding box center [1105, 194] width 2113 height 2995
drag, startPoint x: 901, startPoint y: 398, endPoint x: 777, endPoint y: 388, distance: 124.6
click at [777, 388] on tbody "NARS Pure Radiant Tinted Moisturizer SPF 30/PA+++, [US_STATE], 1.9 Ounce, I0081…" at bounding box center [1105, 194] width 2113 height 2995
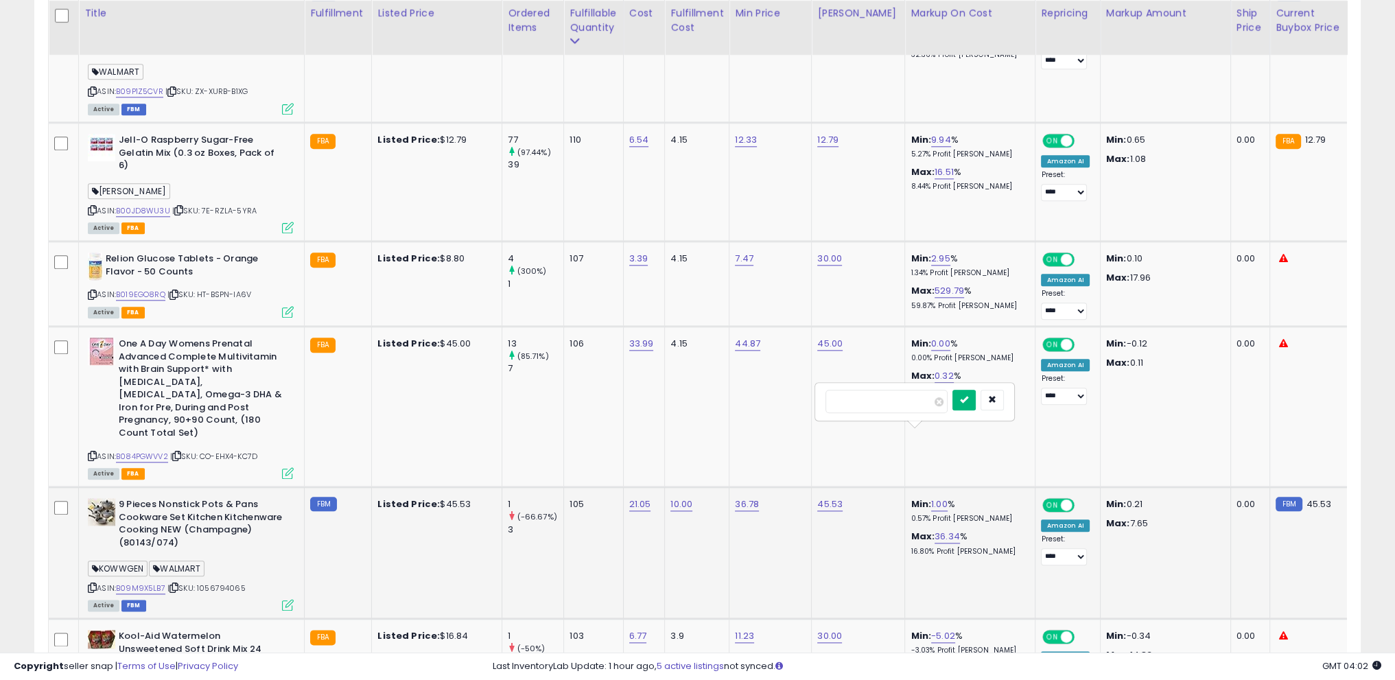
type input "**"
click at [976, 403] on button "submit" at bounding box center [964, 400] width 23 height 21
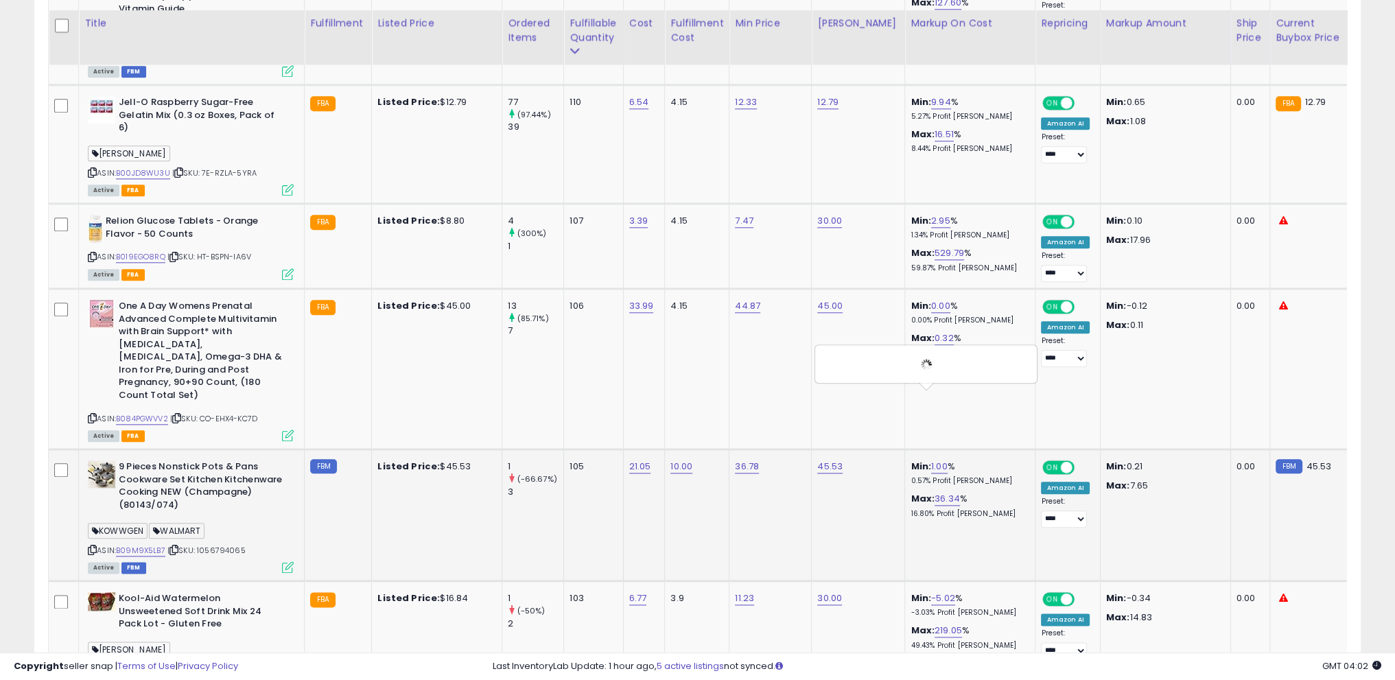
scroll to position [2092, 0]
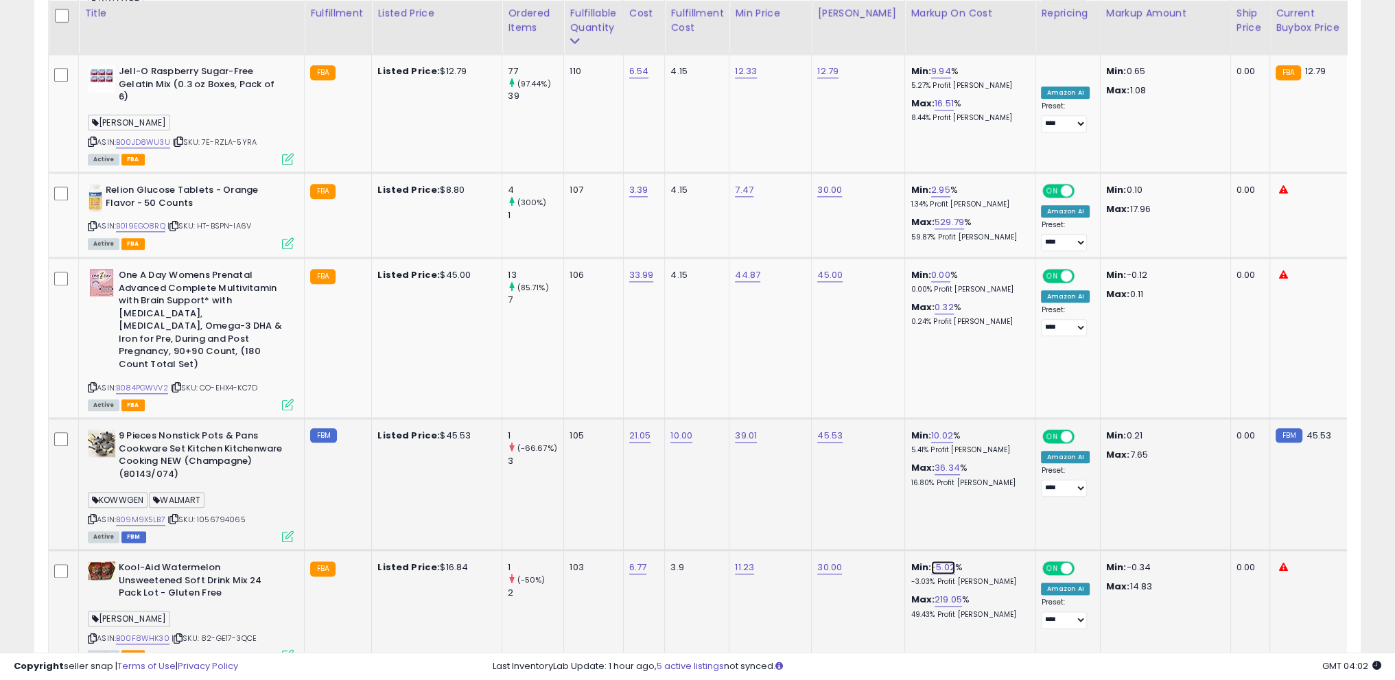
click at [931, 561] on link "-5.02" at bounding box center [943, 568] width 24 height 14
drag, startPoint x: 899, startPoint y: 469, endPoint x: 736, endPoint y: 452, distance: 164.3
click at [729, 451] on tbody "NARS Pure Radiant Tinted Moisturizer SPF 30/PA+++, [US_STATE], 1.9 Ounce, I0081…" at bounding box center [1105, 126] width 2113 height 2995
type input "**"
click at [972, 464] on icon "submit" at bounding box center [968, 462] width 8 height 8
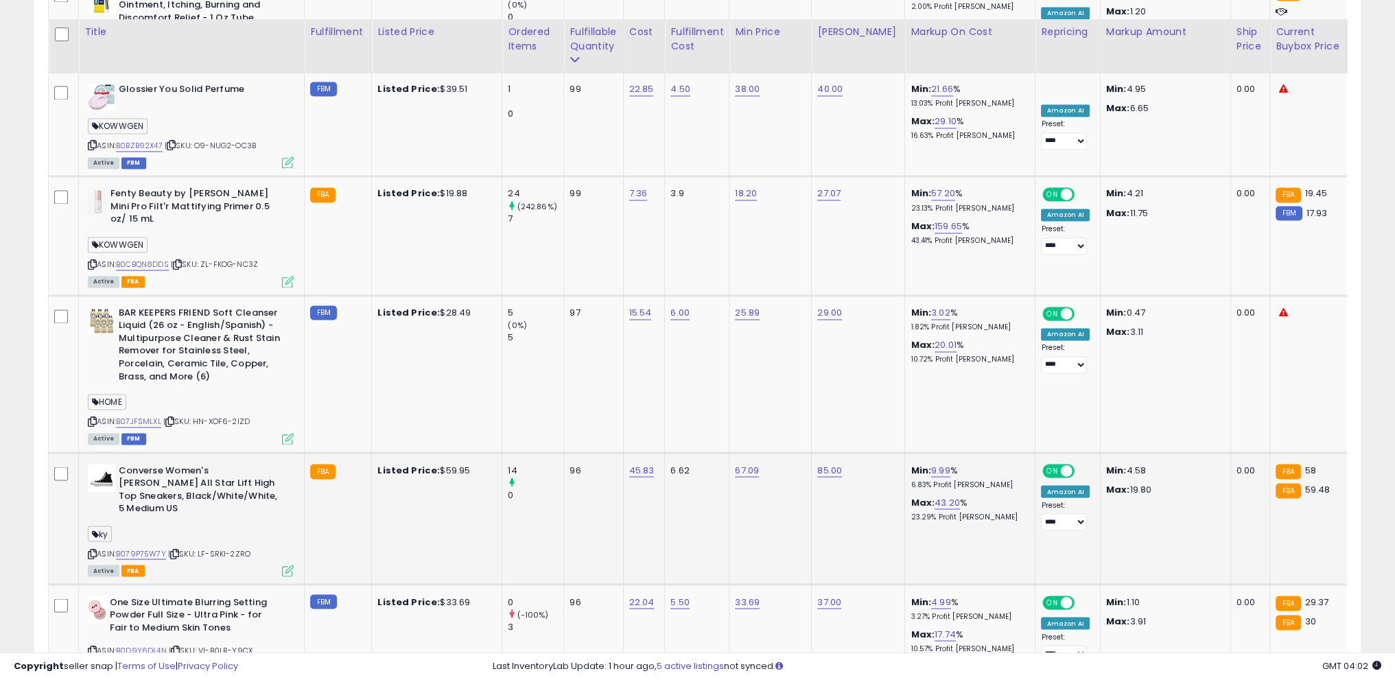
scroll to position [3053, 0]
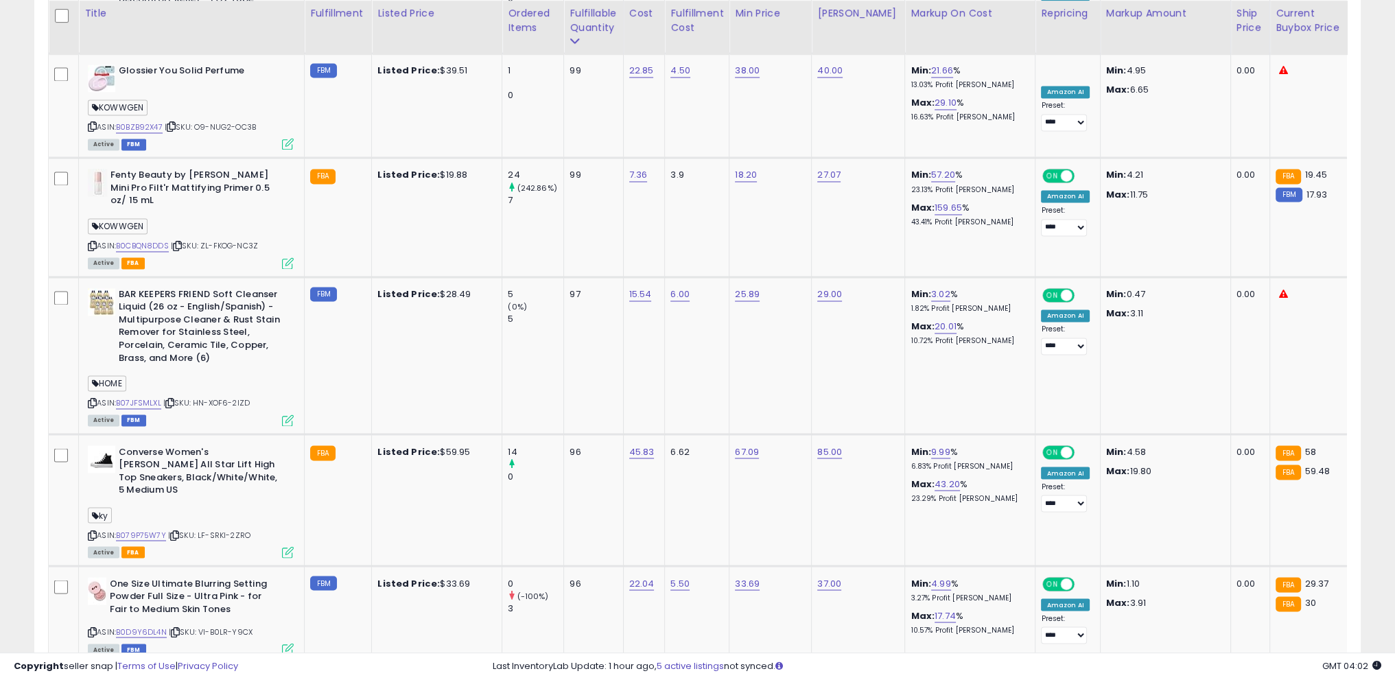
click at [1303, 677] on link "5" at bounding box center [1313, 688] width 21 height 23
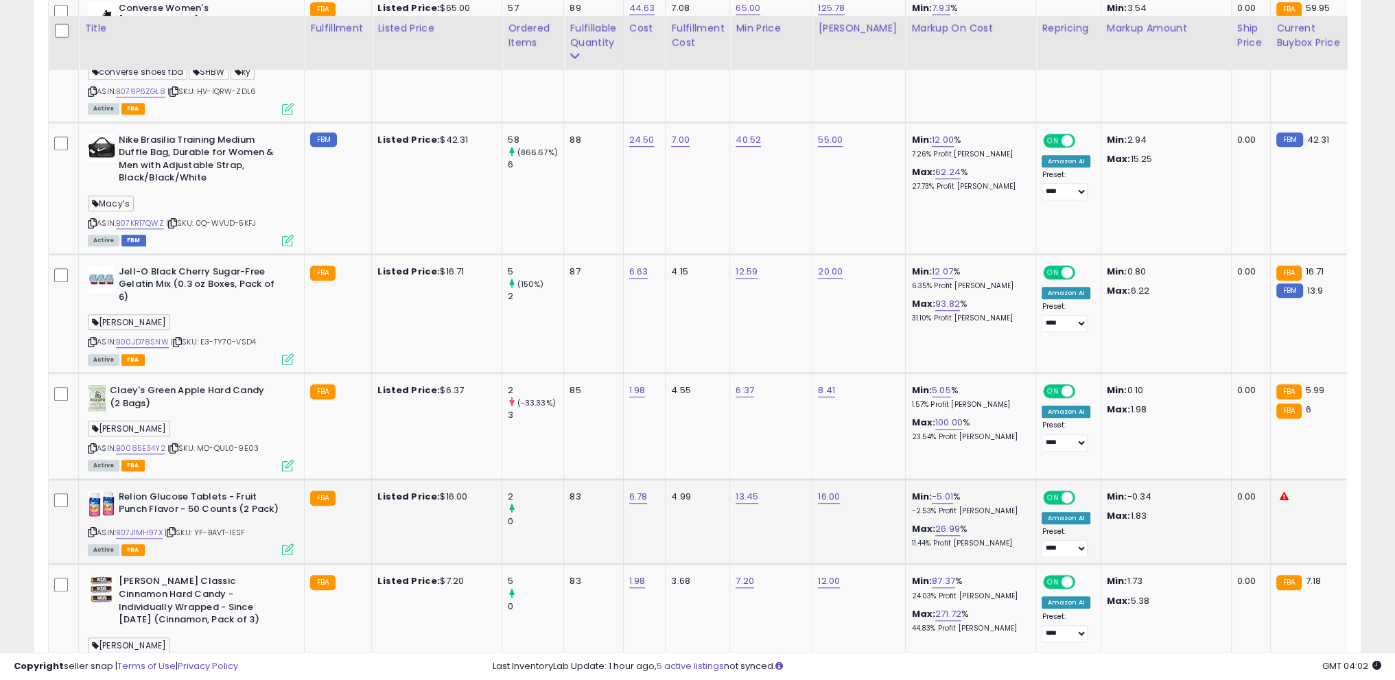
scroll to position [1474, 0]
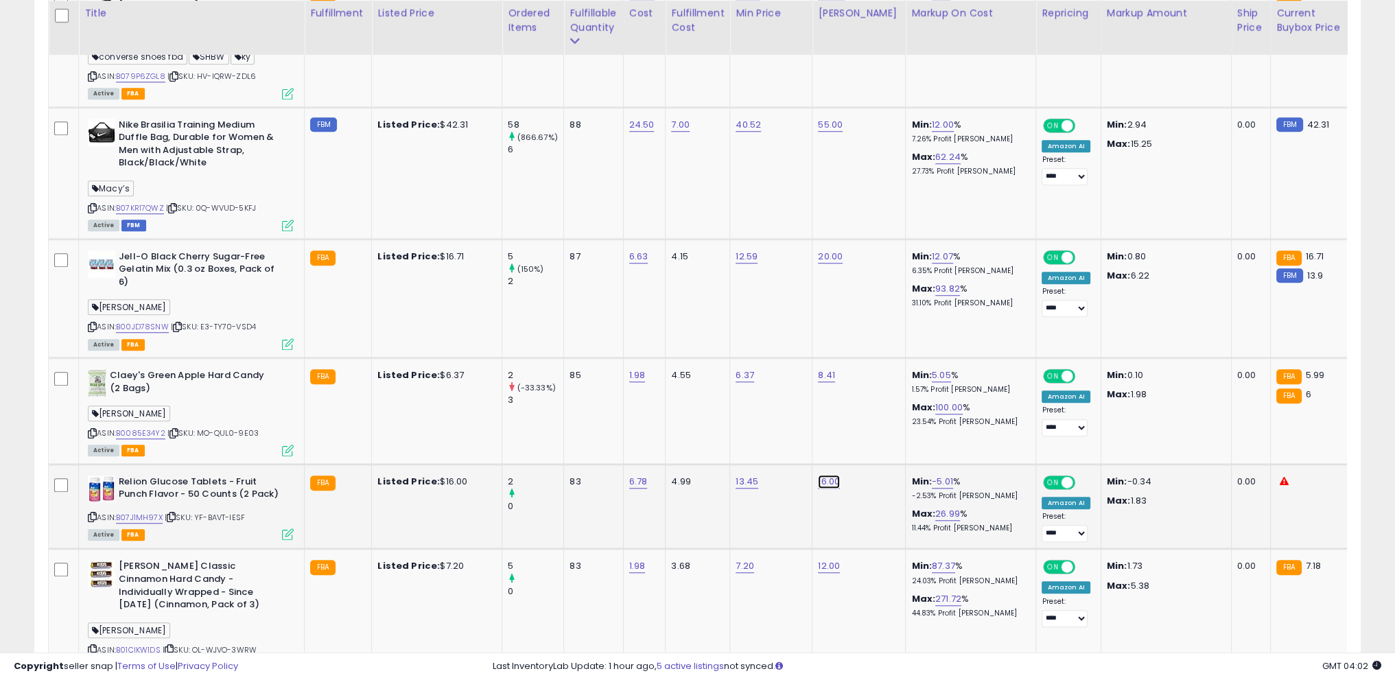
click at [903, 400] on button "button" at bounding box center [891, 405] width 23 height 21
click at [936, 507] on link "26.99" at bounding box center [948, 514] width 25 height 14
drag, startPoint x: 909, startPoint y: 446, endPoint x: 809, endPoint y: 433, distance: 100.4
click at [809, 464] on tr "Relion Glucose Tablets - Fruit Punch Flavor - 50 Counts (2 Pack) ASIN: B07J1MH9…" at bounding box center [1107, 506] width 2116 height 85
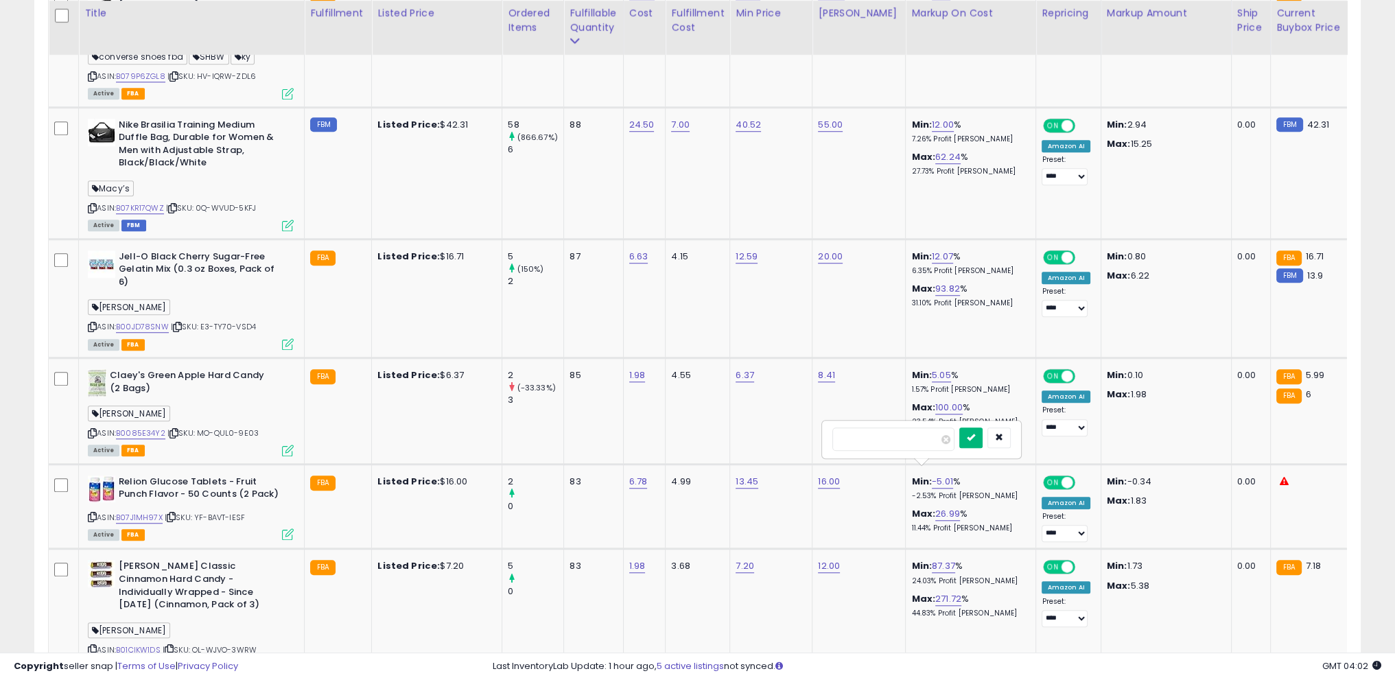
type input "**"
click at [983, 432] on button "submit" at bounding box center [971, 438] width 23 height 21
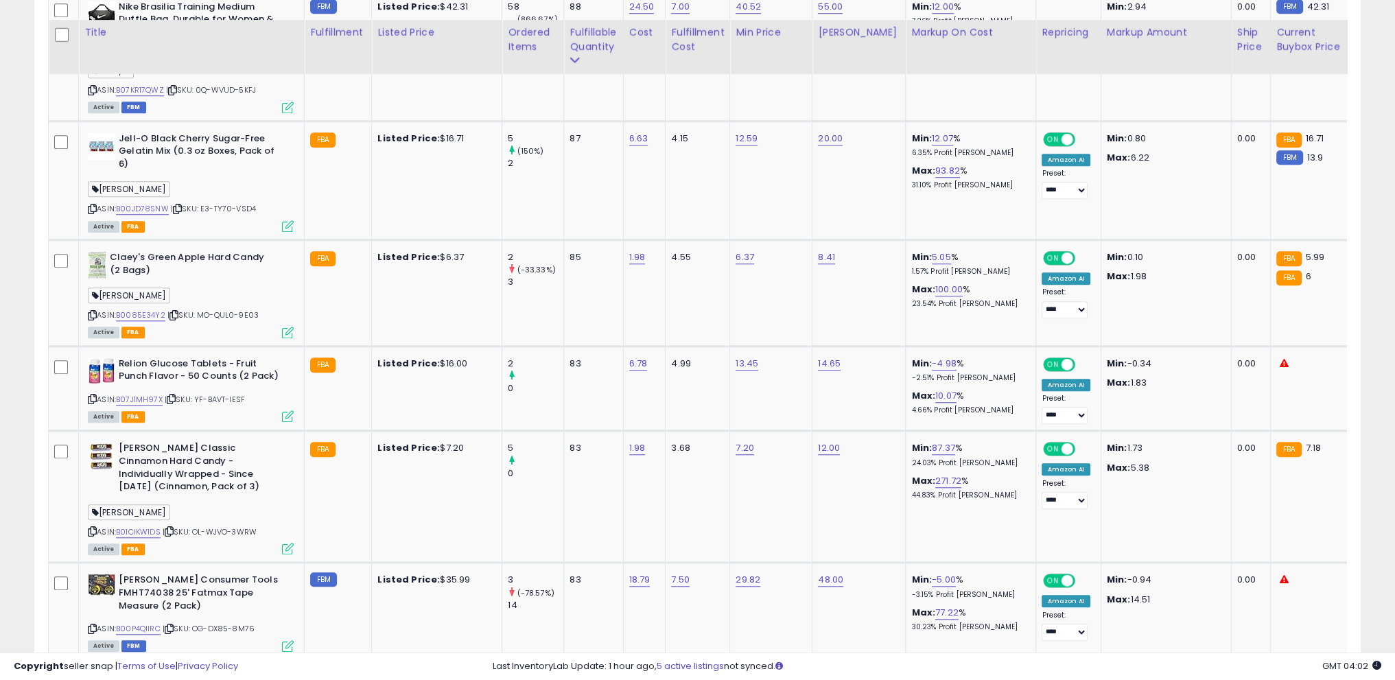
scroll to position [1612, 0]
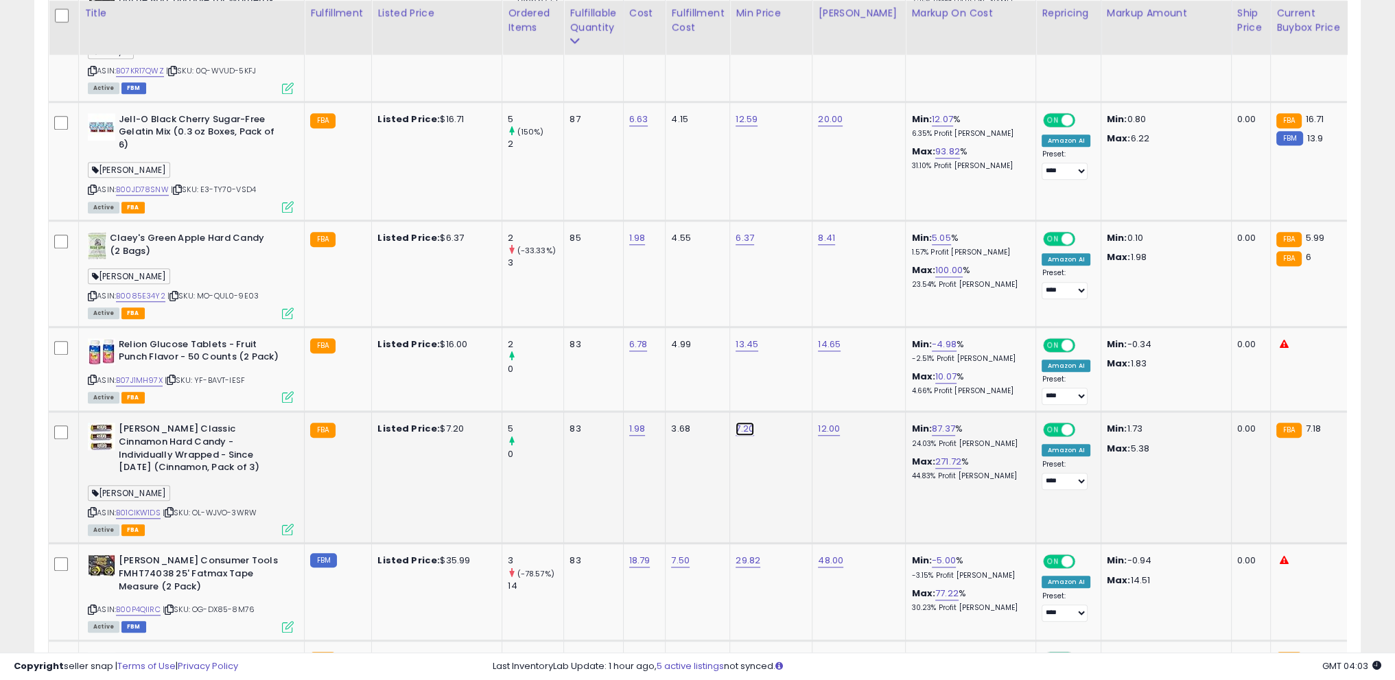
drag, startPoint x: 706, startPoint y: 348, endPoint x: 655, endPoint y: 349, distance: 50.1
click at [655, 349] on input "****" at bounding box center [701, 353] width 122 height 23
type input "****"
click at [790, 353] on button "submit" at bounding box center [778, 352] width 23 height 21
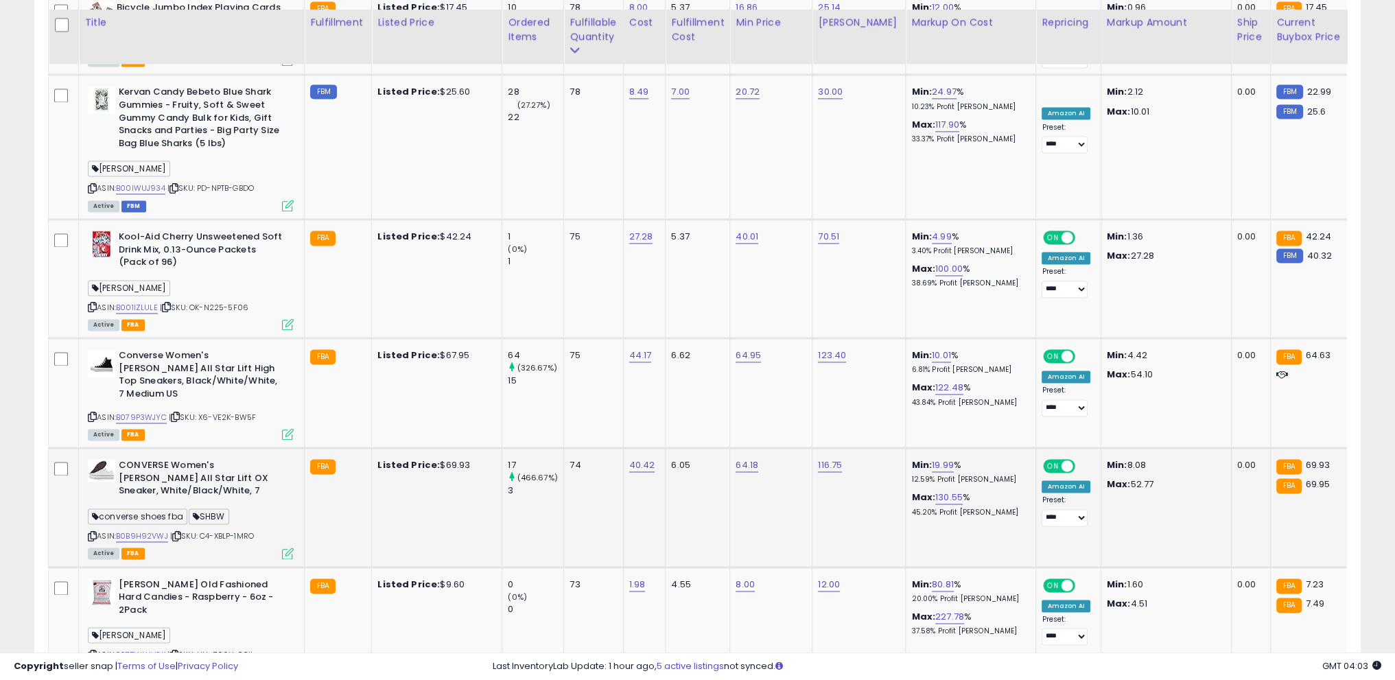
scroll to position [2778, 0]
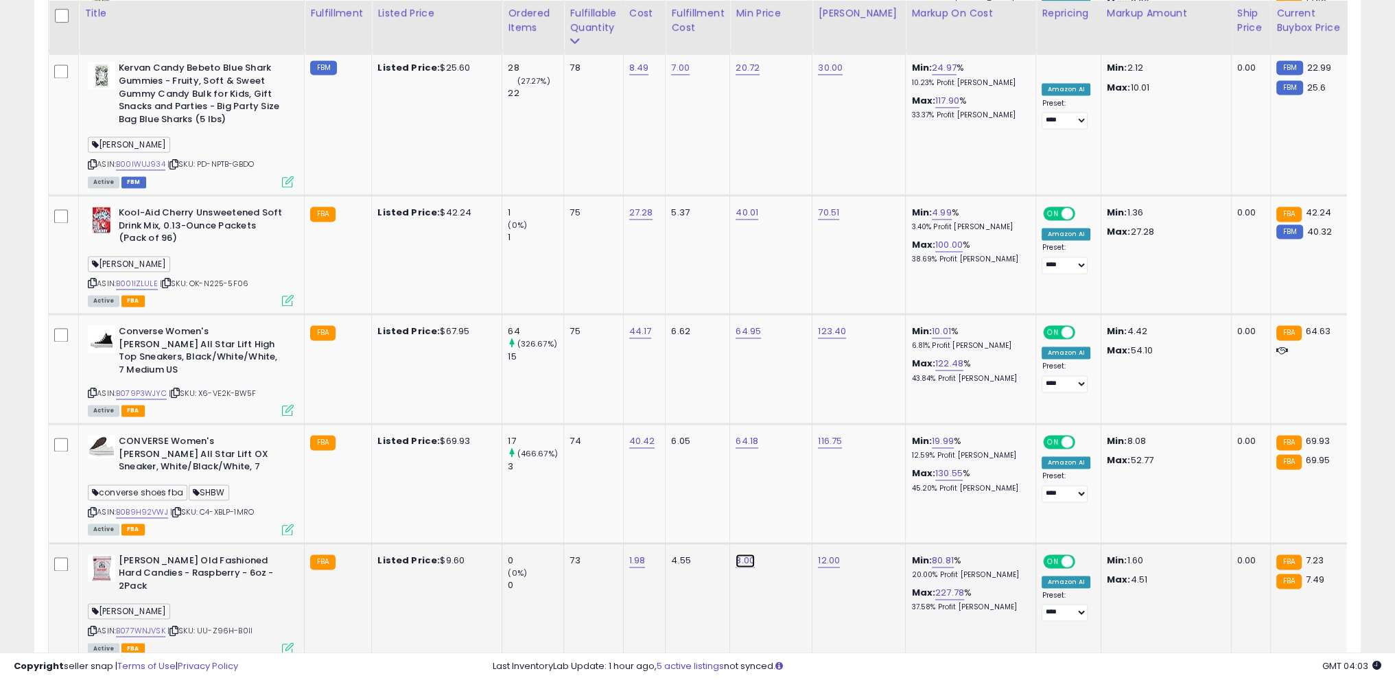
click at [819, 396] on button "button" at bounding box center [806, 402] width 23 height 21
drag, startPoint x: 704, startPoint y: 395, endPoint x: 579, endPoint y: 408, distance: 125.0
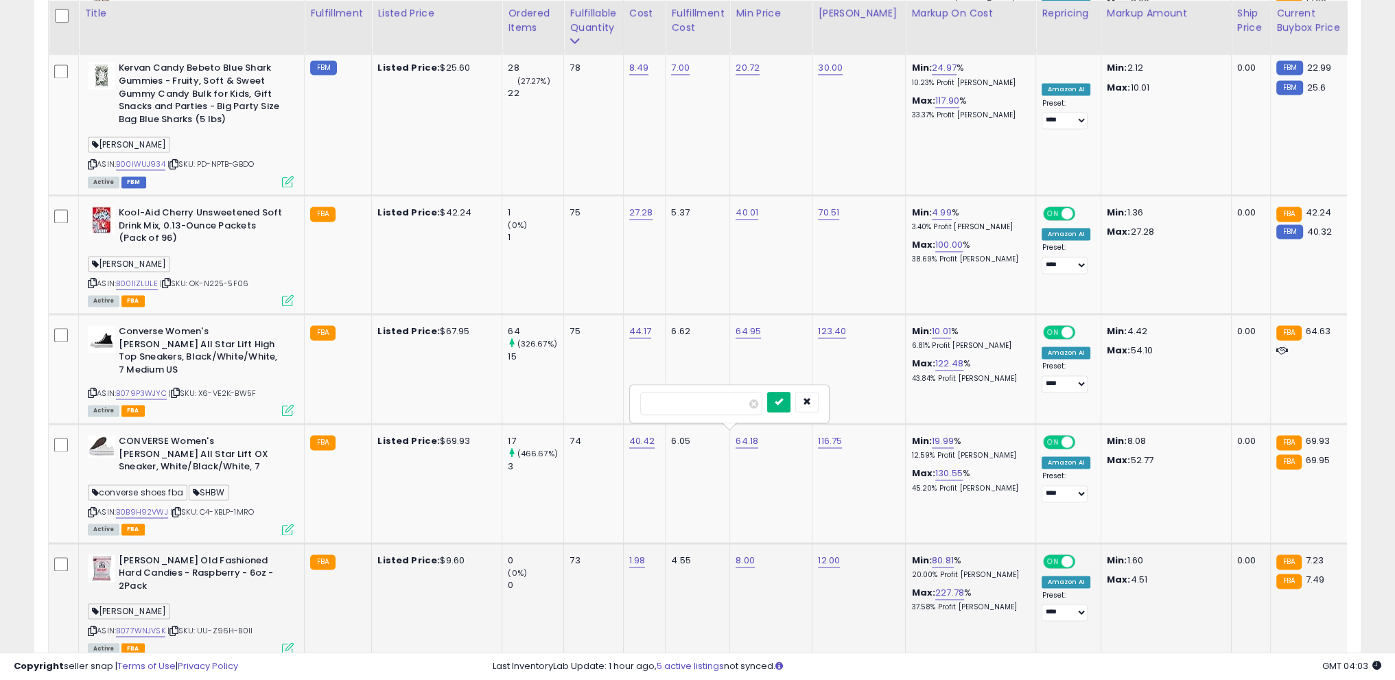
type input "***"
click at [783, 404] on icon "submit" at bounding box center [779, 401] width 8 height 8
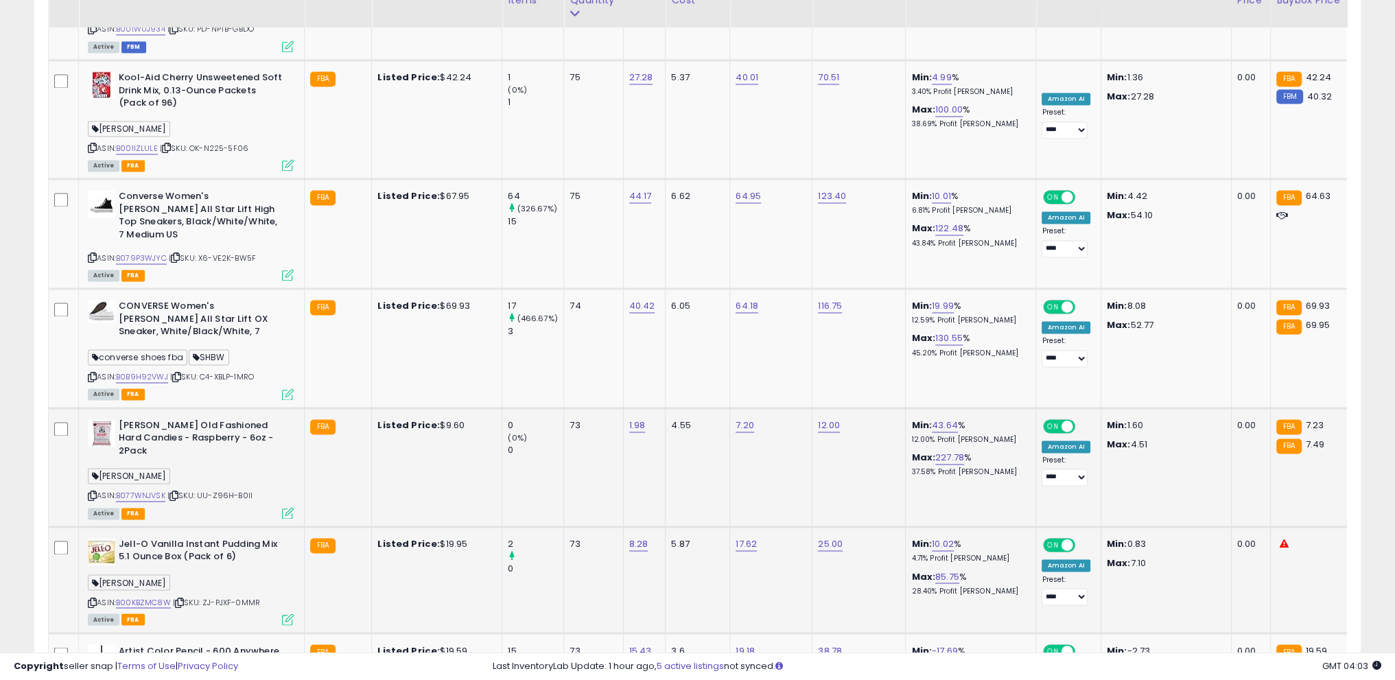
scroll to position [2916, 0]
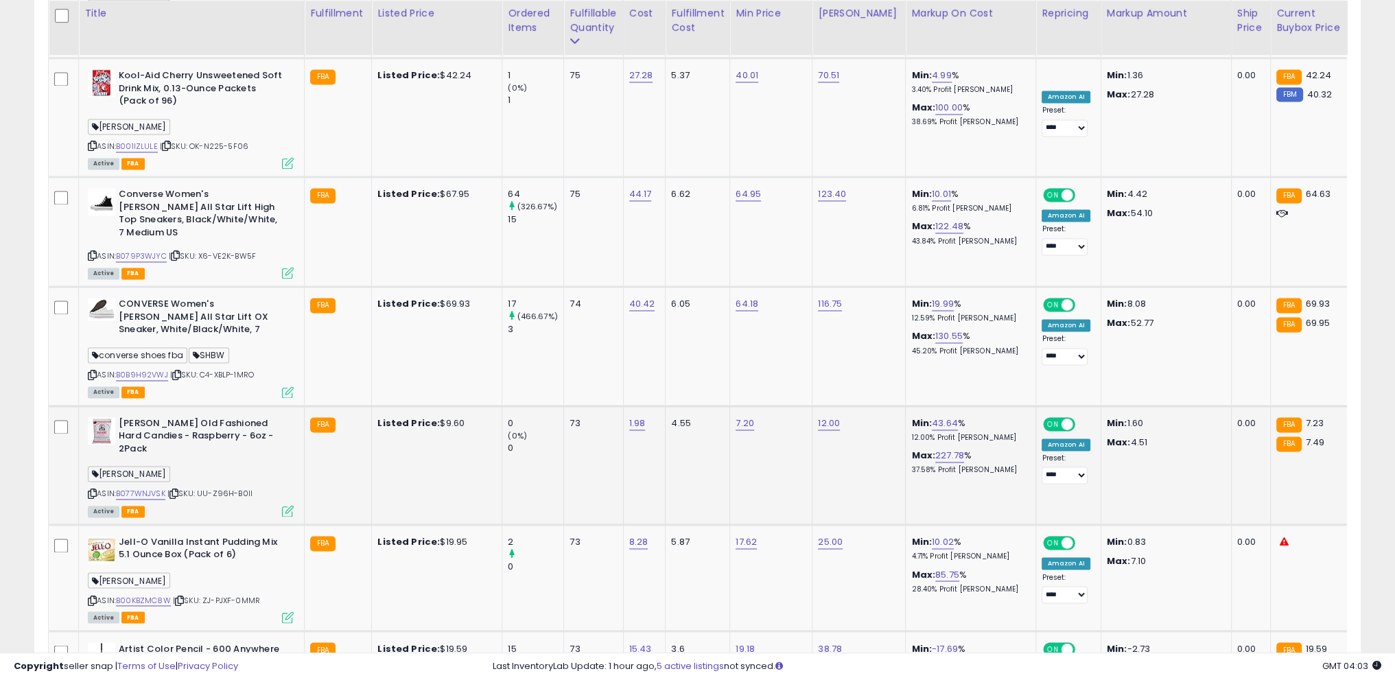
drag, startPoint x: 1266, startPoint y: 645, endPoint x: 1224, endPoint y: 614, distance: 52.0
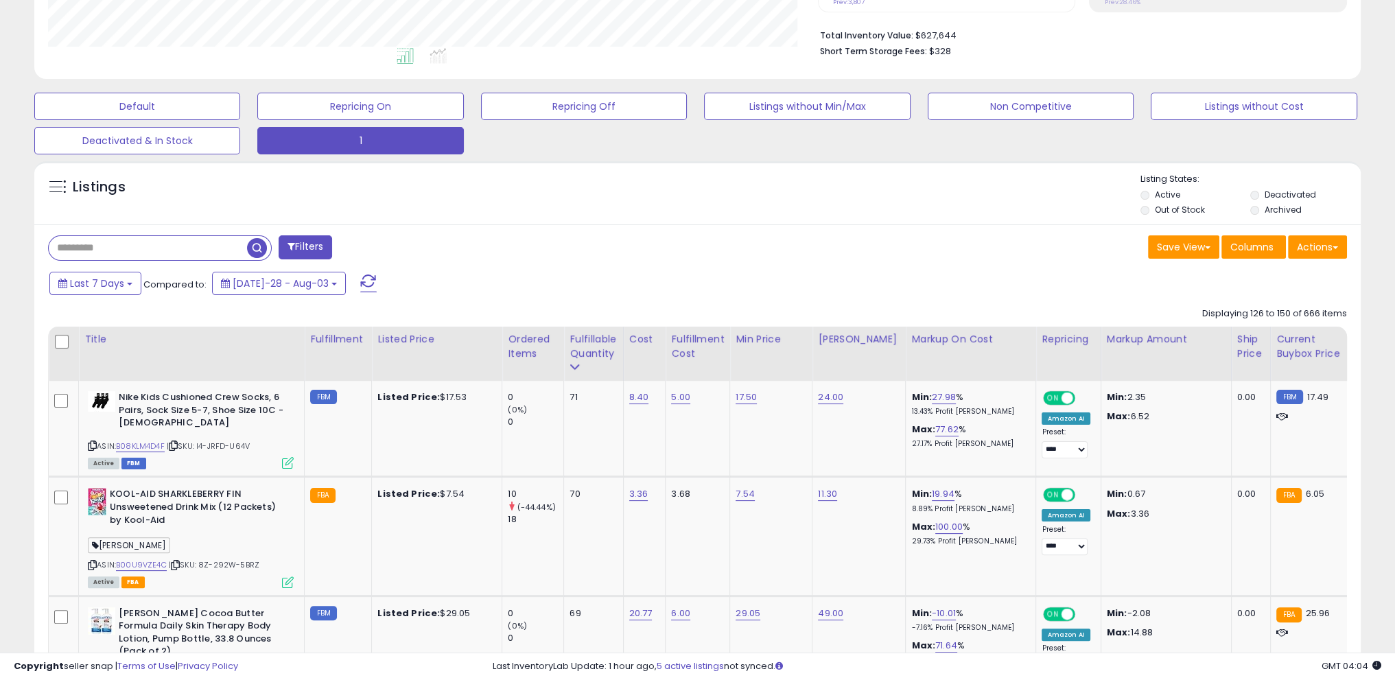
scroll to position [376, 0]
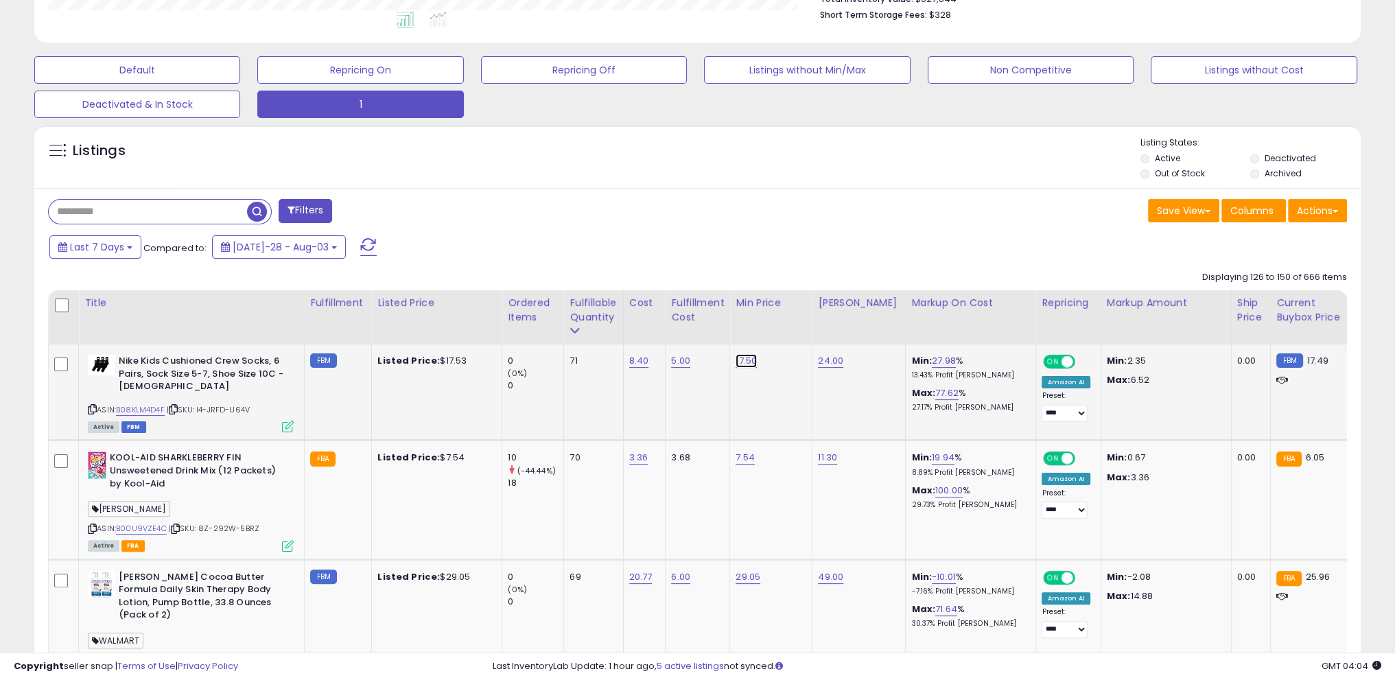
click at [736, 358] on link "17.50" at bounding box center [746, 361] width 21 height 14
click at [689, 336] on input "*****" at bounding box center [703, 327] width 122 height 23
type input "****"
click at [792, 327] on button "submit" at bounding box center [780, 326] width 23 height 21
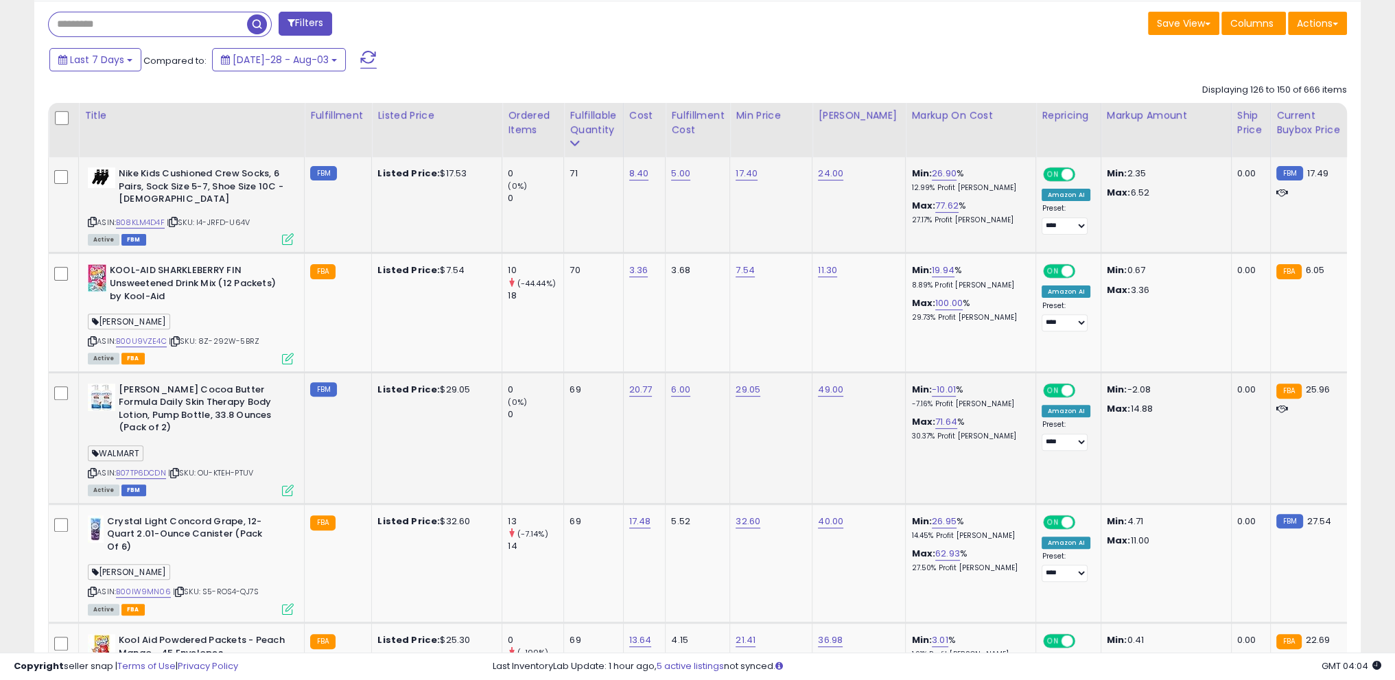
scroll to position [651, 0]
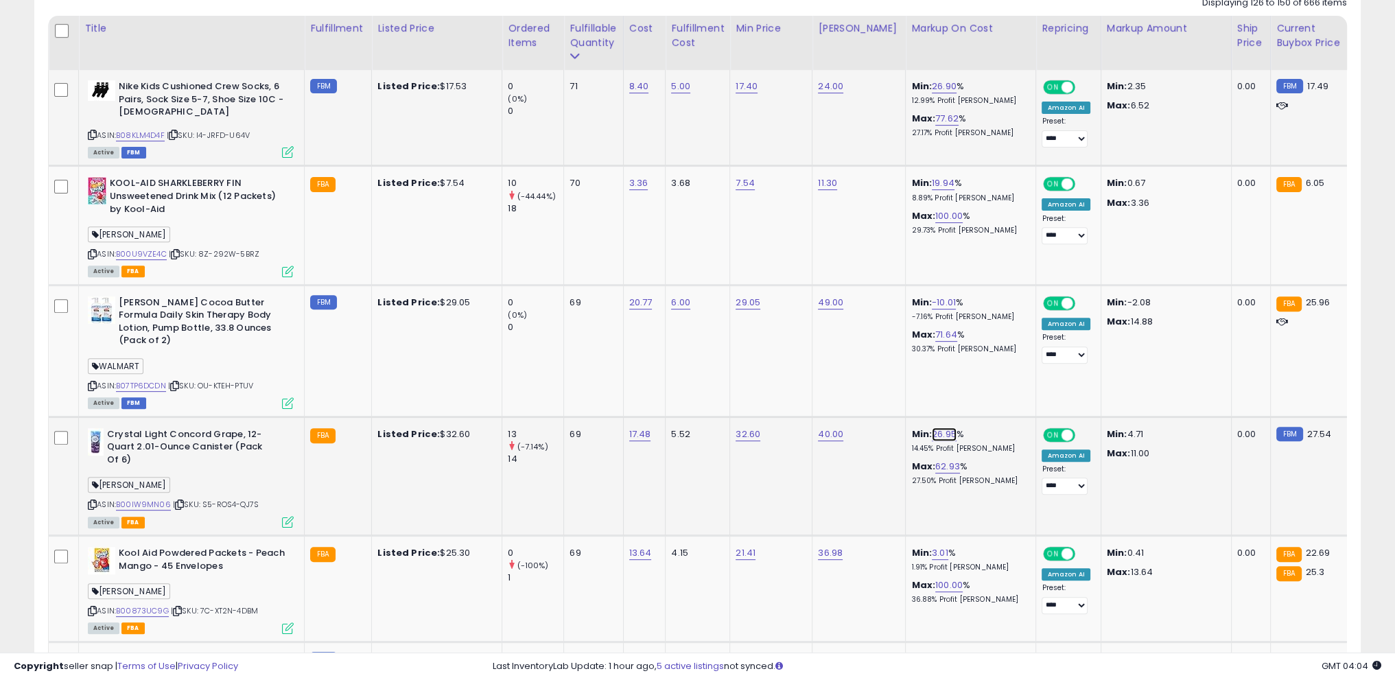
click at [933, 435] on link "26.95" at bounding box center [944, 435] width 25 height 14
drag, startPoint x: 872, startPoint y: 403, endPoint x: 775, endPoint y: 392, distance: 98.1
type input "**"
click at [980, 396] on button "submit" at bounding box center [968, 398] width 23 height 21
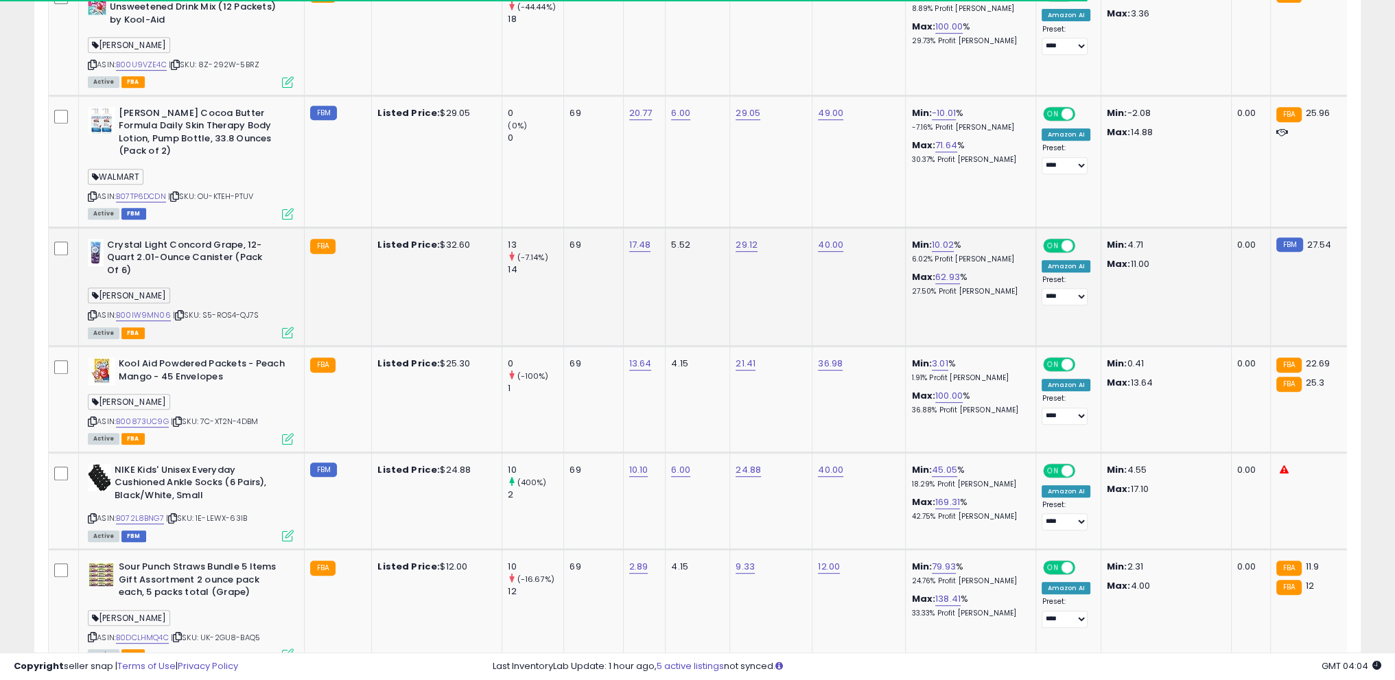
scroll to position [857, 0]
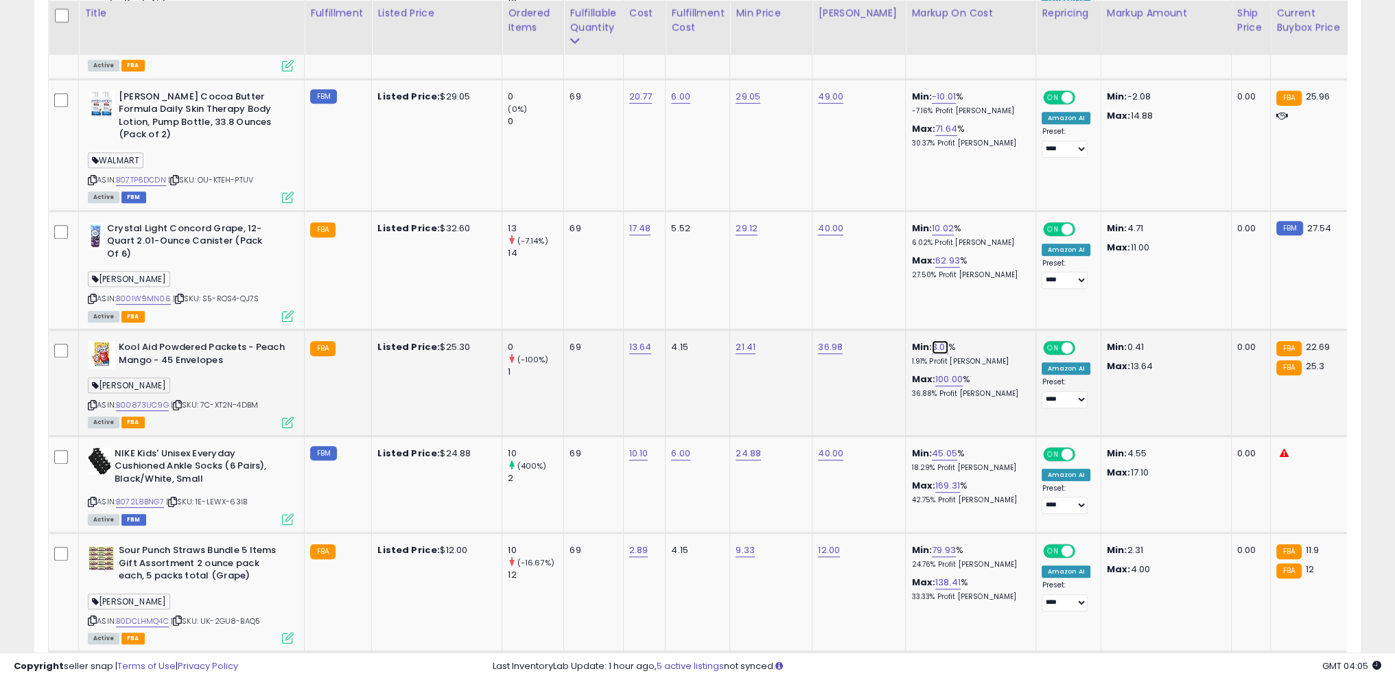
click at [932, 344] on link "3.01" at bounding box center [940, 347] width 16 height 14
drag, startPoint x: 894, startPoint y: 316, endPoint x: 843, endPoint y: 307, distance: 52.4
type input "*"
click at [976, 301] on button "submit" at bounding box center [964, 311] width 23 height 21
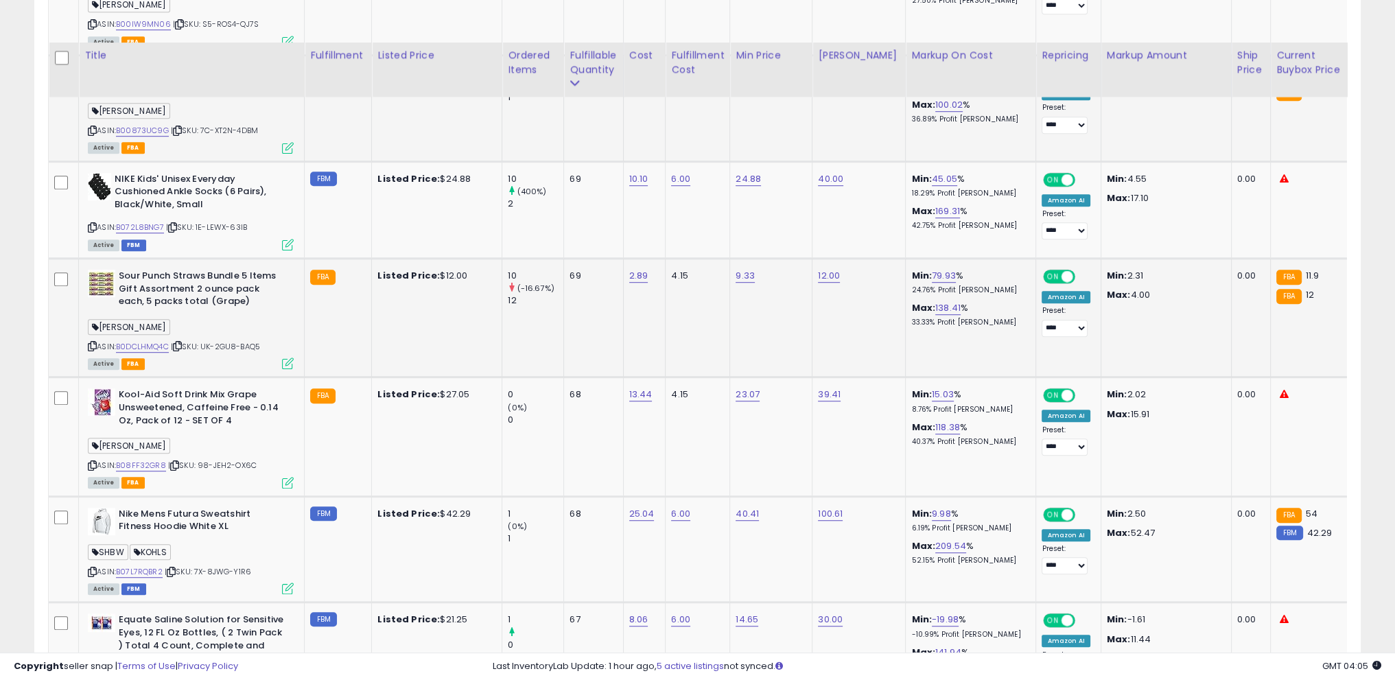
scroll to position [1268, 0]
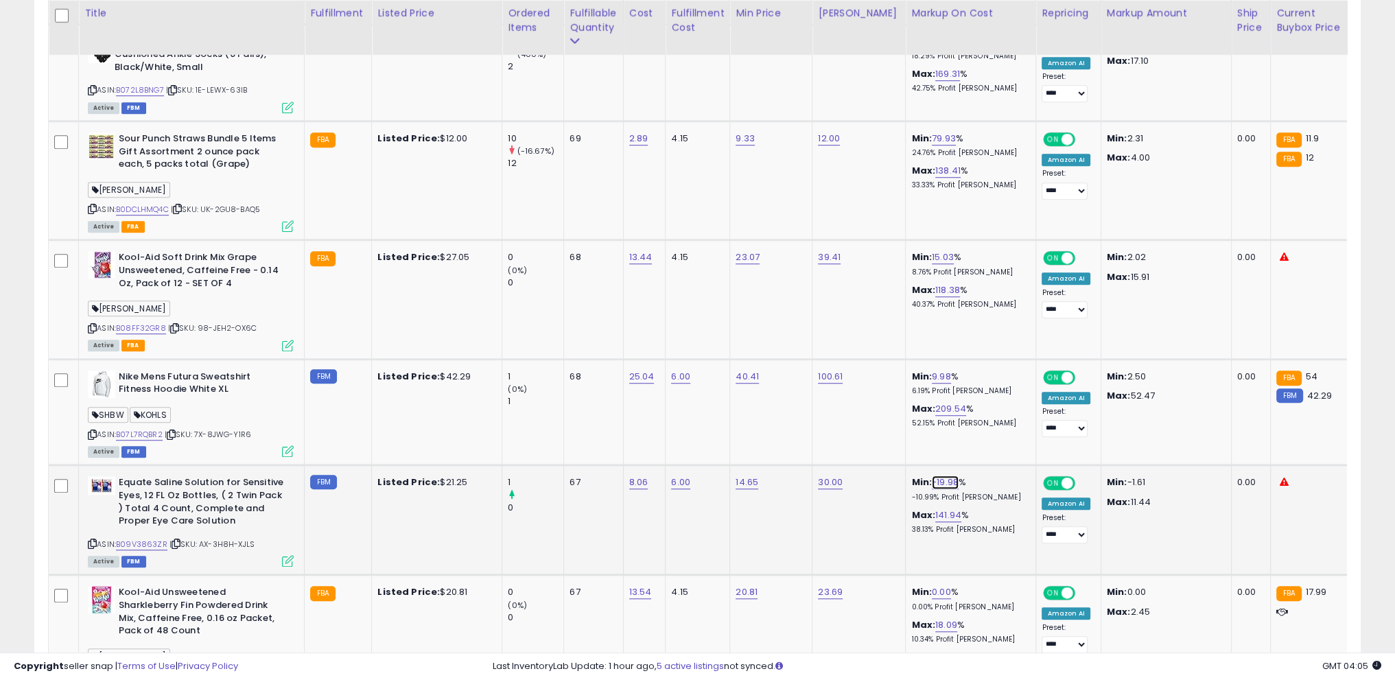
click at [933, 478] on link "-19.98" at bounding box center [945, 483] width 27 height 14
drag, startPoint x: 881, startPoint y: 444, endPoint x: 813, endPoint y: 443, distance: 68.6
type input "*"
click at [981, 447] on button "submit" at bounding box center [969, 445] width 23 height 21
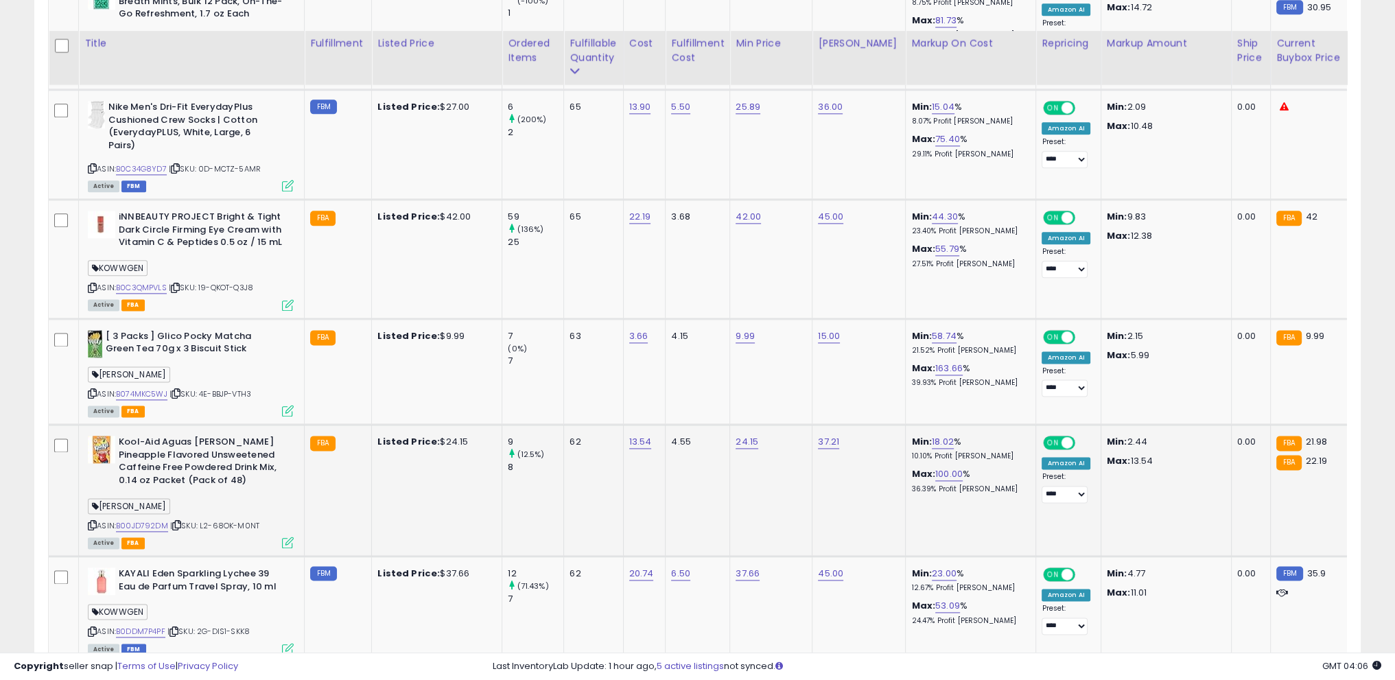
scroll to position [2367, 0]
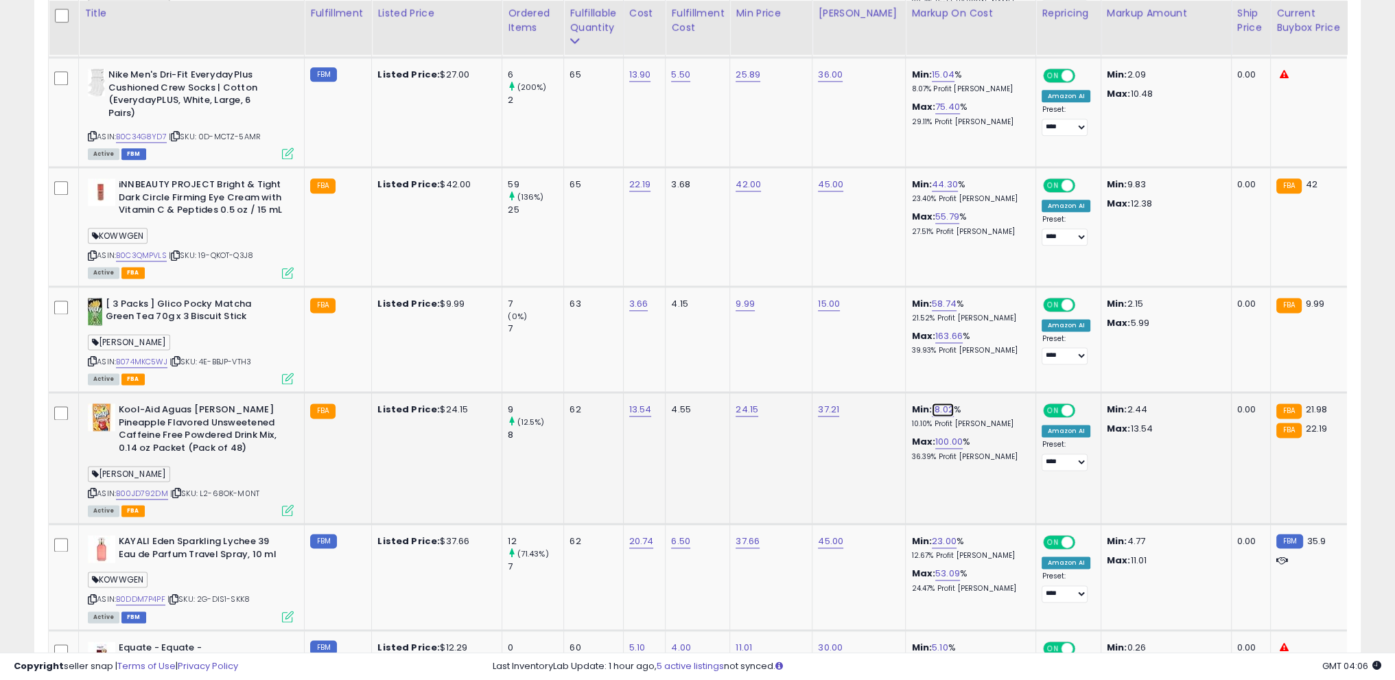
click at [932, 404] on link "18.02" at bounding box center [943, 410] width 22 height 14
drag, startPoint x: 852, startPoint y: 367, endPoint x: 805, endPoint y: 367, distance: 47.4
drag, startPoint x: 894, startPoint y: 368, endPoint x: 809, endPoint y: 371, distance: 85.8
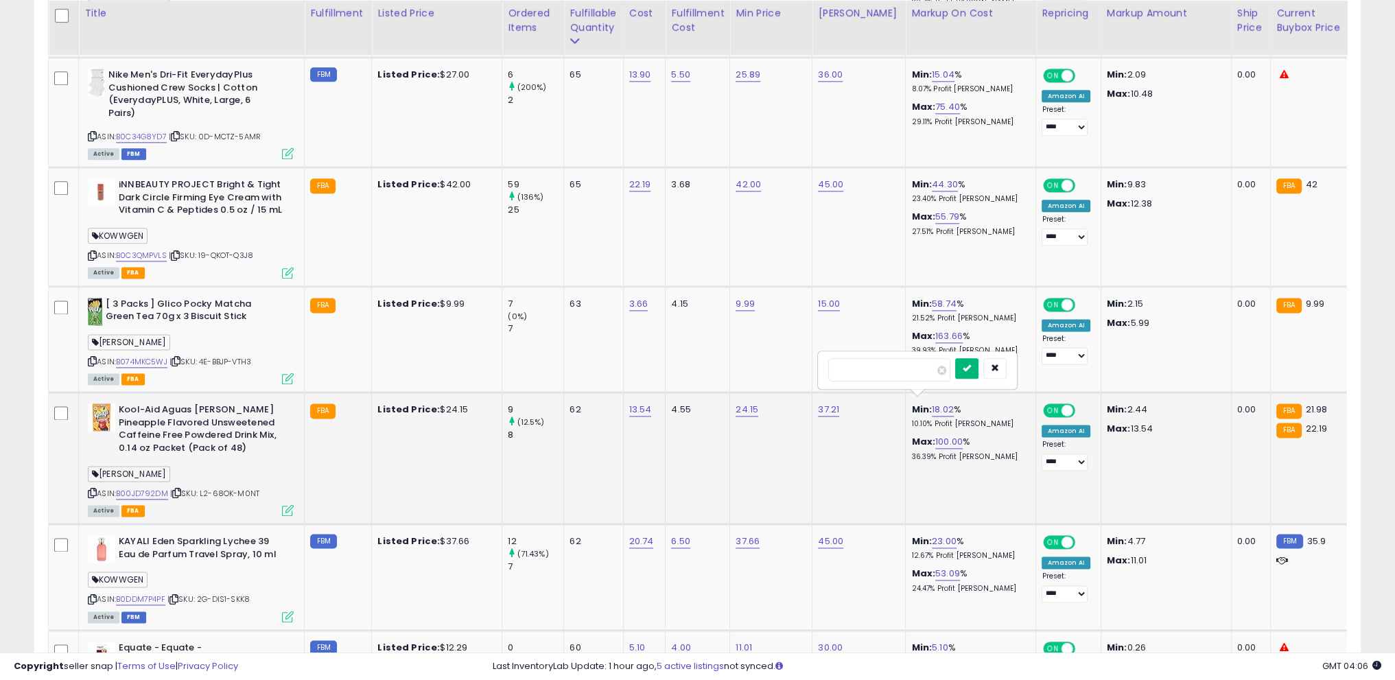
type input "**"
click at [979, 364] on button "submit" at bounding box center [966, 368] width 23 height 21
click at [932, 403] on link "9.97" at bounding box center [941, 410] width 19 height 14
drag, startPoint x: 884, startPoint y: 373, endPoint x: 829, endPoint y: 364, distance: 55.6
click at [829, 364] on input "****" at bounding box center [887, 369] width 122 height 23
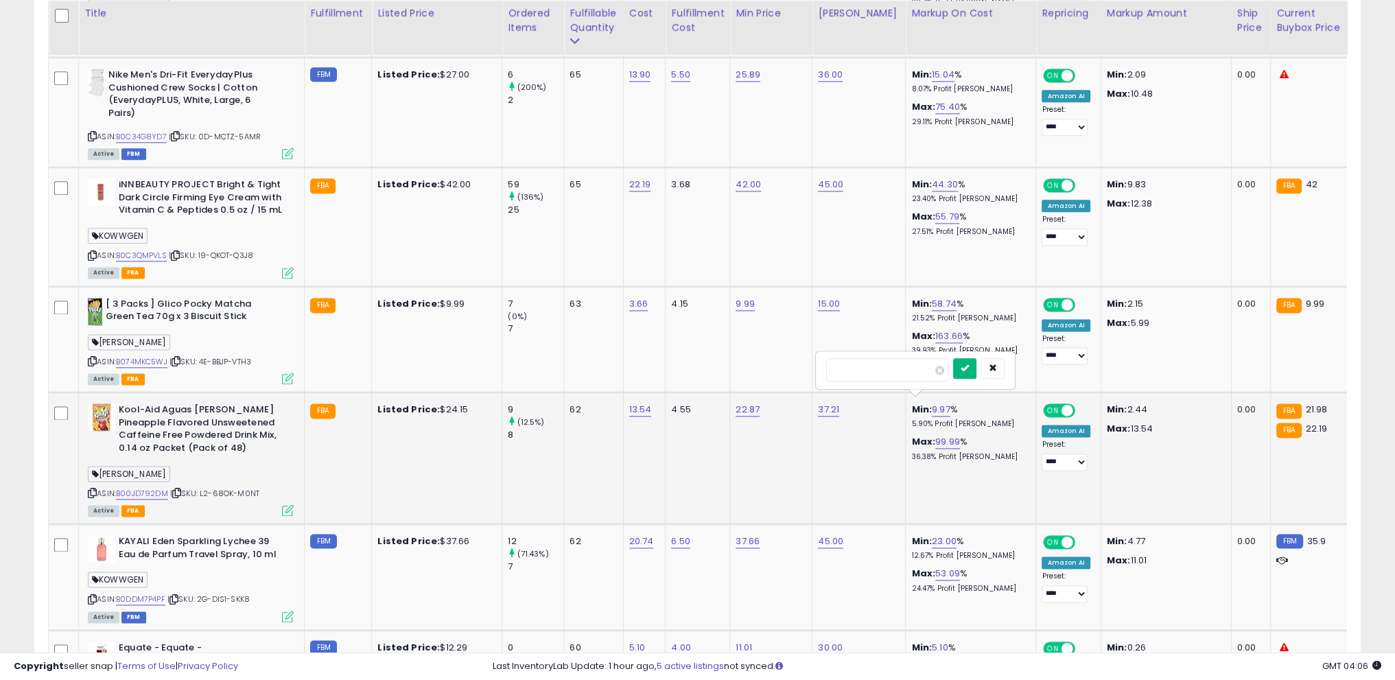
type input "*"
click at [969, 368] on icon "submit" at bounding box center [965, 368] width 8 height 8
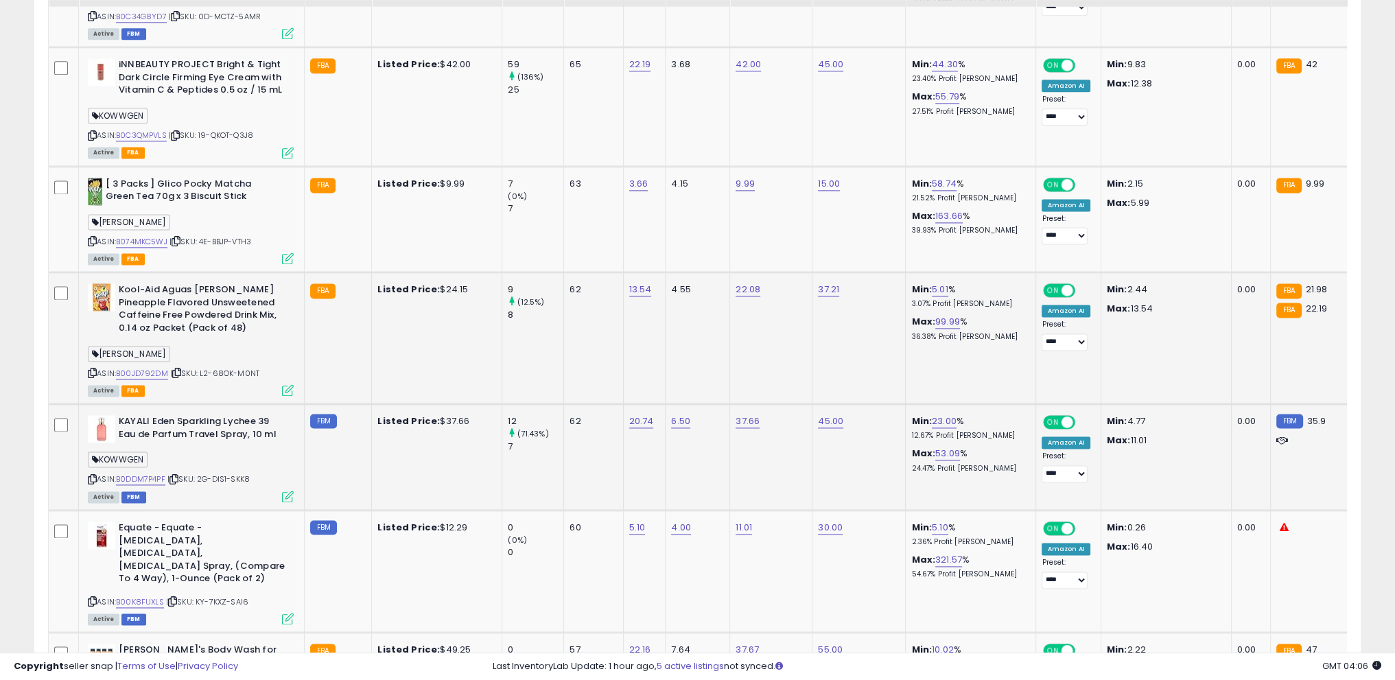
scroll to position [2504, 0]
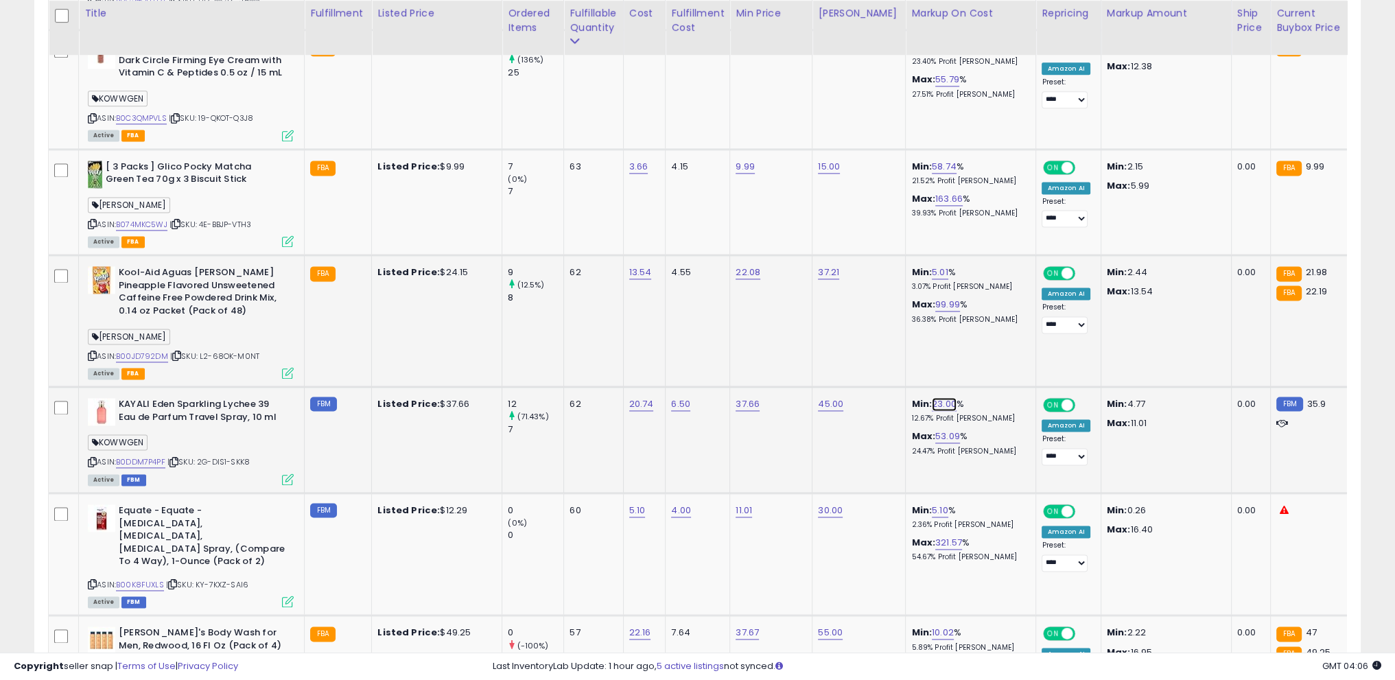
click at [936, 398] on link "23.00" at bounding box center [944, 404] width 25 height 14
drag, startPoint x: 892, startPoint y: 369, endPoint x: 743, endPoint y: 360, distance: 149.2
type input "**"
click at [979, 368] on button "submit" at bounding box center [967, 363] width 23 height 21
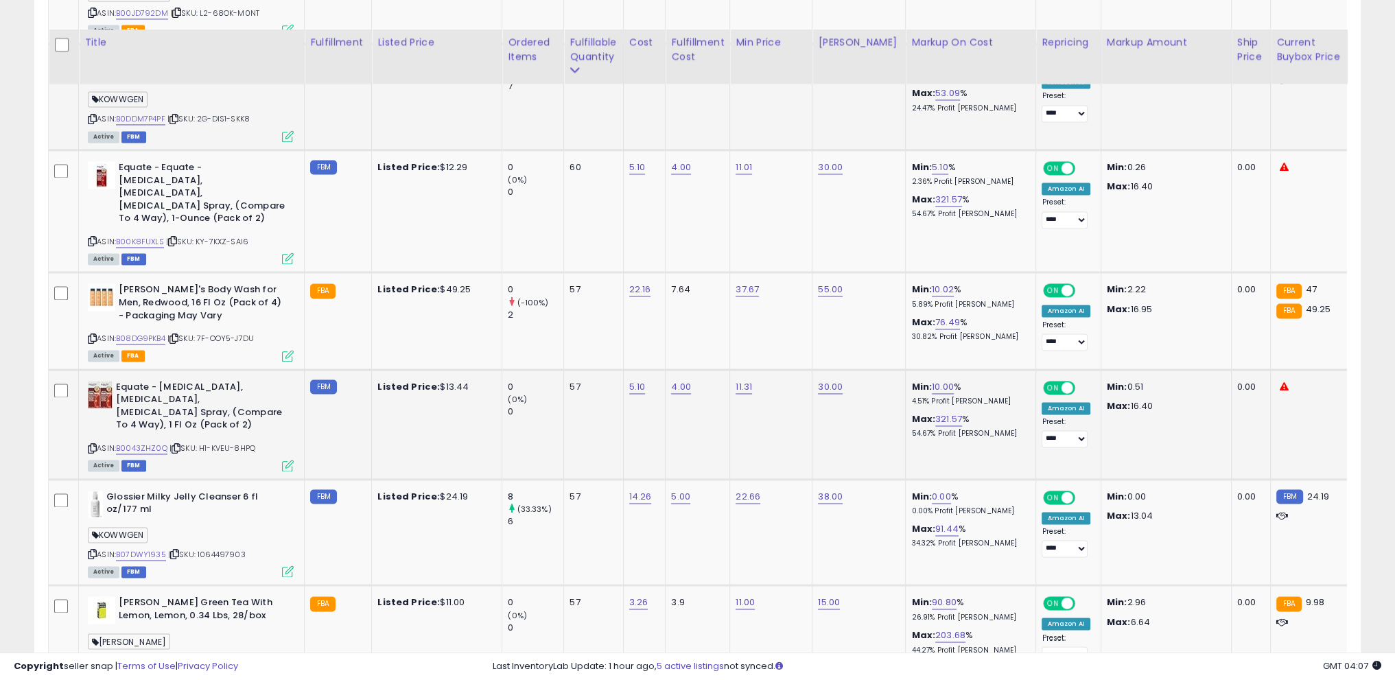
scroll to position [2965, 0]
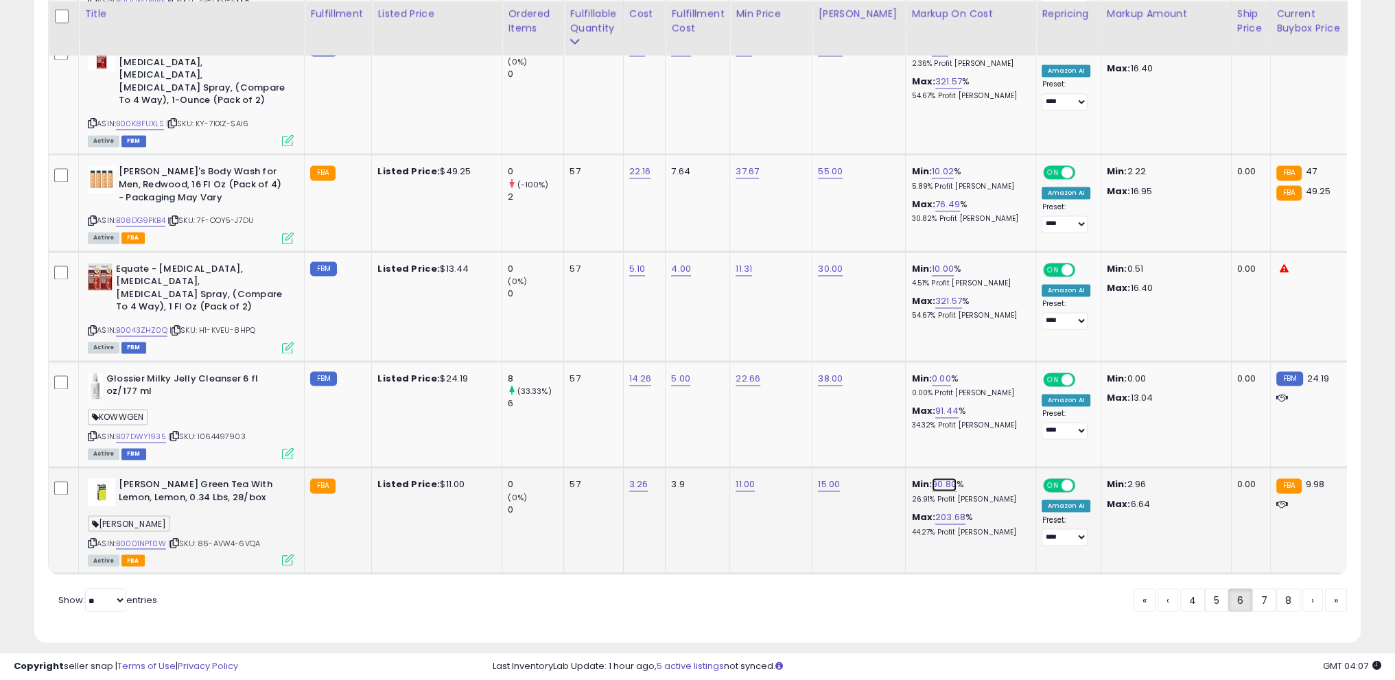
click at [932, 478] on link "90.80" at bounding box center [944, 485] width 25 height 14
drag, startPoint x: 881, startPoint y: 422, endPoint x: 599, endPoint y: 457, distance: 284.3
click at [599, 467] on tr "[PERSON_NAME] Green Tea With Lemon, Lemon, 0.34 Lbs, 28/box [PERSON_NAME] ASIN:…" at bounding box center [1106, 520] width 2115 height 106
type input "**"
click at [973, 426] on icon "submit" at bounding box center [968, 427] width 8 height 8
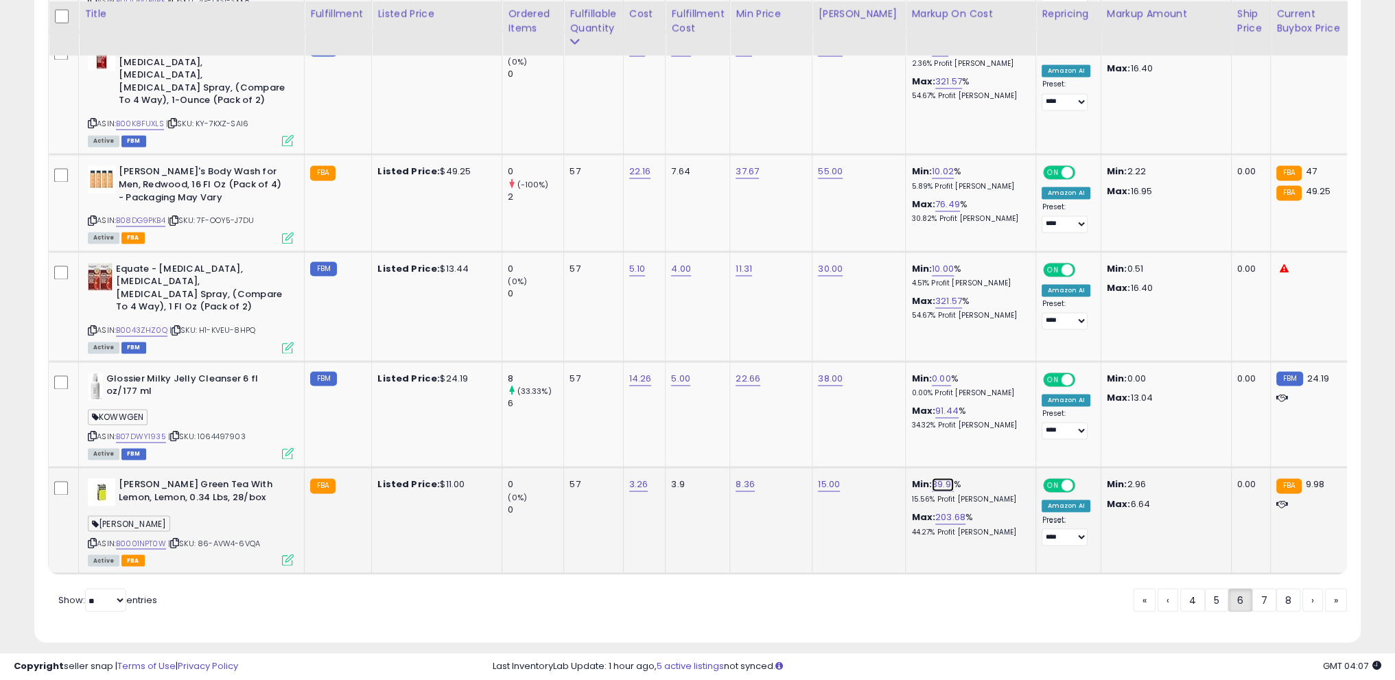
click at [932, 478] on link "39.91" at bounding box center [943, 485] width 22 height 14
drag, startPoint x: 684, startPoint y: 419, endPoint x: 632, endPoint y: 419, distance: 52.2
type input "**"
click at [979, 422] on button "submit" at bounding box center [966, 428] width 23 height 21
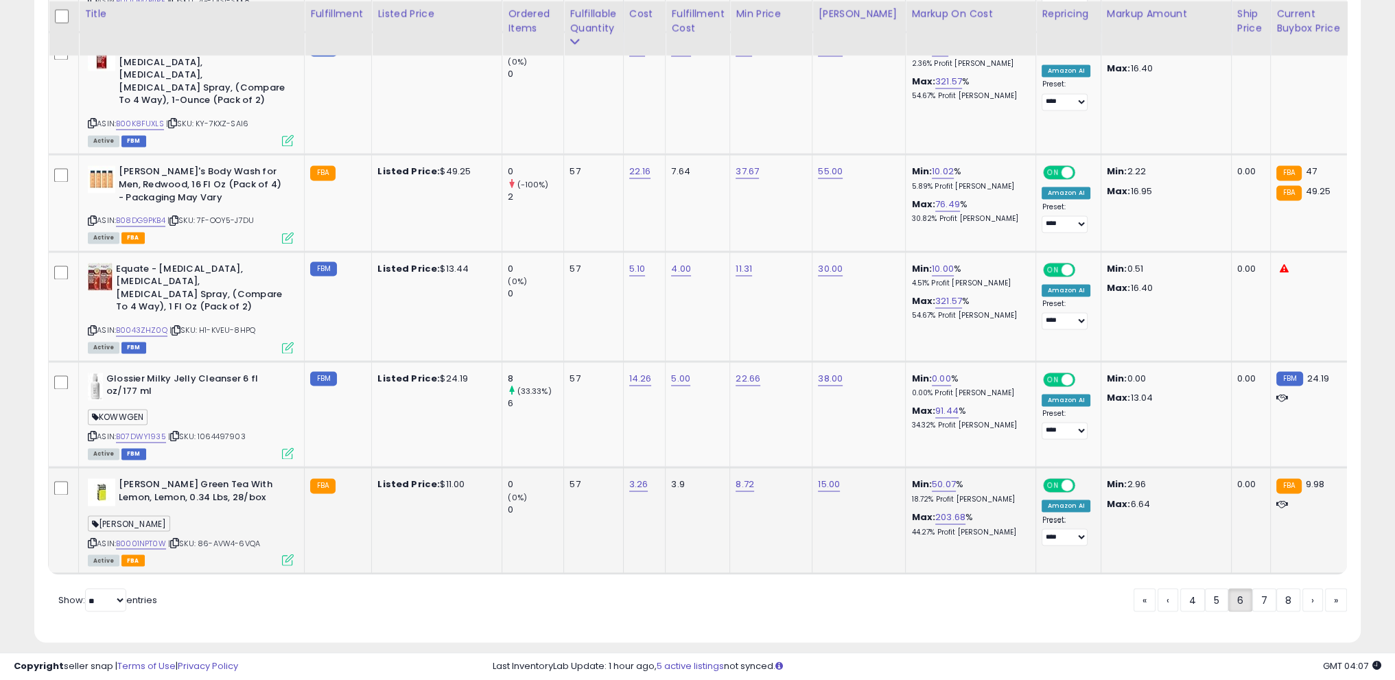
click at [915, 478] on b "Min:" at bounding box center [921, 484] width 21 height 13
click at [932, 478] on link "50.07" at bounding box center [944, 485] width 24 height 14
drag, startPoint x: 703, startPoint y: 426, endPoint x: 577, endPoint y: 424, distance: 126.3
type input "**"
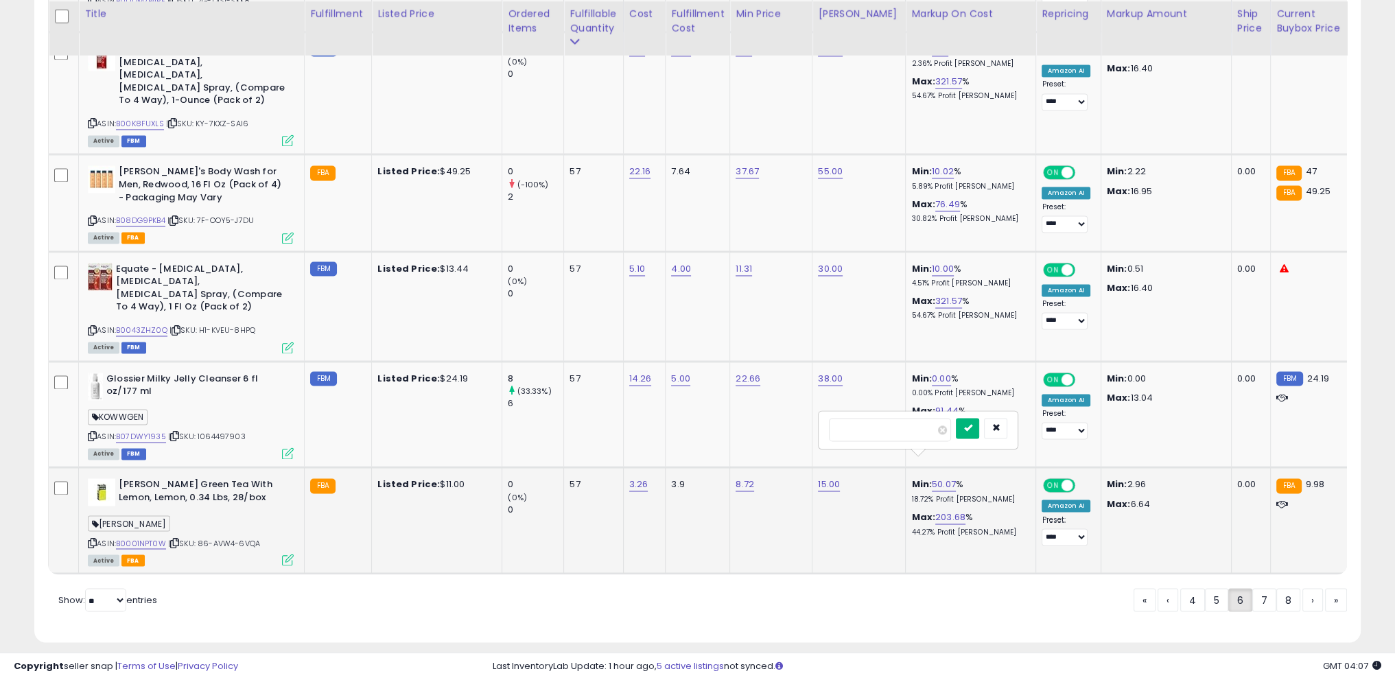
click at [972, 426] on icon "submit" at bounding box center [968, 427] width 8 height 8
click at [1303, 588] on link "7" at bounding box center [1313, 599] width 21 height 23
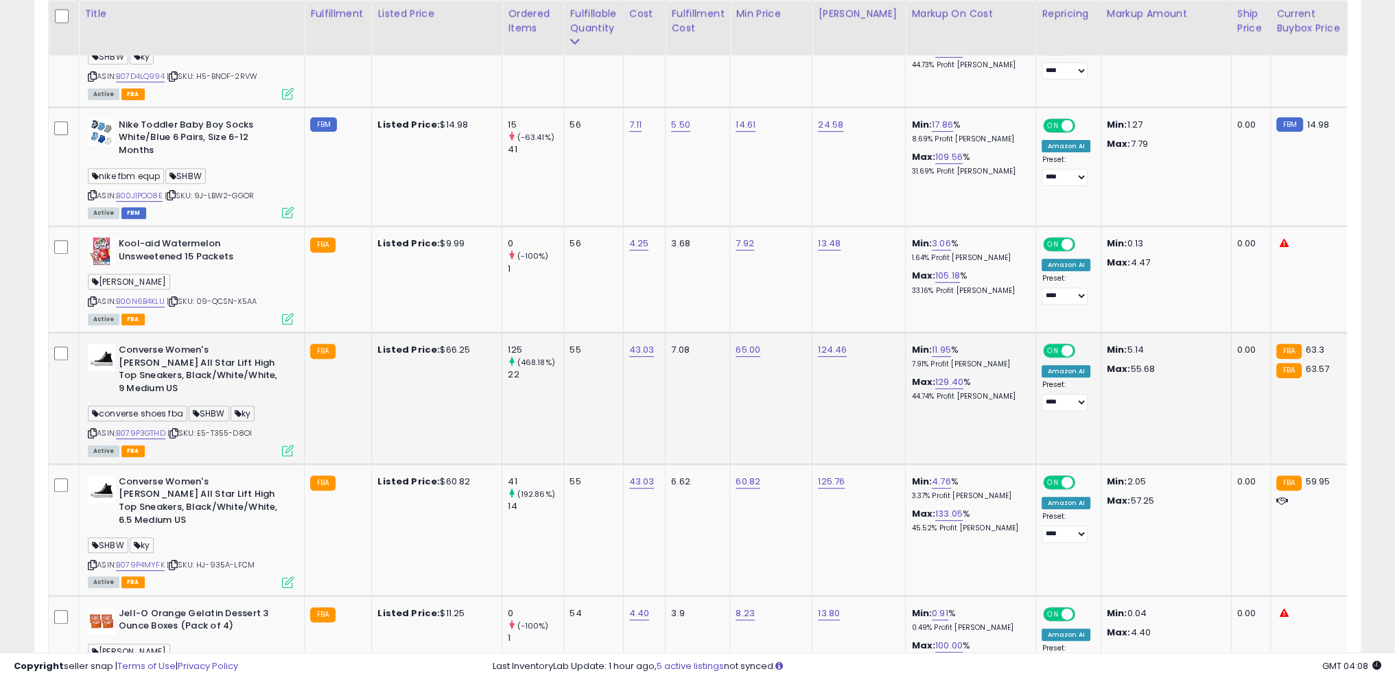
scroll to position [719, 0]
click at [932, 343] on link "11.95" at bounding box center [941, 349] width 19 height 14
drag, startPoint x: 899, startPoint y: 316, endPoint x: 809, endPoint y: 307, distance: 91.1
type input "**"
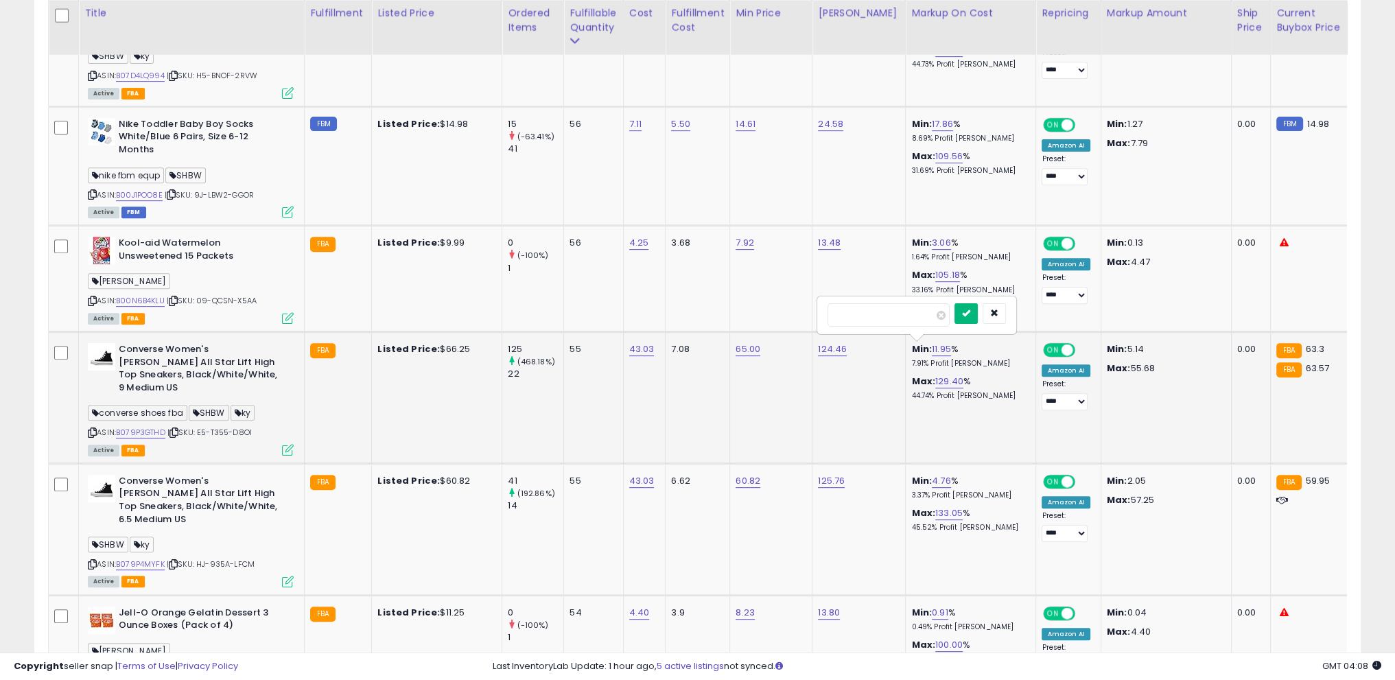
click at [971, 311] on icon "submit" at bounding box center [966, 313] width 8 height 8
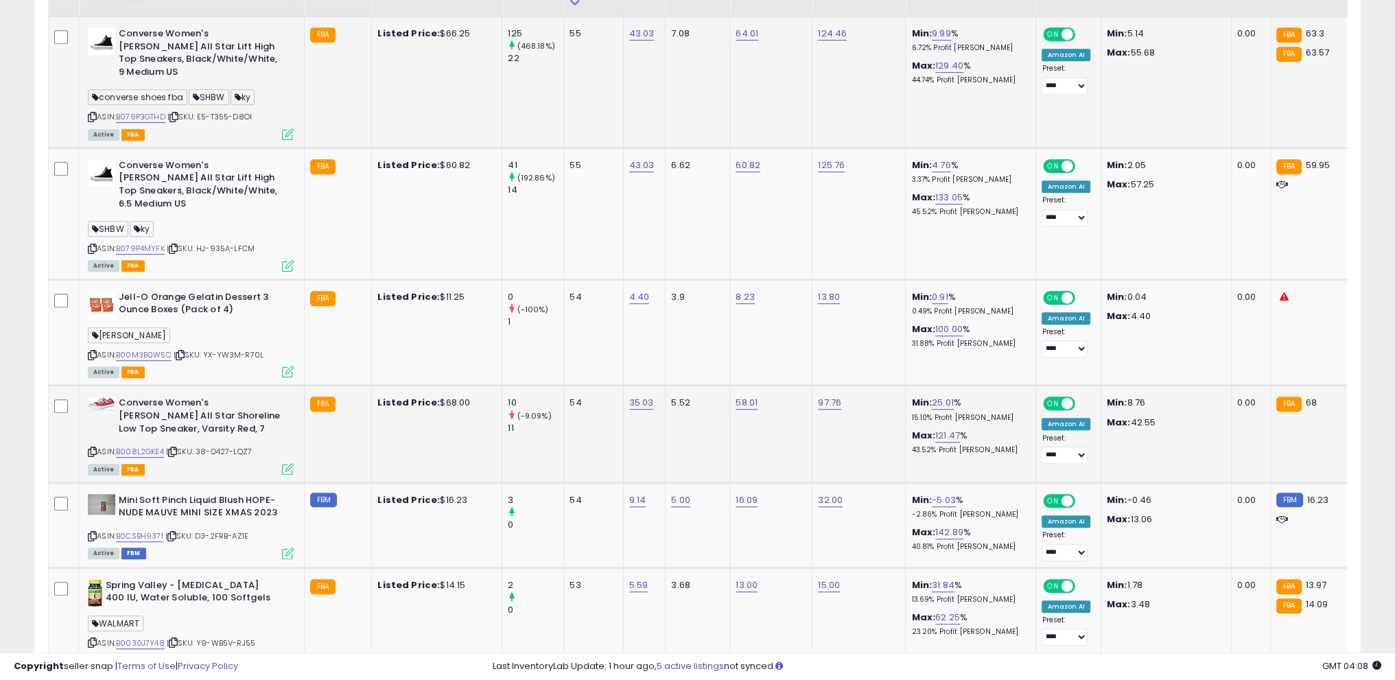
scroll to position [1062, 0]
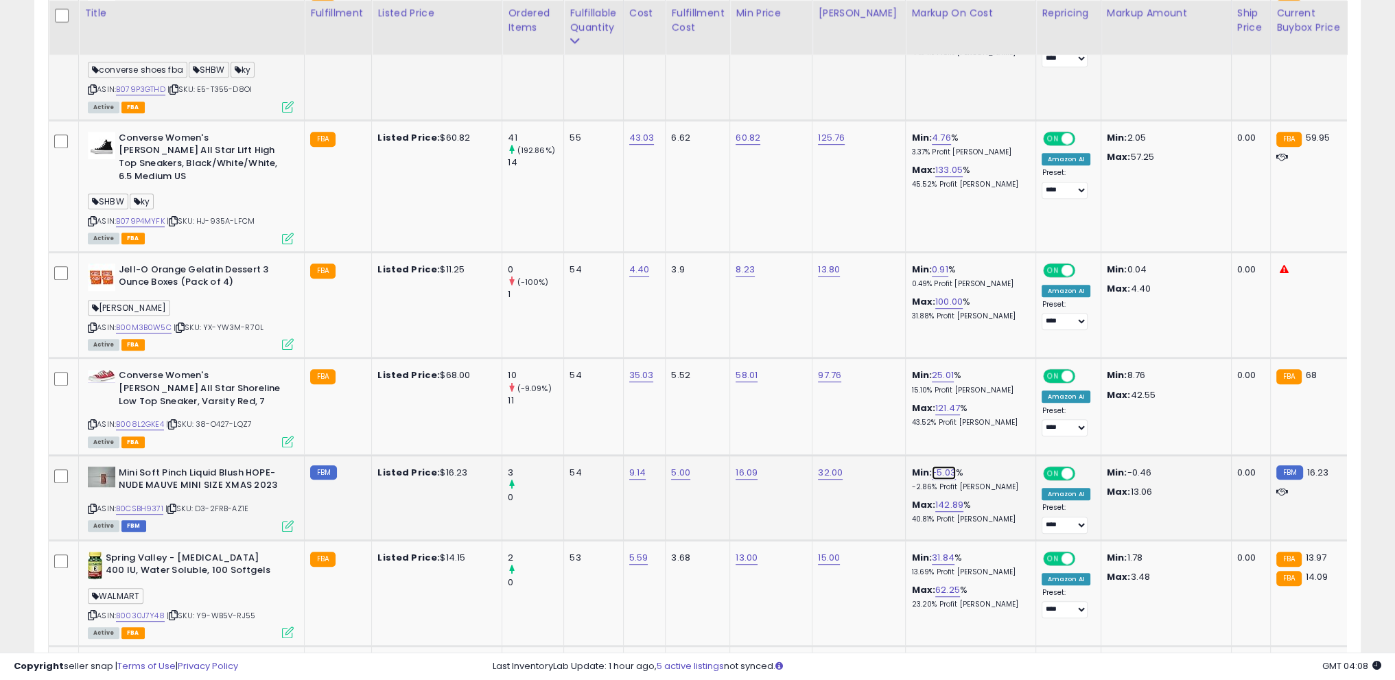
click at [932, 466] on link "-5.03" at bounding box center [944, 473] width 24 height 14
click at [821, 406] on div "*****" at bounding box center [919, 412] width 198 height 36
drag, startPoint x: 877, startPoint y: 410, endPoint x: 809, endPoint y: 410, distance: 68.6
type input "**"
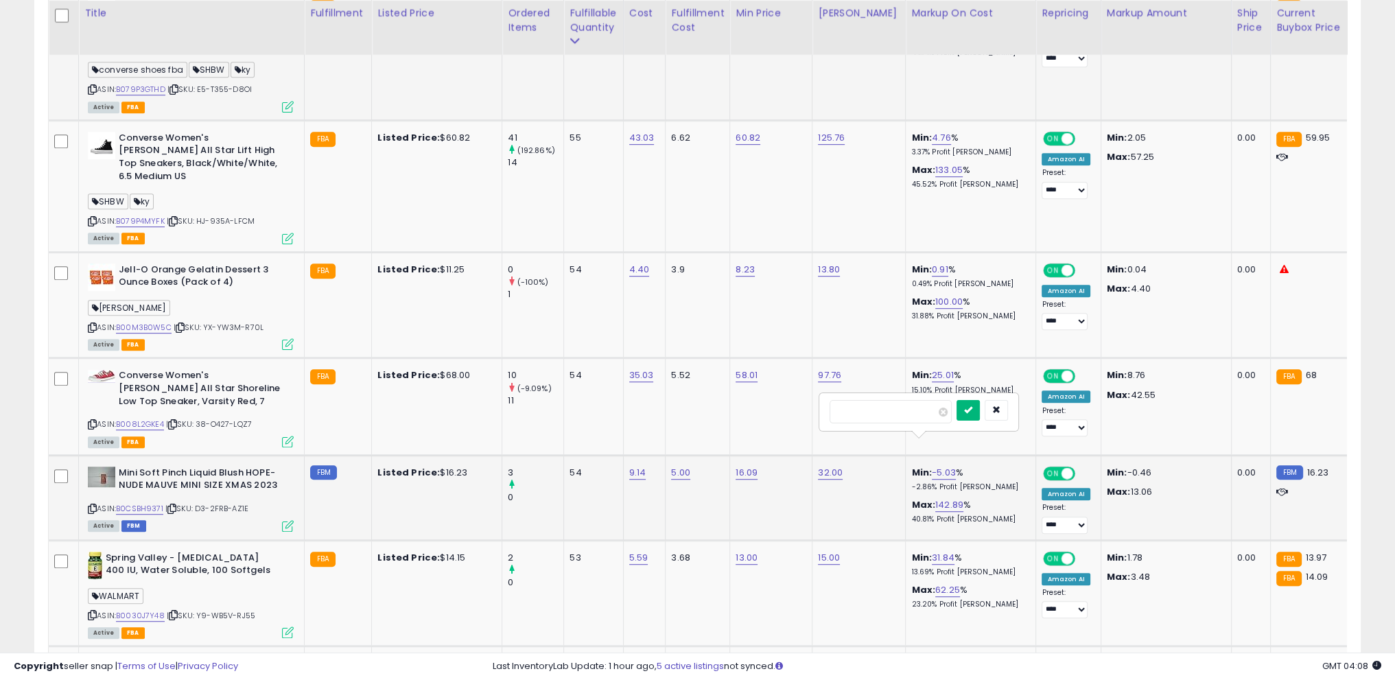
click at [980, 419] on button "submit" at bounding box center [968, 410] width 23 height 21
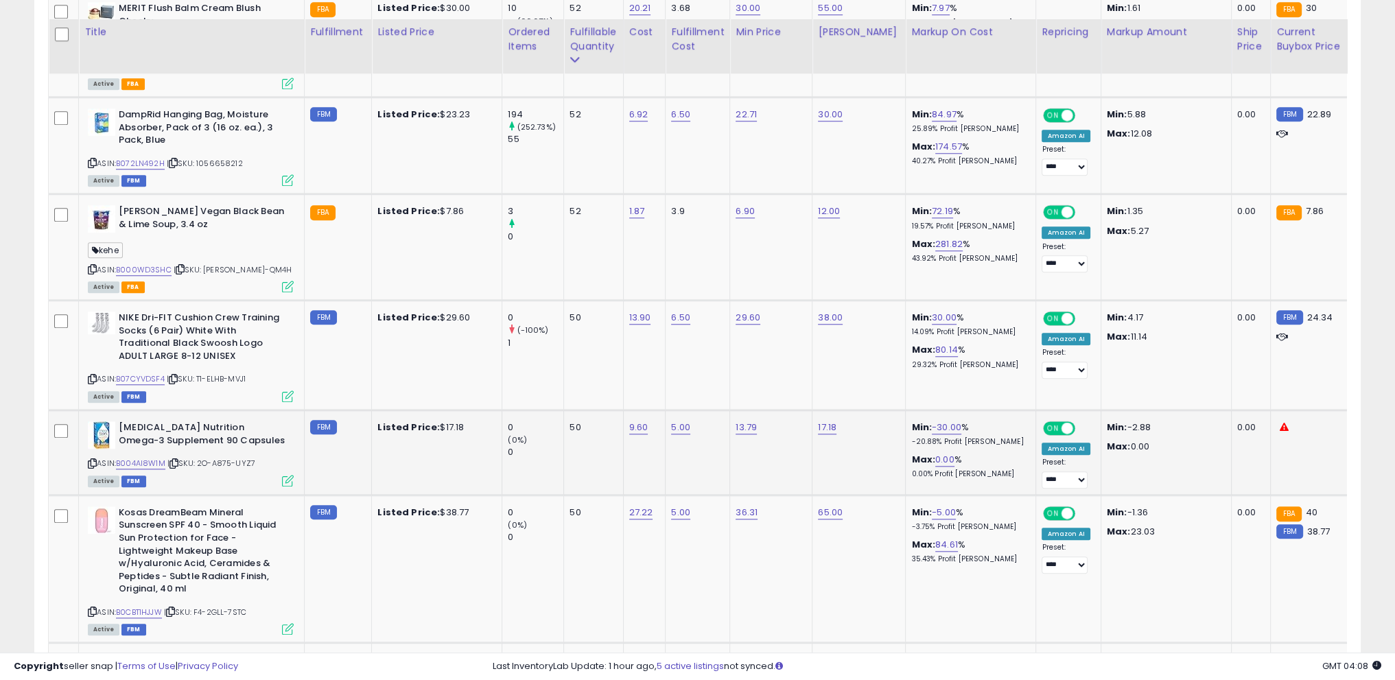
scroll to position [1749, 0]
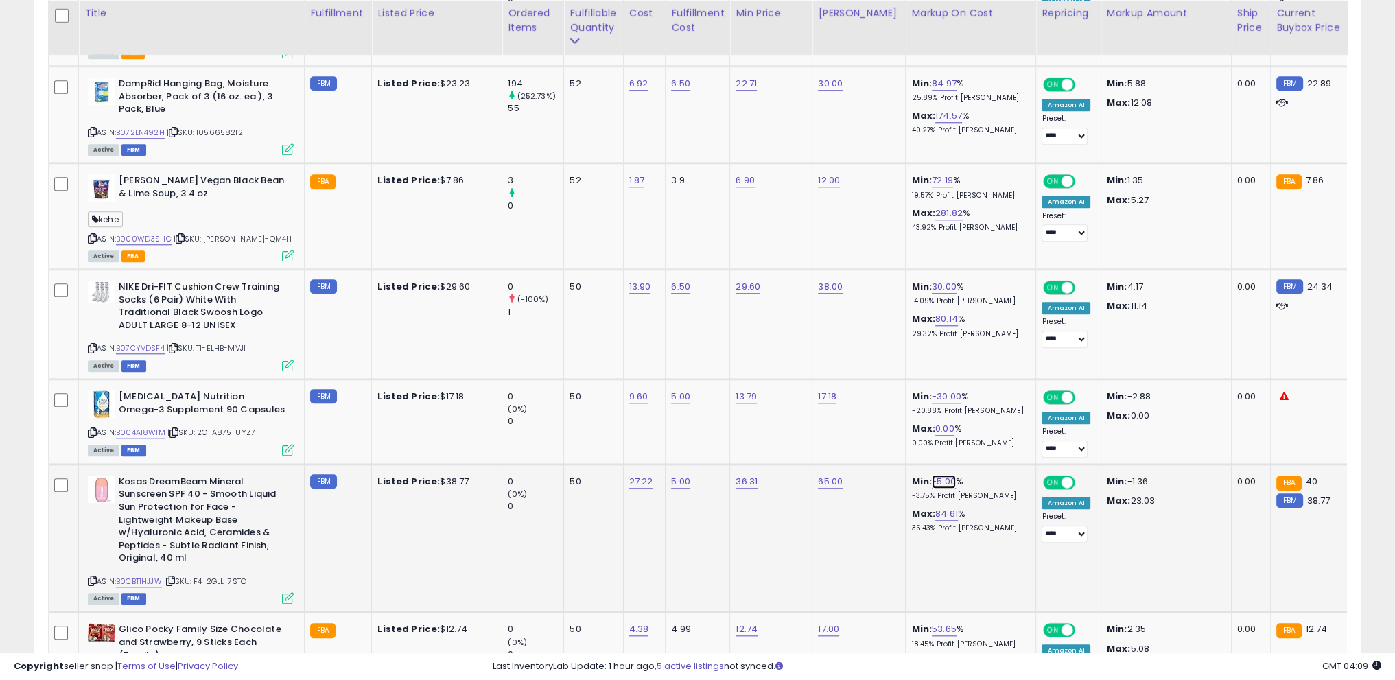
click at [932, 475] on link "-5.00" at bounding box center [944, 482] width 24 height 14
drag, startPoint x: 901, startPoint y: 417, endPoint x: 537, endPoint y: 435, distance: 364.9
click at [533, 464] on tr "Kosas DreamBeam Mineral Sunscreen SPF 40 - Smooth Liquid Sun Protection for Fac…" at bounding box center [1107, 538] width 2116 height 148
drag, startPoint x: 765, startPoint y: 414, endPoint x: 810, endPoint y: 412, distance: 45.3
click at [730, 417] on tbody "Converse 560846C Platform Trainers In White (US 10, White) SHBW ky ASIN: B07D4L…" at bounding box center [1107, 356] width 2116 height 2769
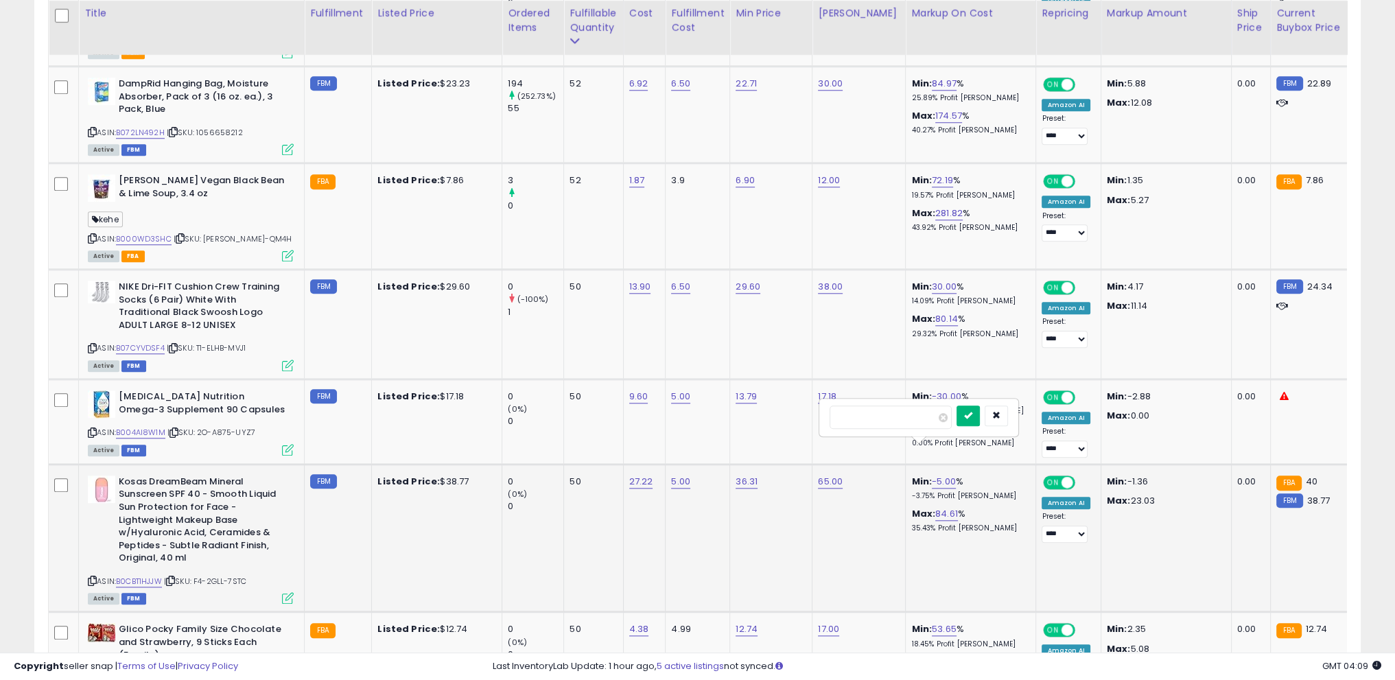
type input "*"
click at [980, 406] on button "submit" at bounding box center [968, 416] width 23 height 21
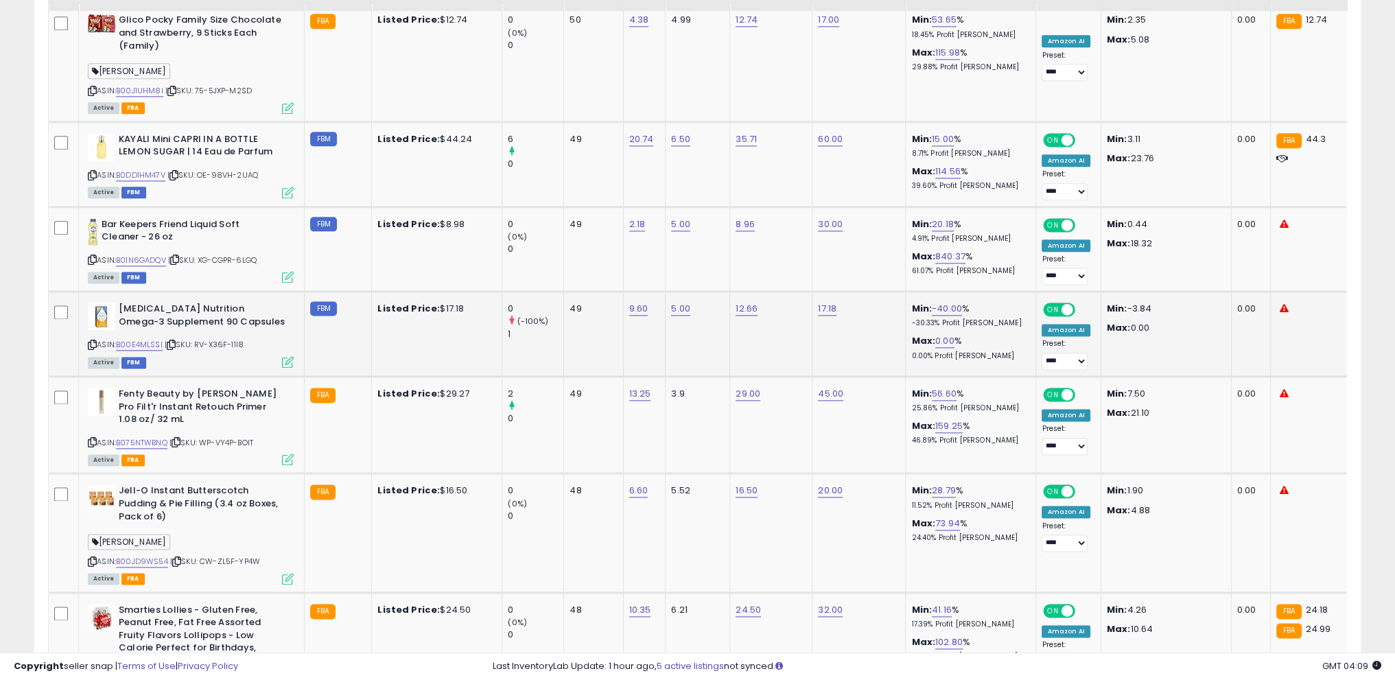
scroll to position [2367, 0]
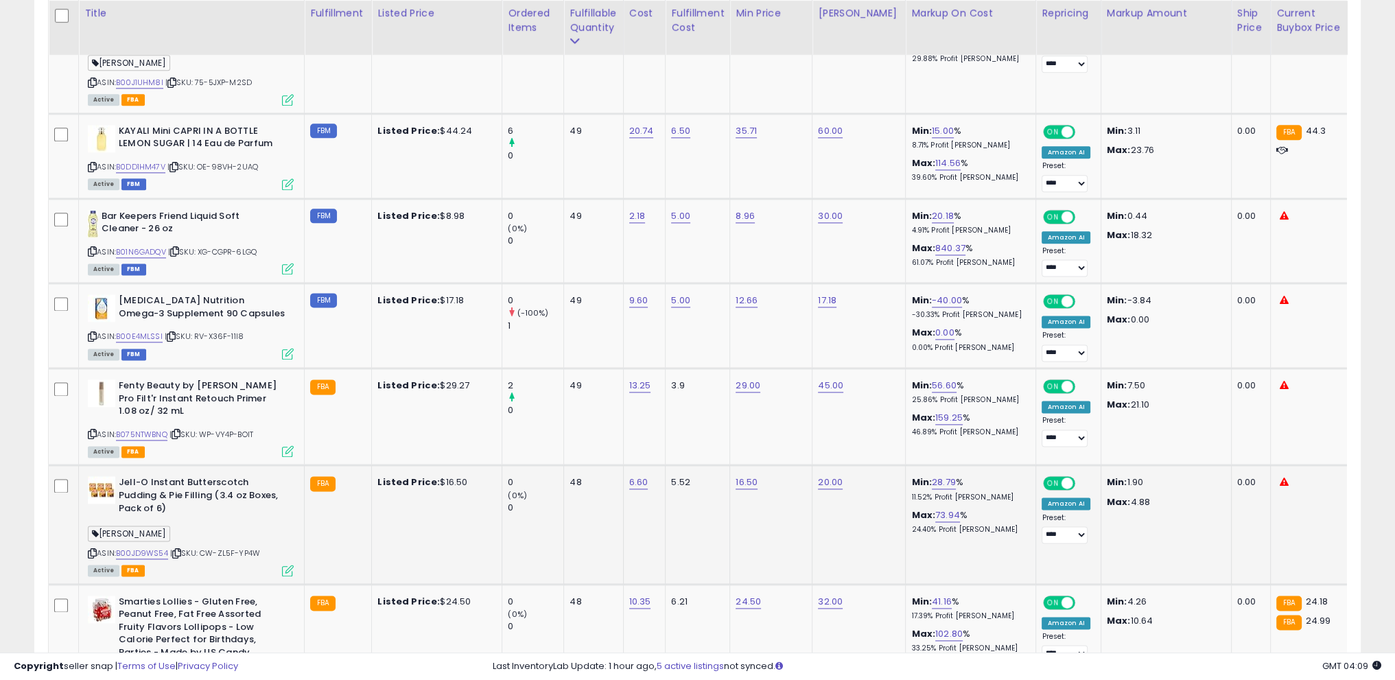
click at [940, 493] on p "11.52% Profit [PERSON_NAME]" at bounding box center [968, 498] width 114 height 10
click at [933, 465] on td "Min: 28.79 % 11.52% Profit [PERSON_NAME]: 73.94 % 24.40% Profit [PERSON_NAME]" at bounding box center [971, 524] width 130 height 119
click at [931, 465] on td "Min: 28.79 % 11.52% Profit [PERSON_NAME]: 73.94 % 24.40% Profit [PERSON_NAME]" at bounding box center [971, 524] width 130 height 119
click at [932, 476] on link "28.79" at bounding box center [944, 483] width 24 height 14
drag, startPoint x: 859, startPoint y: 422, endPoint x: 717, endPoint y: 417, distance: 142.2
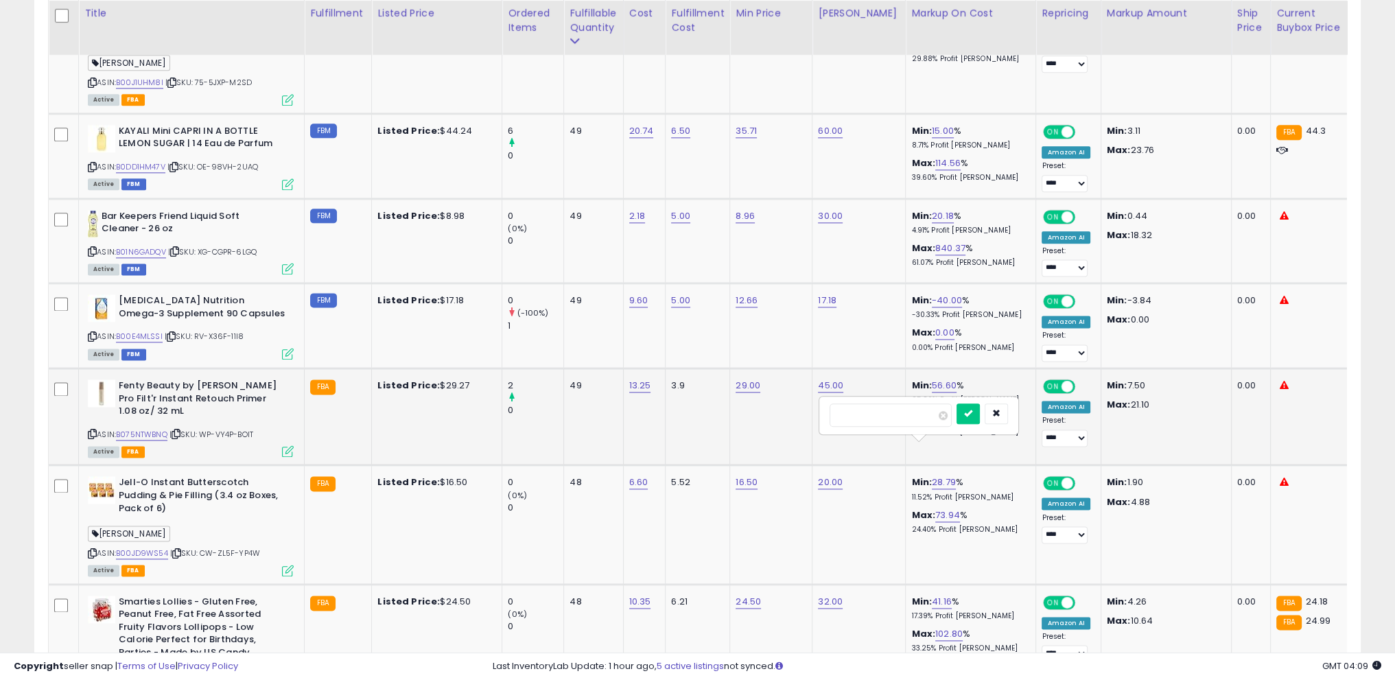
type input "**"
click at [980, 411] on button "submit" at bounding box center [968, 414] width 23 height 21
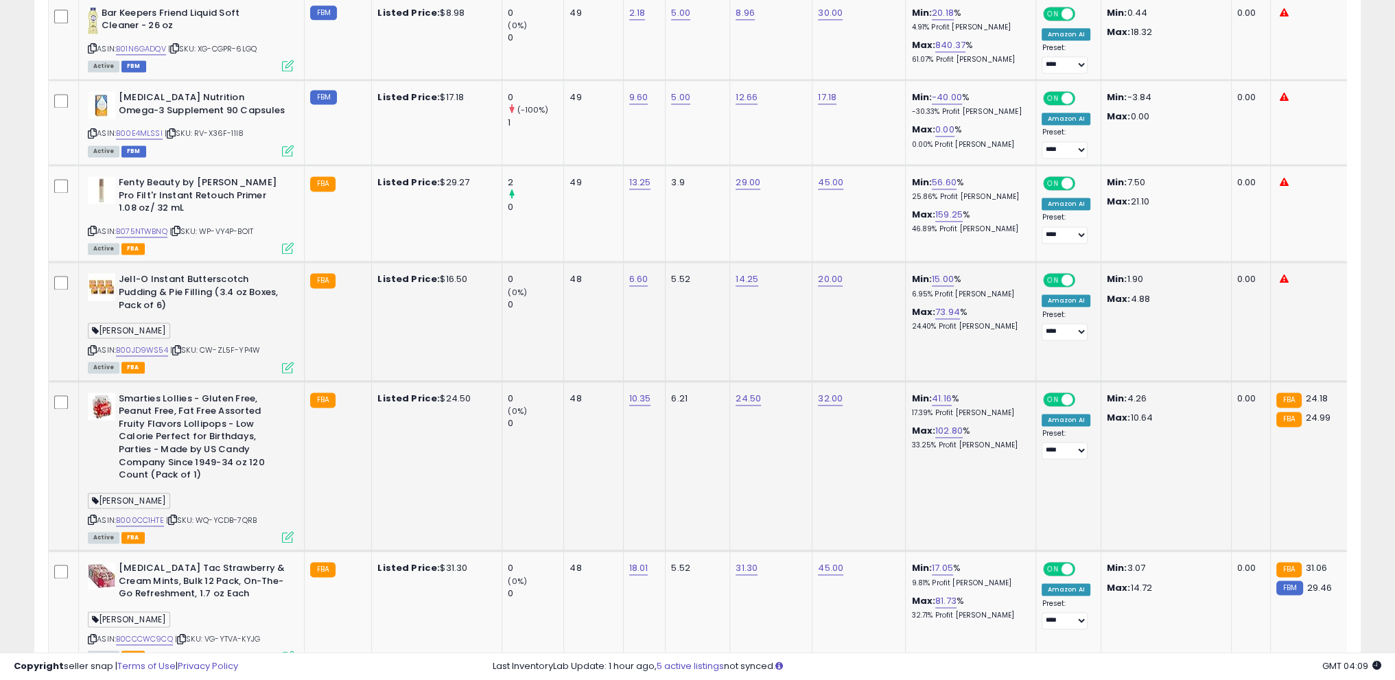
scroll to position [2572, 0]
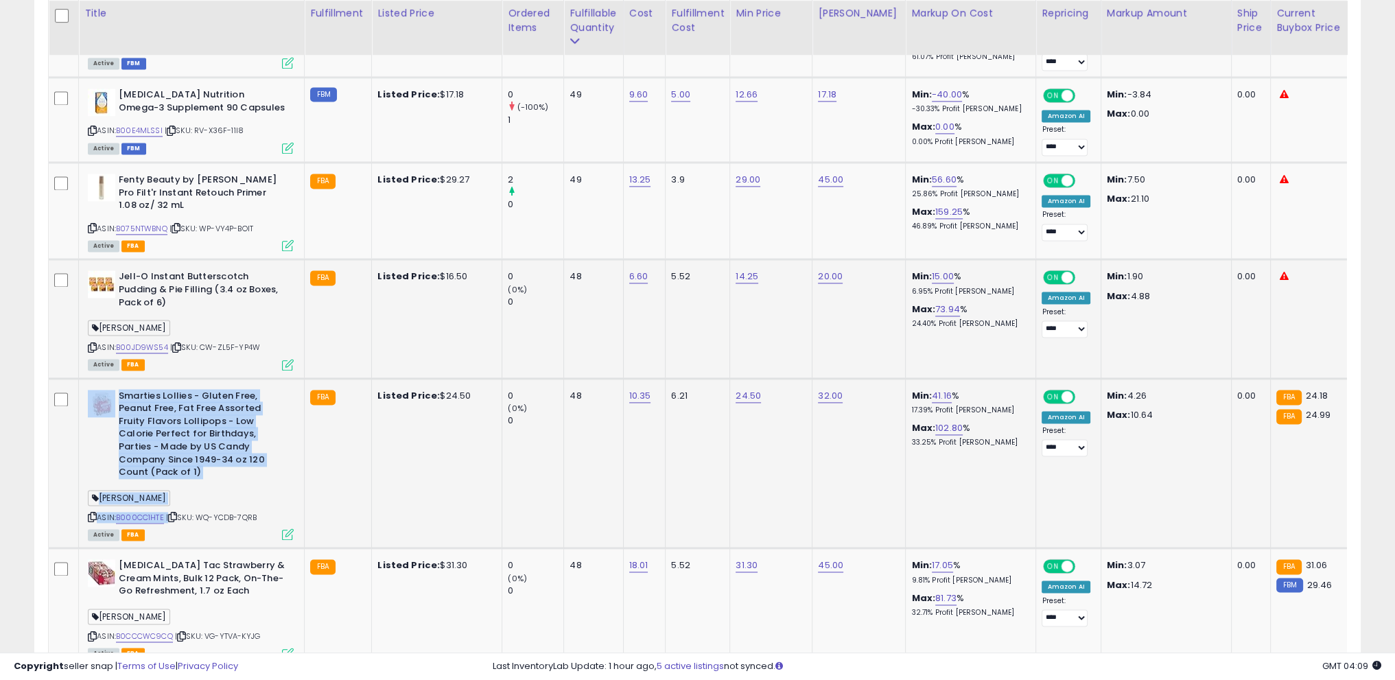
drag, startPoint x: 117, startPoint y: 347, endPoint x: 176, endPoint y: 439, distance: 108.7
click at [176, 439] on div "Smarties Lollies - Gluten Free, Peanut Free, Fat Free Assorted Fruity Flavors L…" at bounding box center [188, 465] width 209 height 150
copy div "Smarties Lollies - Gluten Free, Peanut Free, Fat Free Assorted Fruity Flavors L…"
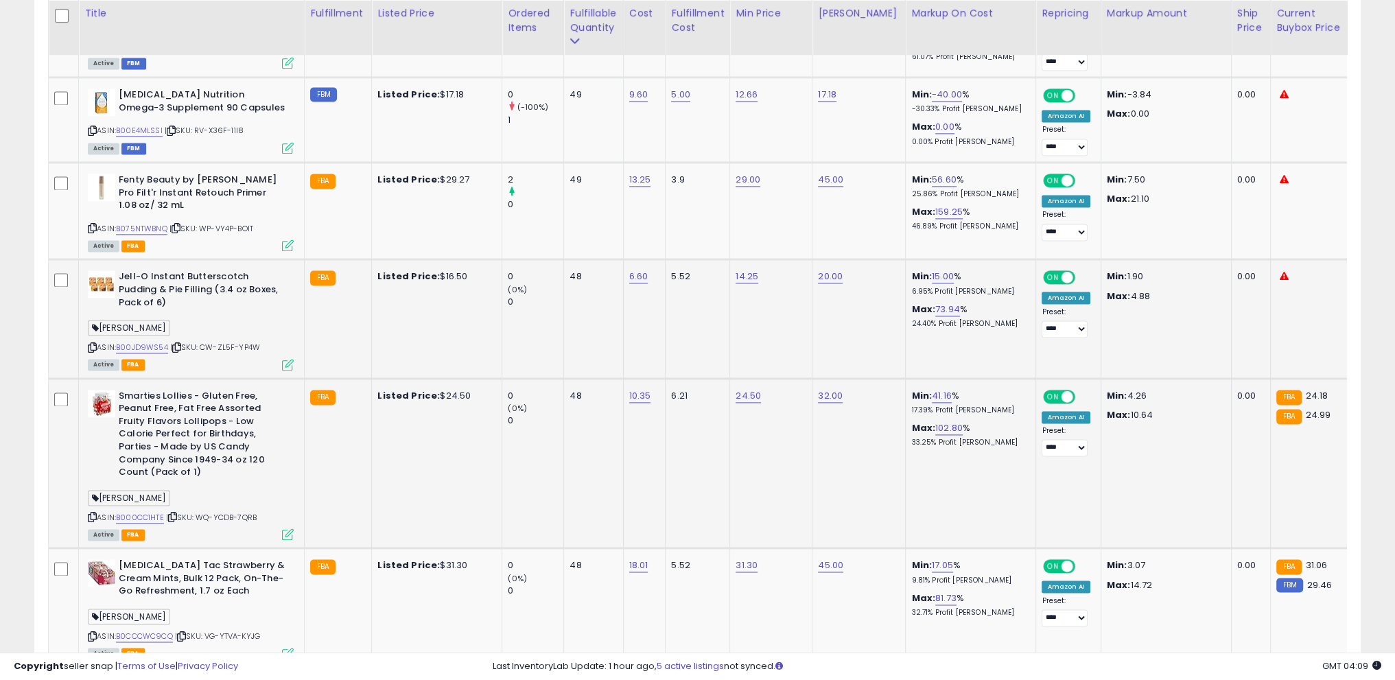
click at [196, 435] on div "ASIN: B000CC1HTE | SKU: WQ-YCDB-7QRB Active FBA" at bounding box center [191, 465] width 206 height 150
click at [932, 389] on link "41.16" at bounding box center [942, 396] width 20 height 14
drag, startPoint x: 872, startPoint y: 314, endPoint x: 942, endPoint y: 309, distance: 69.5
drag, startPoint x: 870, startPoint y: 315, endPoint x: 790, endPoint y: 308, distance: 79.9
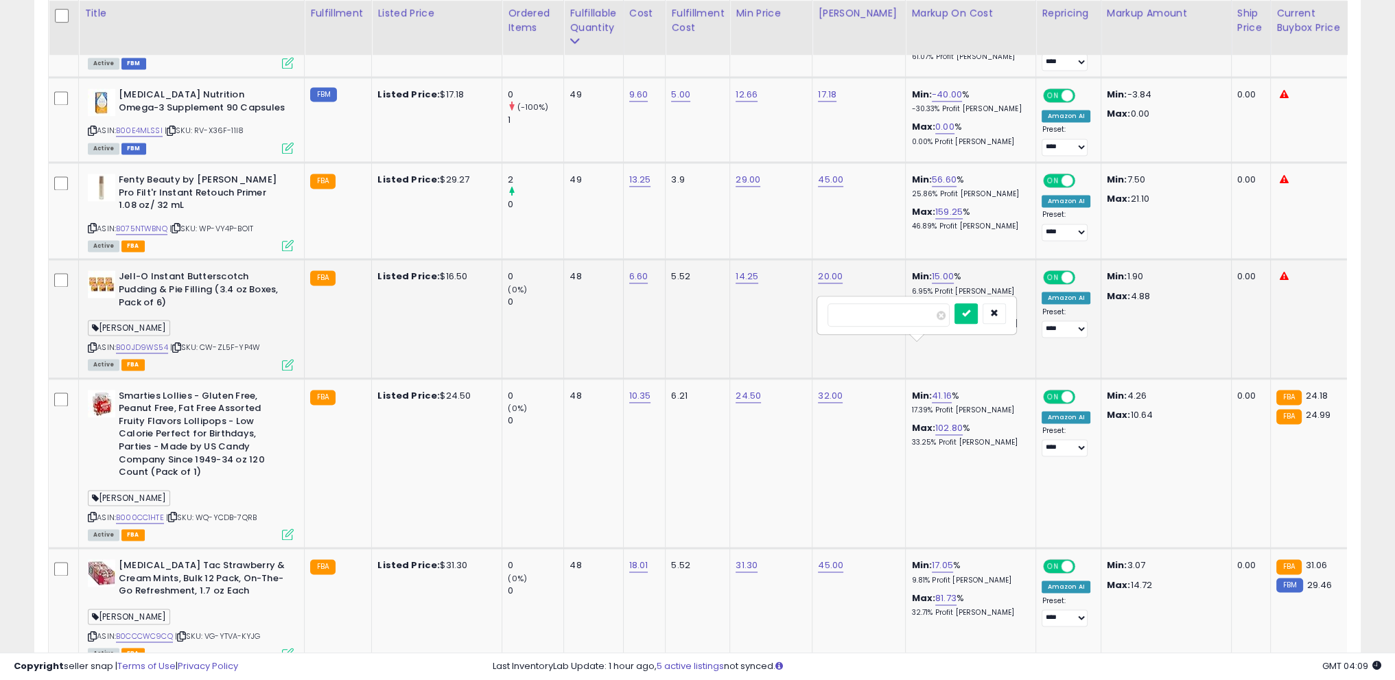
drag, startPoint x: 695, startPoint y: 317, endPoint x: 686, endPoint y: 317, distance: 8.2
type input "**"
click at [971, 312] on icon "submit" at bounding box center [966, 313] width 8 height 8
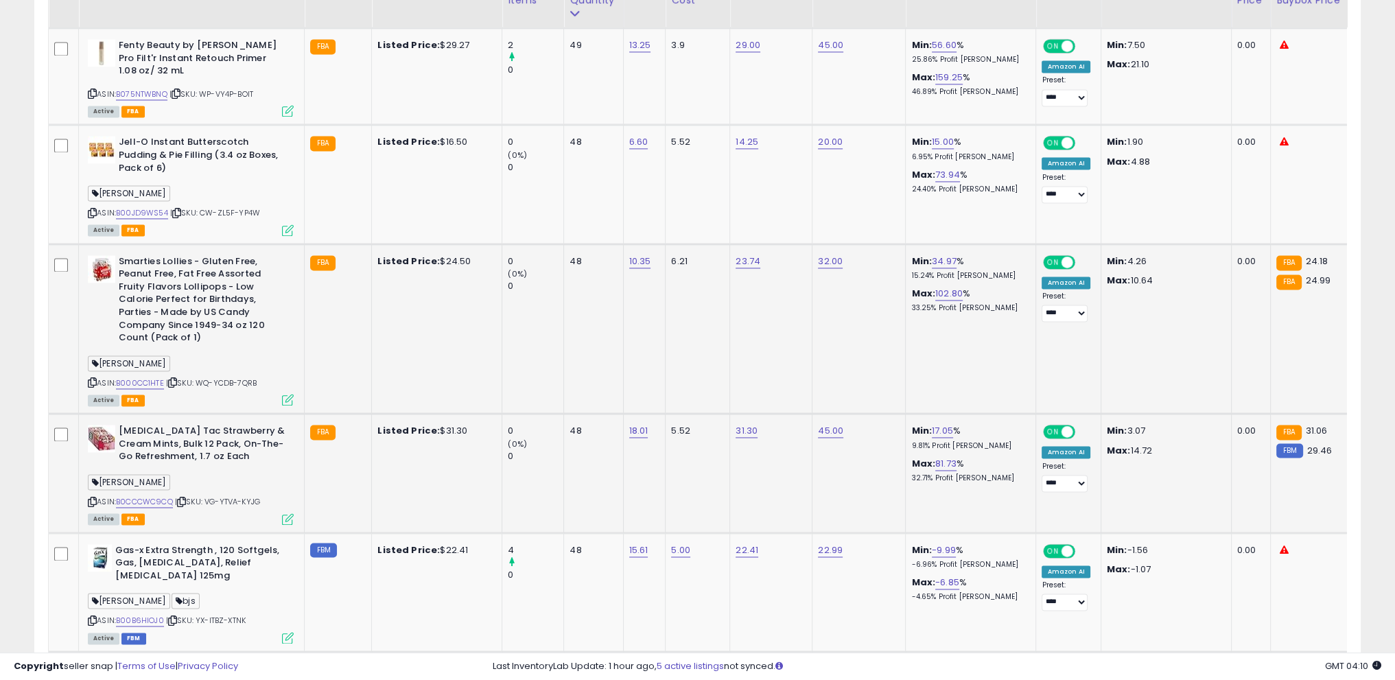
scroll to position [2710, 0]
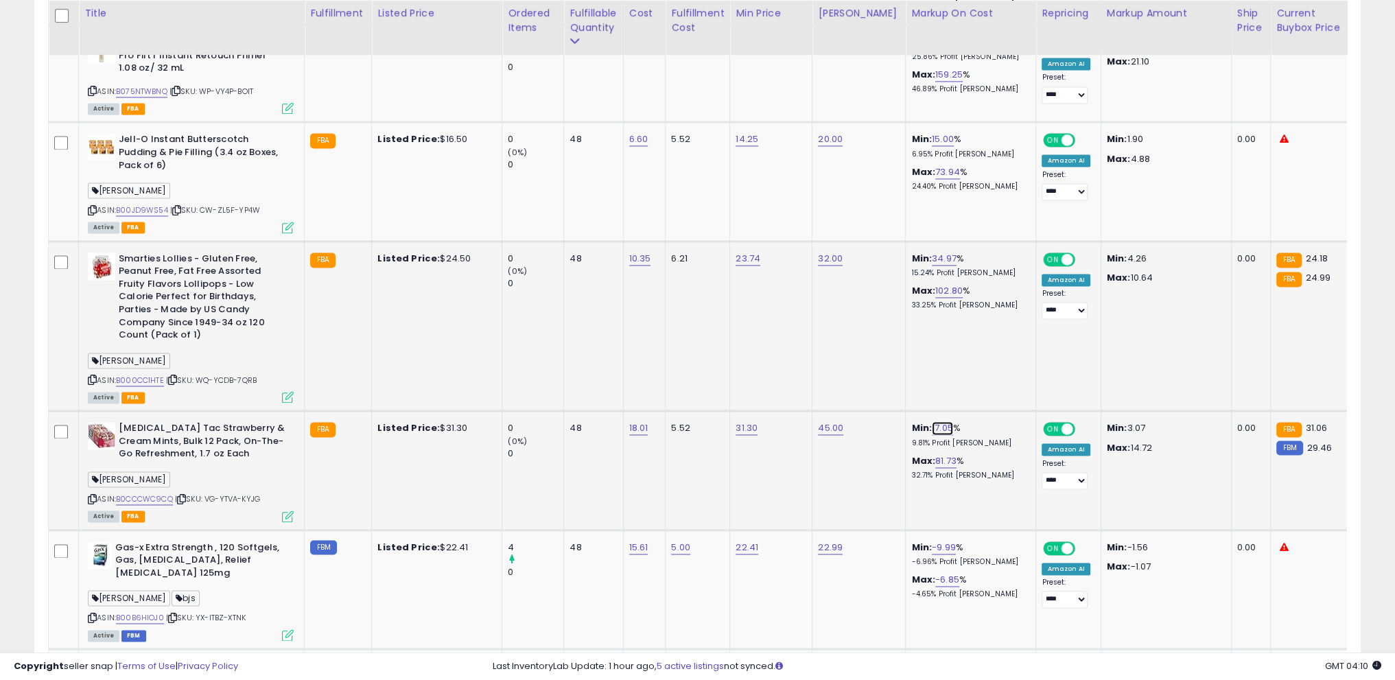
click at [932, 421] on link "17.05" at bounding box center [942, 428] width 21 height 14
drag, startPoint x: 830, startPoint y: 338, endPoint x: 714, endPoint y: 338, distance: 116.0
type input "**"
click at [971, 341] on icon "submit" at bounding box center [967, 345] width 8 height 8
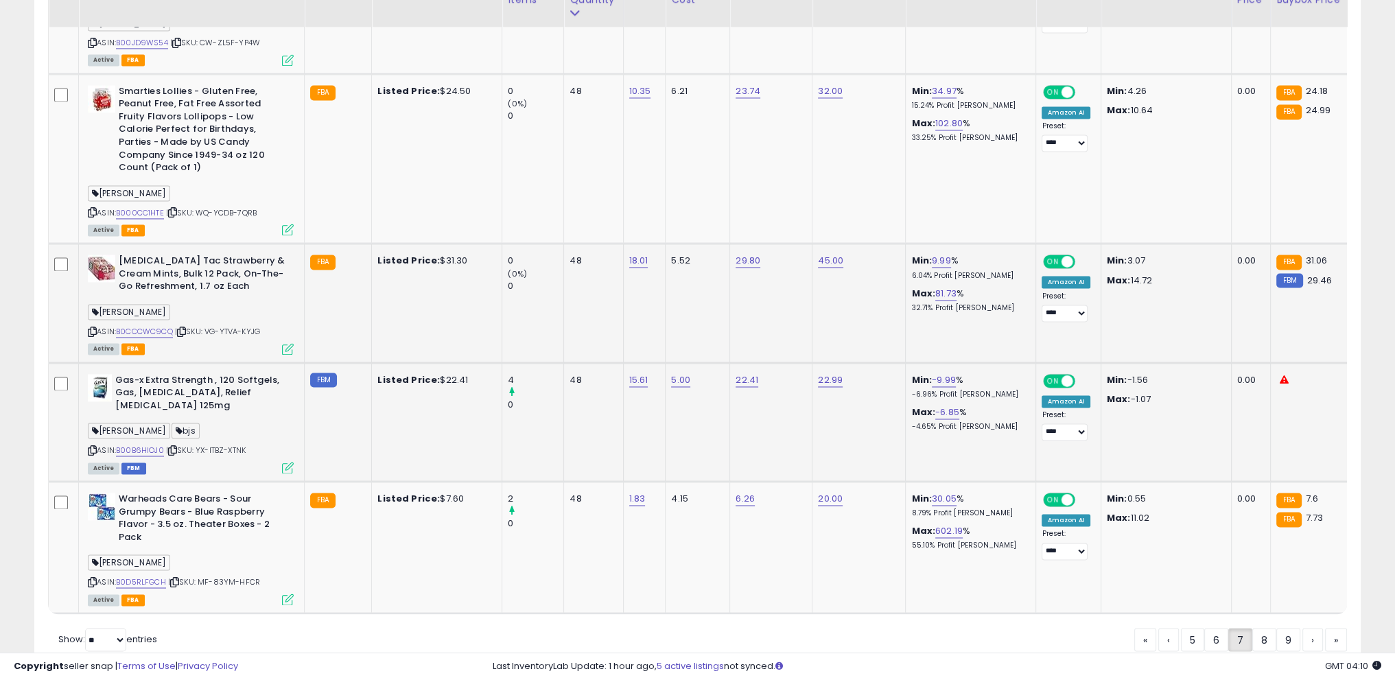
scroll to position [2891, 0]
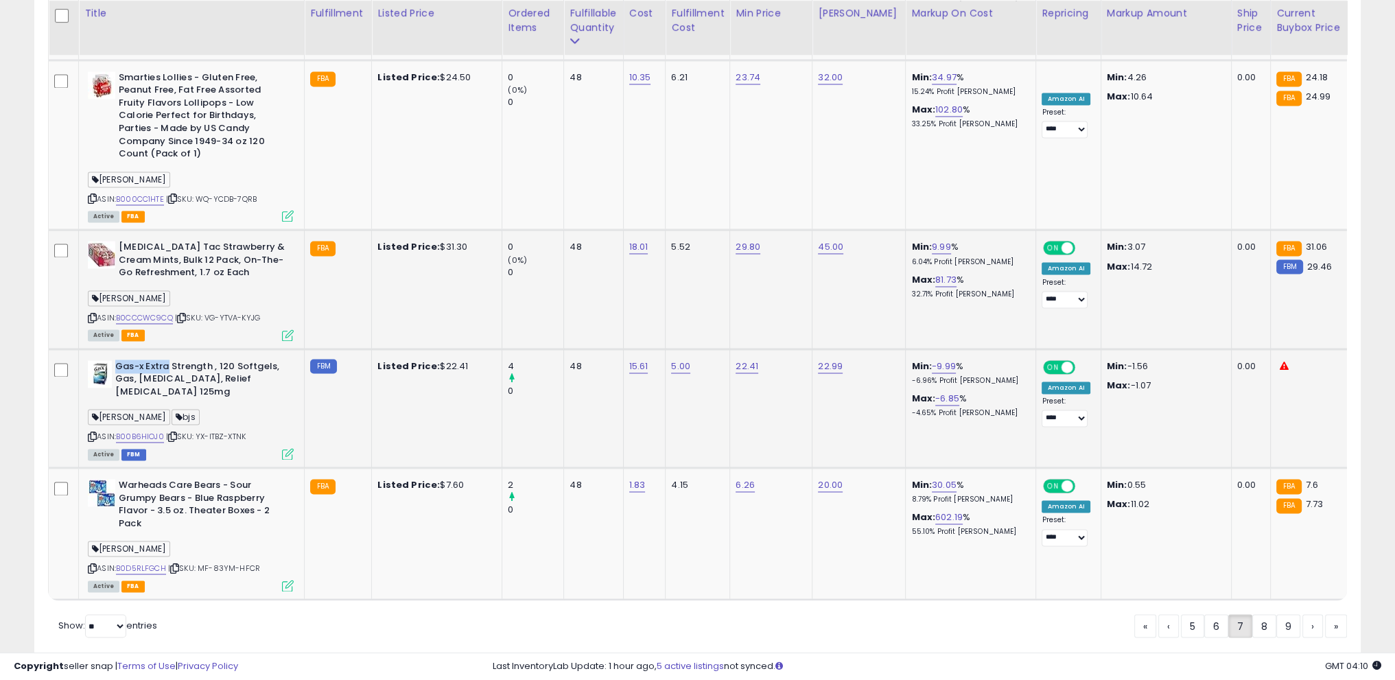
drag, startPoint x: 115, startPoint y: 314, endPoint x: 165, endPoint y: 318, distance: 51.0
click at [165, 360] on b "Gas-x Extra Strength , 120 Softgels, Gas, [MEDICAL_DATA], Relief [MEDICAL_DATA]…" at bounding box center [198, 381] width 167 height 42
copy b "Gas-x Extra"
